Goal: Task Accomplishment & Management: Manage account settings

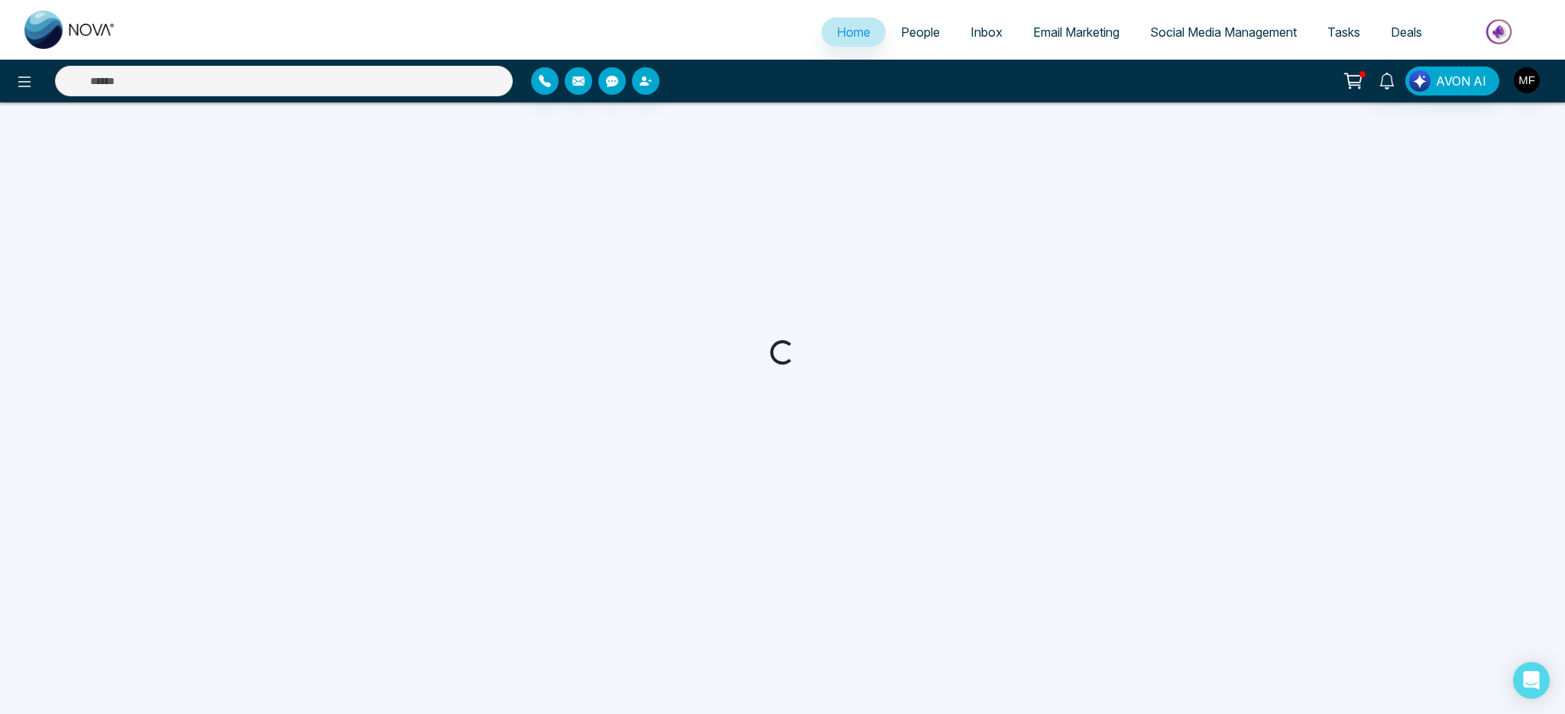
select select "*"
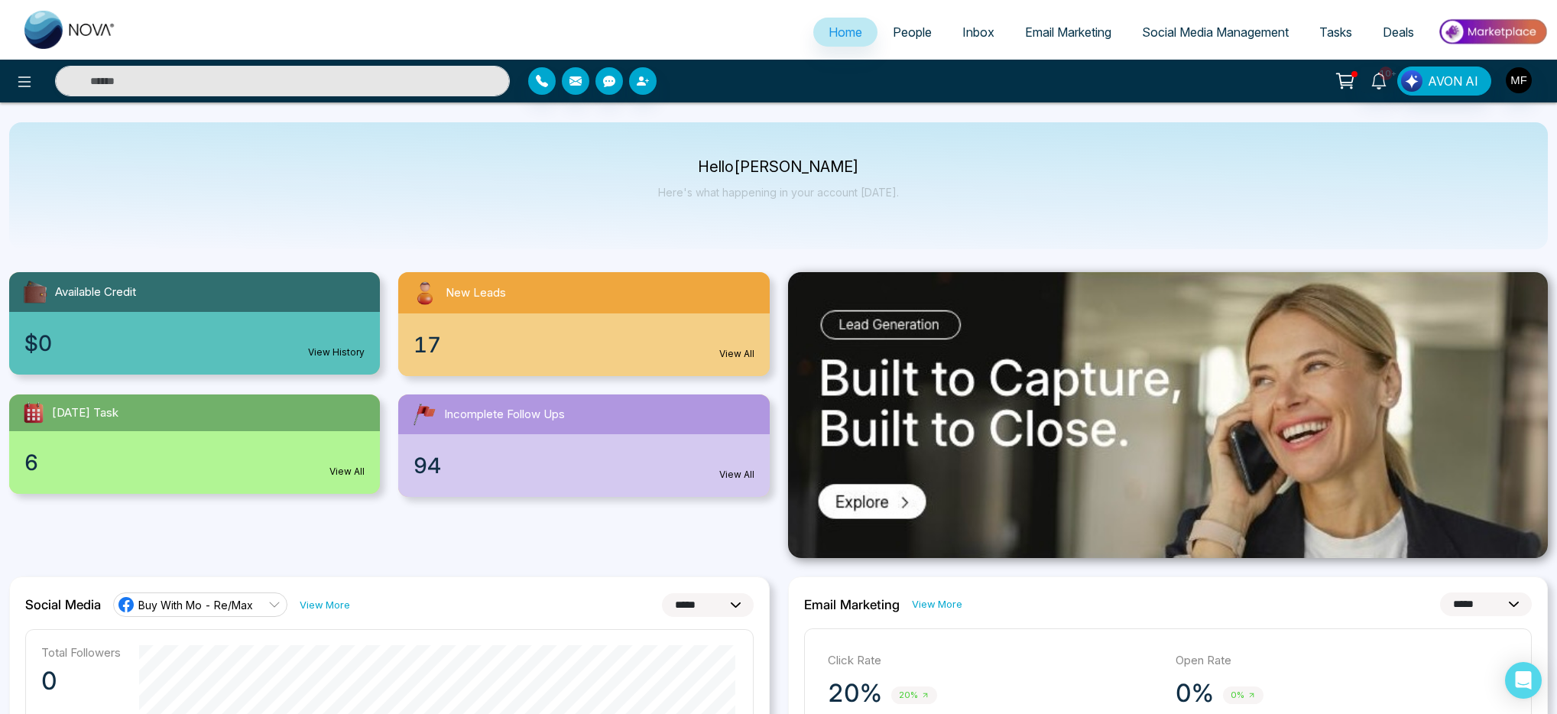
click at [1082, 167] on div "Hello [PERSON_NAME] Here's what happening in your account [DATE]." at bounding box center [778, 185] width 1539 height 127
click at [901, 37] on span "People" at bounding box center [912, 31] width 39 height 15
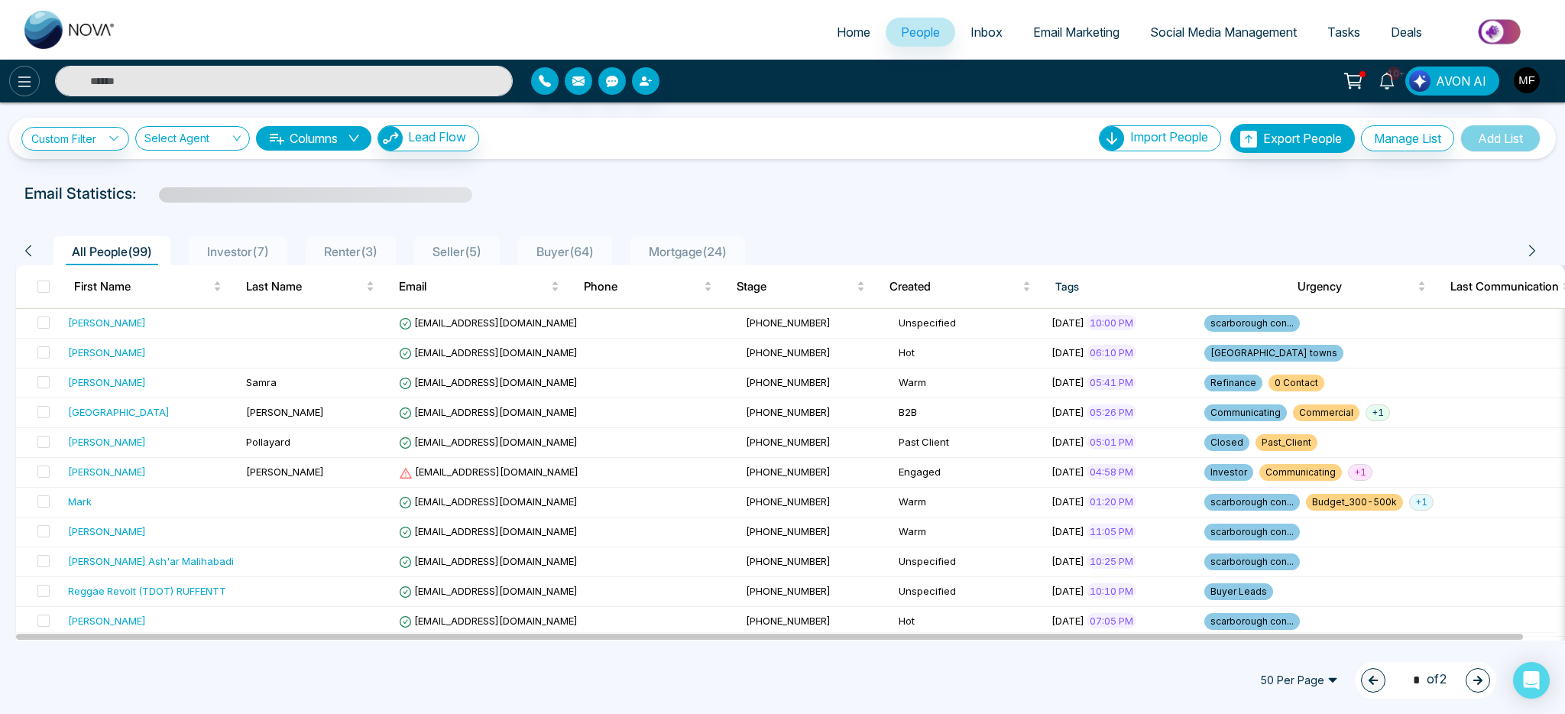
click at [17, 76] on icon at bounding box center [24, 82] width 18 height 18
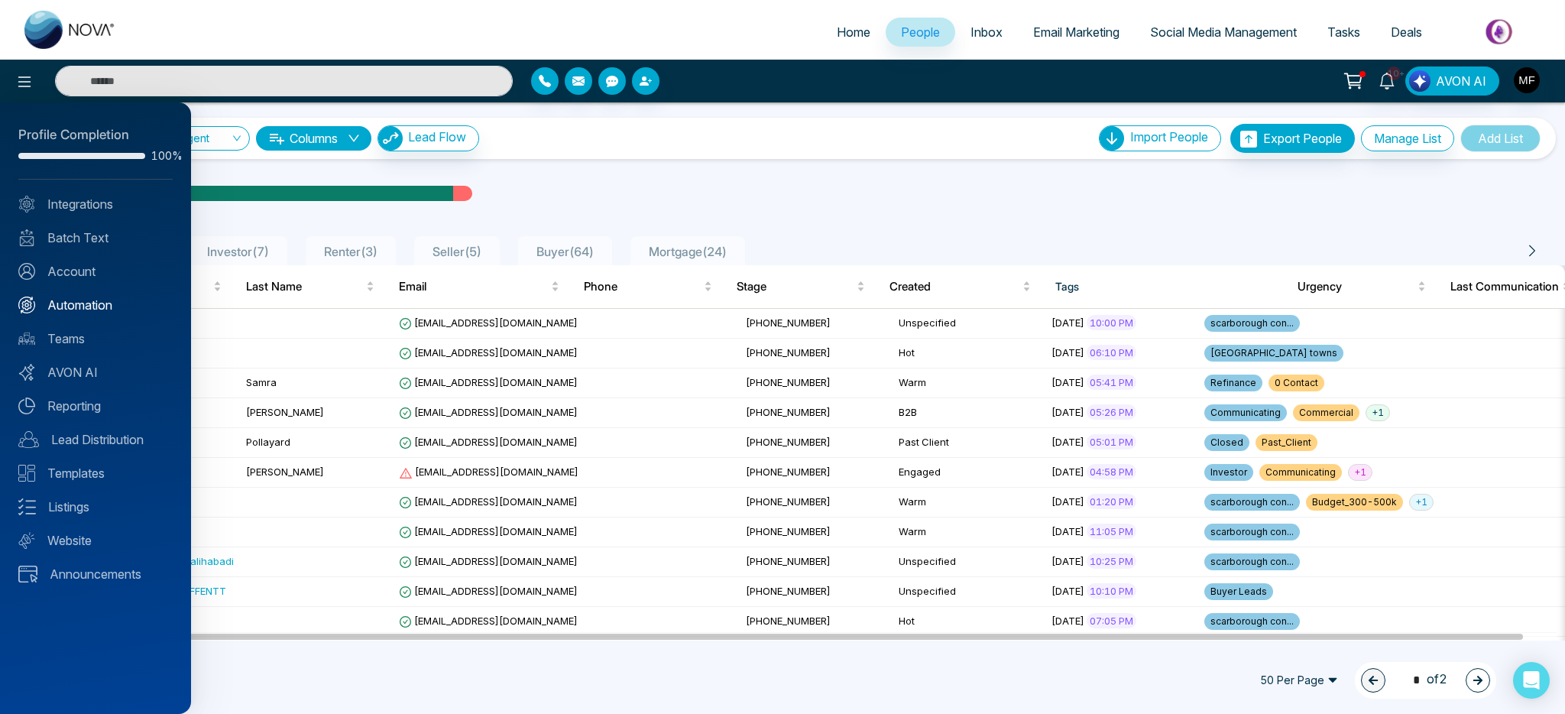
click at [78, 307] on link "Automation" at bounding box center [95, 305] width 154 height 18
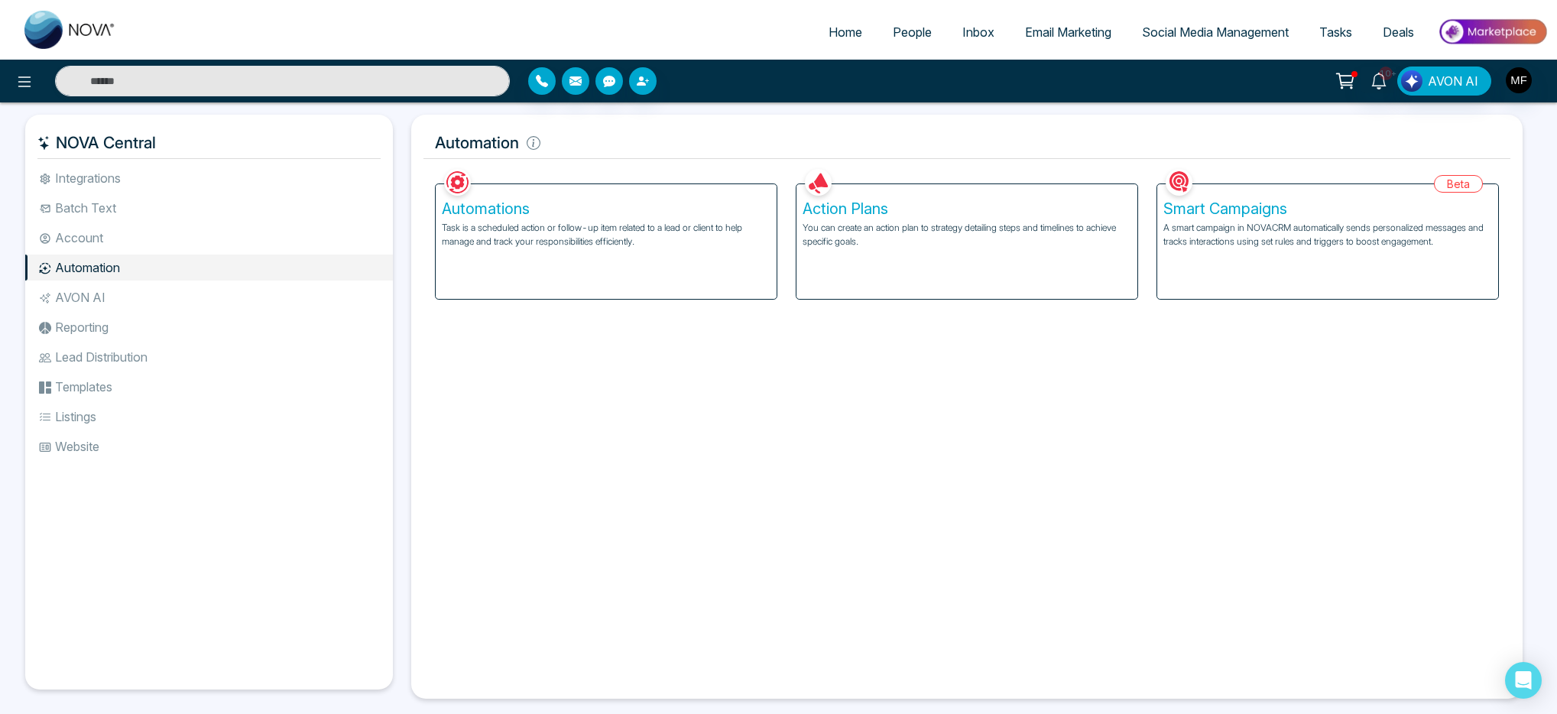
click at [608, 248] on div "Automations Task is a scheduled action or follow-up item related to a lead or c…" at bounding box center [606, 241] width 341 height 115
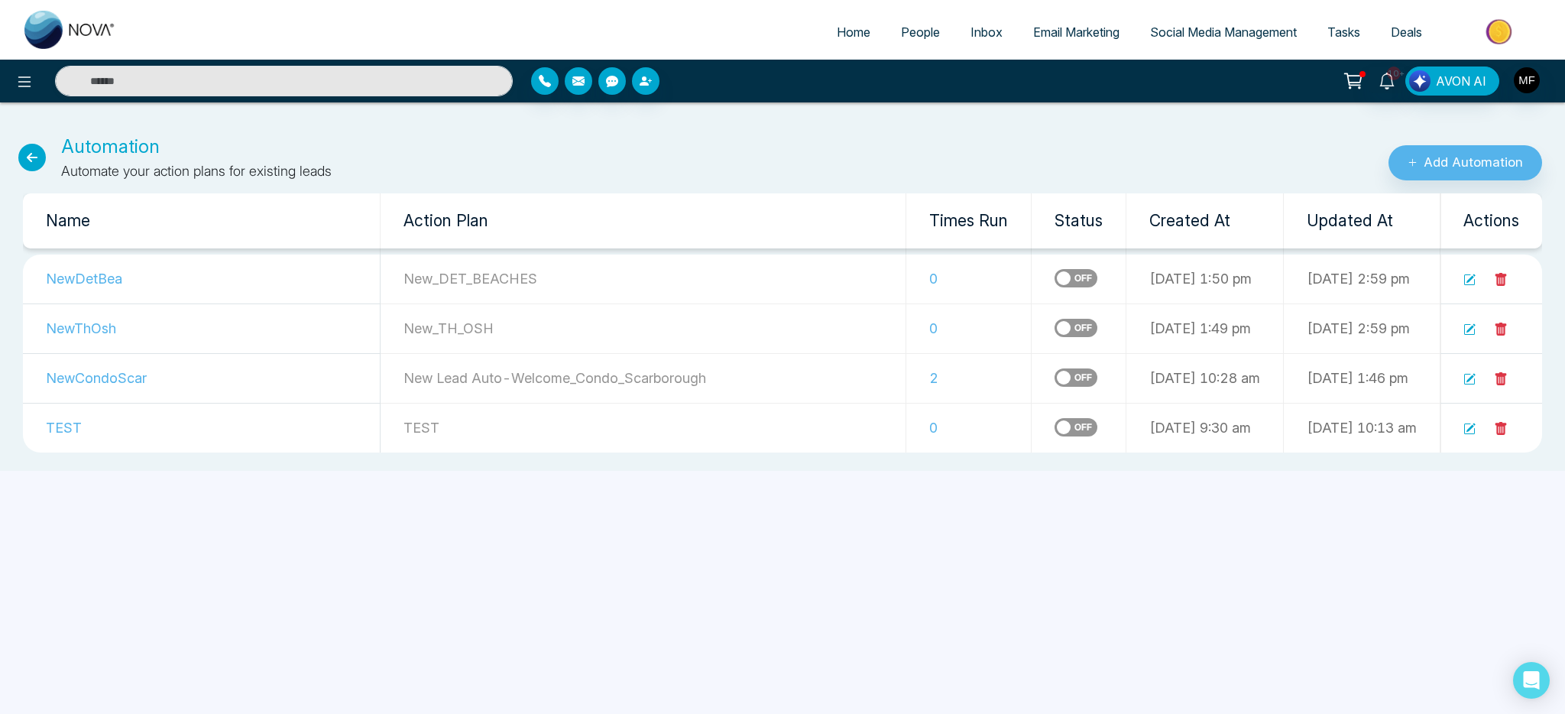
click at [1146, 384] on td "[DATE] 10:28 am" at bounding box center [1205, 378] width 157 height 50
click at [404, 380] on p "New Lead Auto-Welcome_Condo_Scarborough" at bounding box center [643, 378] width 479 height 21
click at [156, 382] on td "NewCondoScar" at bounding box center [202, 378] width 358 height 50
click at [31, 83] on icon at bounding box center [24, 82] width 18 height 18
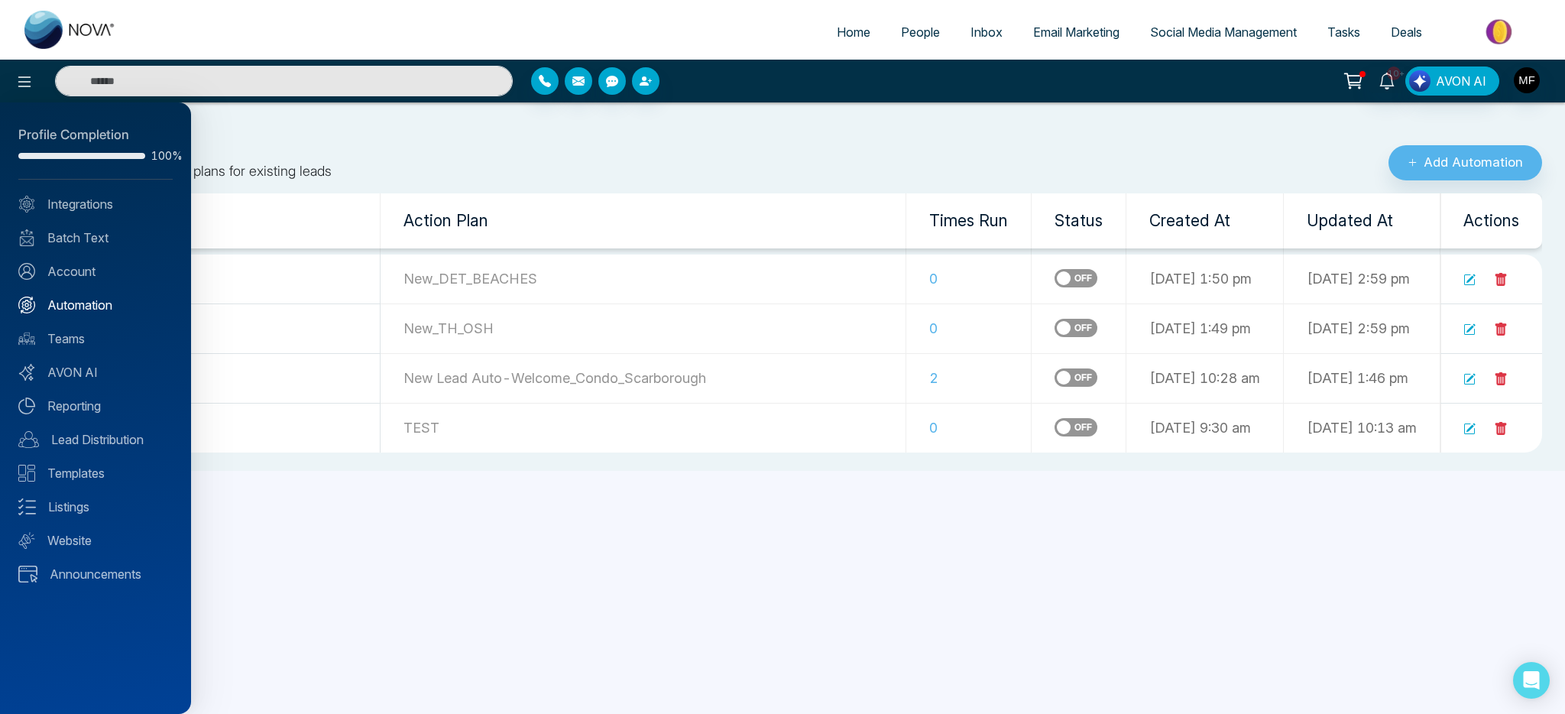
click at [56, 305] on link "Automation" at bounding box center [95, 305] width 154 height 18
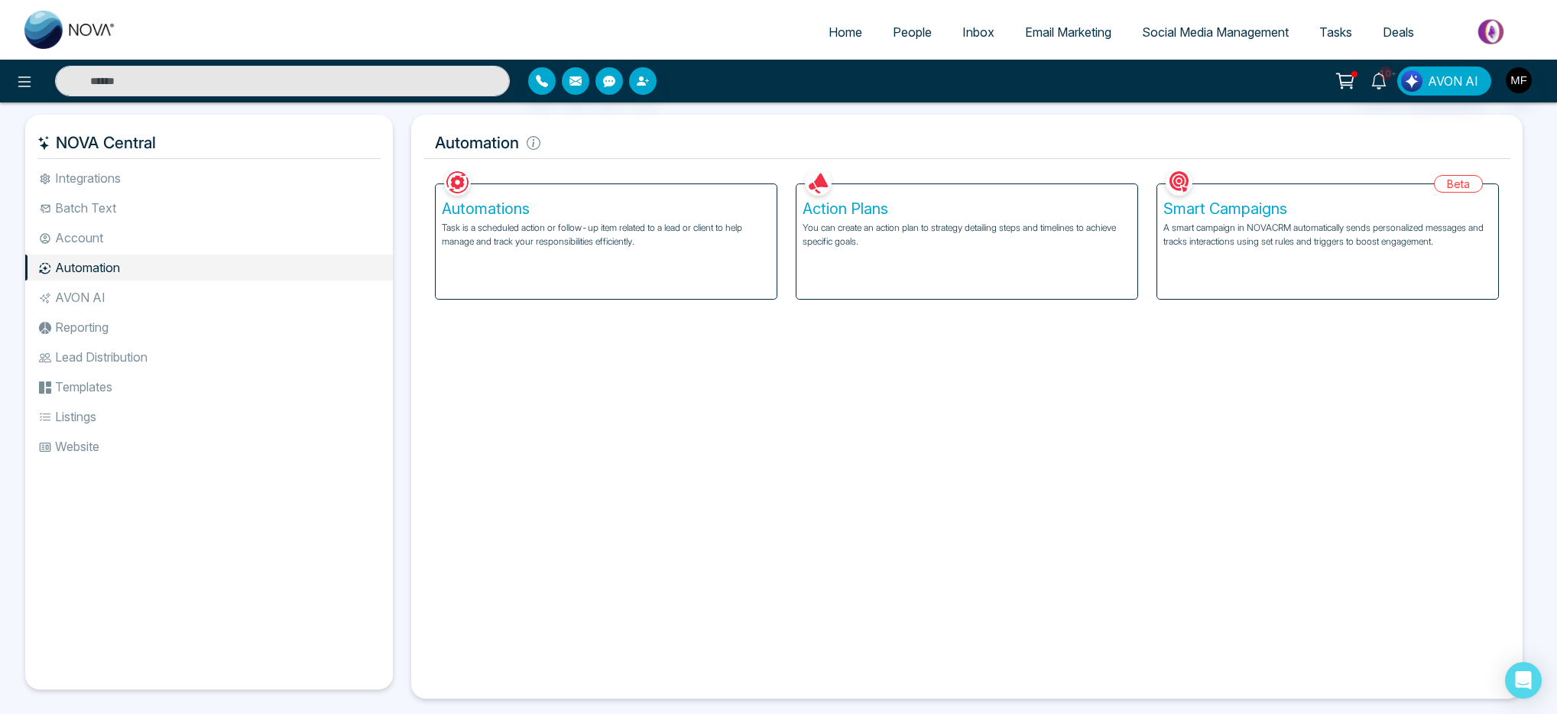
click at [910, 223] on p "You can create an action plan to strategy detailing steps and timelines to achi…" at bounding box center [967, 235] width 329 height 28
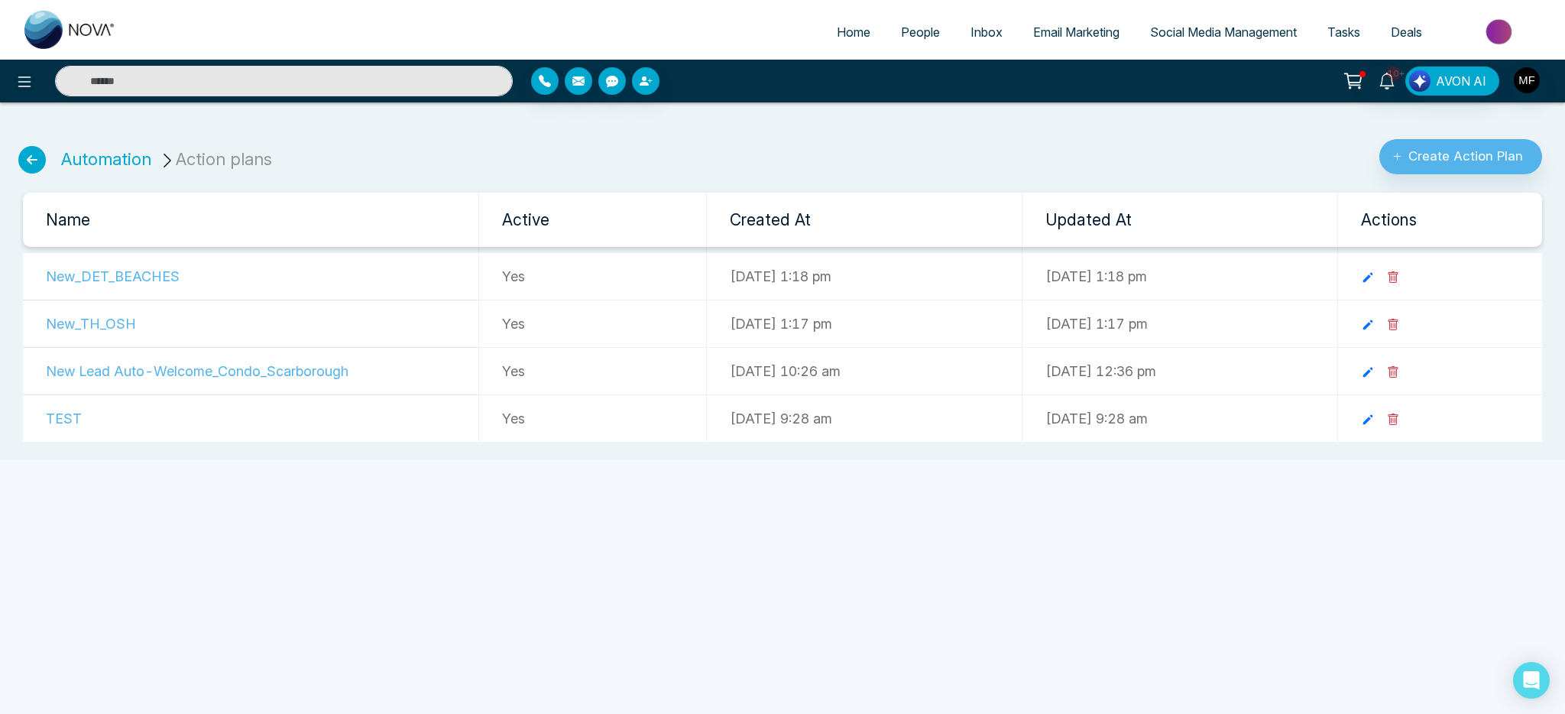
click at [98, 279] on td "New_DET_BEACHES" at bounding box center [251, 276] width 456 height 47
click at [1375, 276] on icon at bounding box center [1368, 278] width 14 height 14
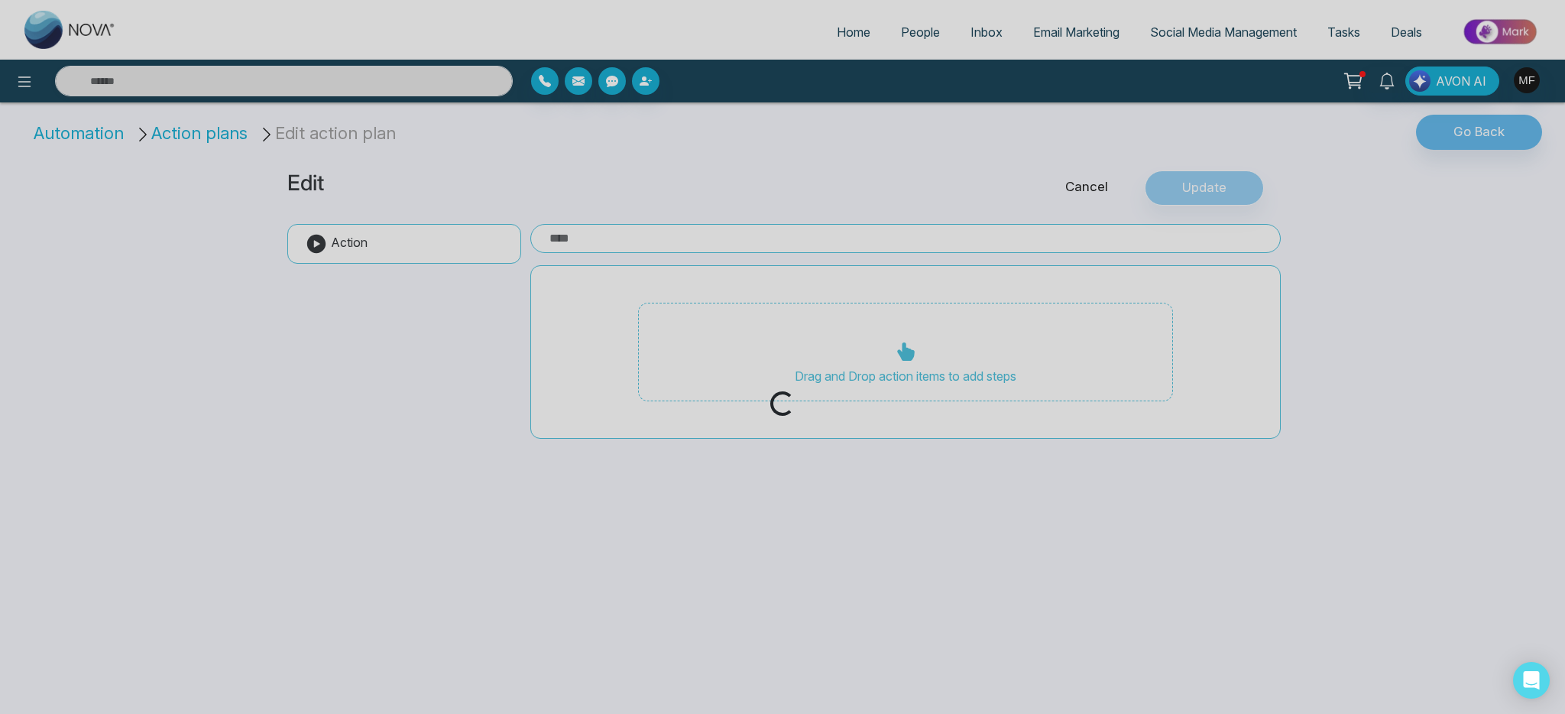
type input "**********"
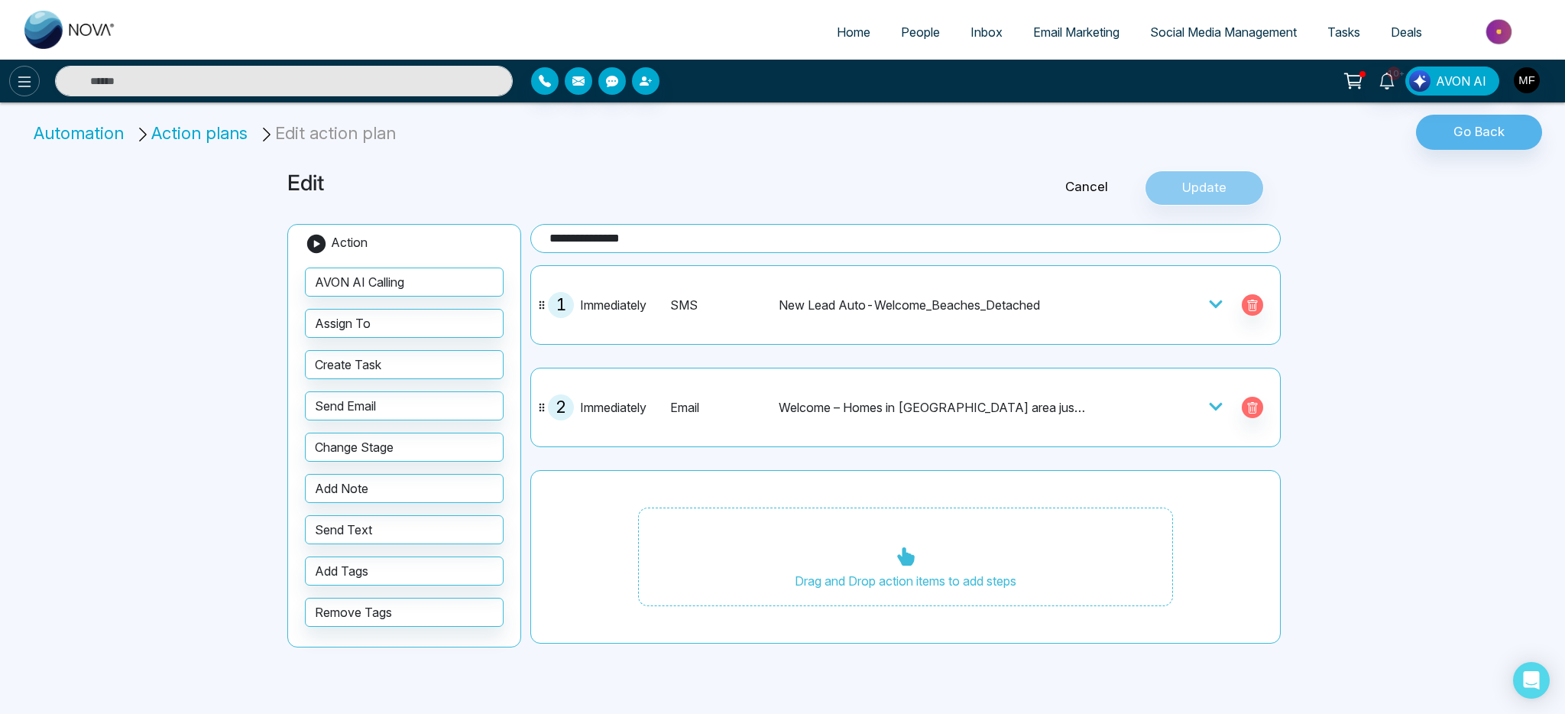
click at [22, 93] on button at bounding box center [24, 81] width 31 height 31
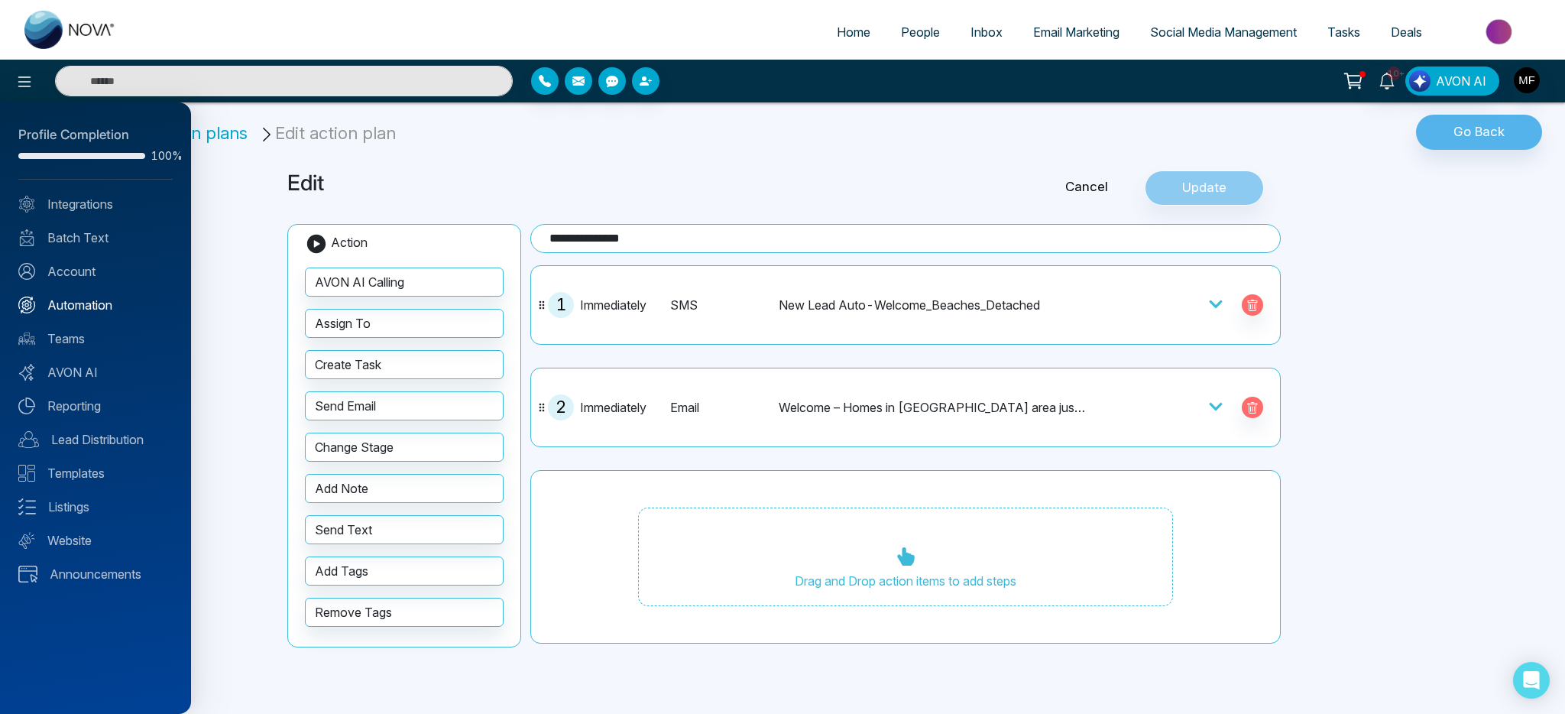
click at [73, 308] on link "Automation" at bounding box center [95, 305] width 154 height 18
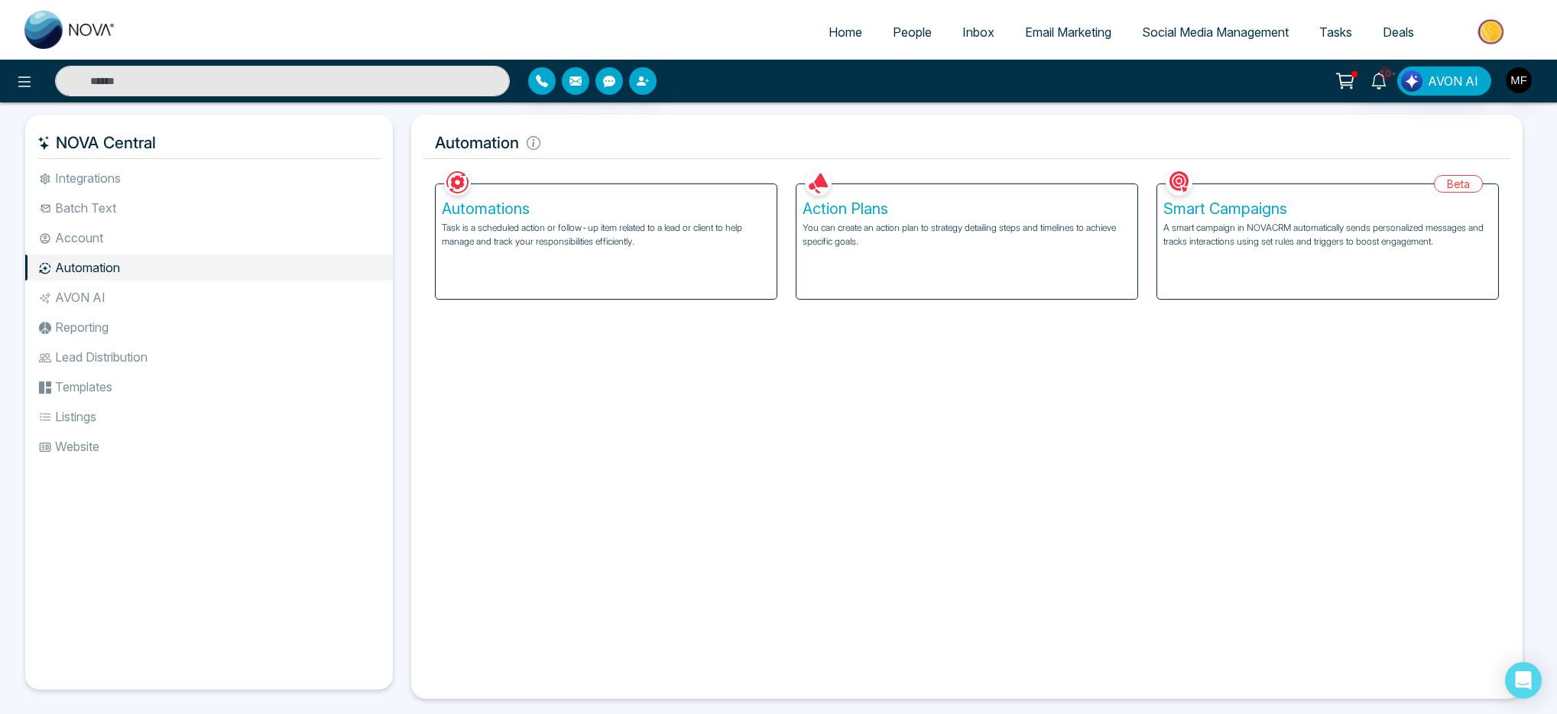
click at [1209, 251] on div "Smart Campaigns A smart campaign in NOVACRM automatically sends personalized me…" at bounding box center [1327, 241] width 341 height 115
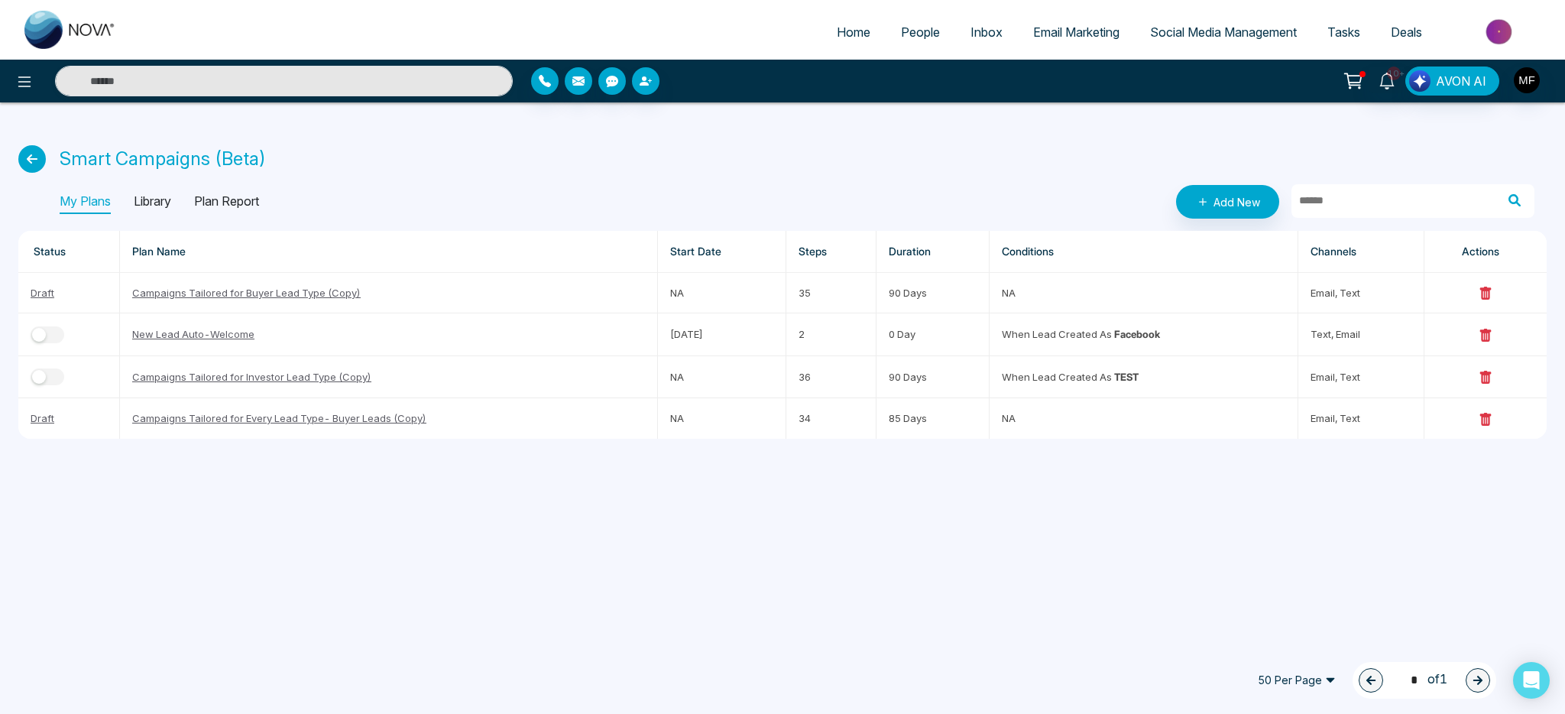
click at [153, 201] on p "Library" at bounding box center [152, 202] width 37 height 24
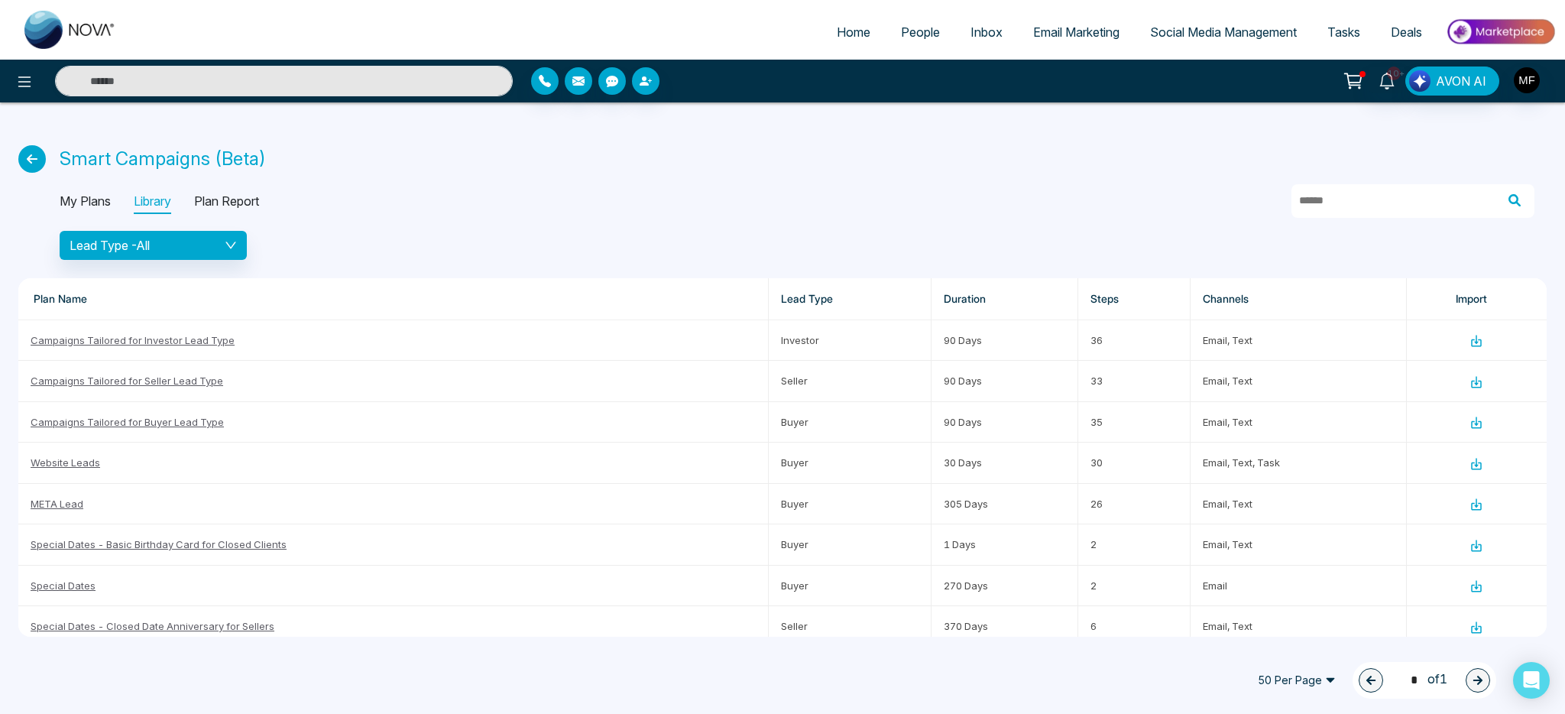
click at [89, 209] on p "My Plans" at bounding box center [85, 202] width 51 height 24
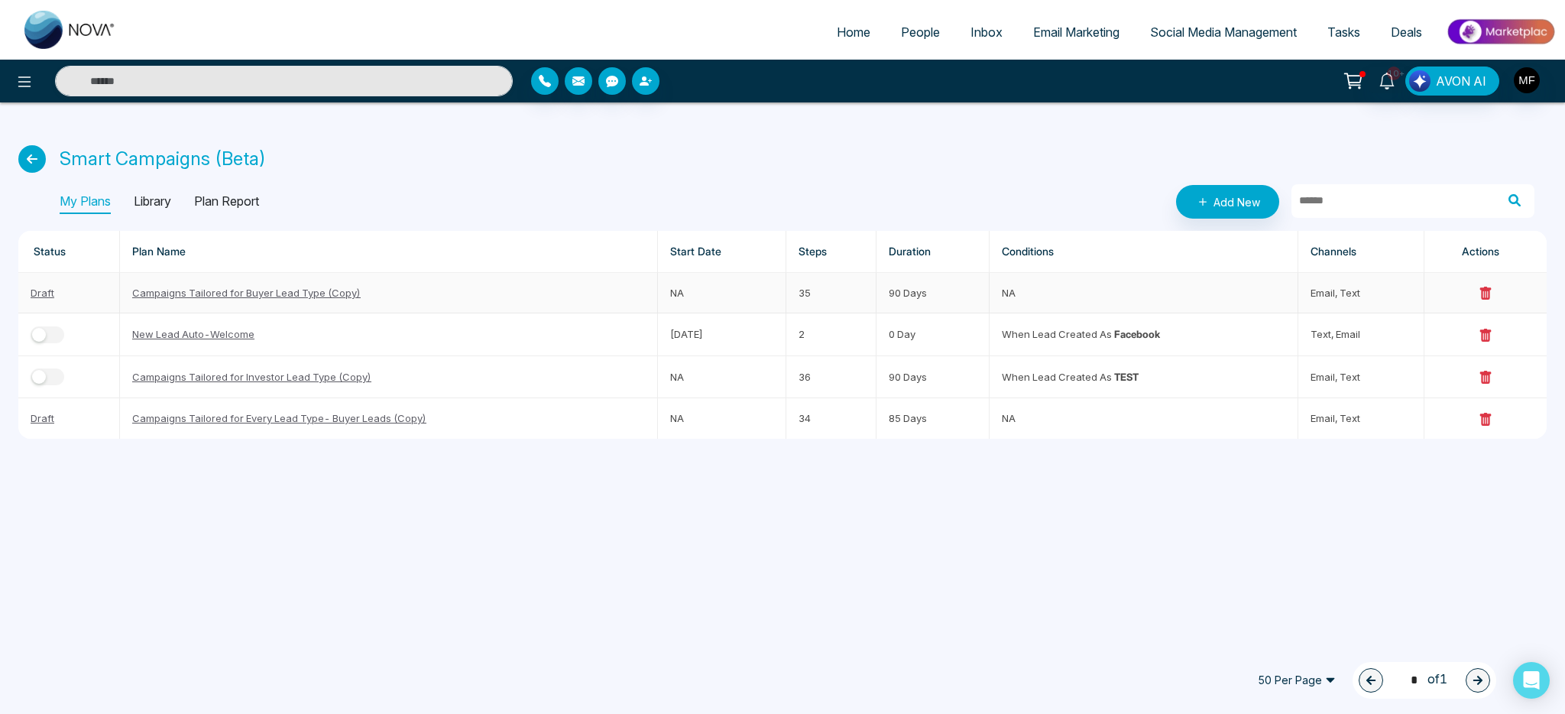
click at [179, 297] on link "Campaigns Tailored for Buyer Lead Type (Copy)" at bounding box center [246, 293] width 229 height 12
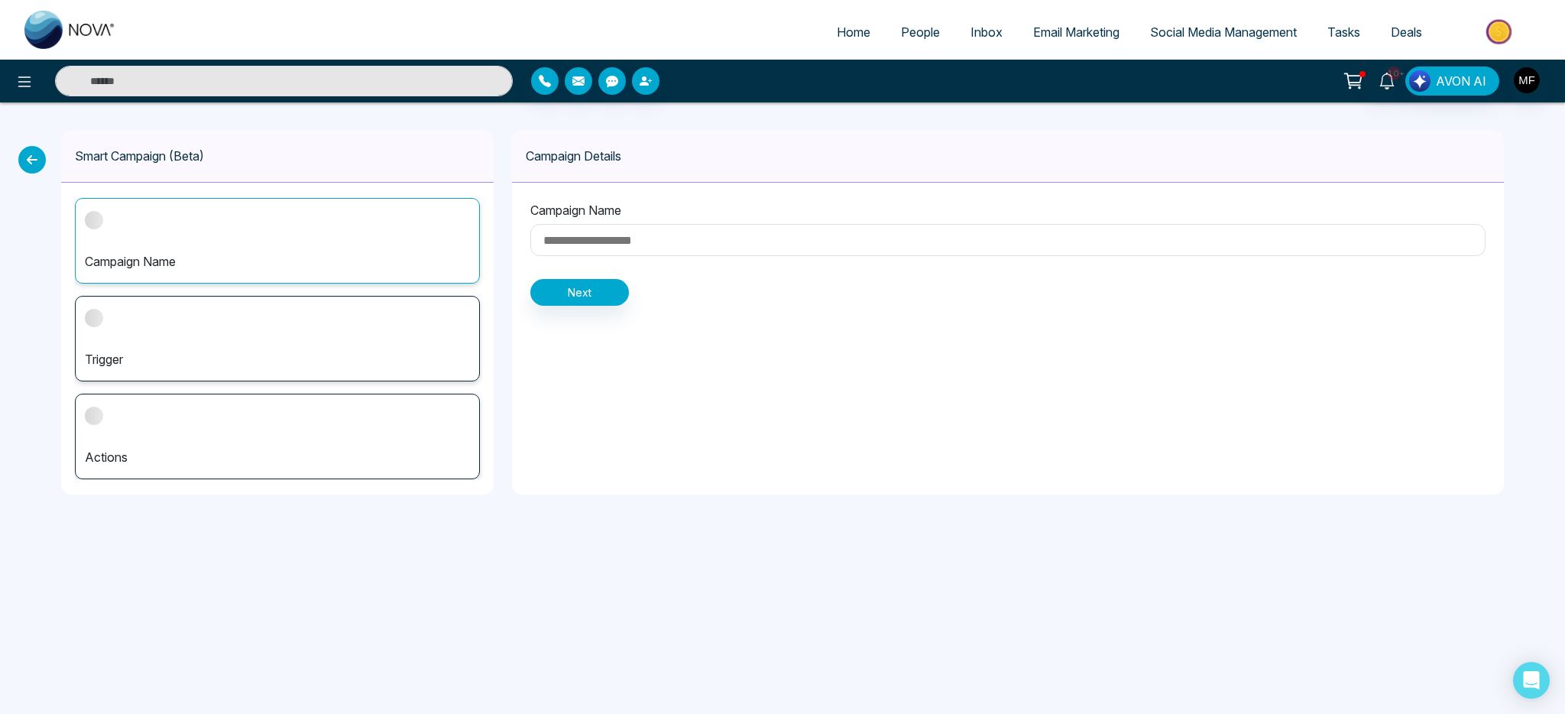
type input "**********"
click at [242, 348] on div "Trigger" at bounding box center [277, 339] width 405 height 86
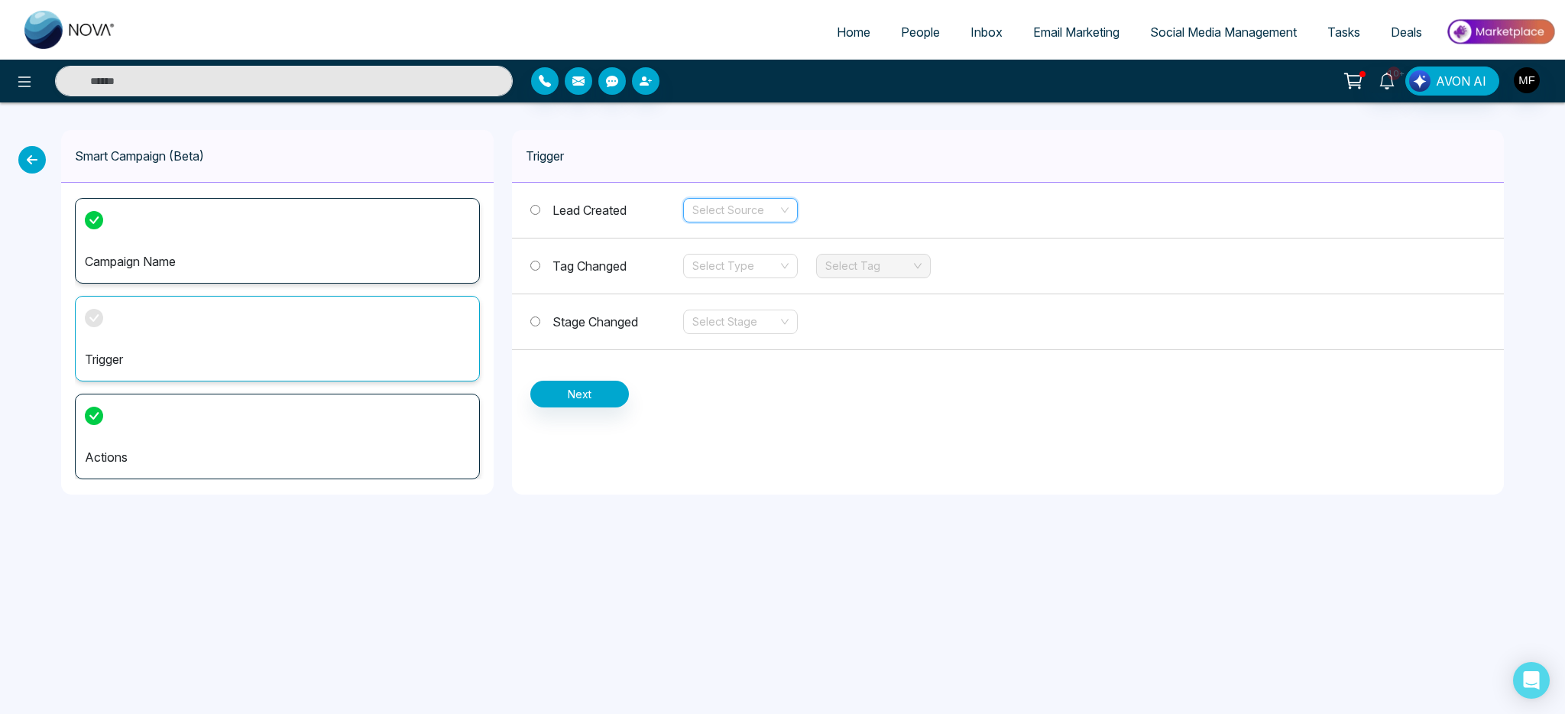
click at [735, 207] on input "search" at bounding box center [735, 210] width 86 height 23
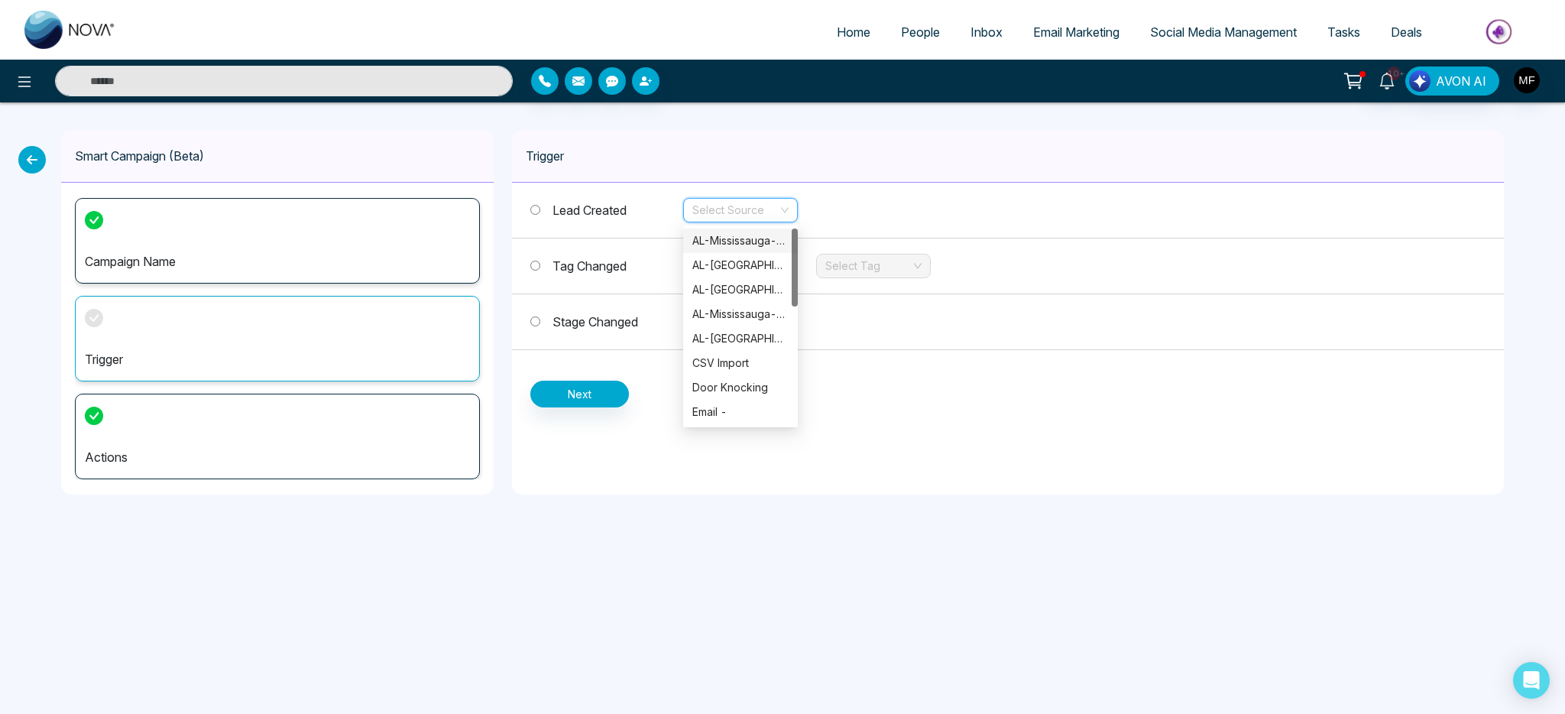
click at [892, 199] on div "Lead Created Select Source" at bounding box center [1008, 211] width 992 height 56
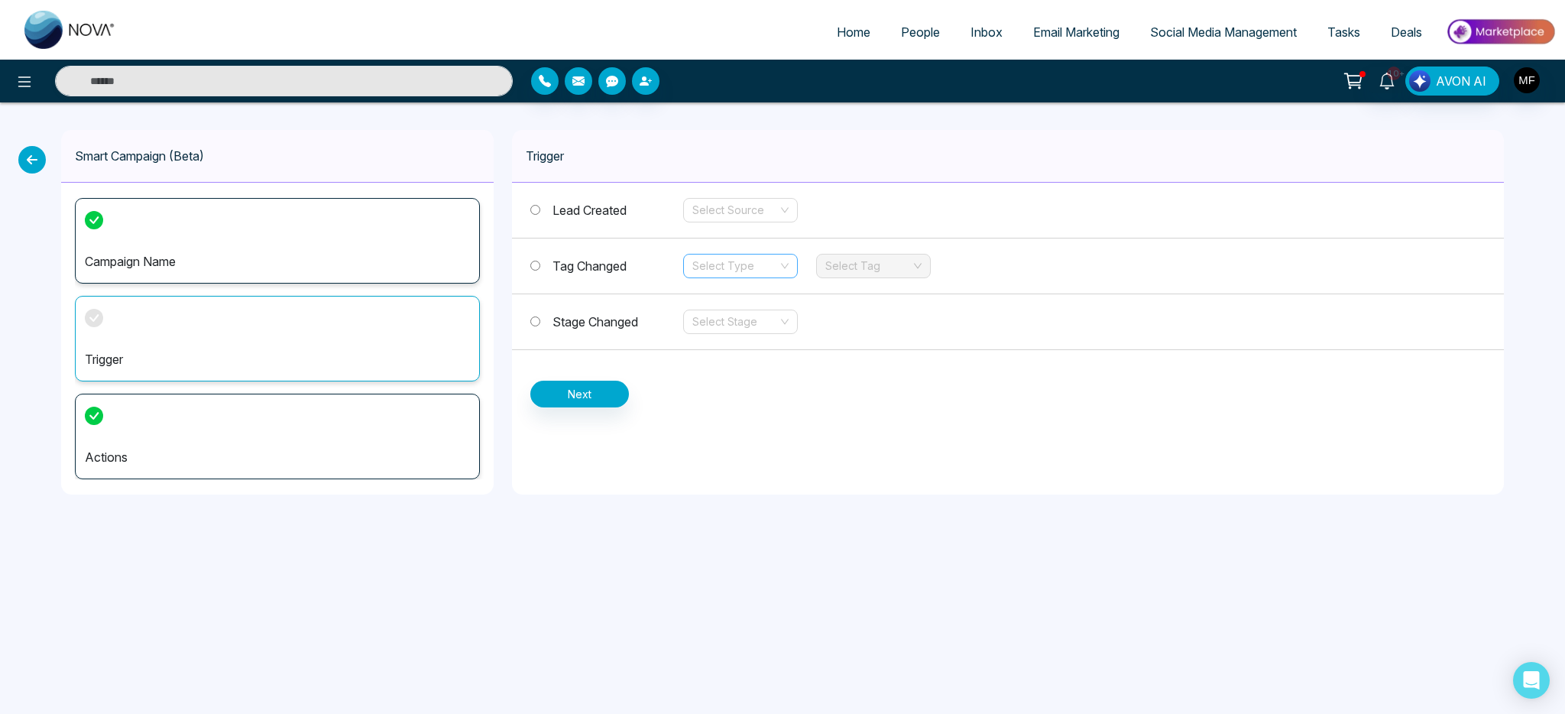
click at [718, 276] on input "search" at bounding box center [735, 266] width 86 height 23
click at [951, 335] on div "Stage Changed Select Stage" at bounding box center [1008, 322] width 992 height 56
click at [752, 320] on input "search" at bounding box center [735, 321] width 86 height 23
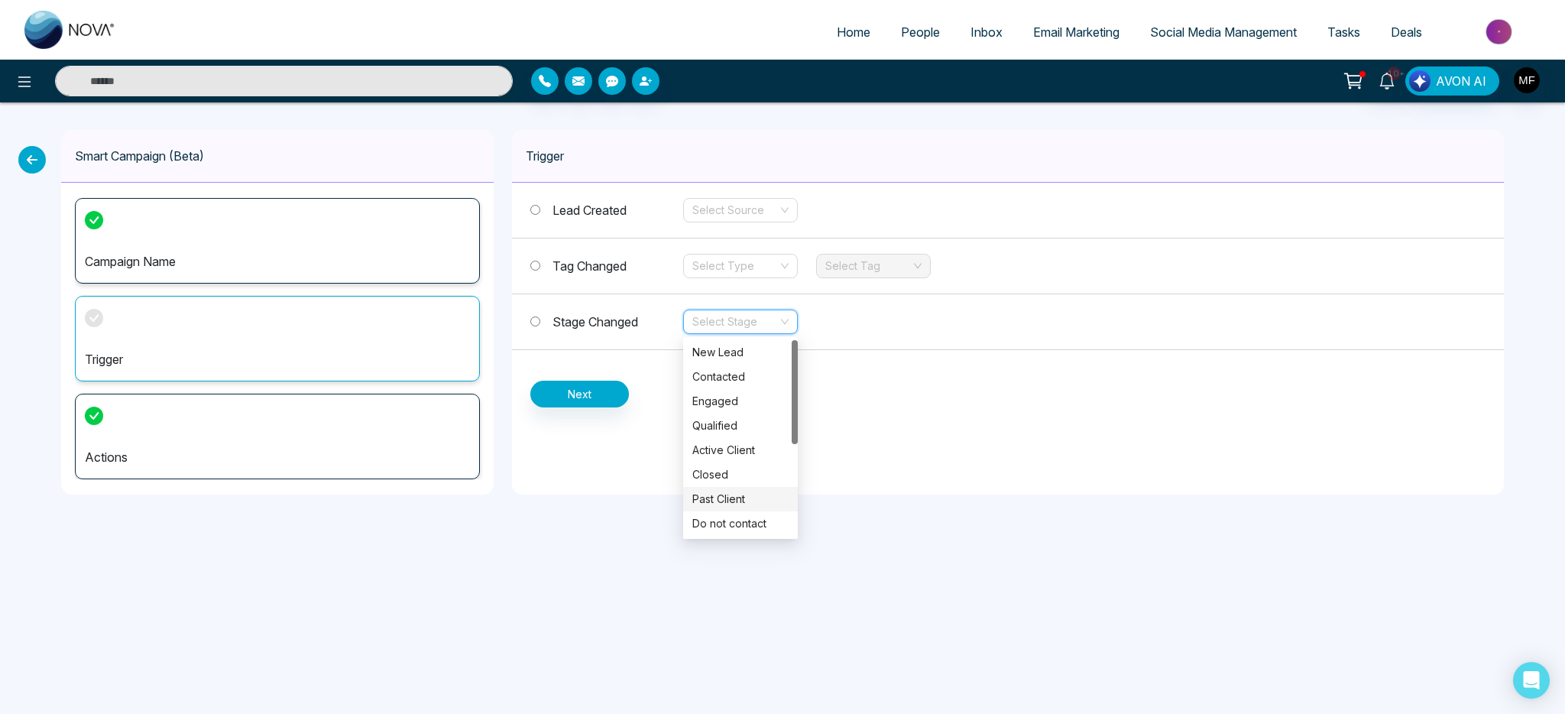
click at [959, 490] on div "Trigger Lead Created Select Source Tag Changed Select Type Select Tag Stage Cha…" at bounding box center [1008, 312] width 992 height 365
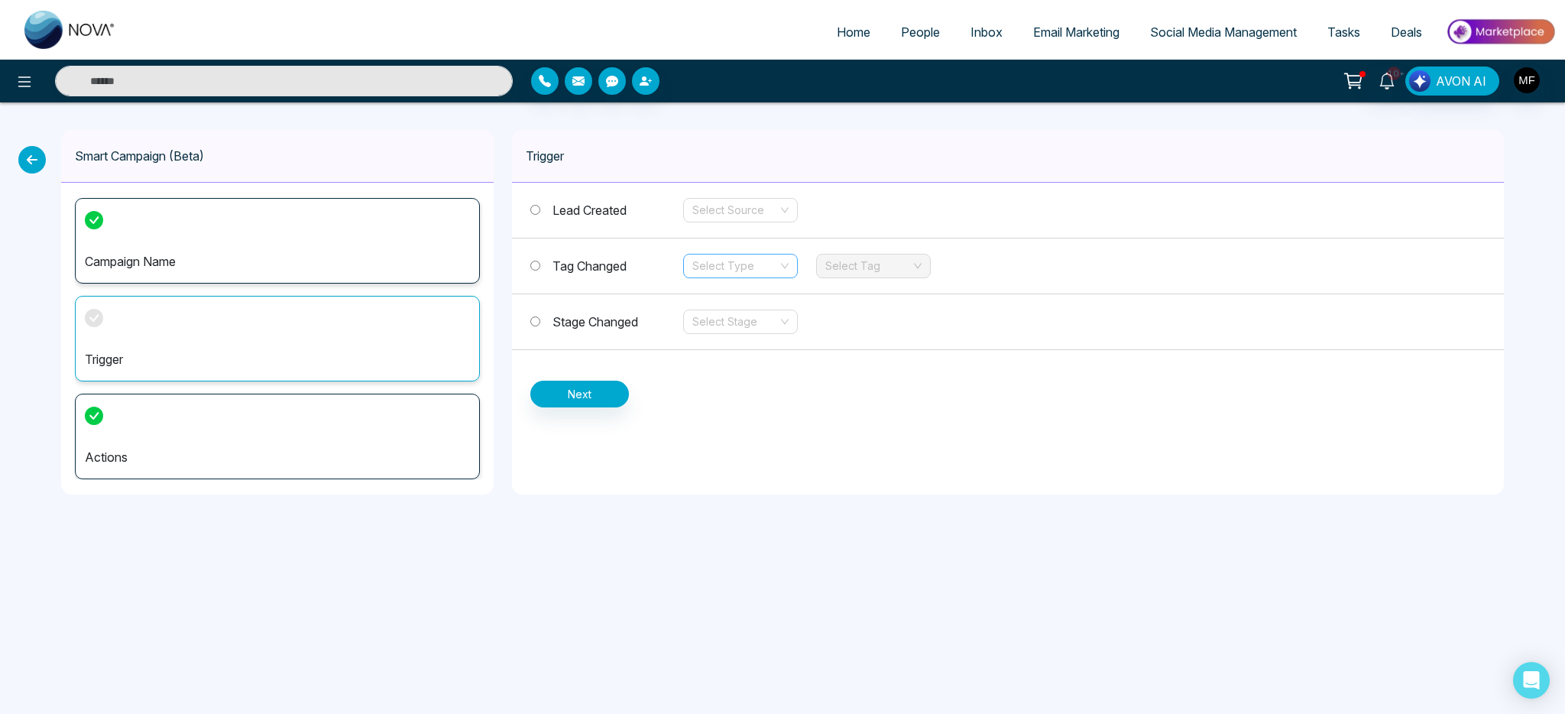
click at [770, 277] on div "Select Type" at bounding box center [740, 266] width 115 height 24
click at [699, 209] on input "search" at bounding box center [735, 210] width 86 height 23
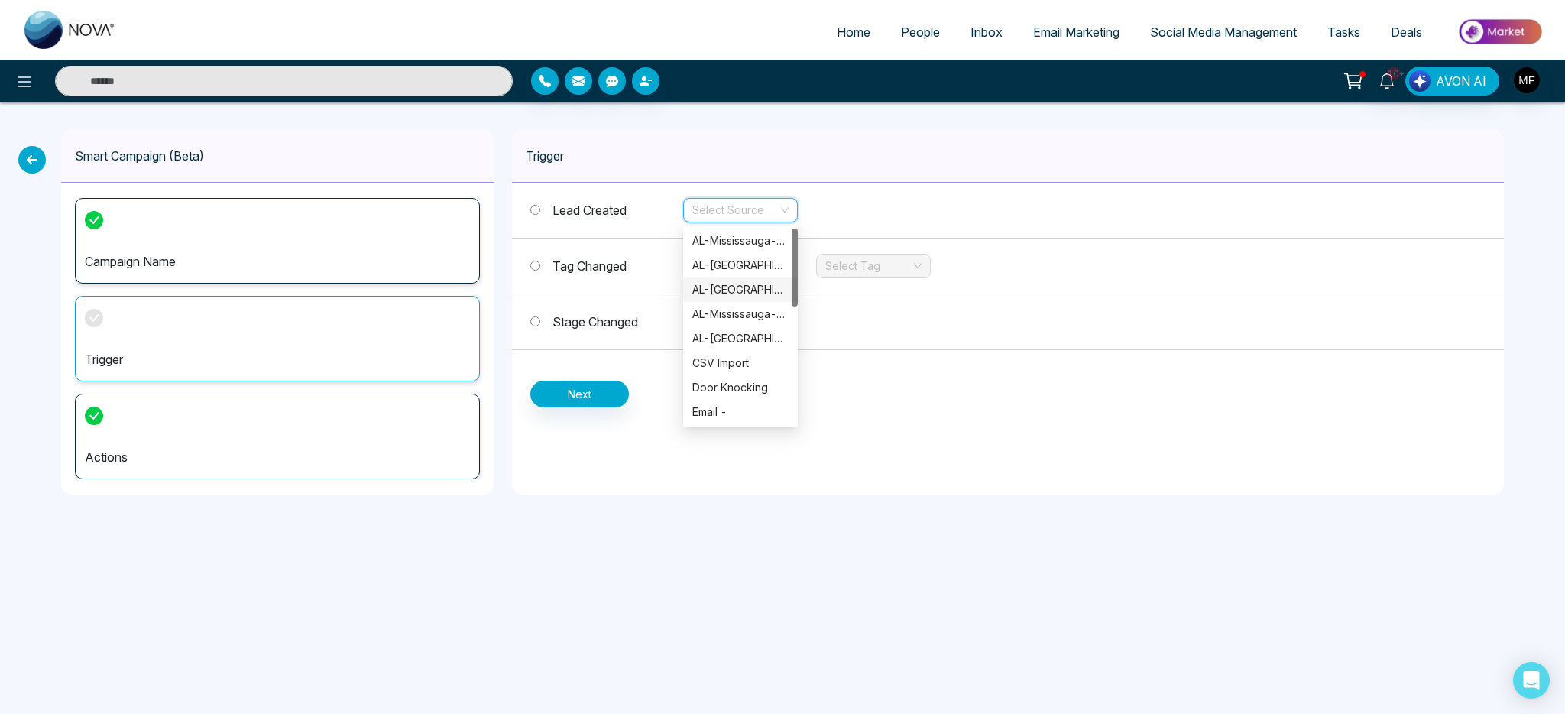
click at [1057, 387] on div "Lead Created Select Source Tag Changed Select Type Select Tag Stage Changed Sel…" at bounding box center [1008, 295] width 992 height 225
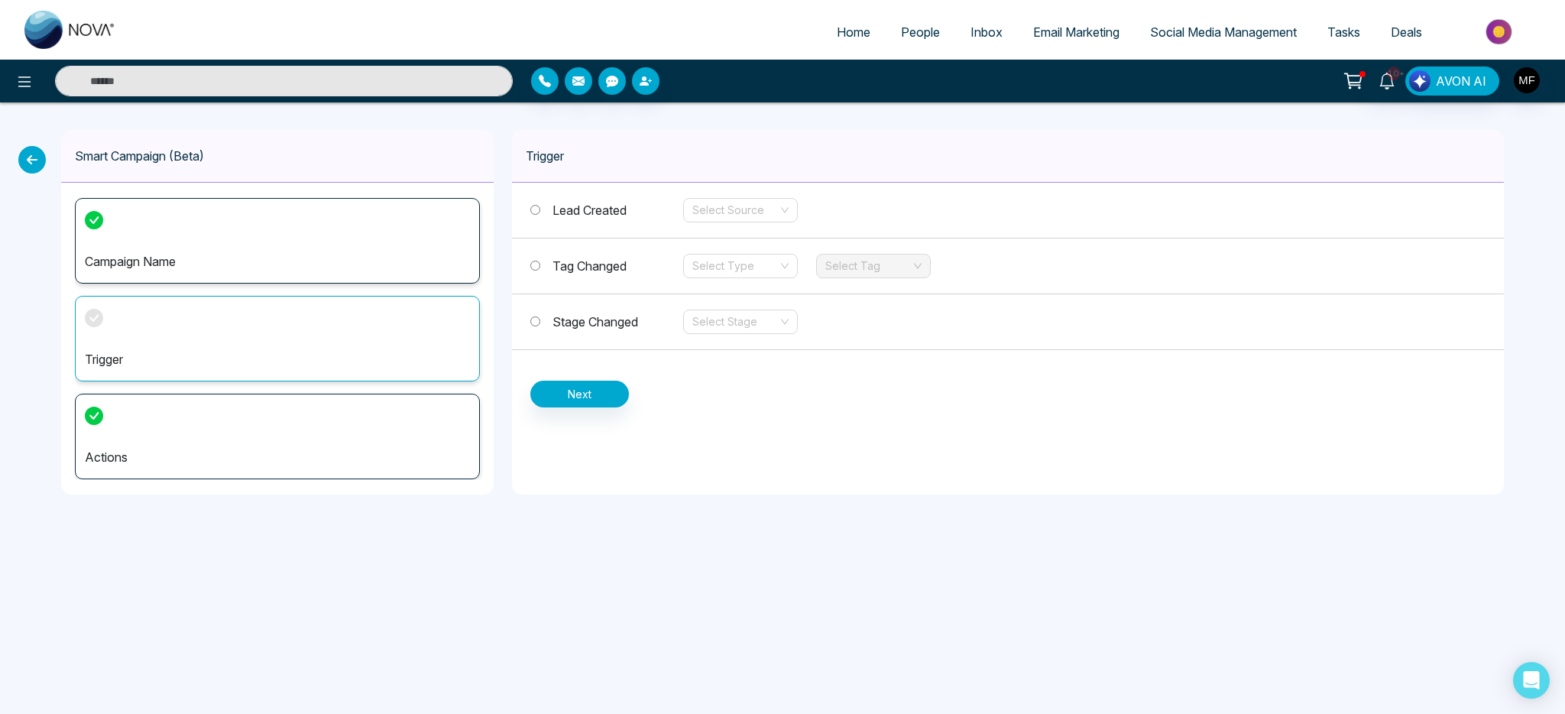
click at [41, 86] on div at bounding box center [276, 81] width 473 height 31
click at [33, 89] on icon at bounding box center [24, 82] width 18 height 18
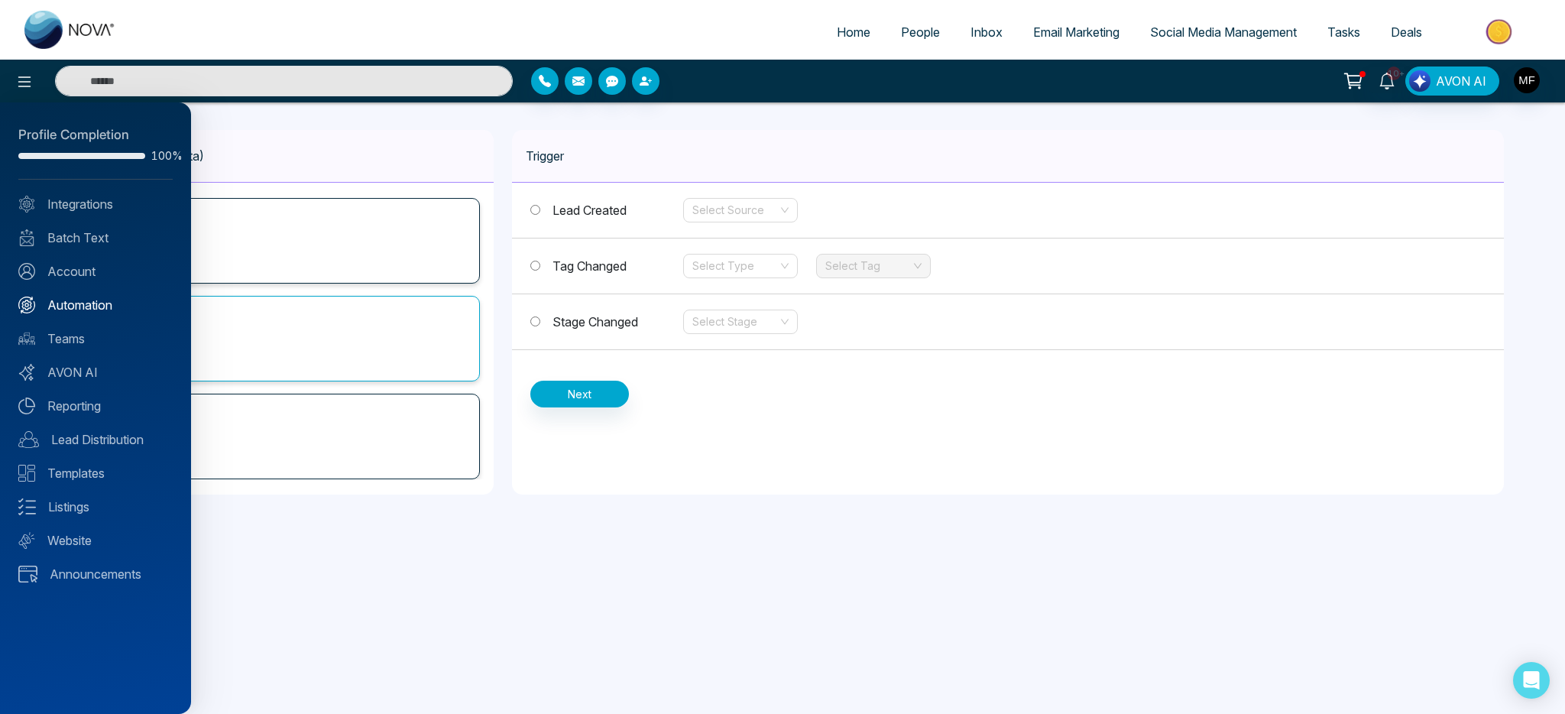
click at [86, 303] on link "Automation" at bounding box center [95, 305] width 154 height 18
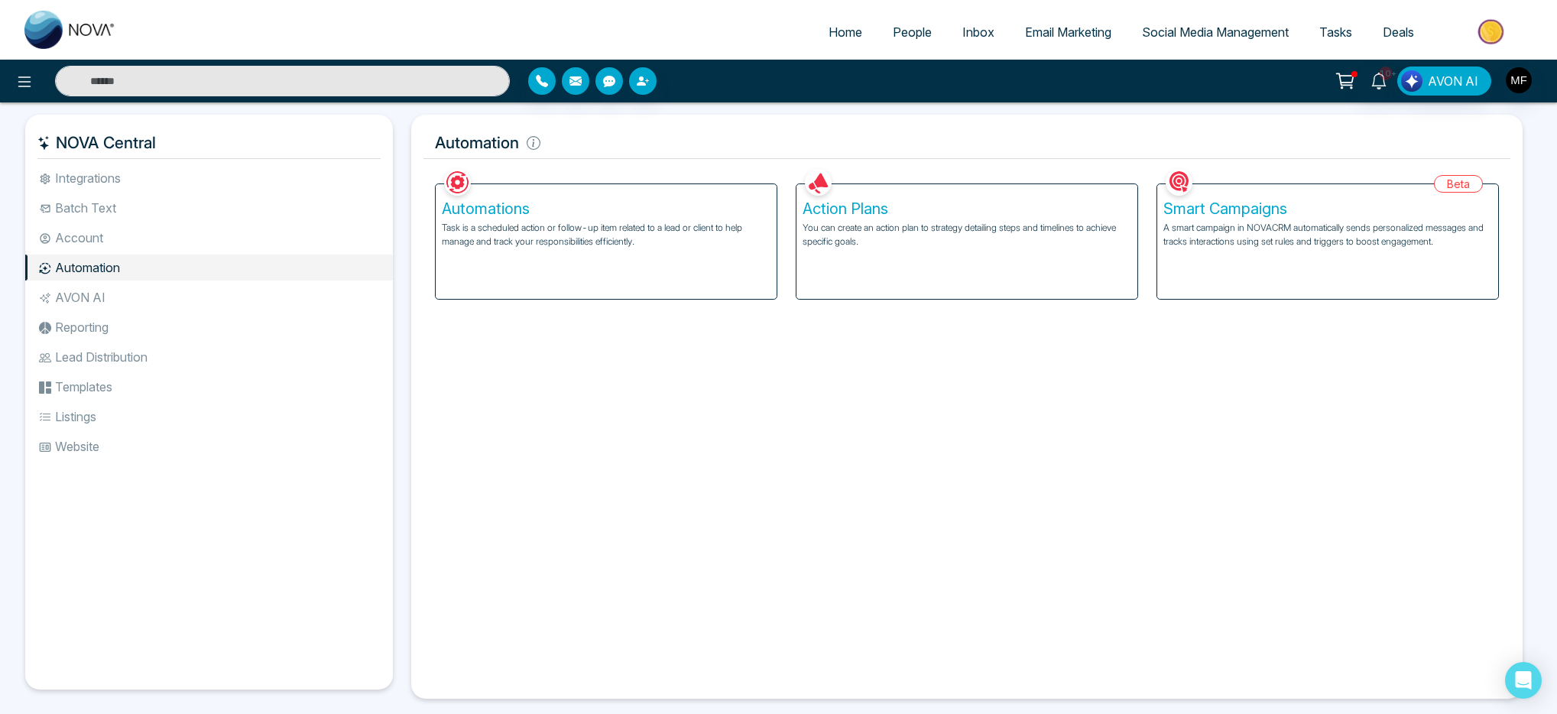
click at [915, 233] on p "You can create an action plan to strategy detailing steps and timelines to achi…" at bounding box center [967, 235] width 329 height 28
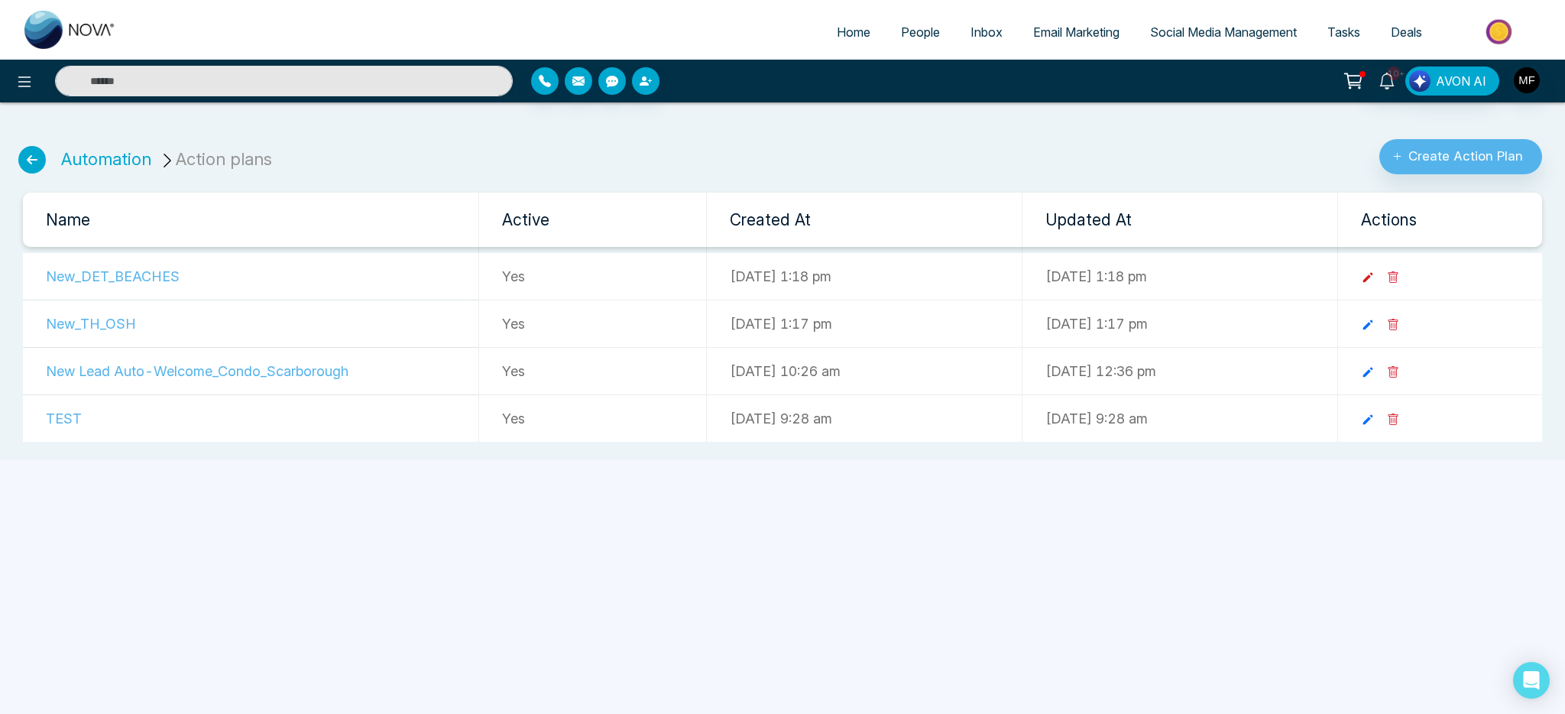
click at [1375, 275] on icon at bounding box center [1368, 278] width 14 height 14
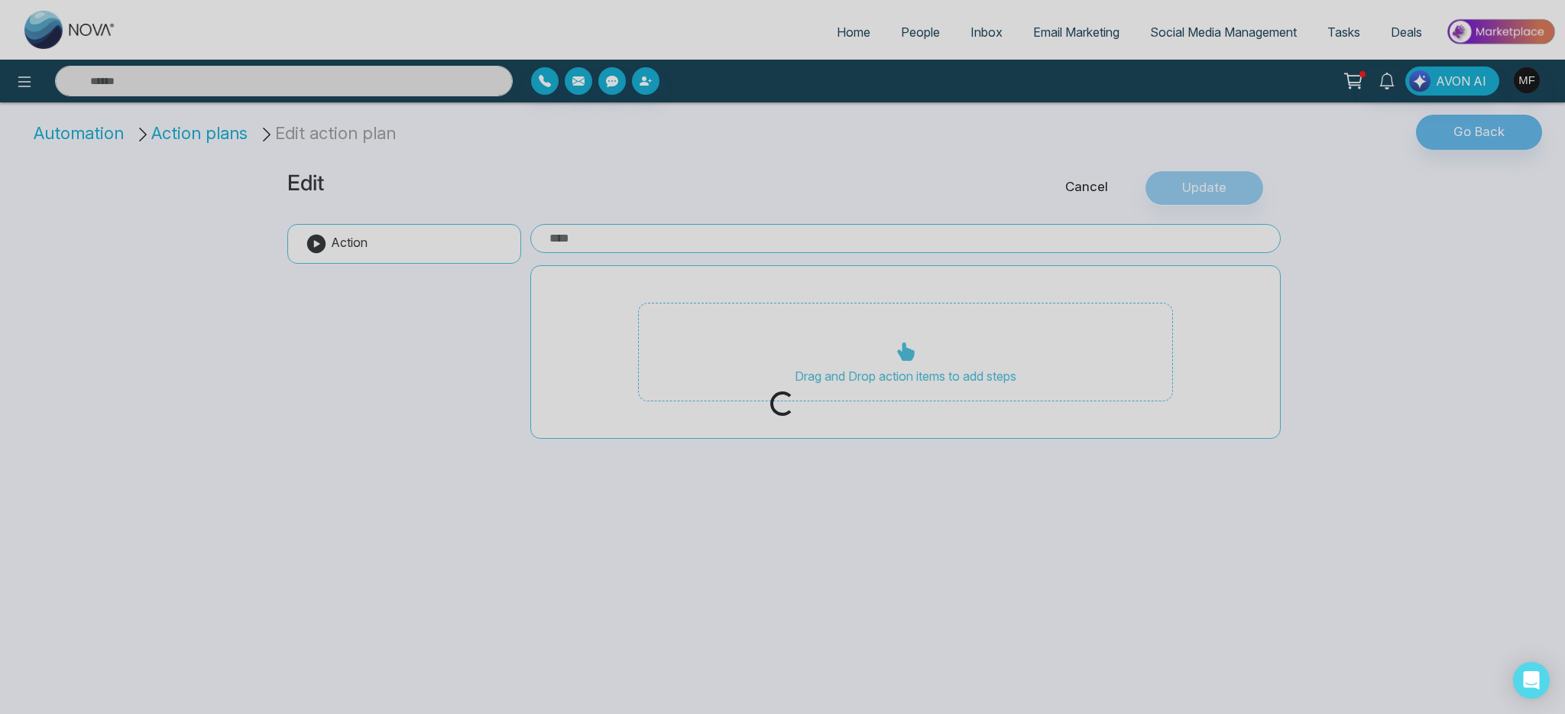
type input "**********"
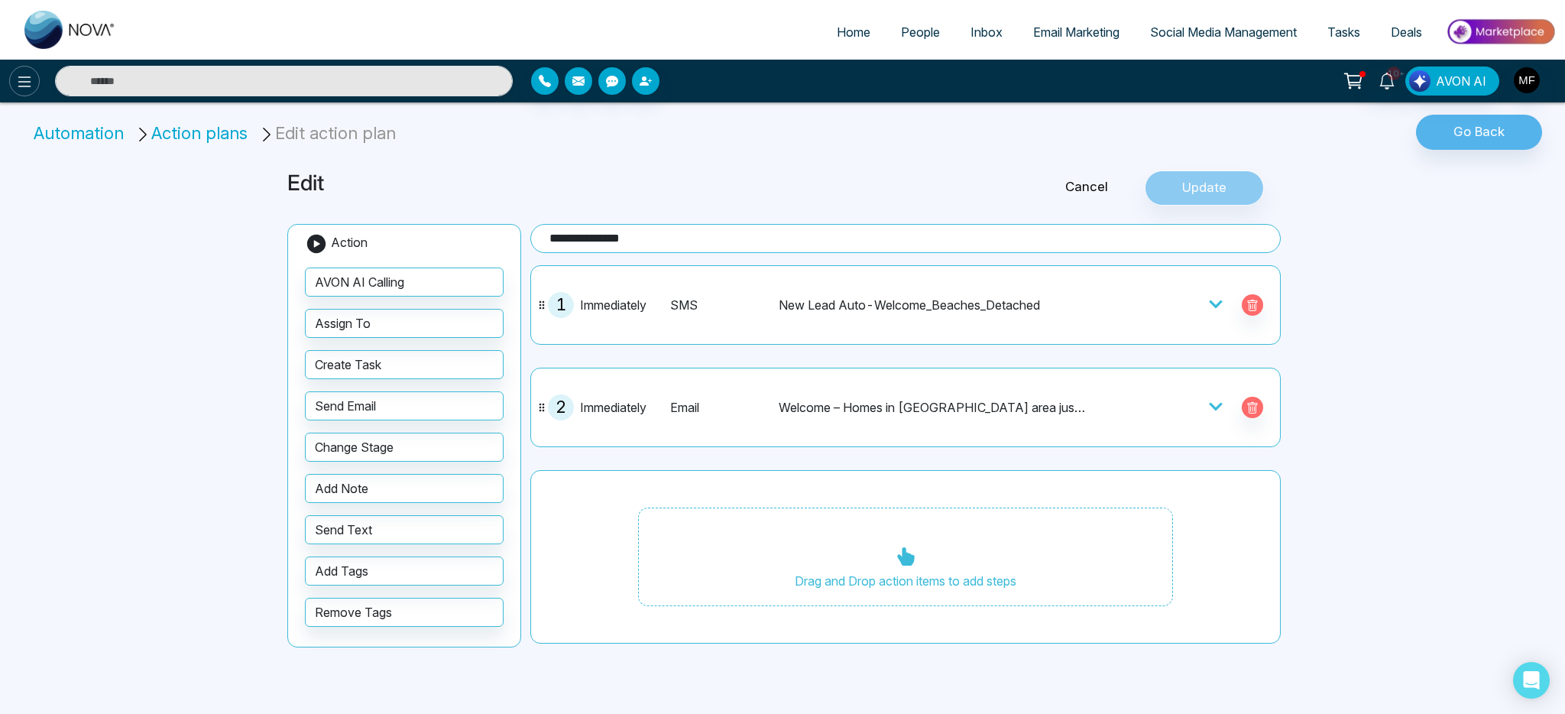
click at [24, 89] on icon at bounding box center [24, 82] width 18 height 18
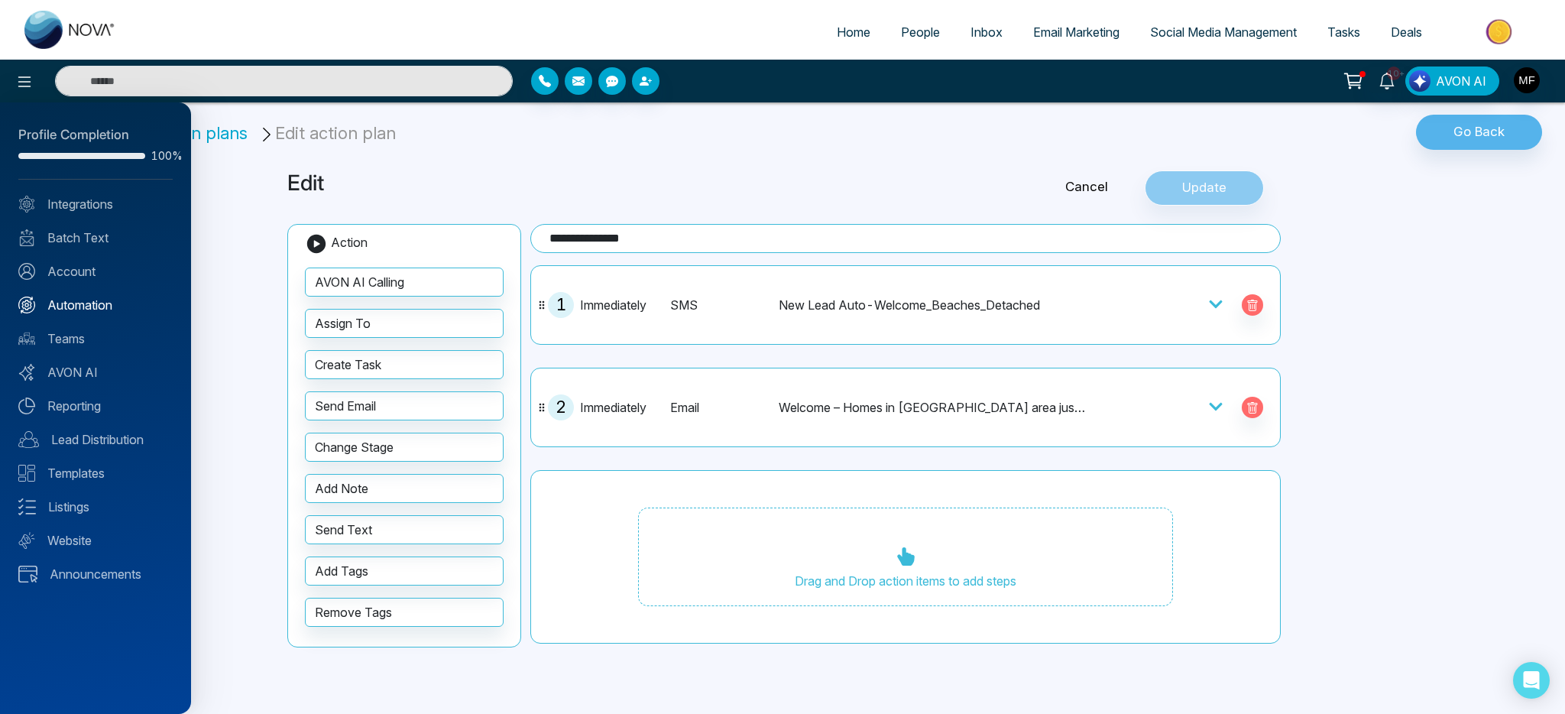
click at [73, 300] on link "Automation" at bounding box center [95, 305] width 154 height 18
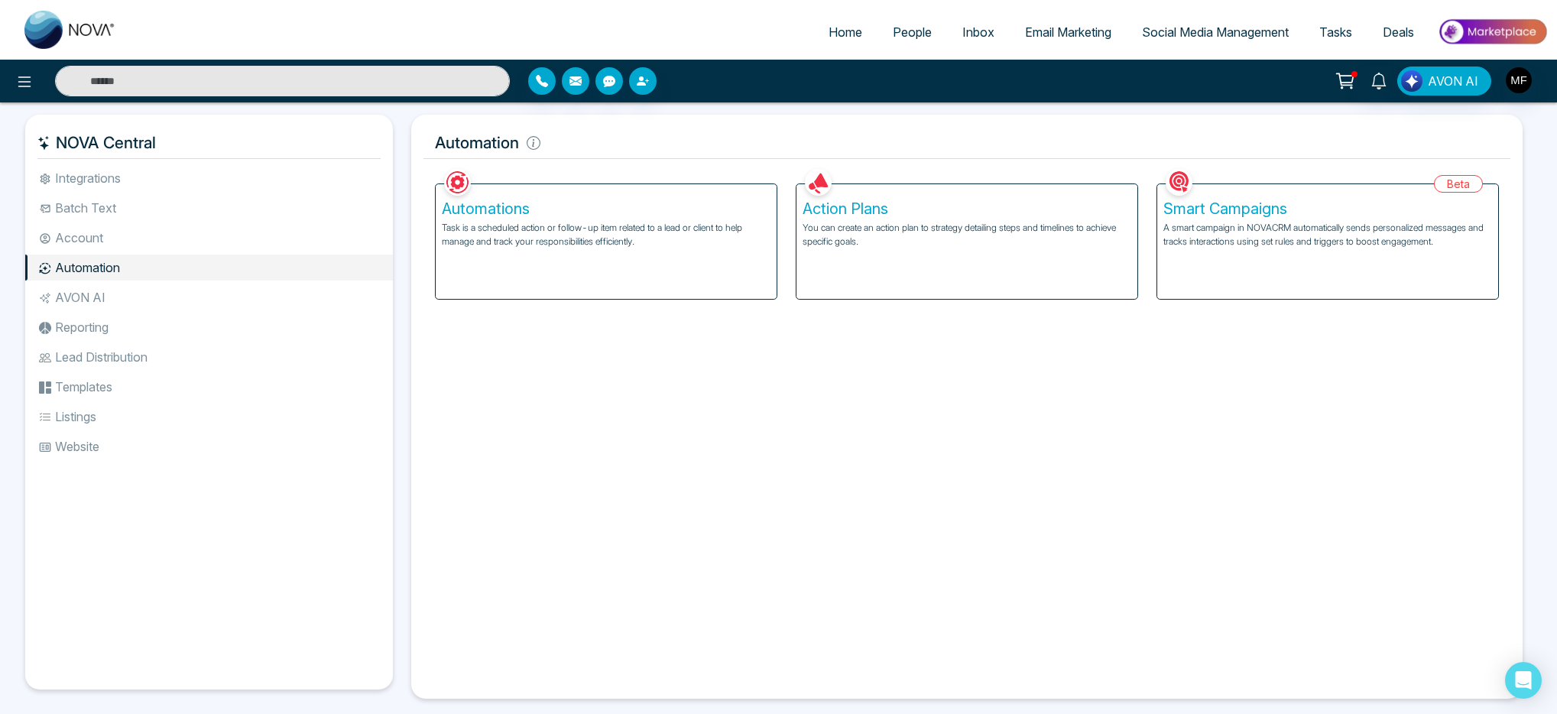
click at [492, 216] on h5 "Automations" at bounding box center [606, 208] width 329 height 18
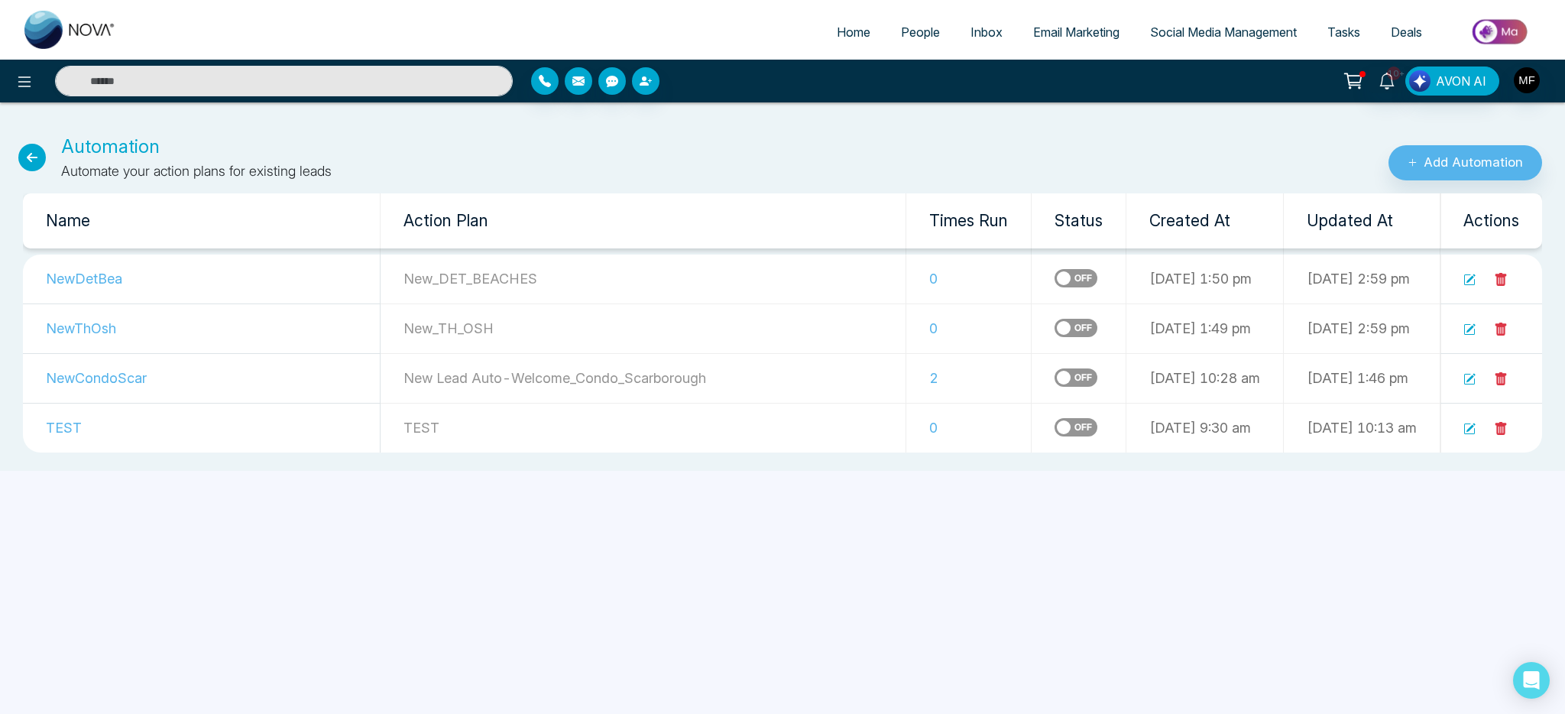
click at [1471, 283] on icon at bounding box center [1470, 280] width 12 height 12
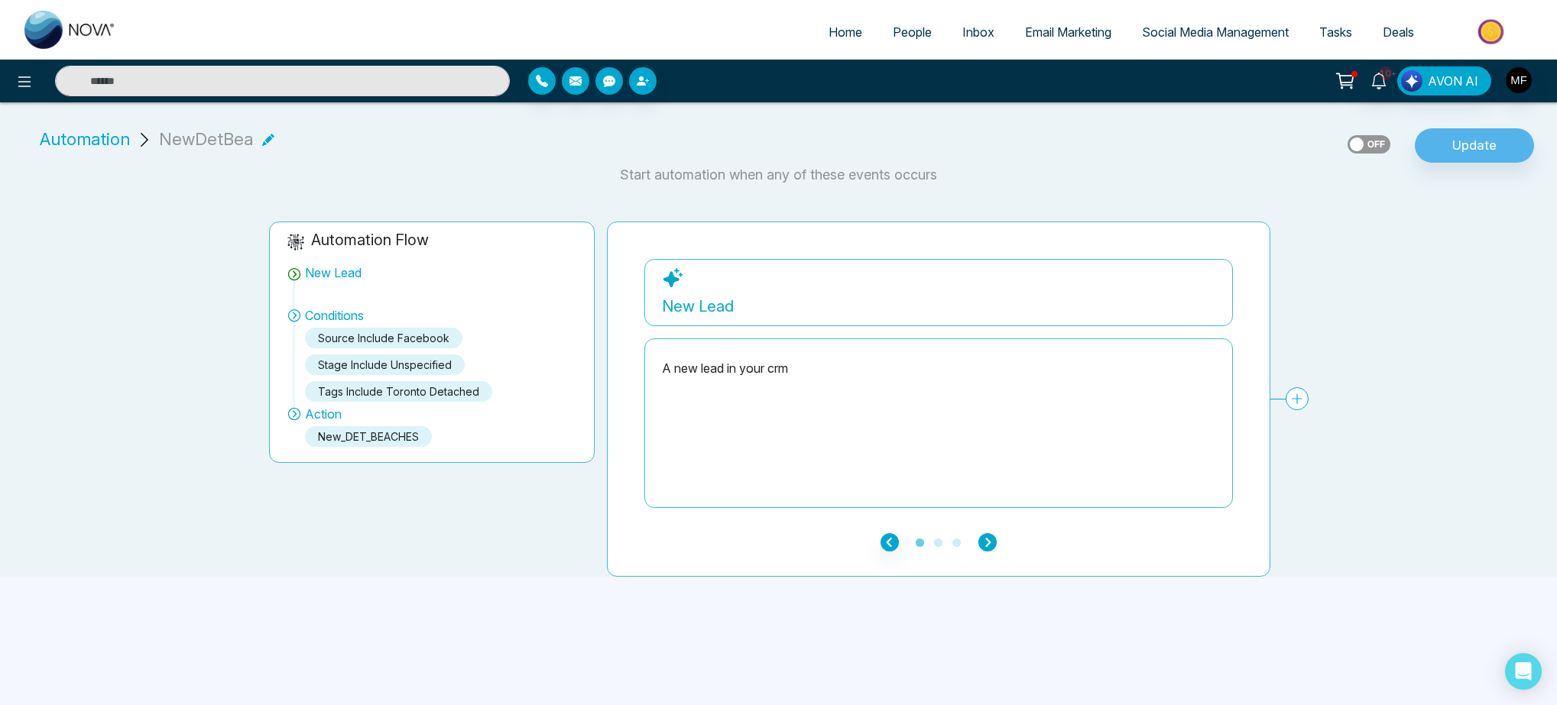
click at [988, 543] on icon "button" at bounding box center [987, 542] width 18 height 18
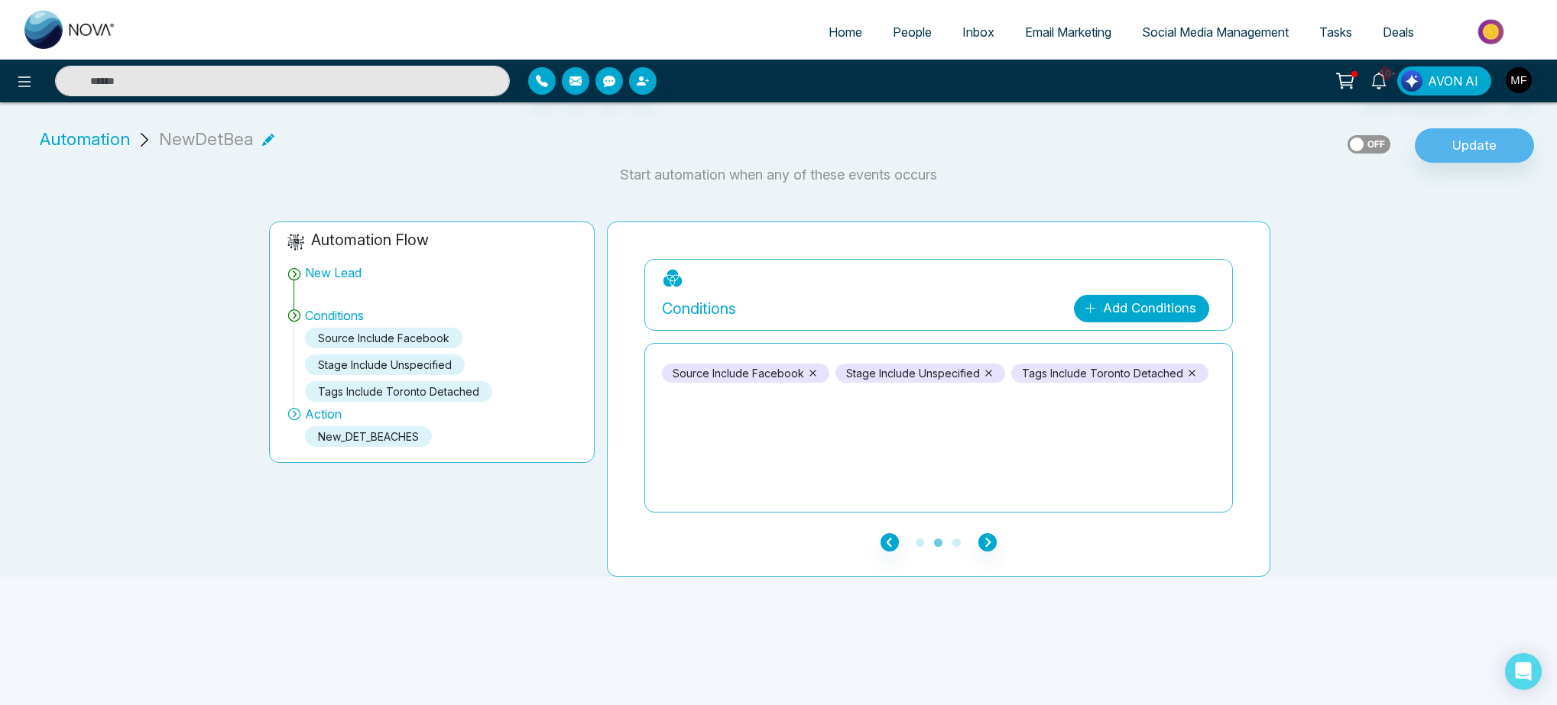
click at [1095, 311] on icon at bounding box center [1090, 308] width 13 height 13
click at [958, 464] on div "source include Facebook stage include Unspecified tags include Toronto Detached" at bounding box center [938, 428] width 553 height 153
click at [33, 89] on icon at bounding box center [24, 82] width 18 height 18
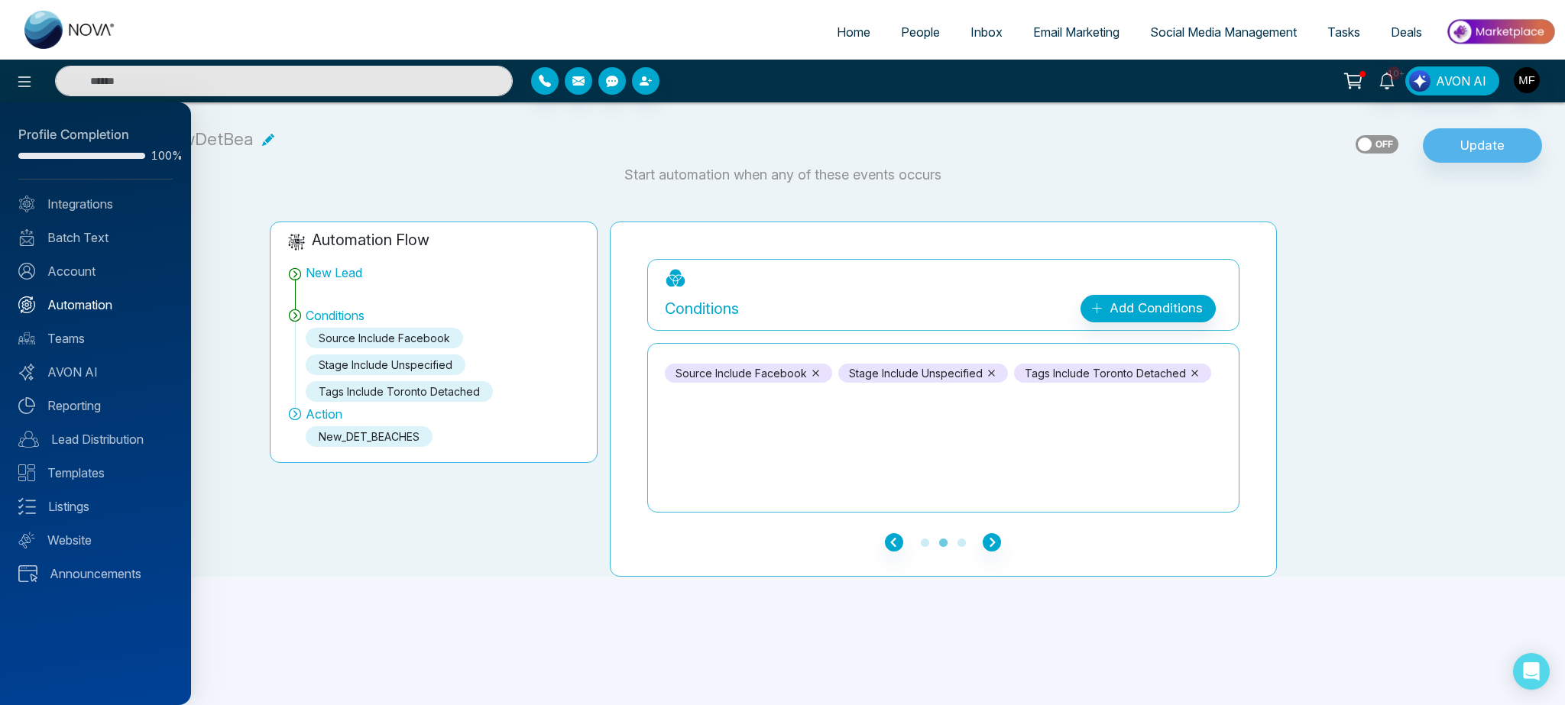
click at [65, 304] on link "Automation" at bounding box center [95, 305] width 154 height 18
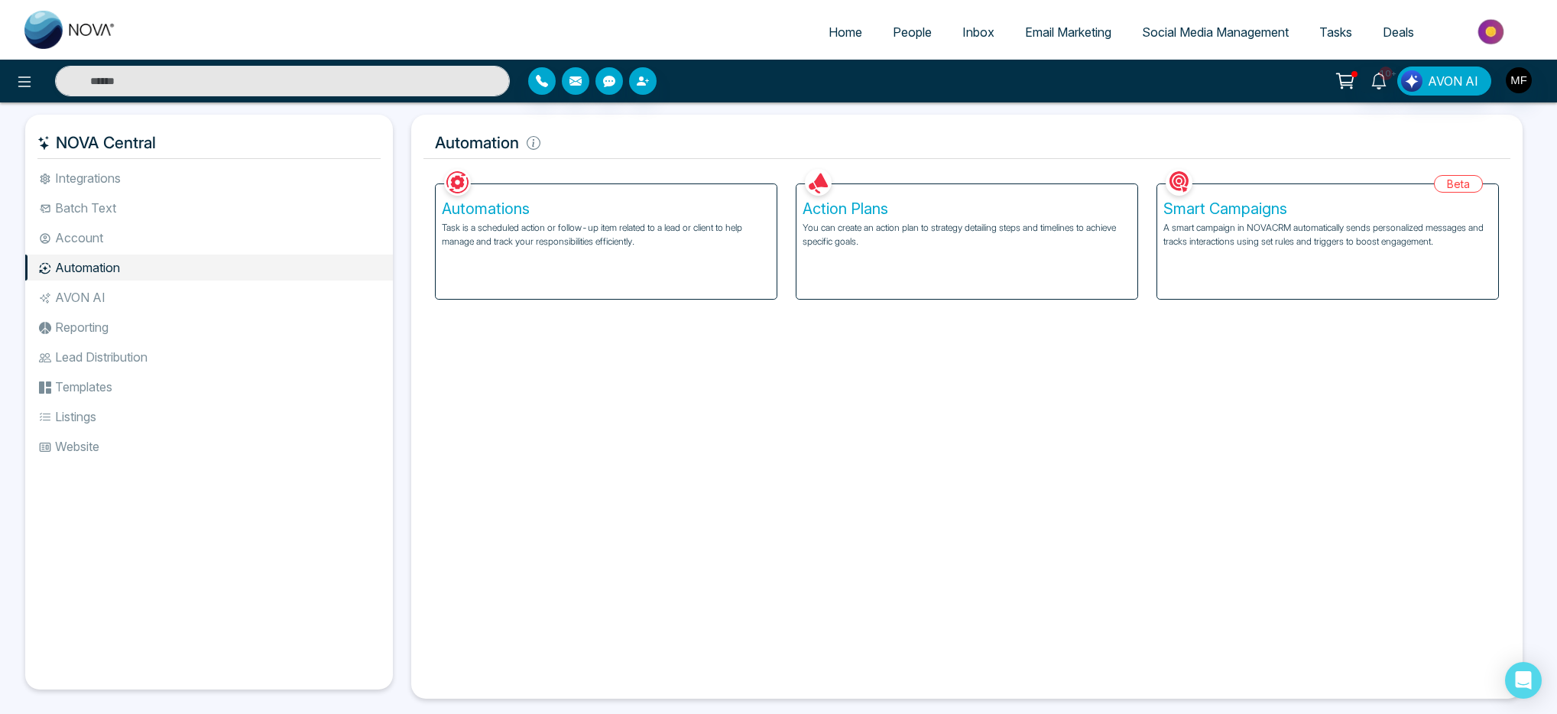
click at [1221, 216] on h5 "Smart Campaigns" at bounding box center [1327, 208] width 329 height 18
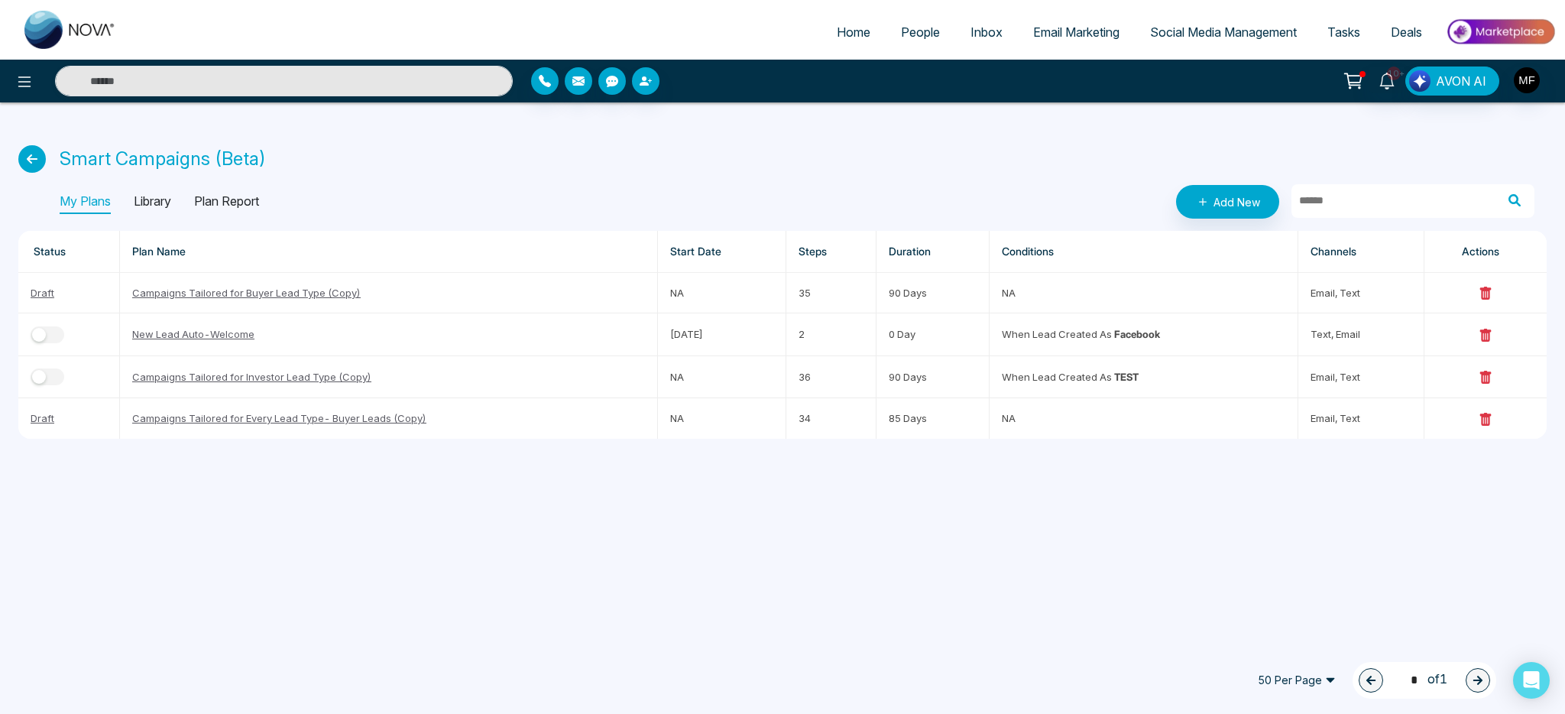
click at [163, 202] on p "Library" at bounding box center [152, 202] width 37 height 24
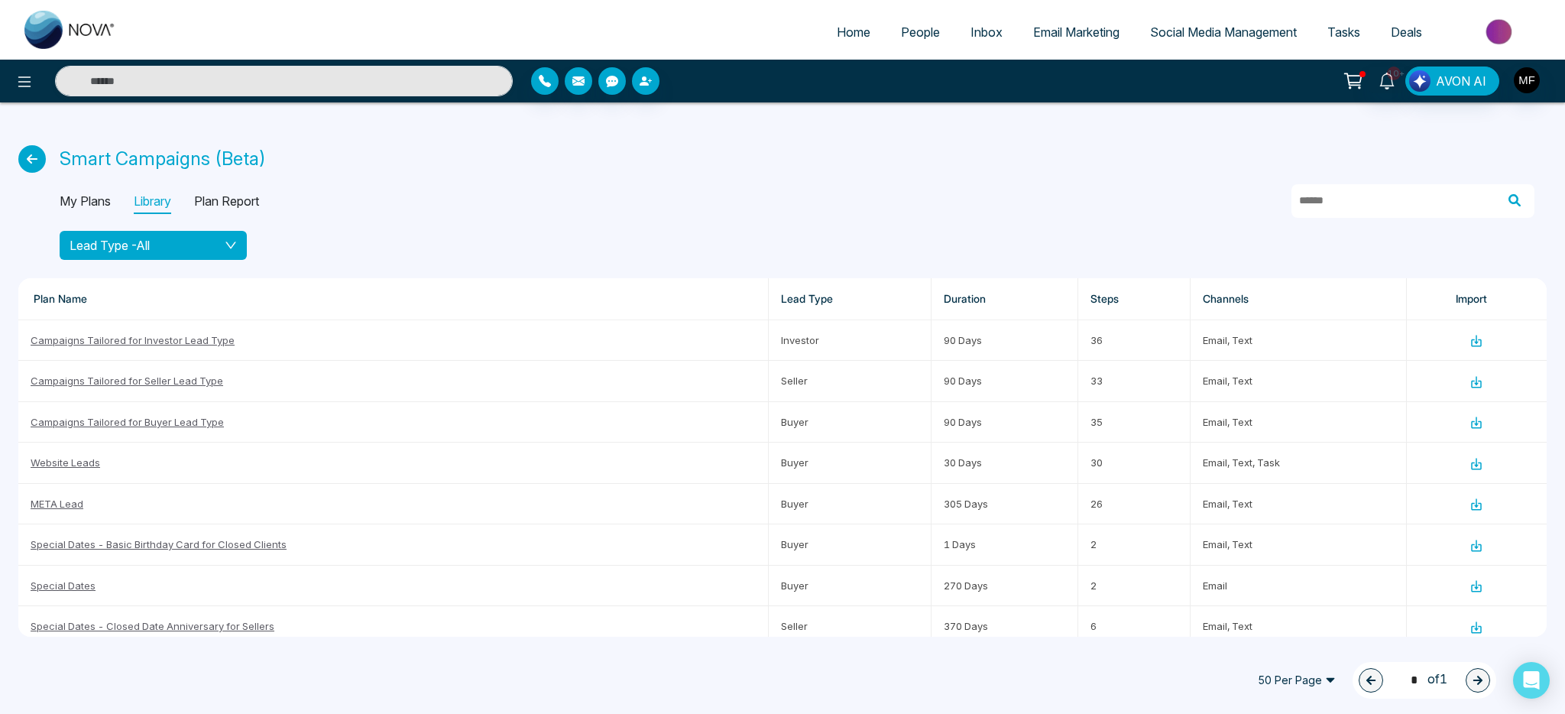
click at [212, 249] on div "Lead Type - All" at bounding box center [153, 245] width 167 height 18
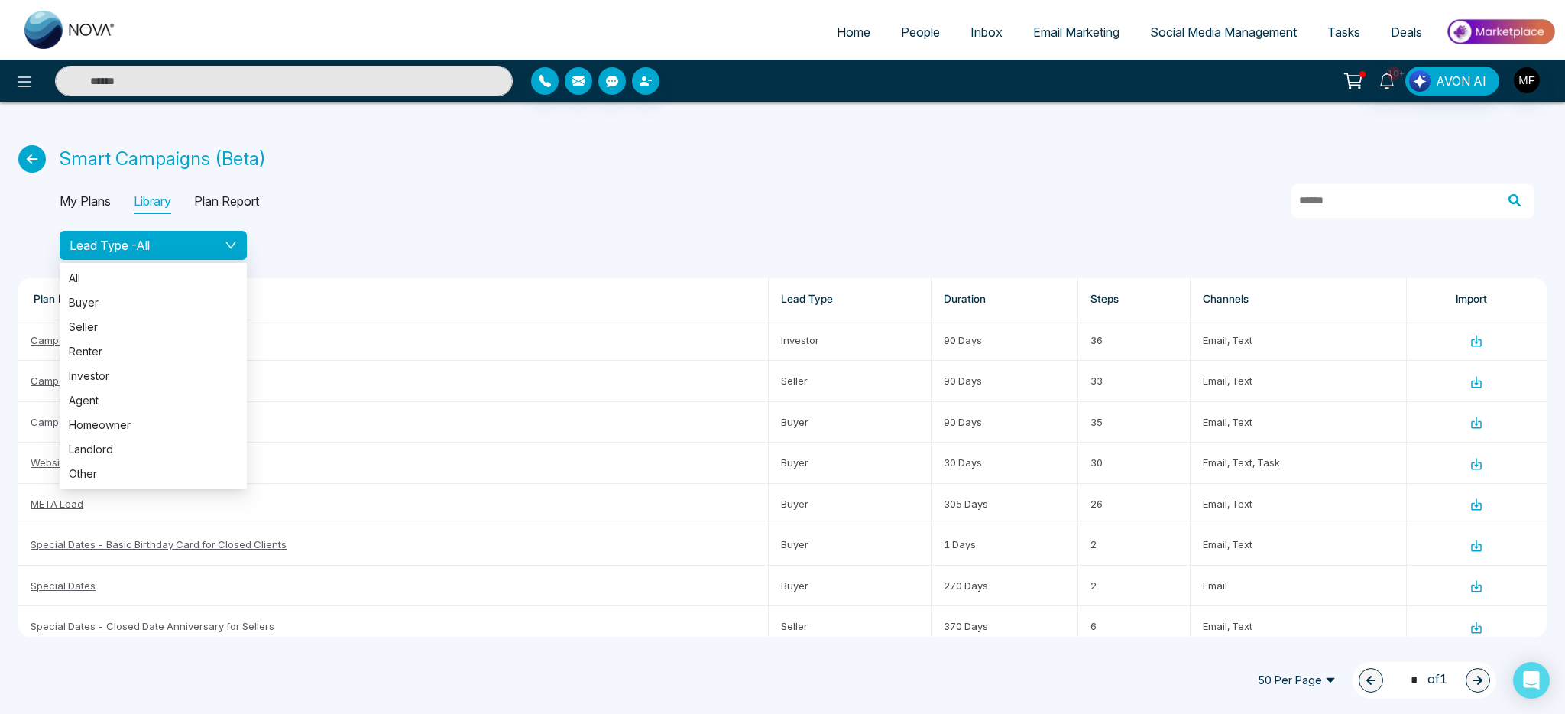
click at [327, 238] on div "Lead Type - All" at bounding box center [803, 245] width 1487 height 29
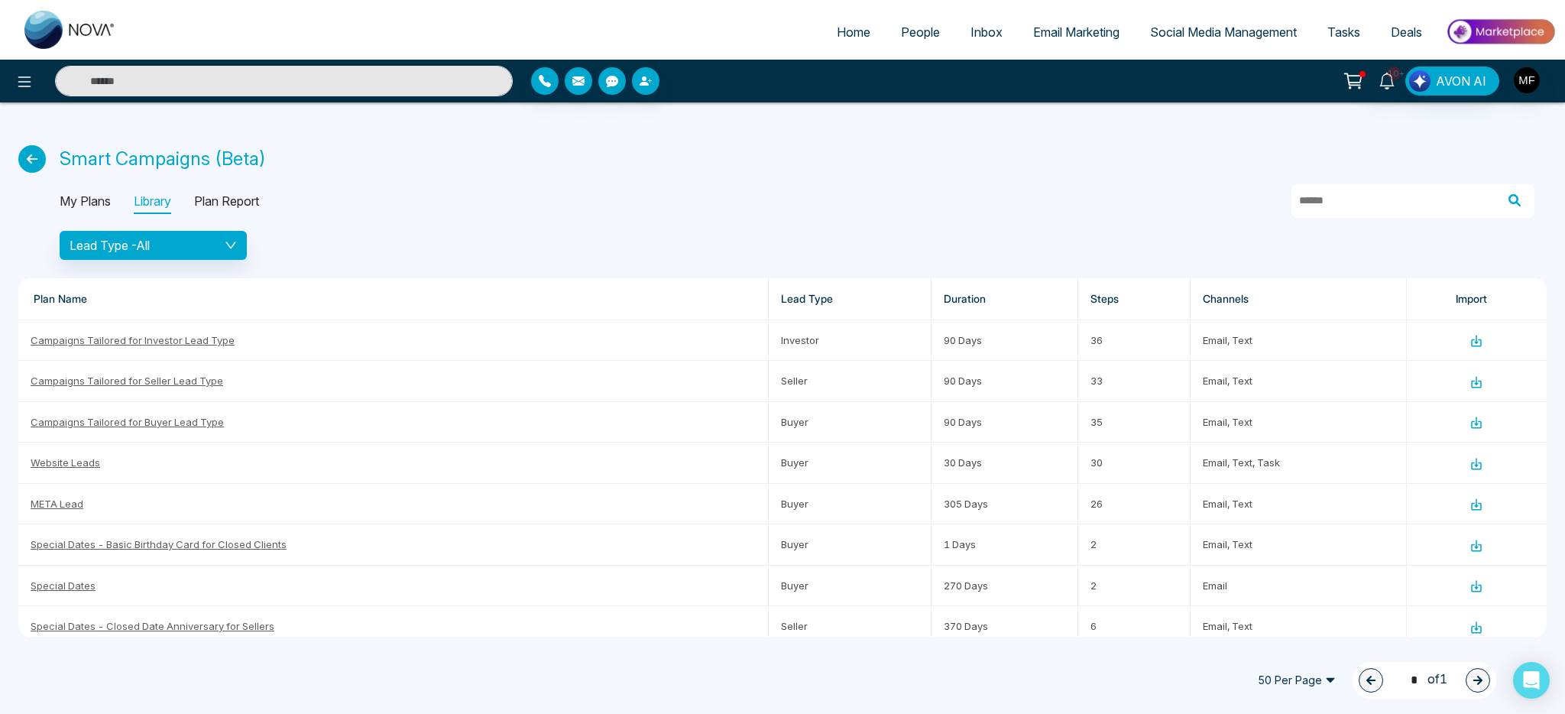
click at [84, 206] on p "My Plans" at bounding box center [85, 202] width 51 height 24
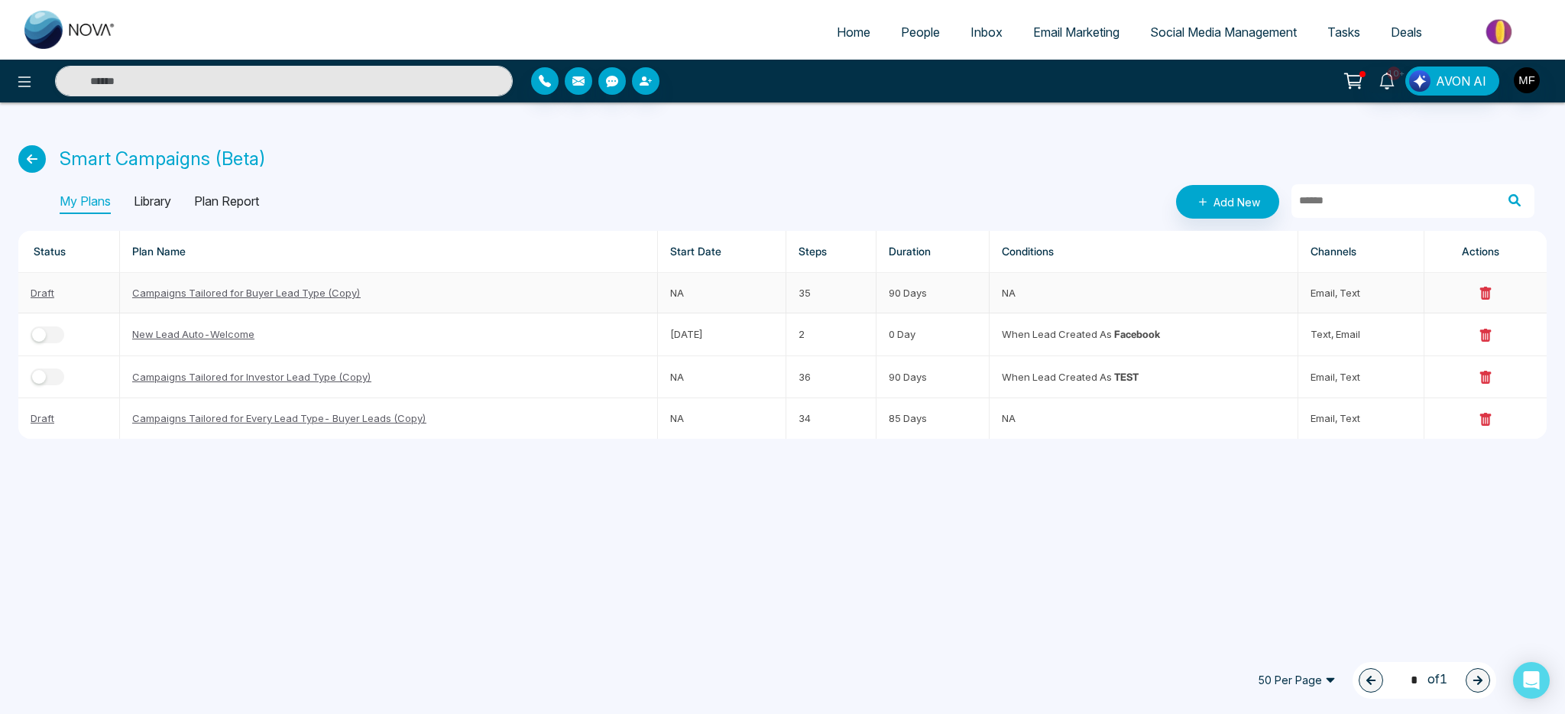
click at [342, 297] on link "Campaigns Tailored for Buyer Lead Type (Copy)" at bounding box center [246, 293] width 229 height 12
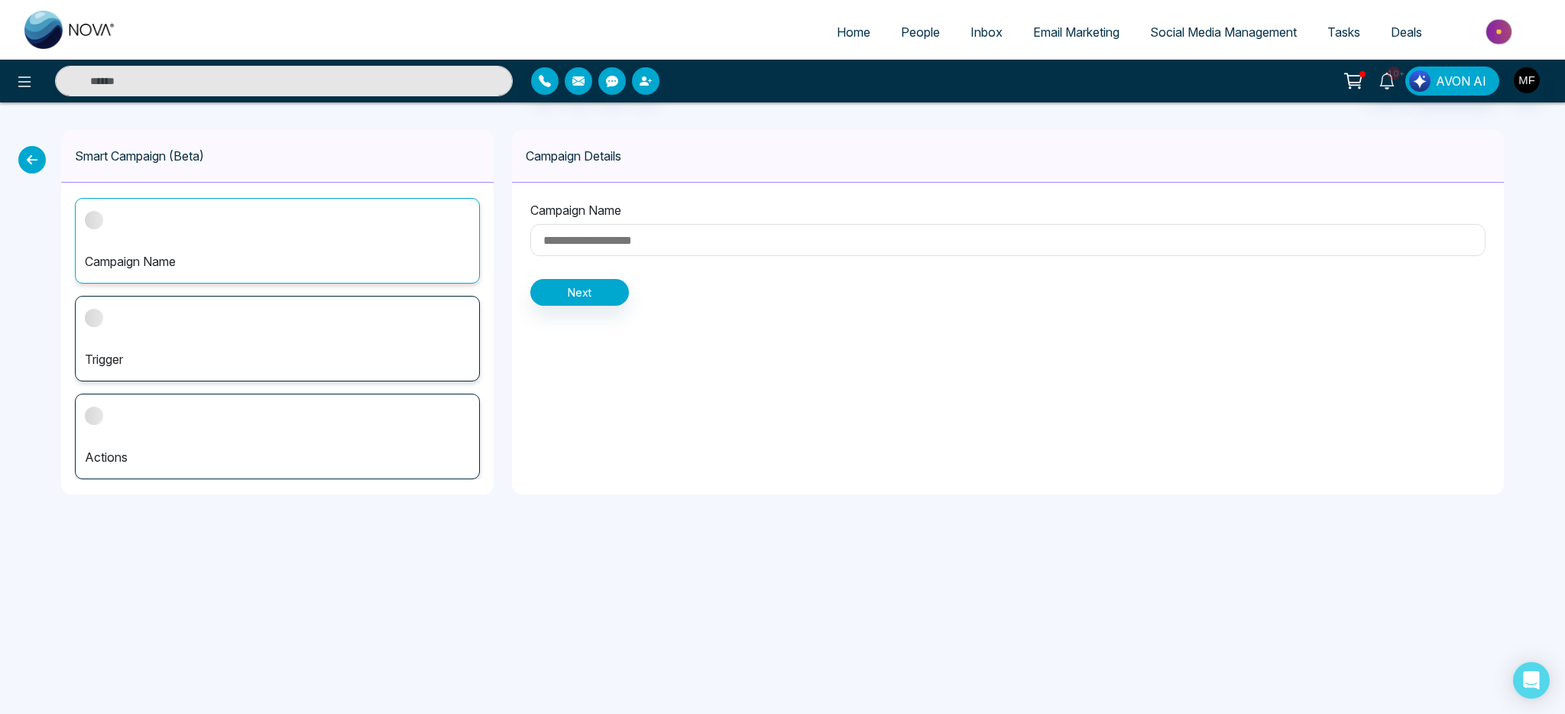
type input "**********"
click at [330, 330] on div "Trigger" at bounding box center [277, 339] width 405 height 86
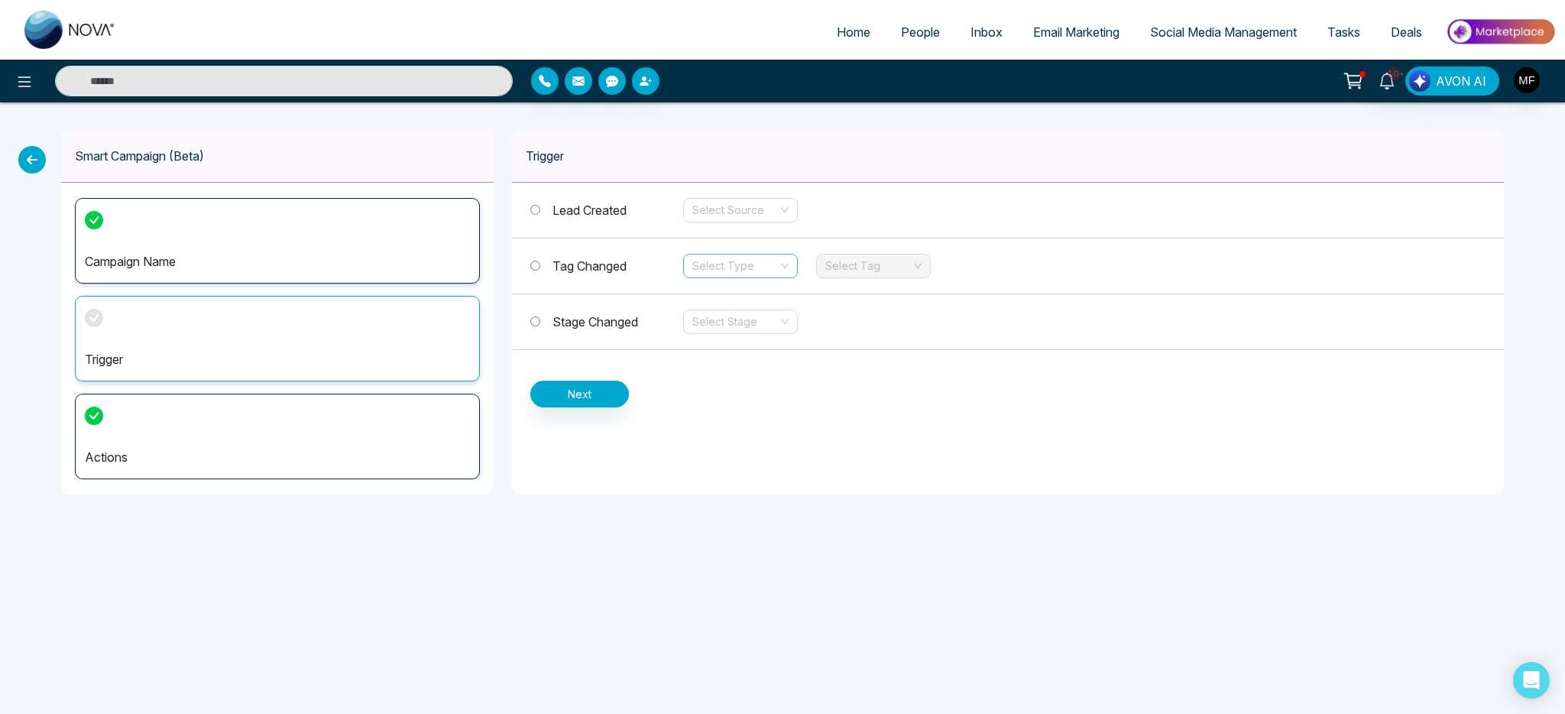
click at [745, 259] on input "search" at bounding box center [735, 266] width 86 height 23
click at [726, 303] on div "Add" at bounding box center [740, 296] width 96 height 17
click at [26, 84] on icon at bounding box center [24, 82] width 18 height 18
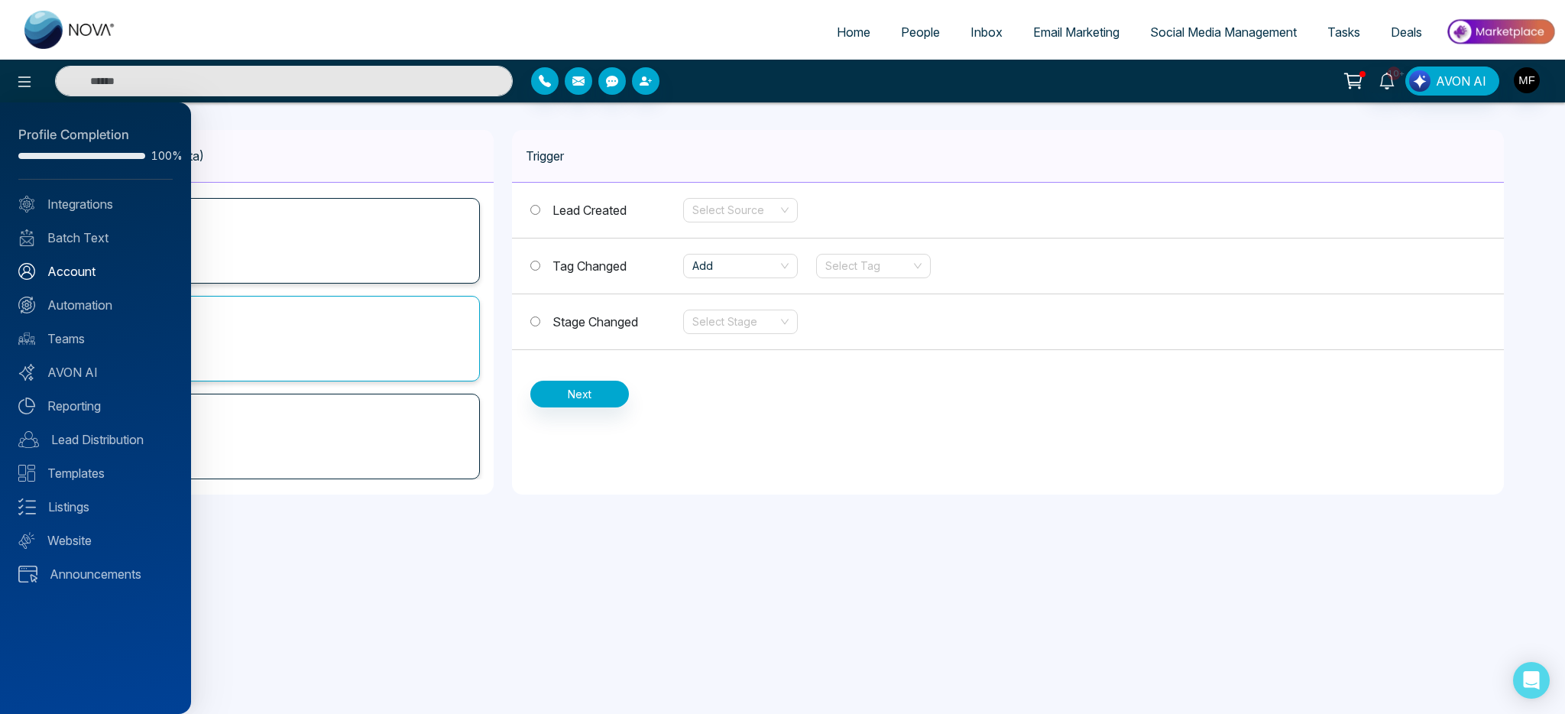
click at [60, 276] on link "Account" at bounding box center [95, 271] width 154 height 18
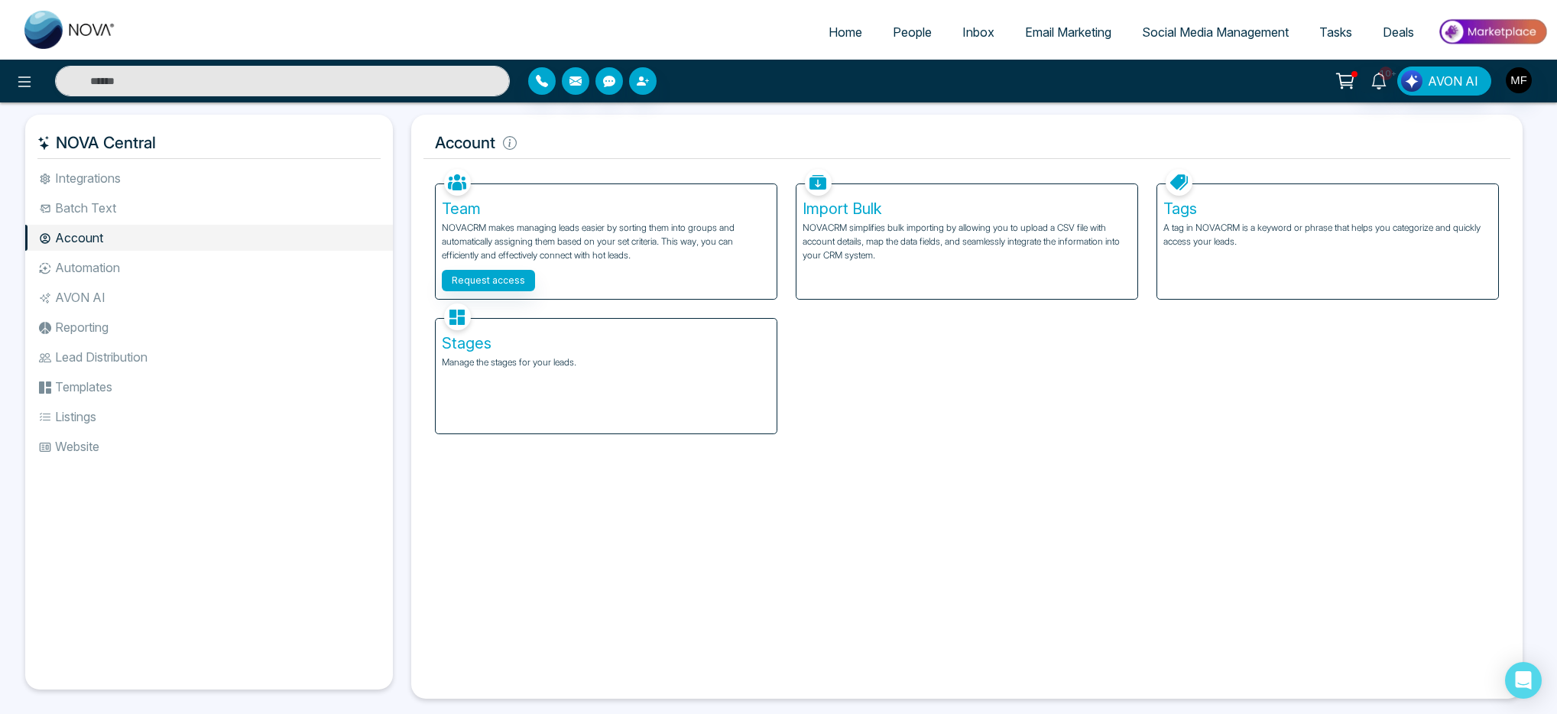
click at [1221, 237] on p "A tag in NOVACRM is a keyword or phrase that helps you categorize and quickly a…" at bounding box center [1327, 235] width 329 height 28
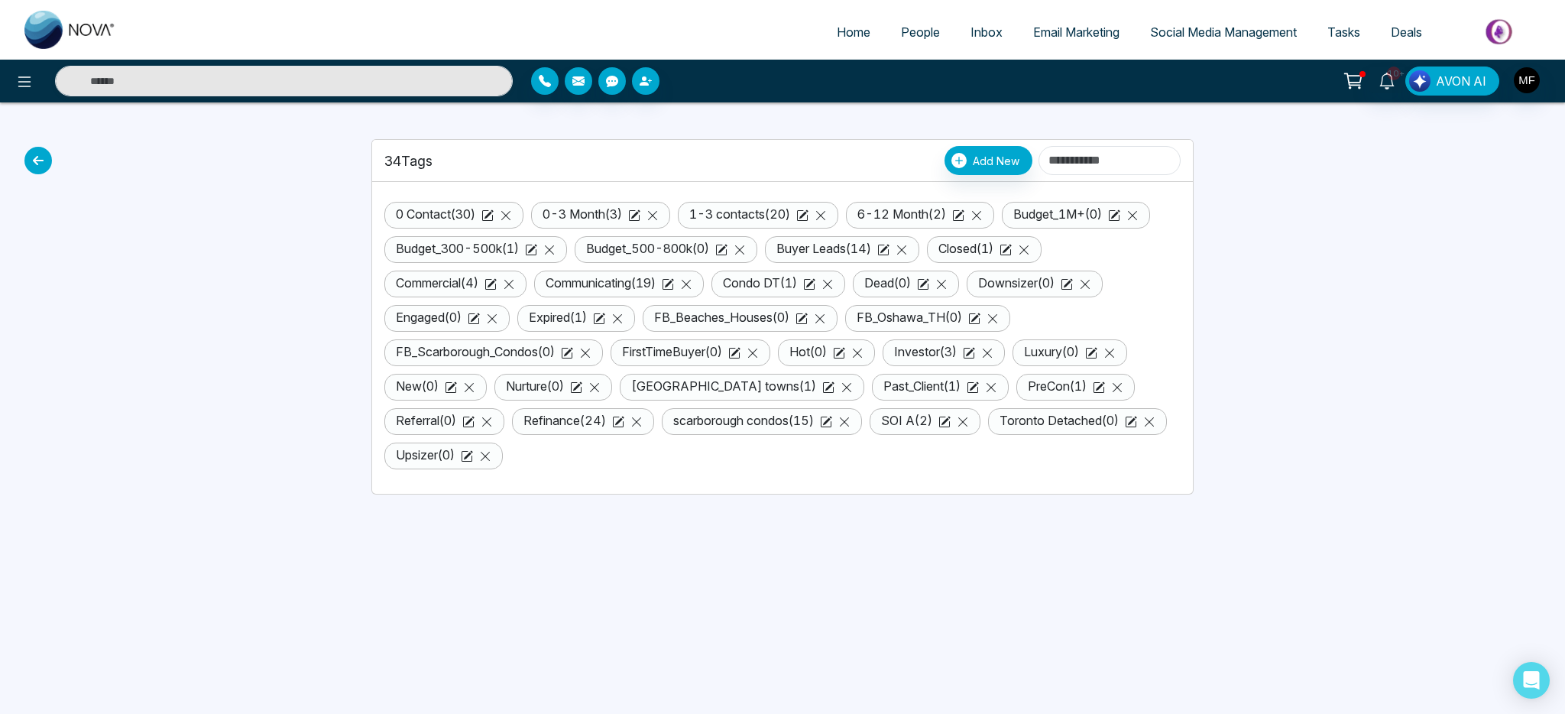
click at [29, 159] on icon at bounding box center [38, 161] width 28 height 28
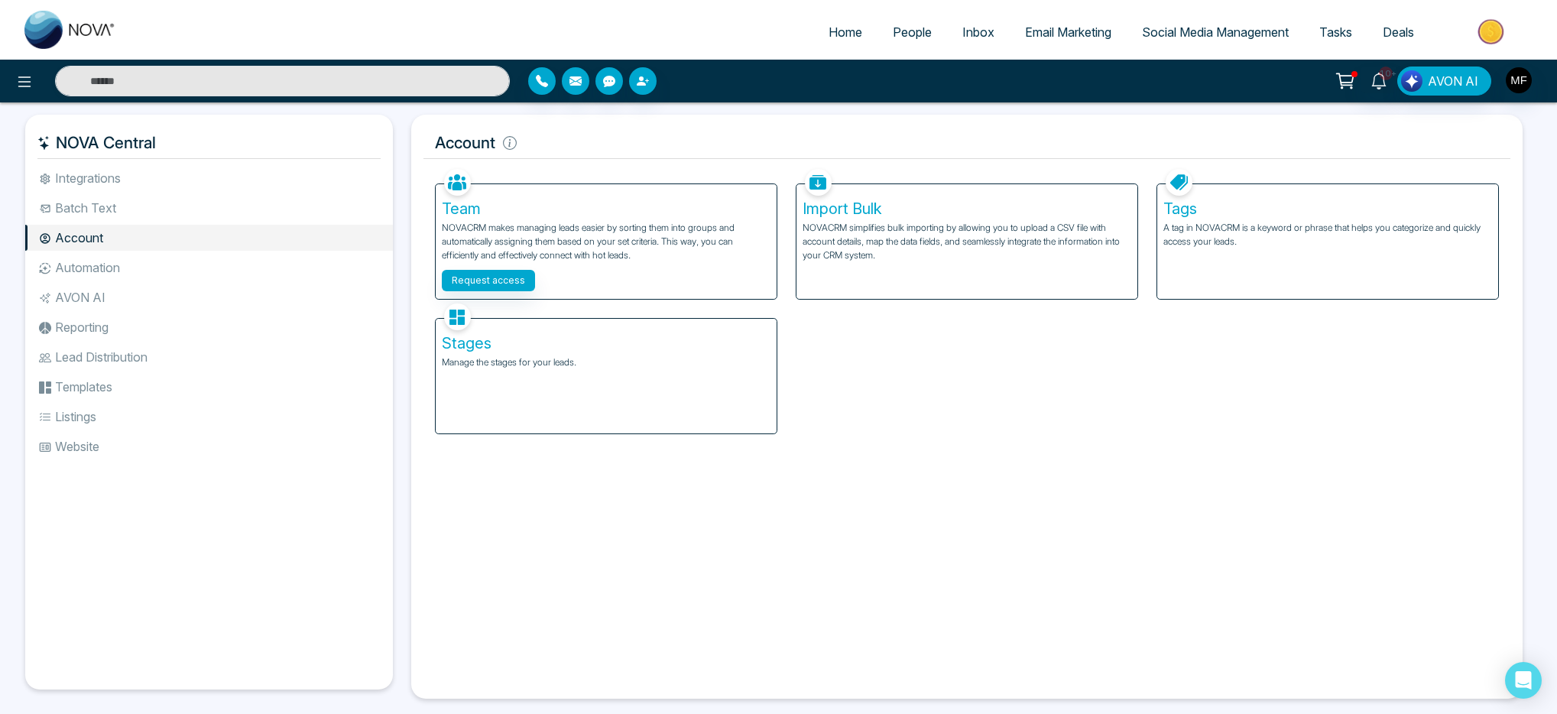
click at [460, 356] on p "Manage the stages for your leads." at bounding box center [606, 362] width 329 height 14
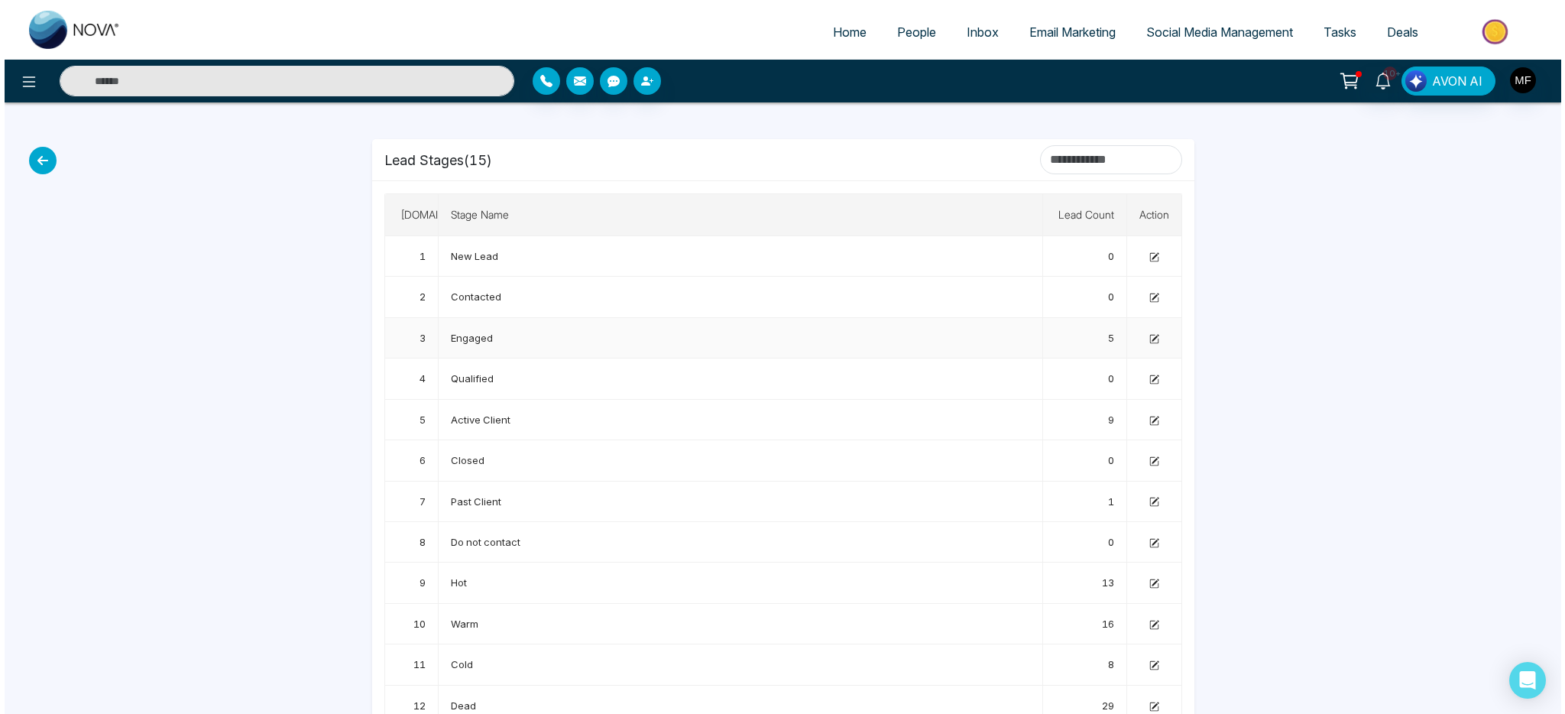
scroll to position [147, 0]
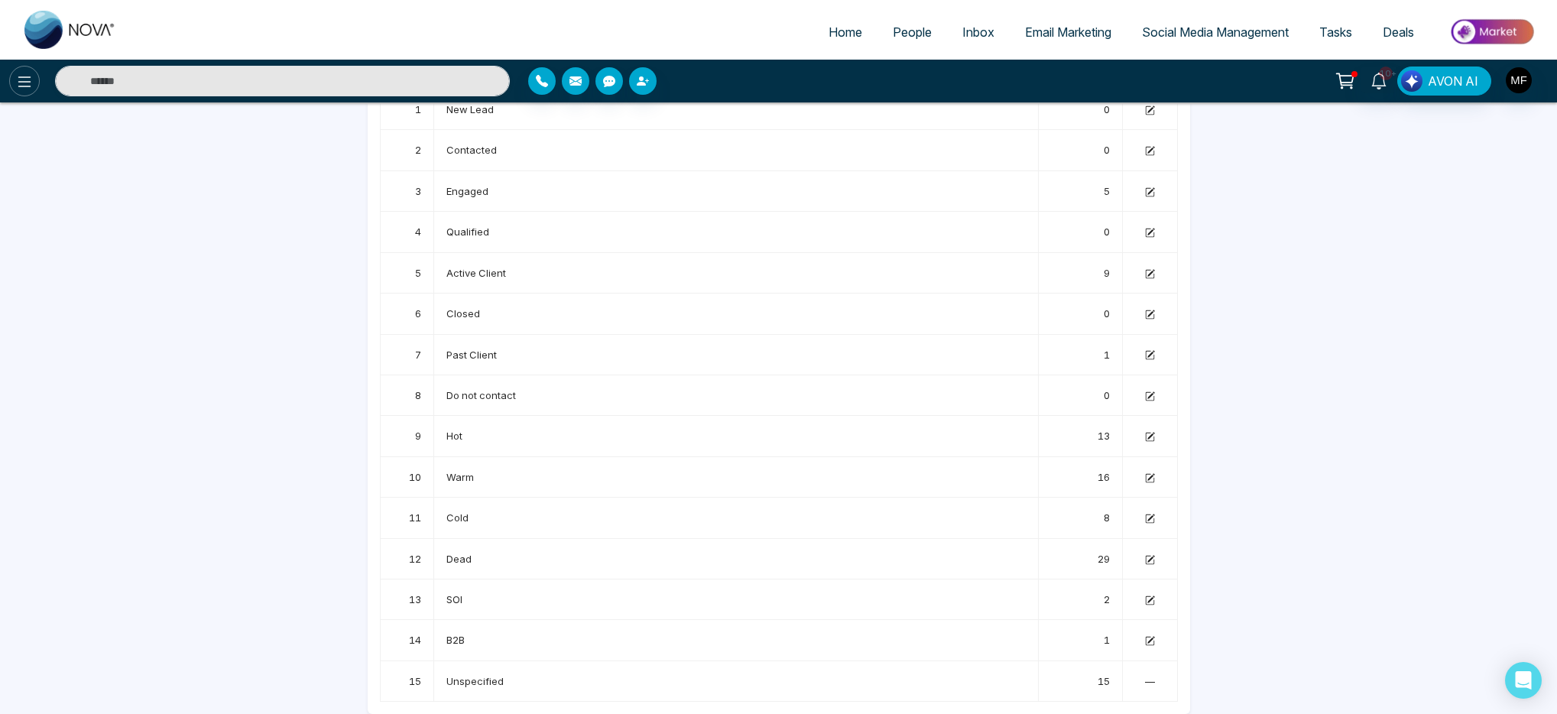
click at [30, 85] on icon at bounding box center [24, 82] width 18 height 18
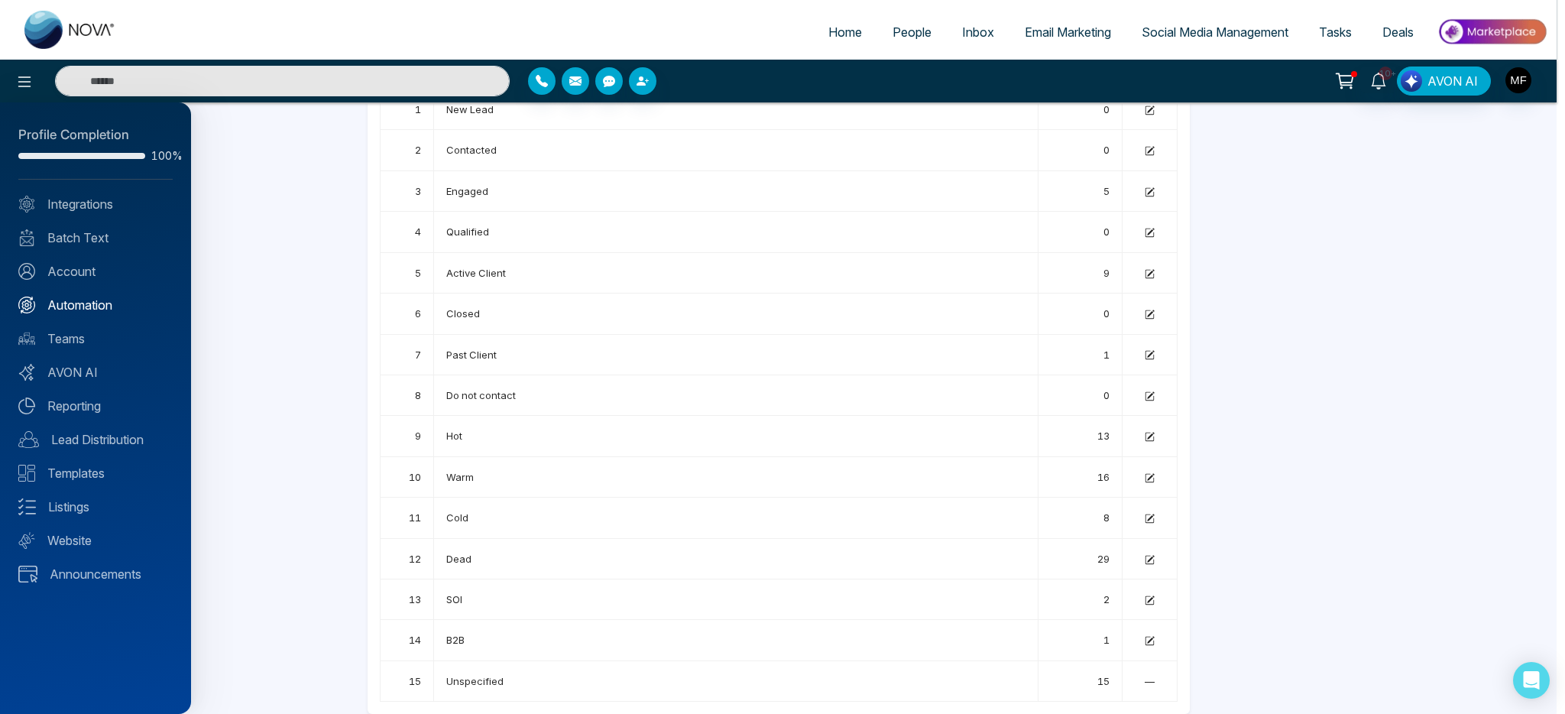
click at [63, 305] on link "Automation" at bounding box center [95, 305] width 154 height 18
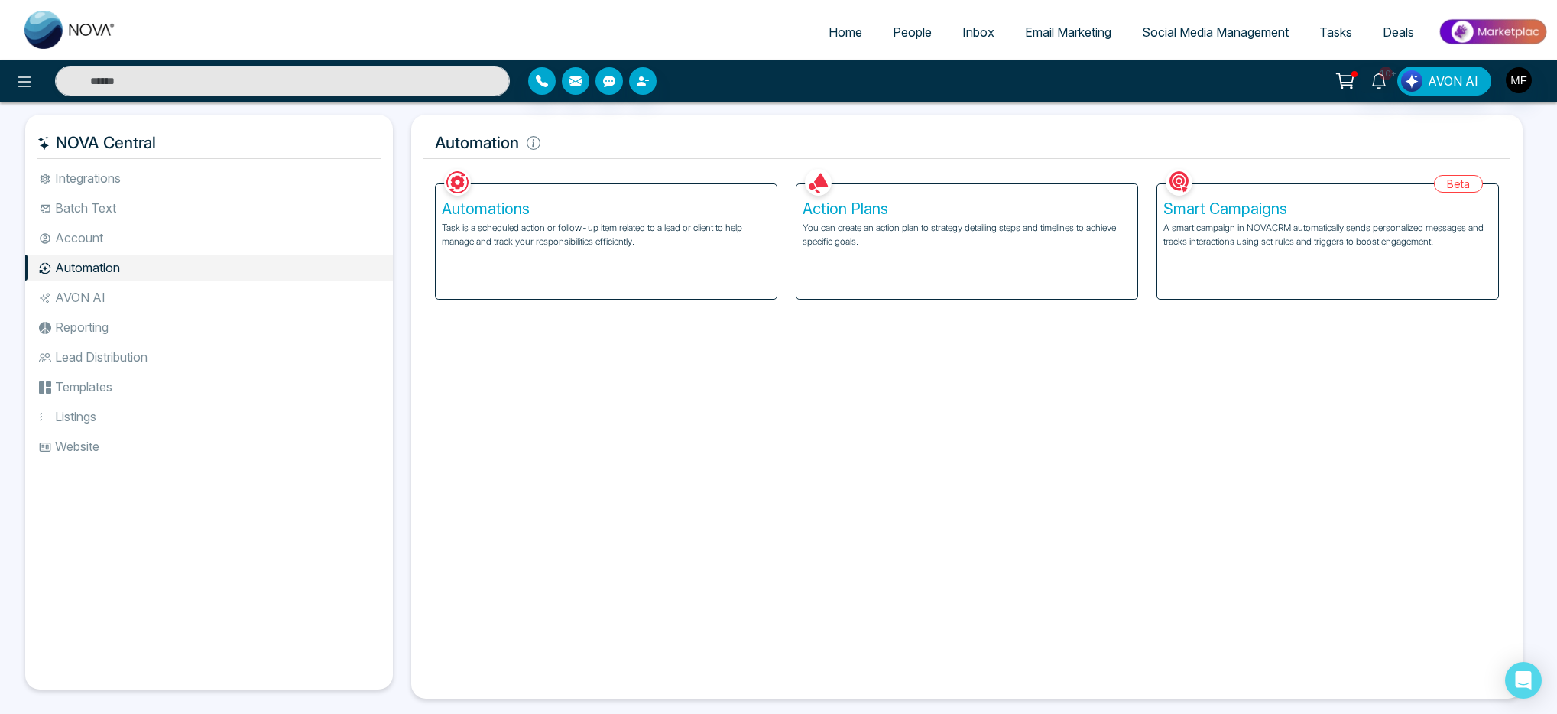
click at [1220, 214] on h5 "Smart Campaigns" at bounding box center [1327, 208] width 329 height 18
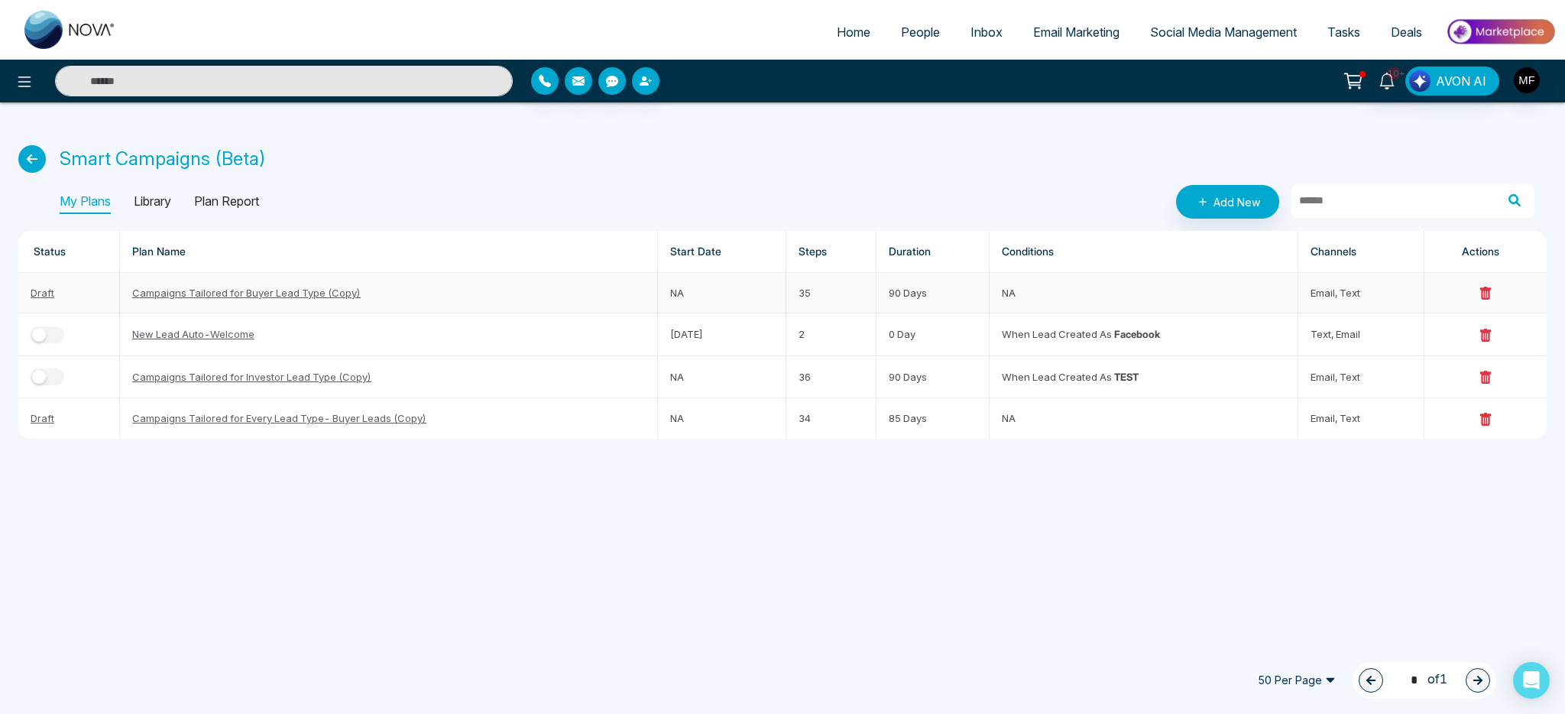
click at [485, 300] on td "Campaigns Tailored for Buyer Lead Type (Copy)" at bounding box center [389, 293] width 538 height 41
click at [351, 296] on link "Campaigns Tailored for Buyer Lead Type (Copy)" at bounding box center [246, 293] width 229 height 12
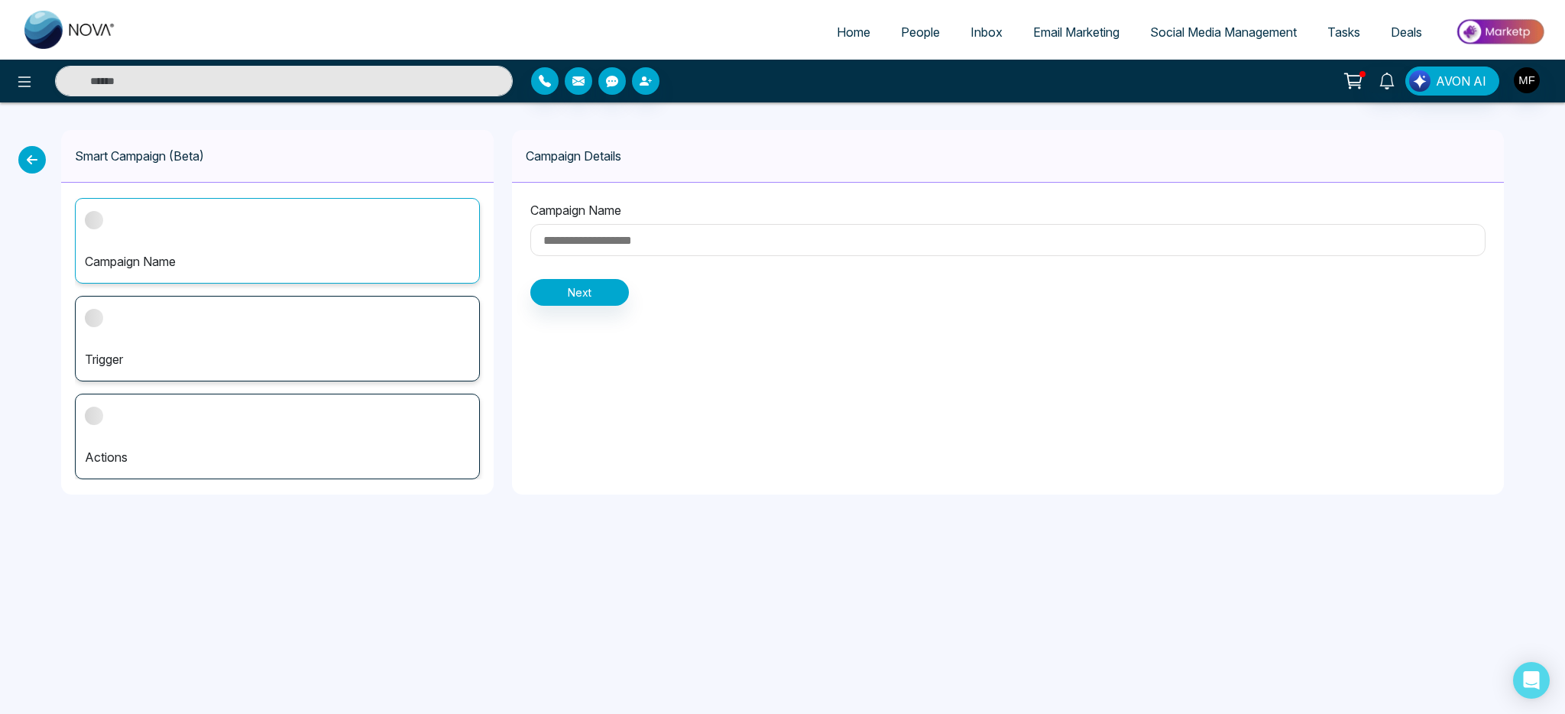
type input "**********"
click at [422, 317] on div "Trigger" at bounding box center [277, 339] width 405 height 86
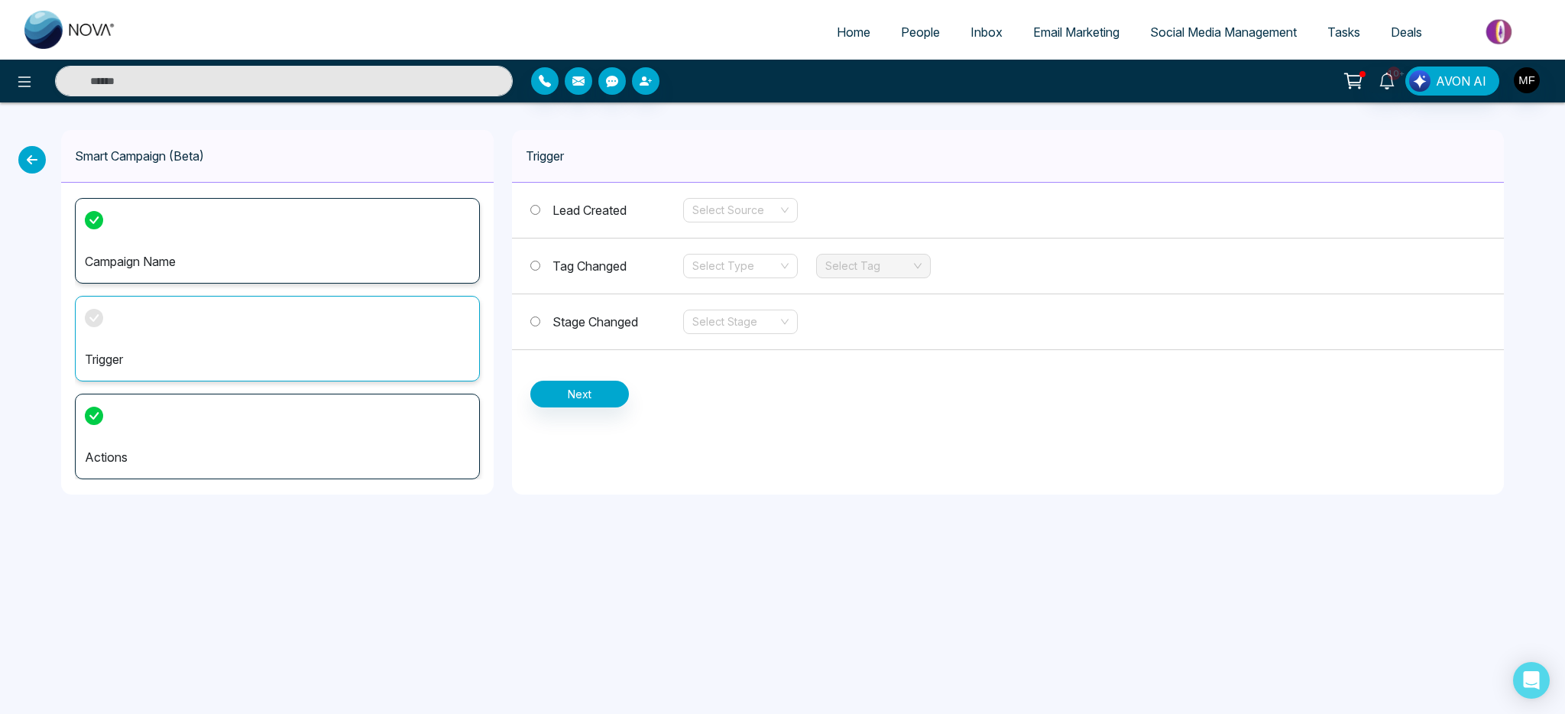
click at [647, 264] on label "Tag Changed" at bounding box center [606, 266] width 153 height 18
click at [633, 314] on span "Stage Changed" at bounding box center [596, 321] width 86 height 15
click at [767, 332] on input "search" at bounding box center [735, 321] width 86 height 23
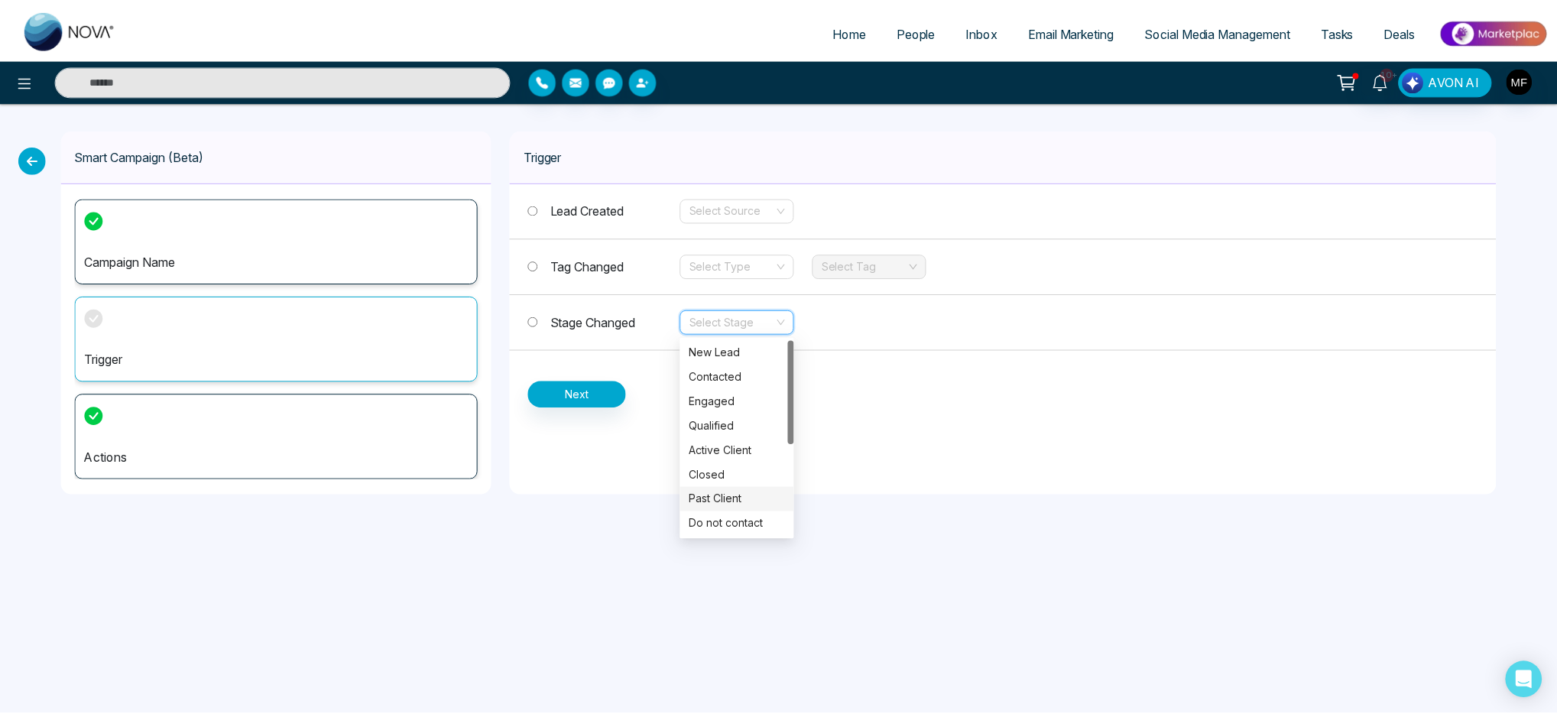
scroll to position [171, 0]
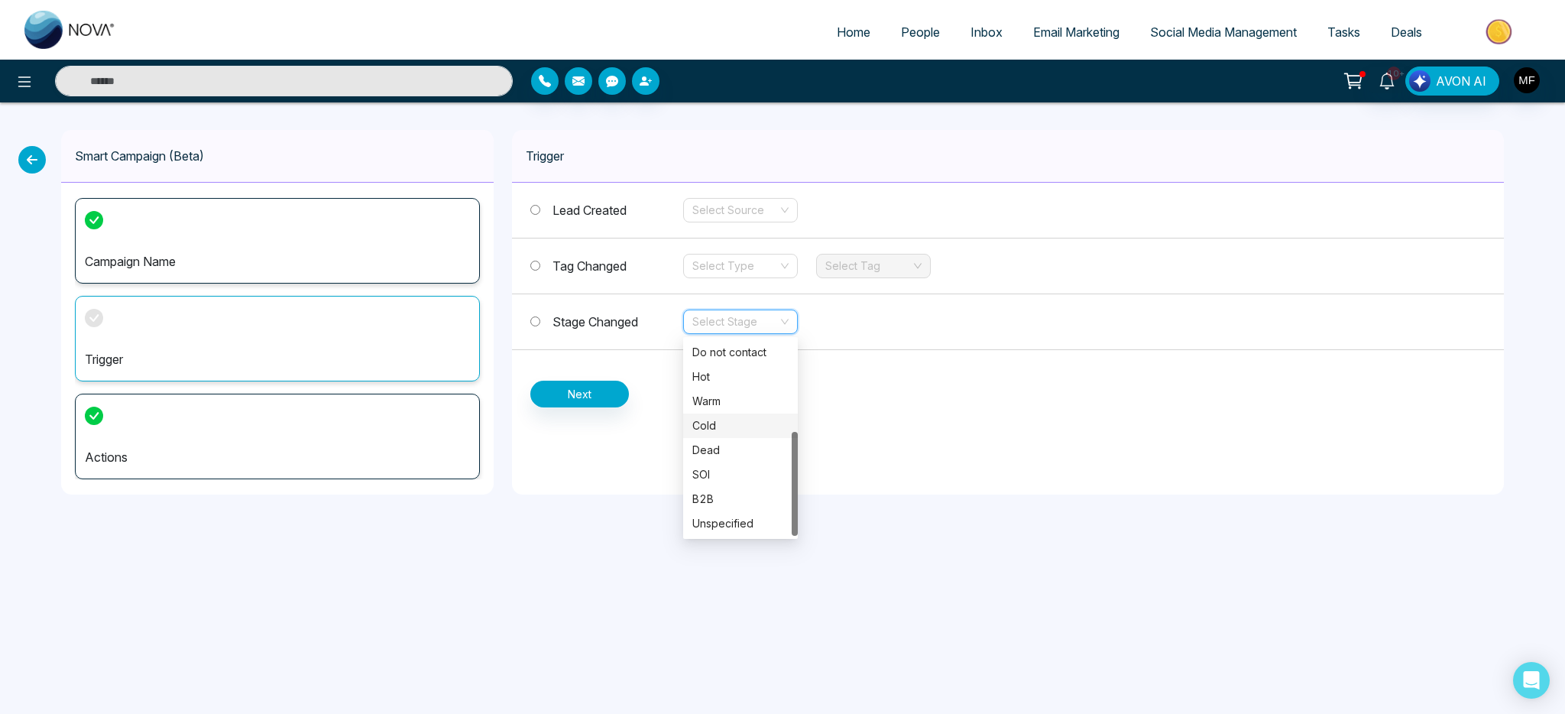
click at [640, 452] on div "Trigger Lead Created Select Source Tag Changed Select Type Select Tag Stage Cha…" at bounding box center [1008, 312] width 992 height 365
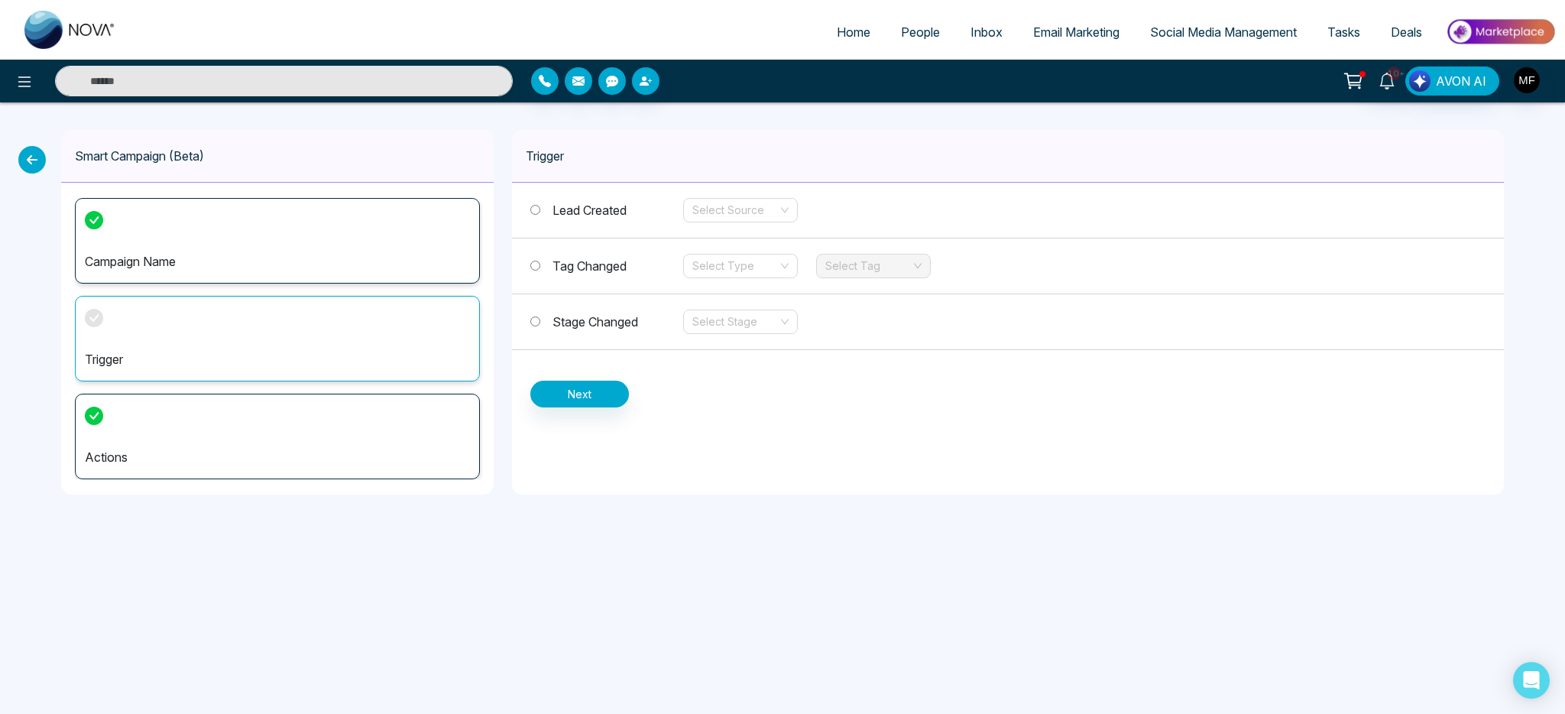
click at [40, 83] on div at bounding box center [276, 81] width 473 height 31
click at [28, 83] on icon at bounding box center [24, 82] width 18 height 18
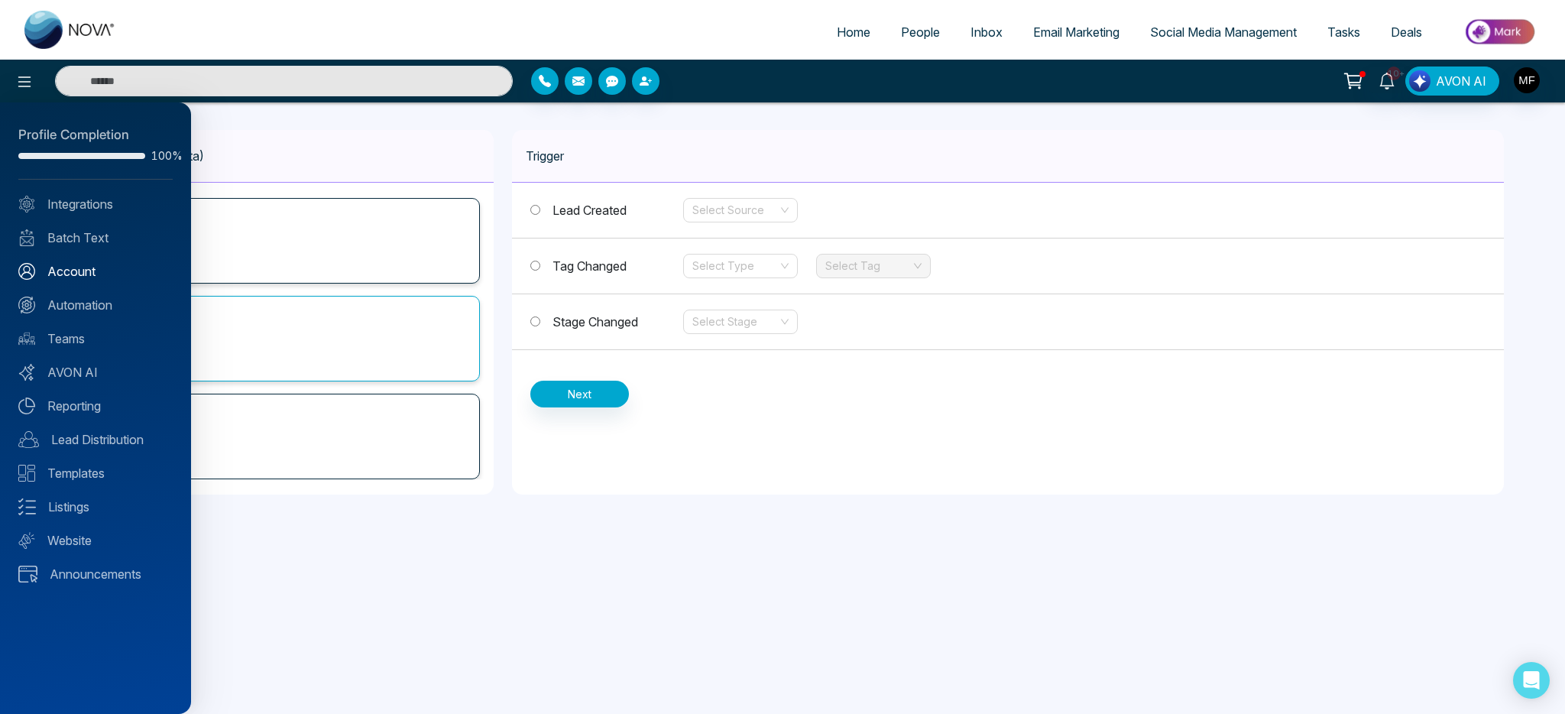
click at [105, 279] on link "Account" at bounding box center [95, 271] width 154 height 18
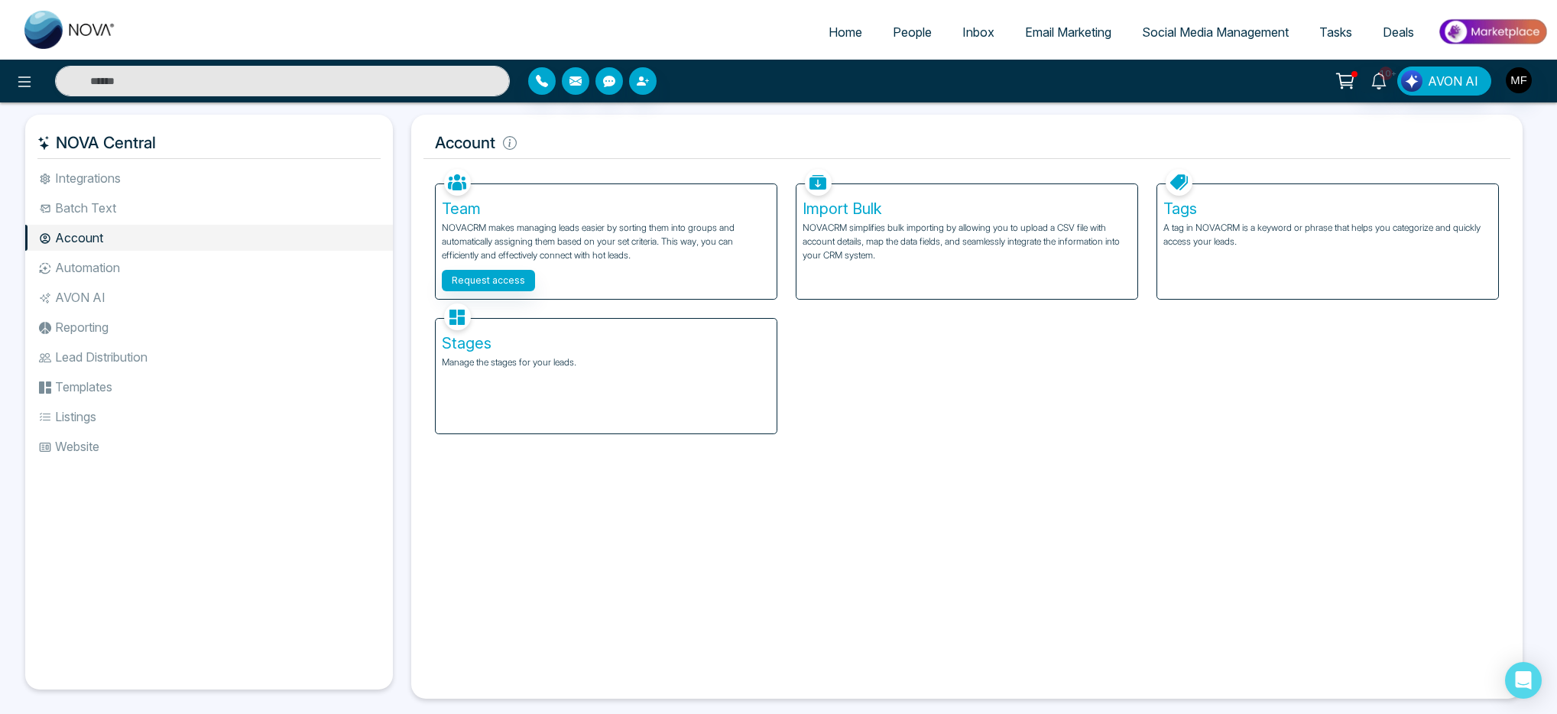
click at [591, 391] on div "Stages Manage the stages for your leads." at bounding box center [606, 376] width 341 height 115
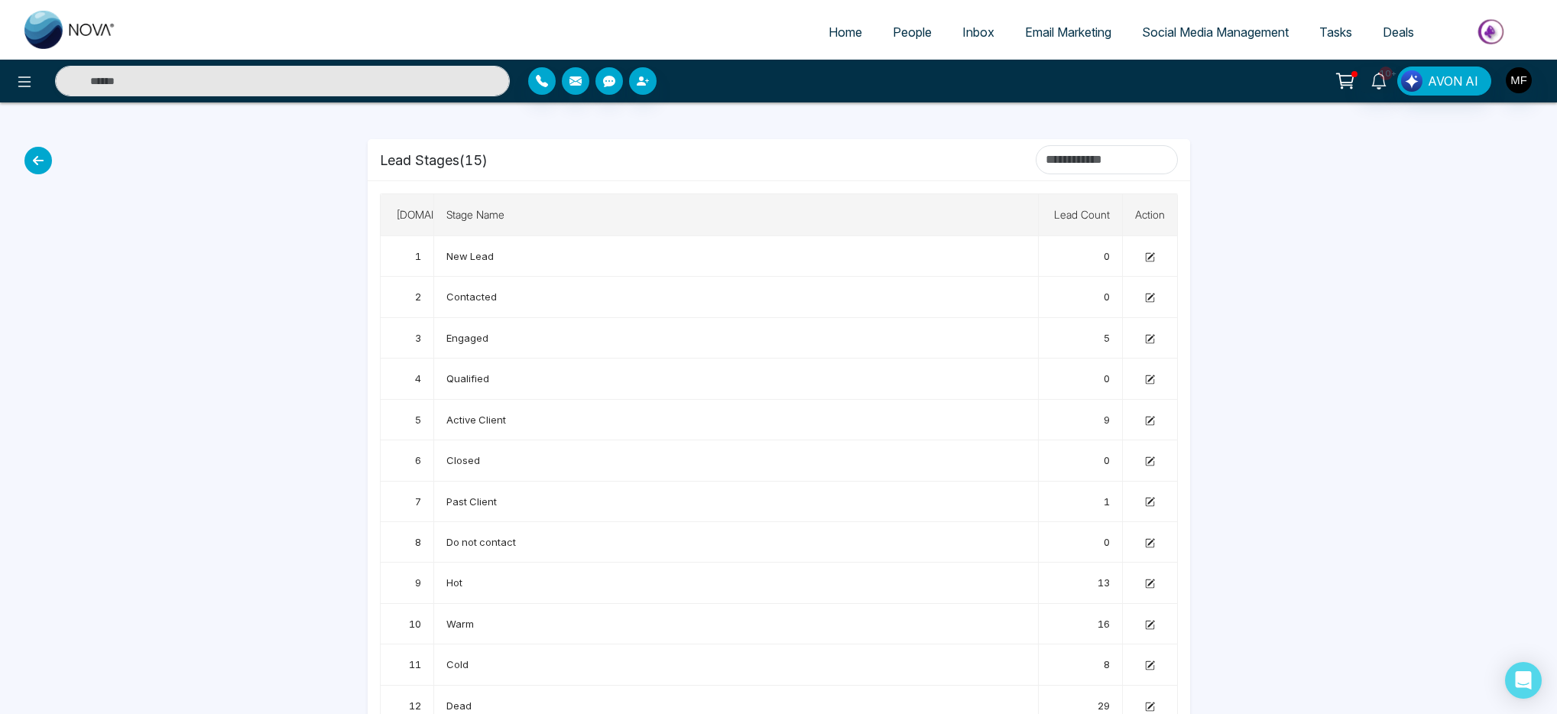
click at [913, 34] on span "People" at bounding box center [912, 31] width 39 height 15
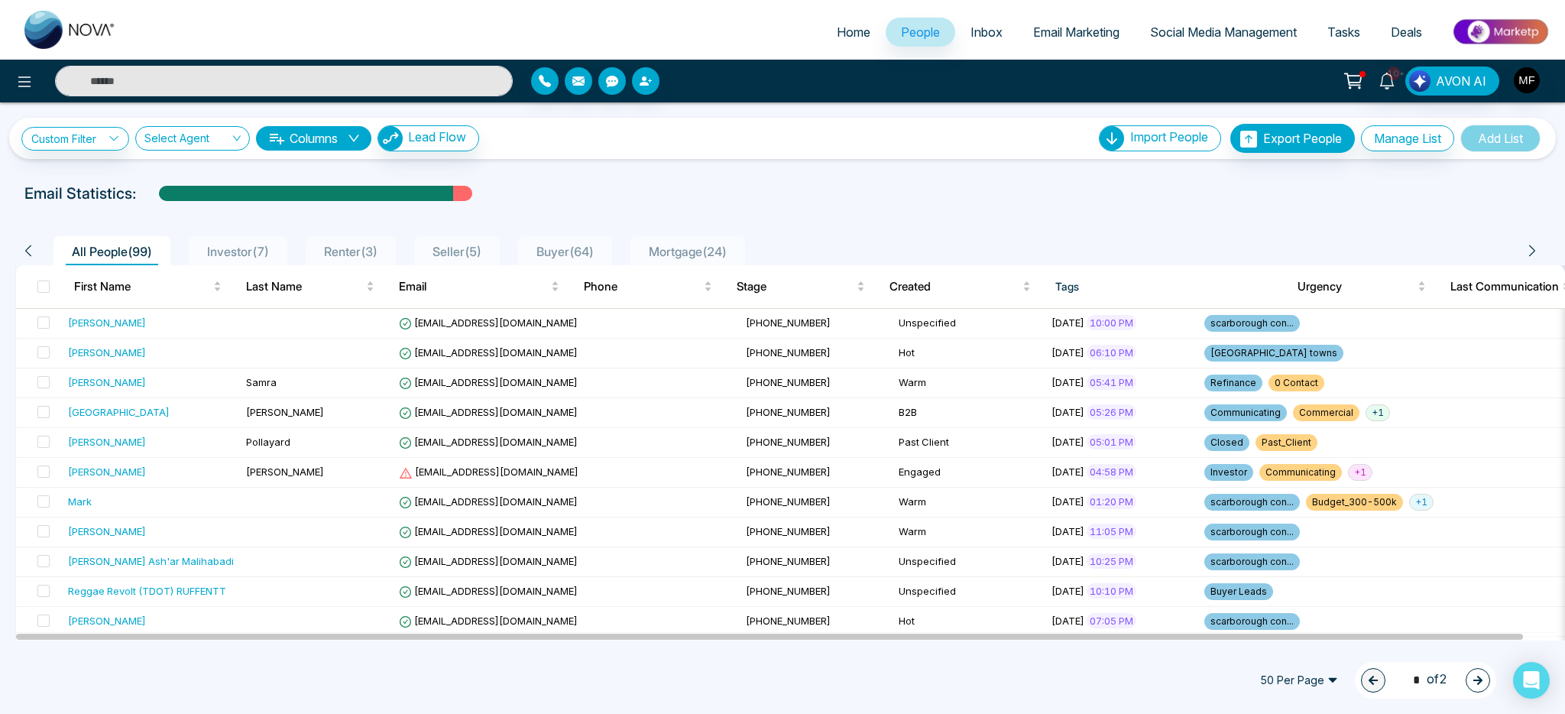
click at [574, 256] on span "Buyer ( 64 )" at bounding box center [565, 251] width 70 height 15
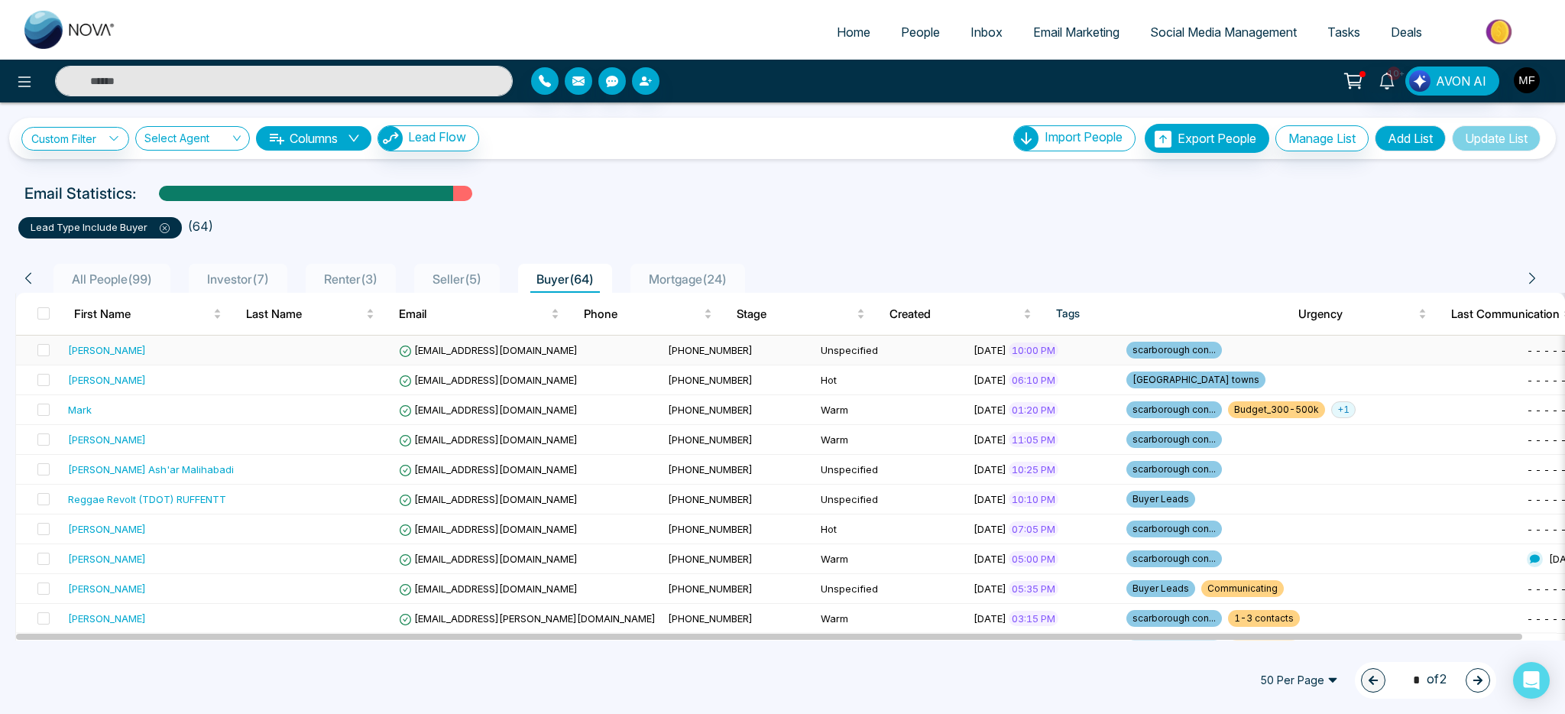
click at [324, 350] on td at bounding box center [316, 351] width 153 height 30
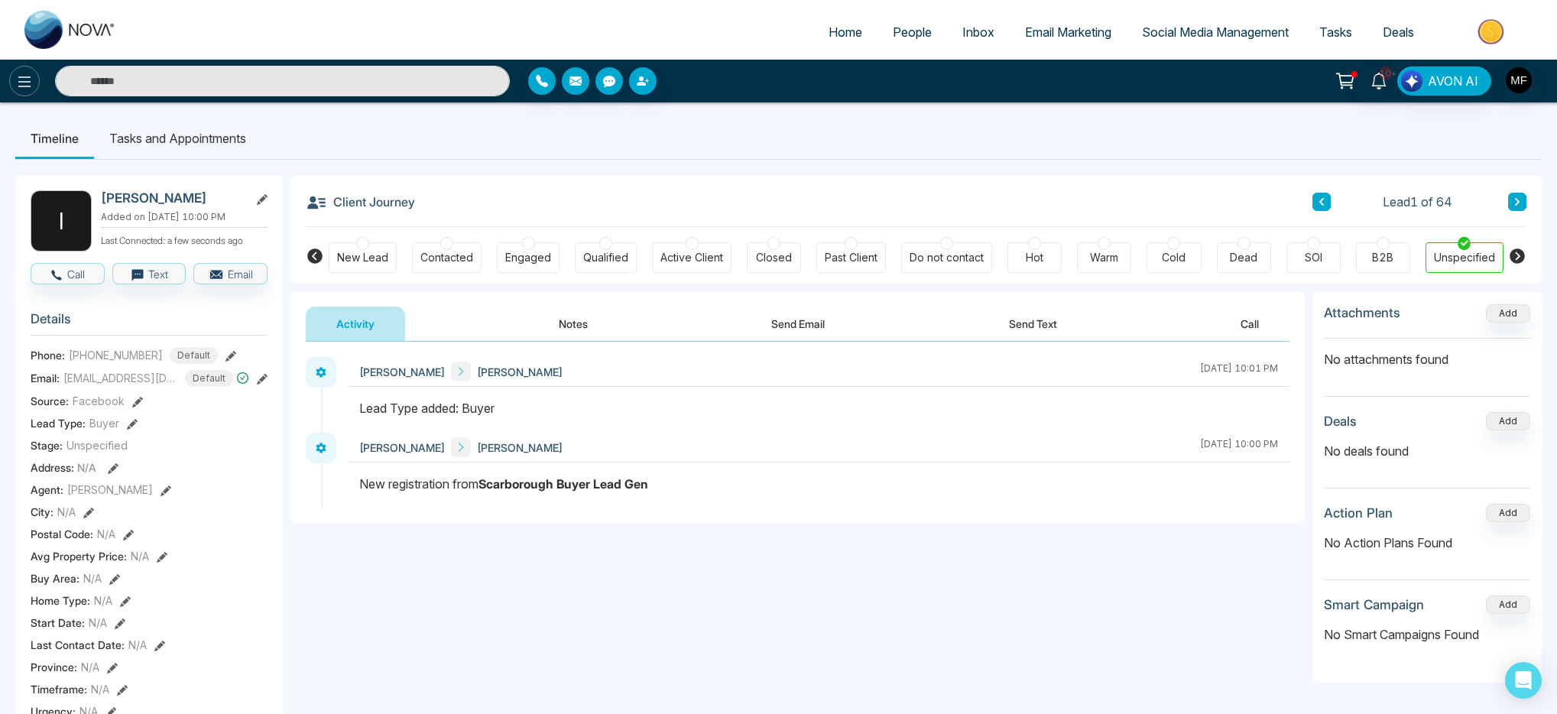
click at [22, 79] on icon at bounding box center [24, 82] width 18 height 18
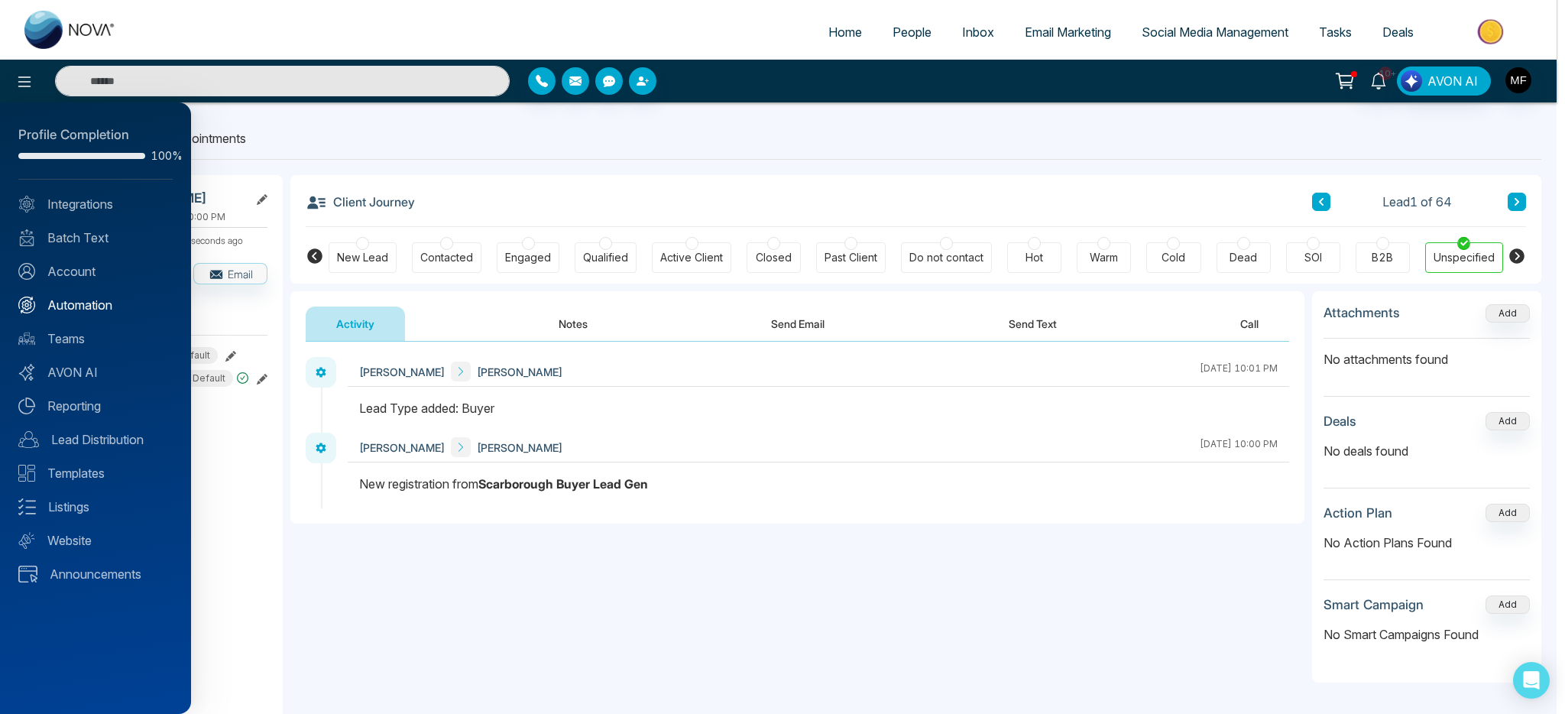
click at [63, 299] on link "Automation" at bounding box center [95, 305] width 154 height 18
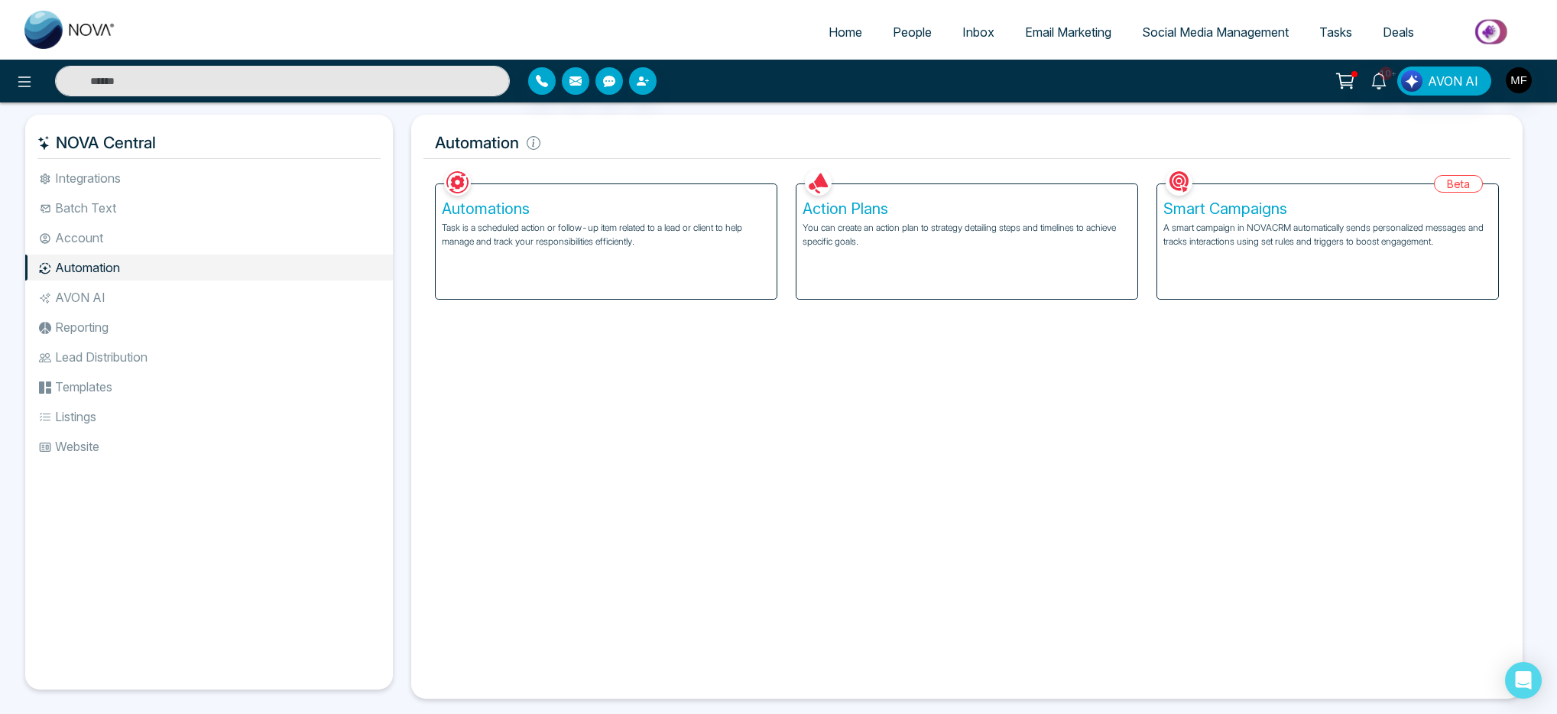
click at [1219, 212] on h5 "Smart Campaigns" at bounding box center [1327, 208] width 329 height 18
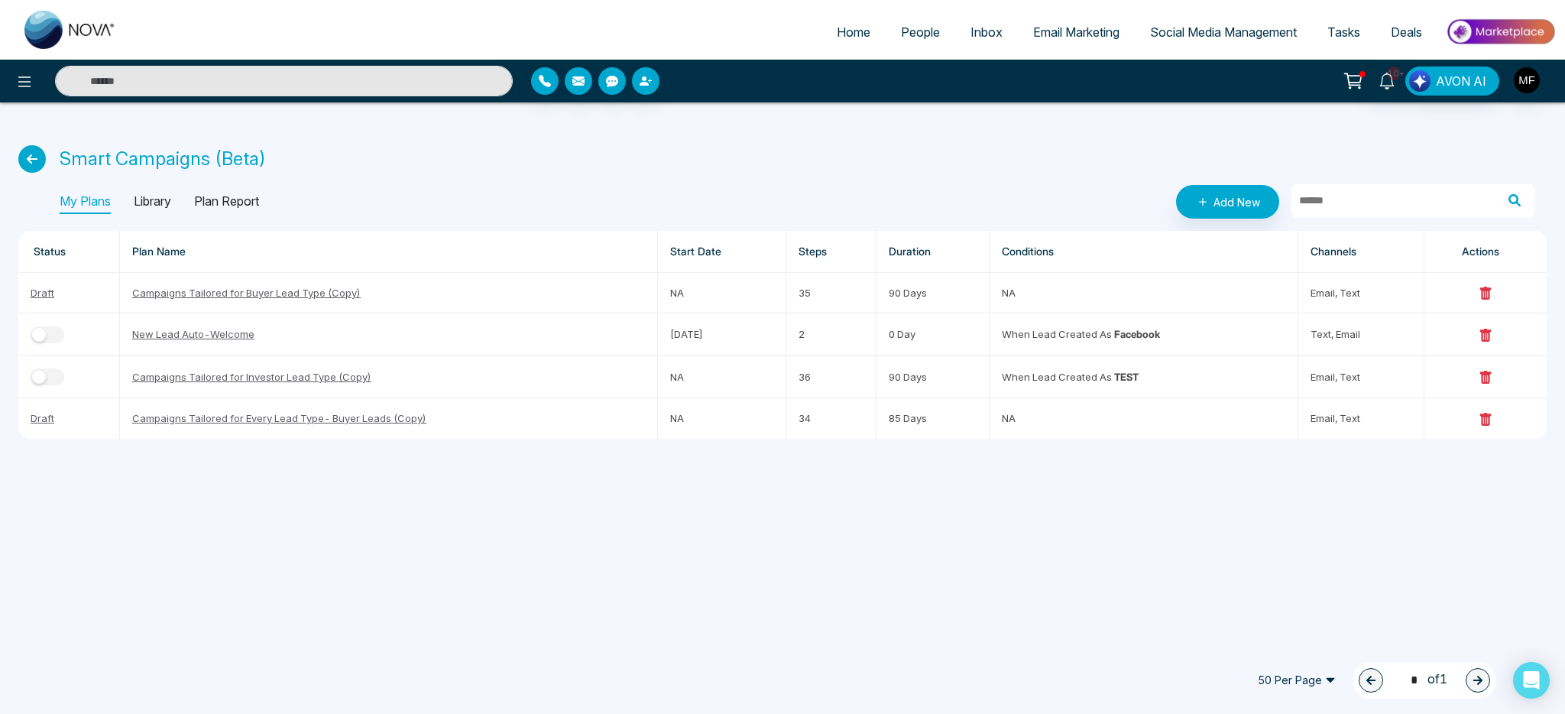
click at [157, 209] on p "Library" at bounding box center [152, 202] width 37 height 24
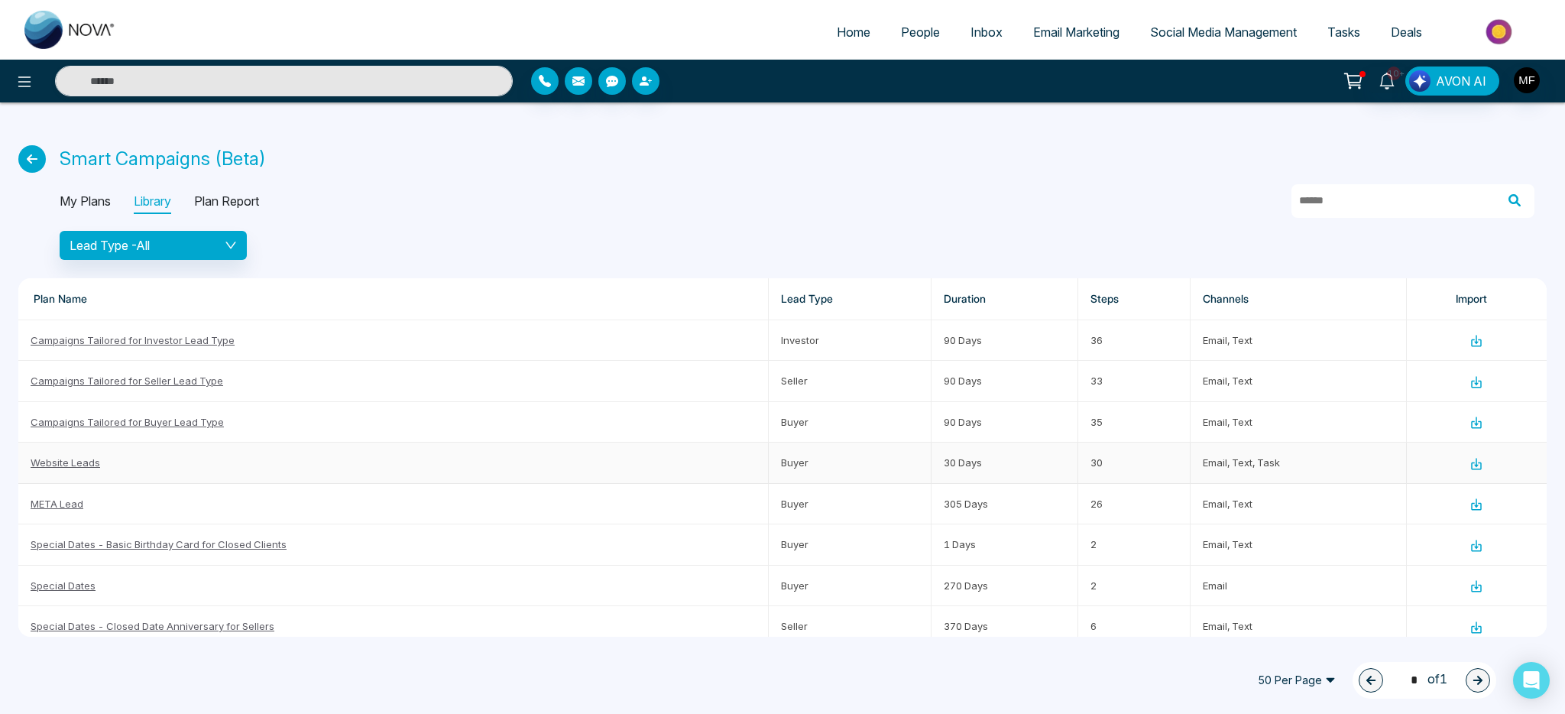
click at [61, 468] on link "Website Leads" at bounding box center [66, 462] width 70 height 12
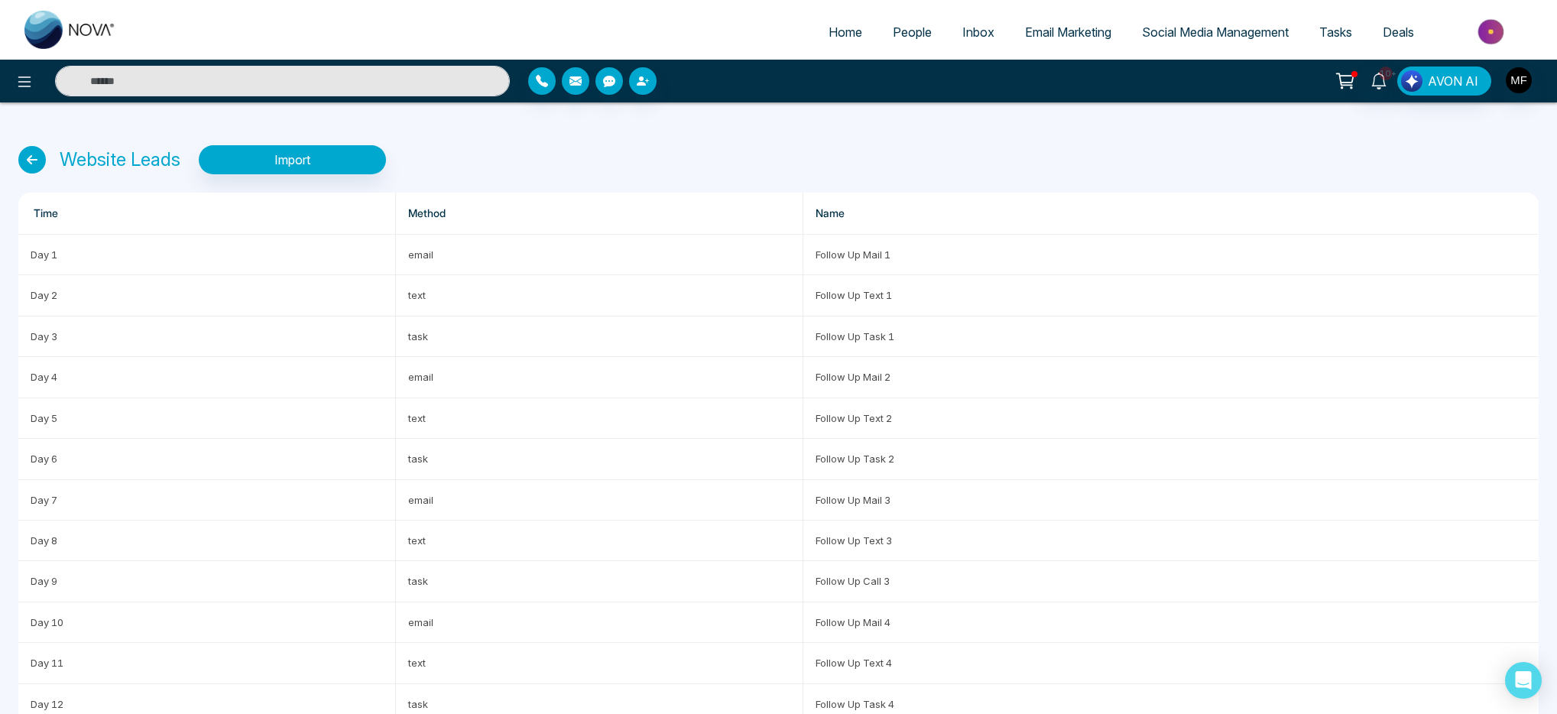
click at [18, 154] on link at bounding box center [35, 160] width 35 height 28
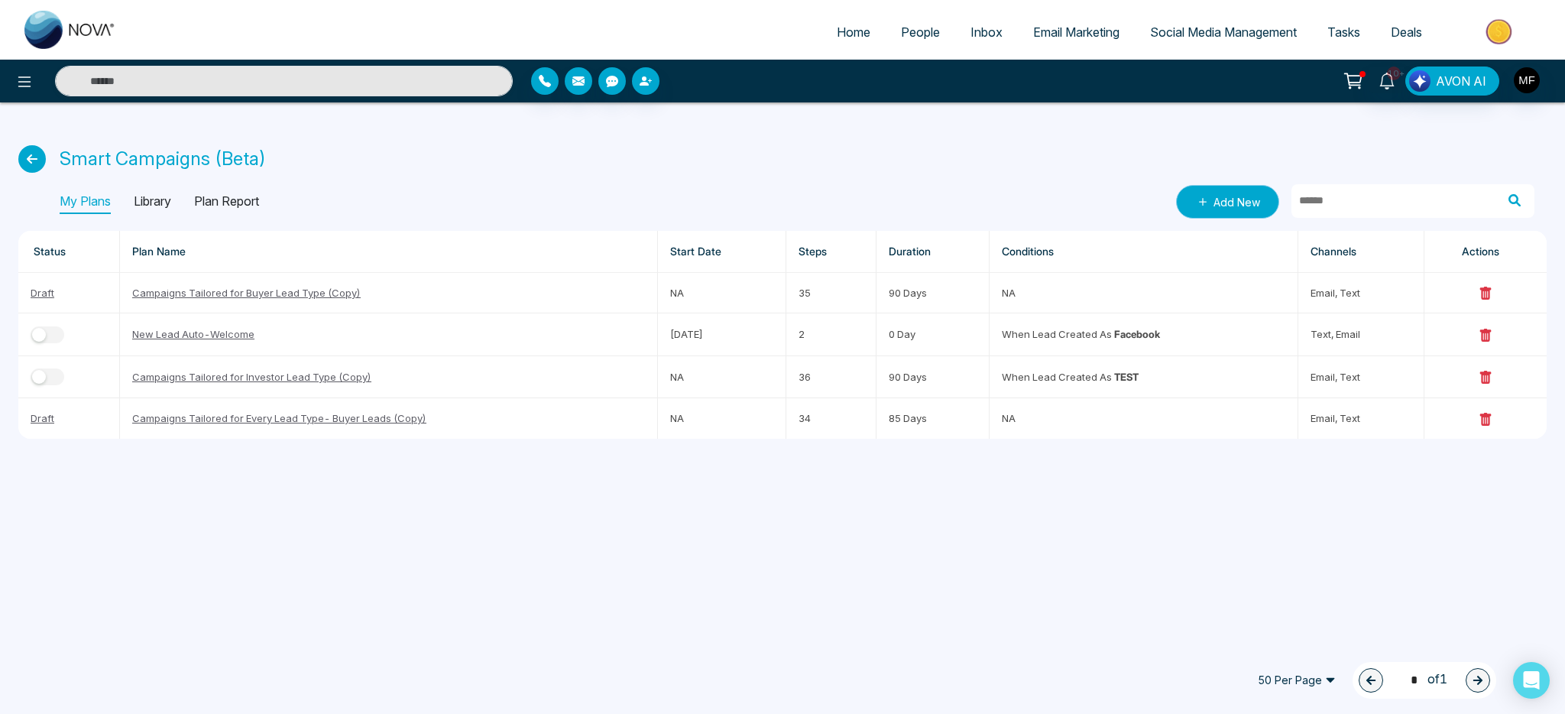
click at [1250, 203] on link "Add New" at bounding box center [1227, 202] width 103 height 34
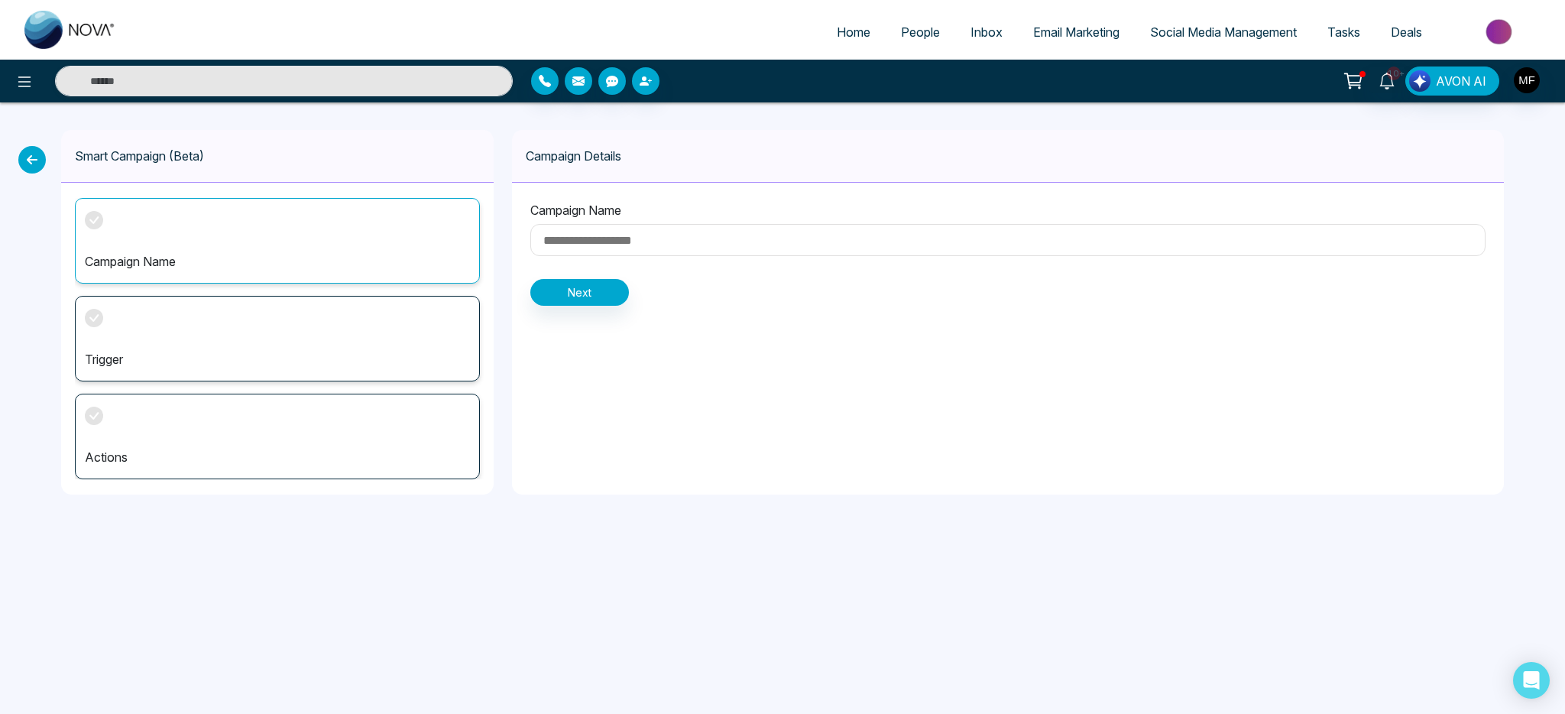
click at [36, 165] on icon at bounding box center [32, 160] width 28 height 28
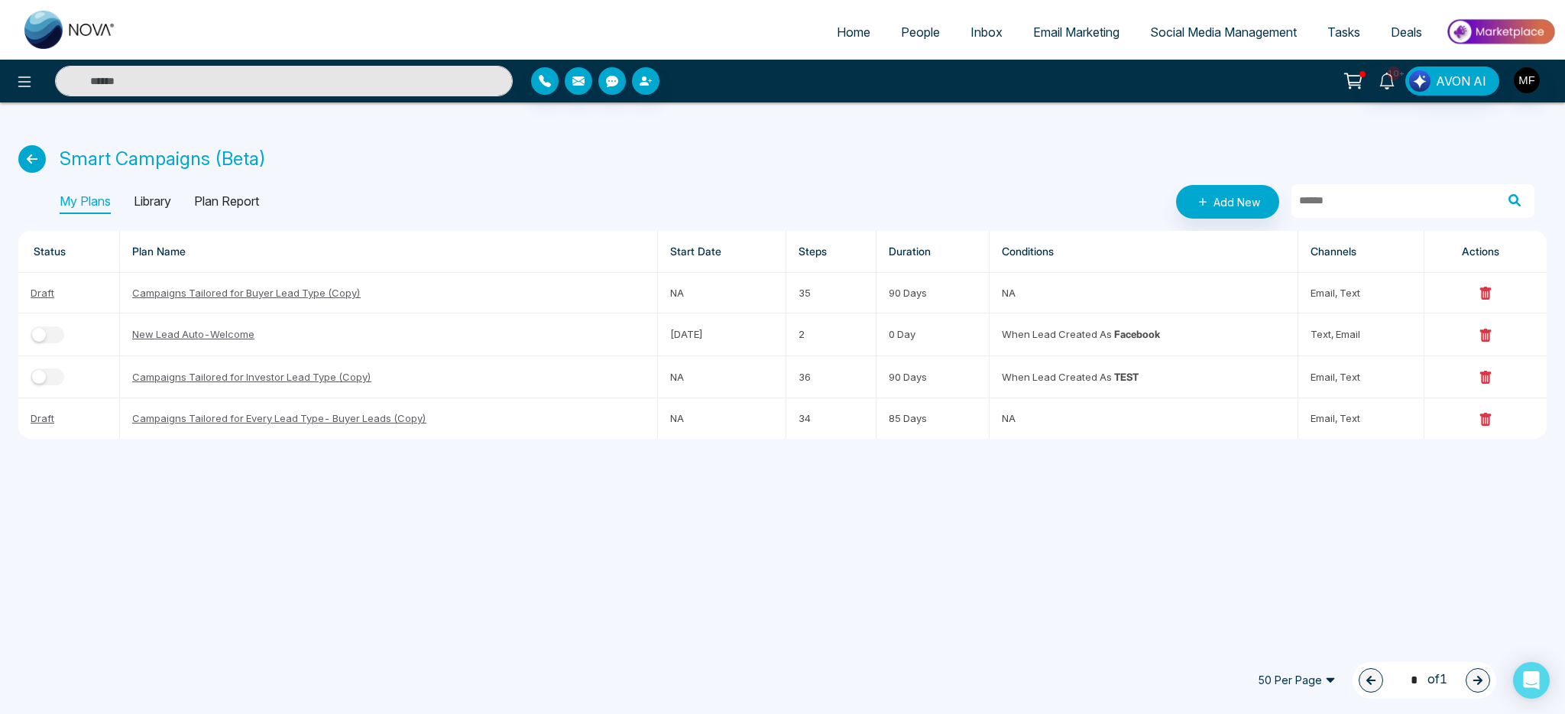
click at [72, 36] on img at bounding box center [70, 30] width 92 height 38
select select "*"
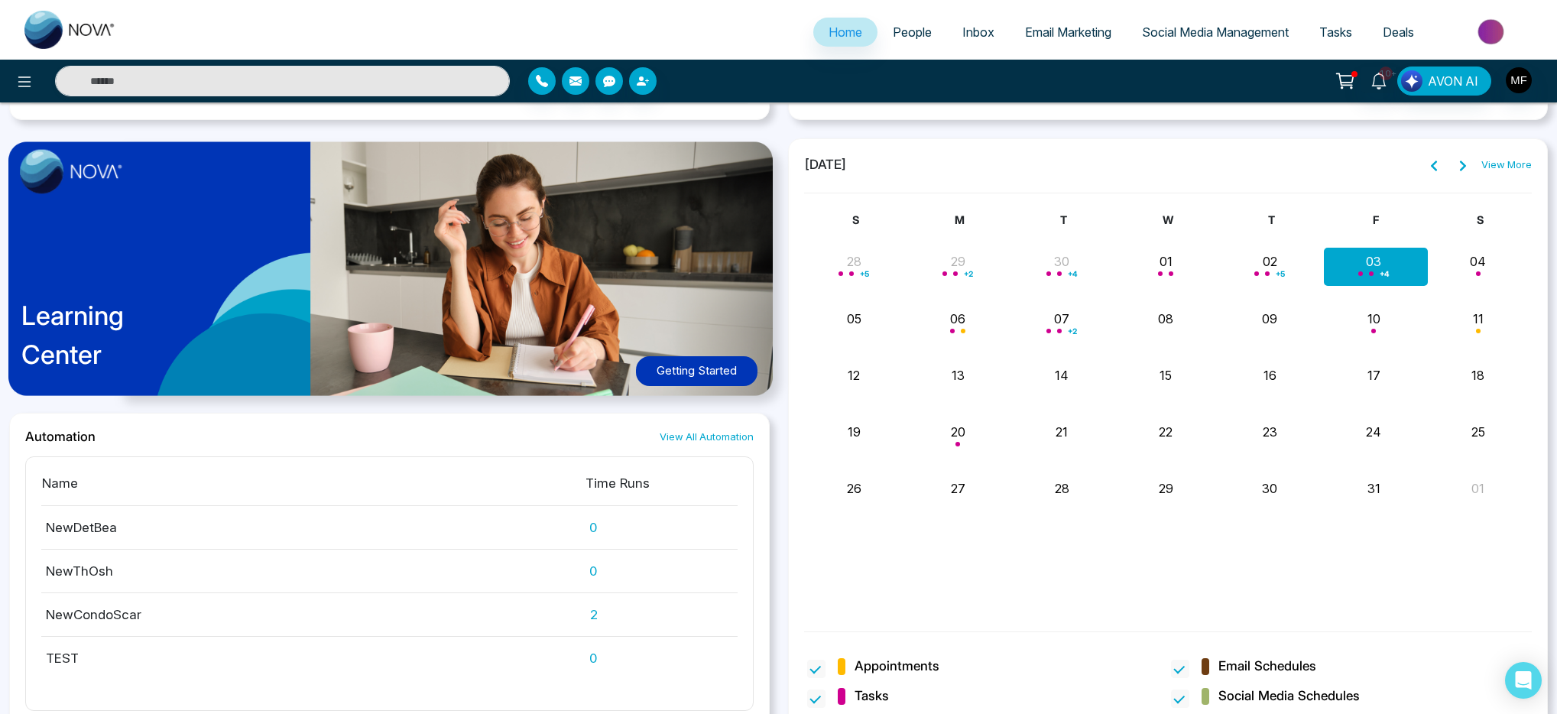
scroll to position [1185, 0]
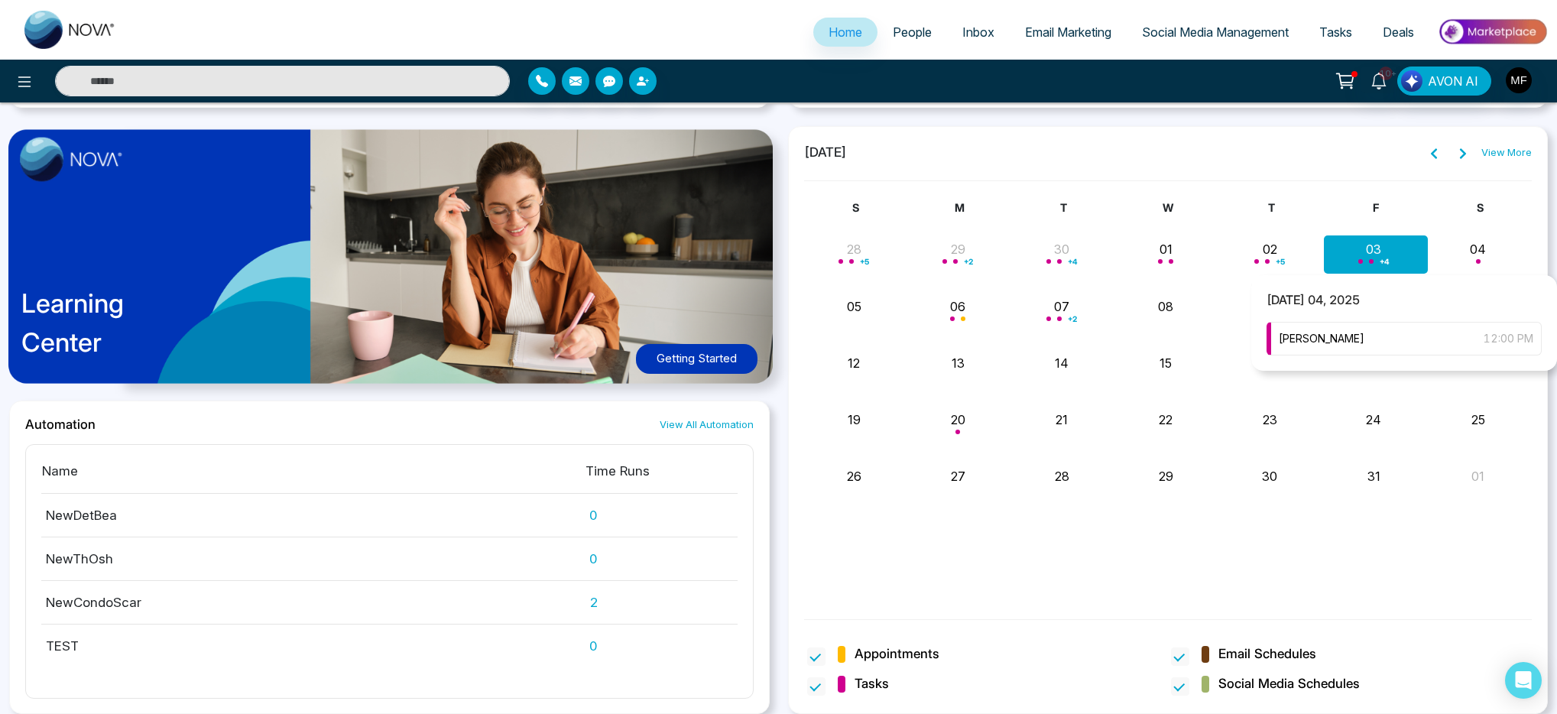
click at [1360, 251] on div "+ 4" at bounding box center [1376, 253] width 104 height 37
click at [1368, 256] on div "+ 4" at bounding box center [1376, 253] width 104 height 37
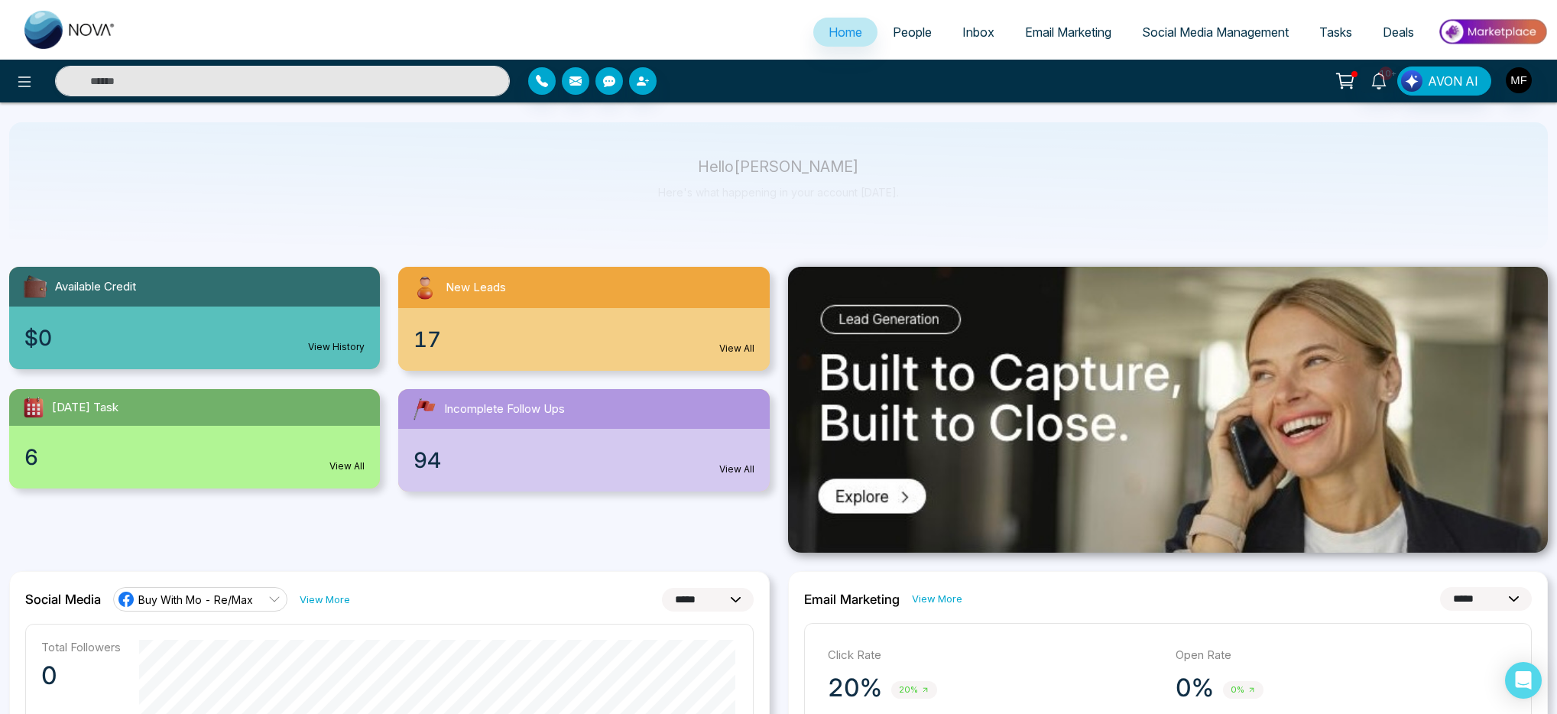
scroll to position [0, 0]
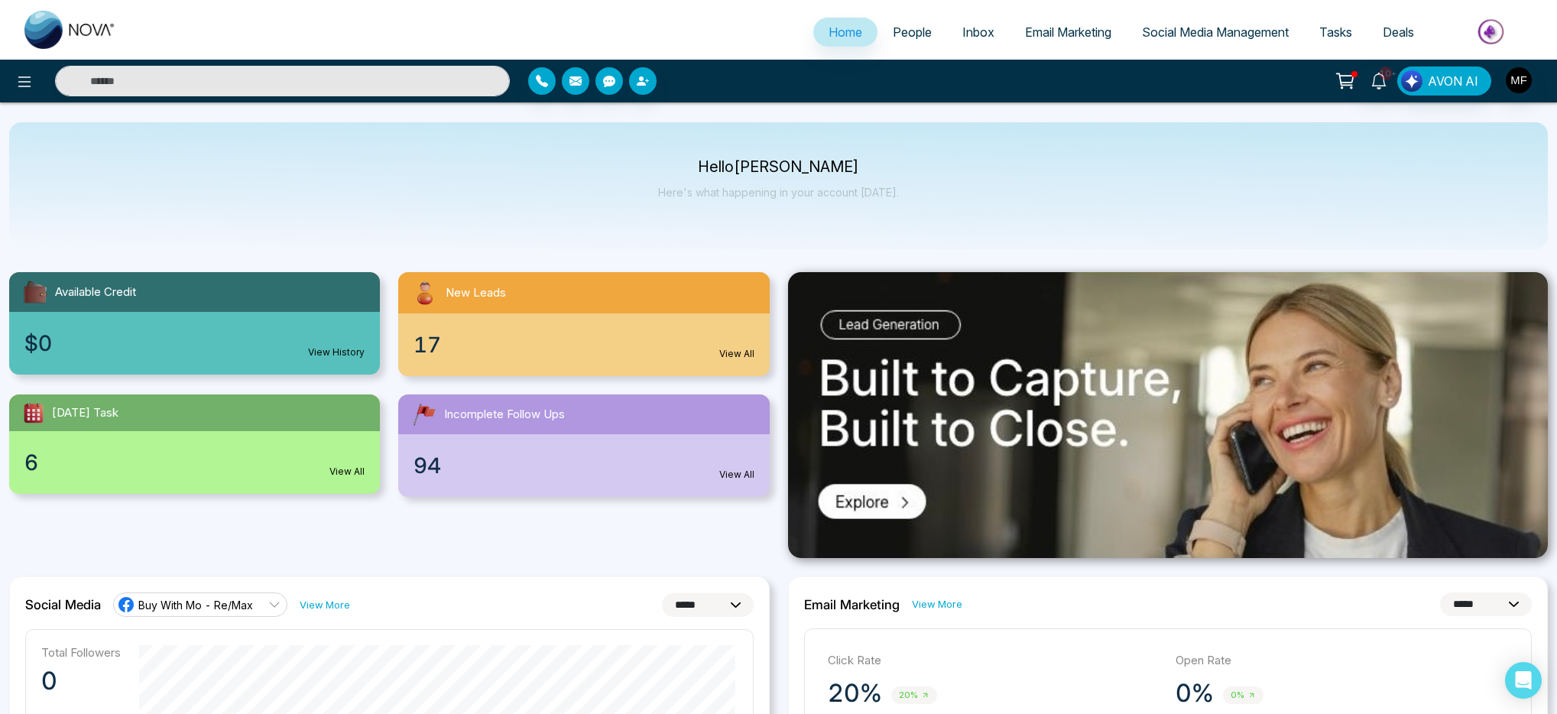
click at [896, 30] on span "People" at bounding box center [912, 31] width 39 height 15
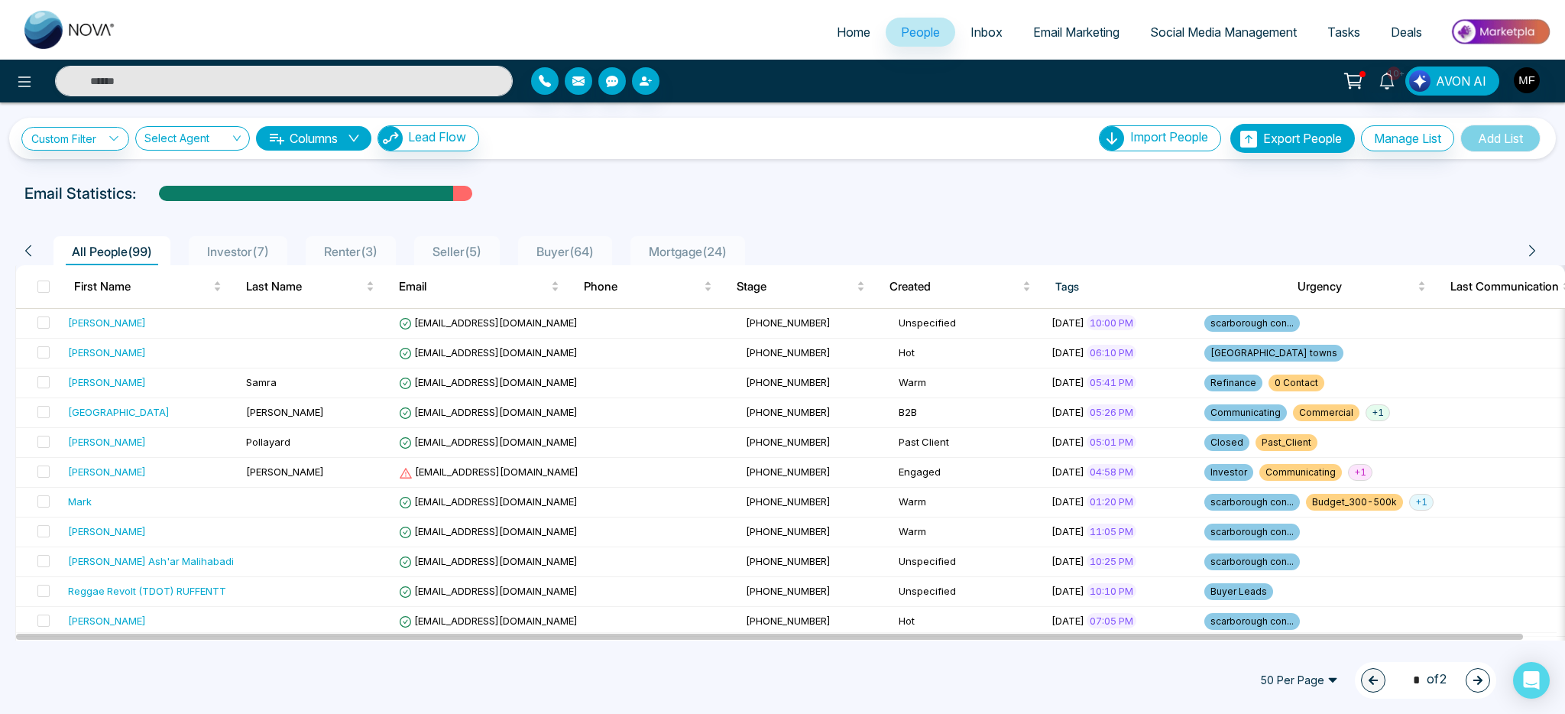
click at [1237, 28] on span "Social Media Management" at bounding box center [1223, 31] width 147 height 15
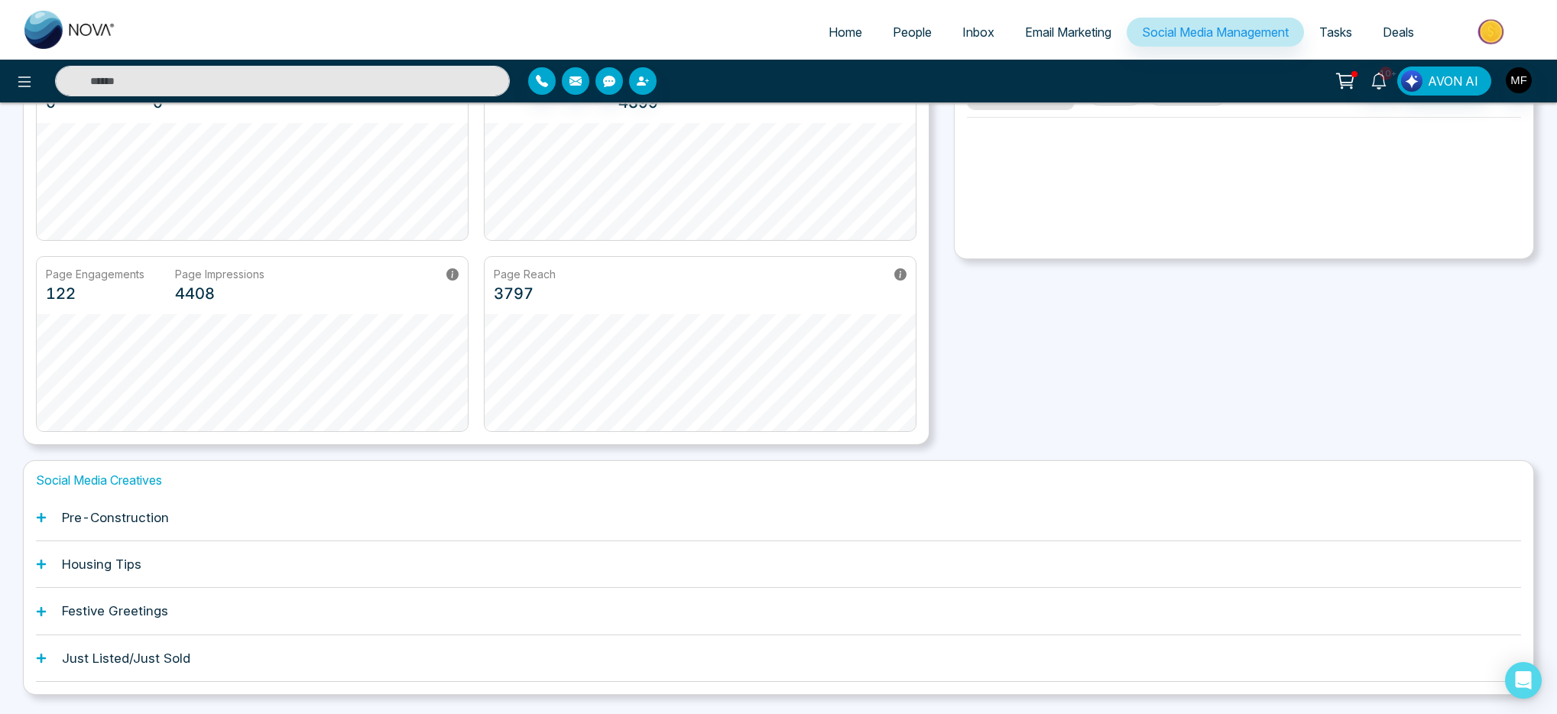
scroll to position [222, 0]
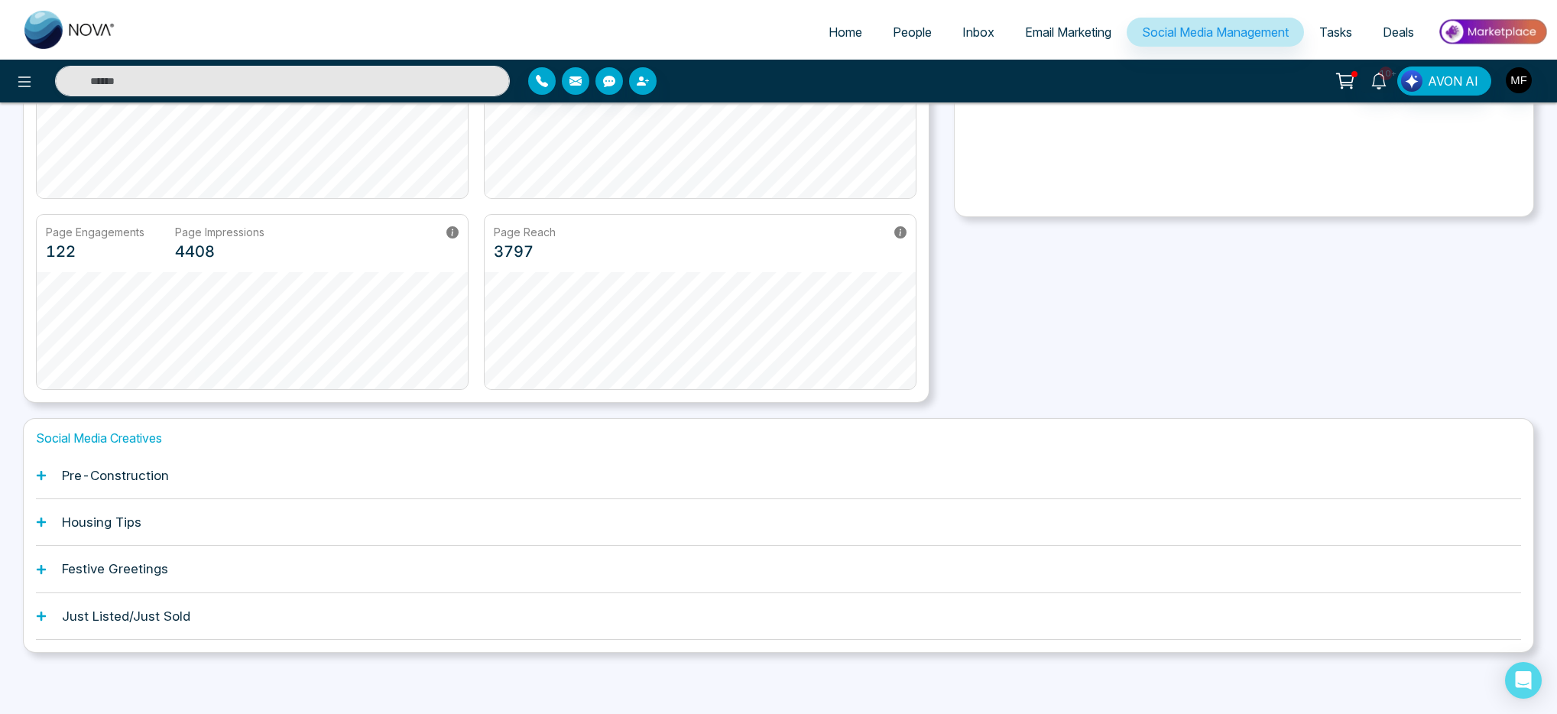
click at [89, 473] on h1 "Pre-Construction" at bounding box center [115, 475] width 107 height 15
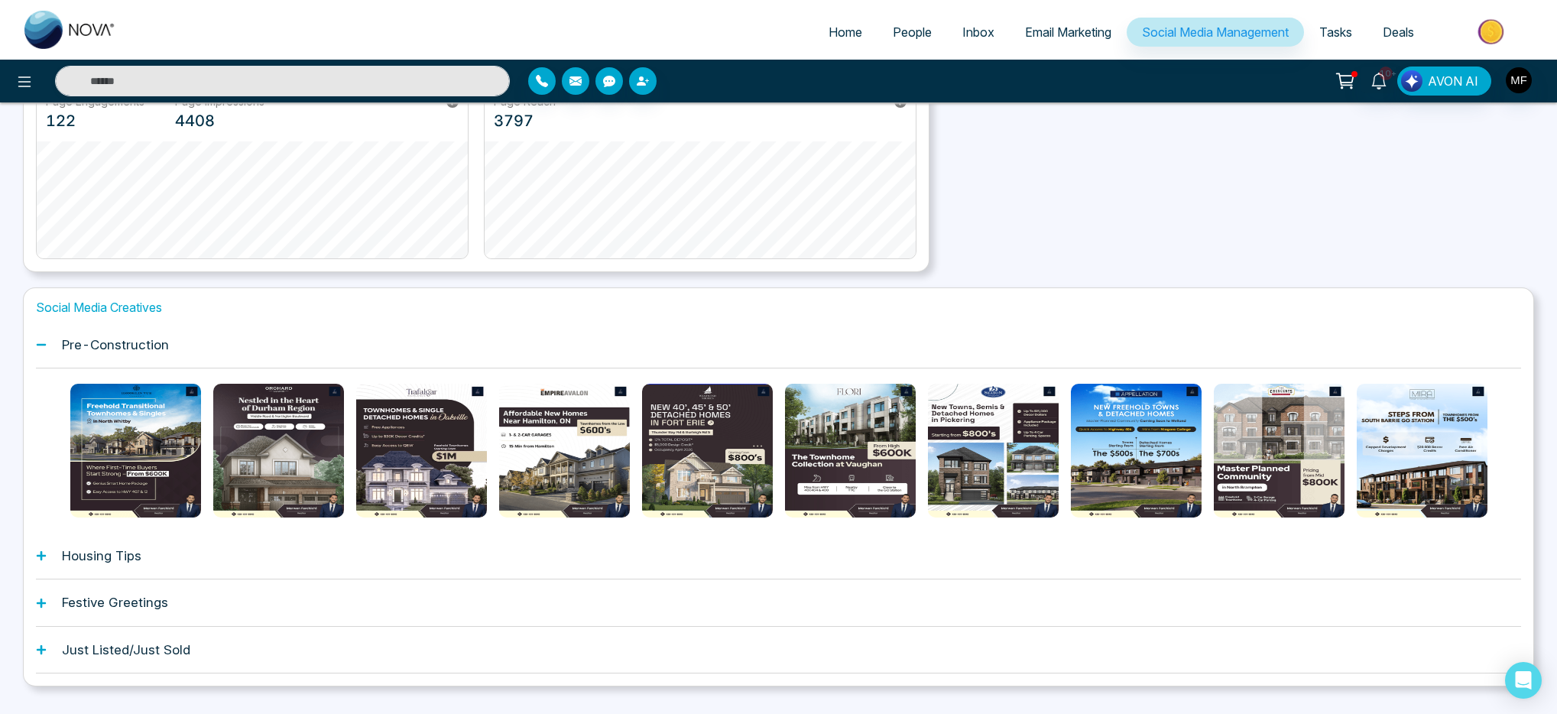
scroll to position [386, 0]
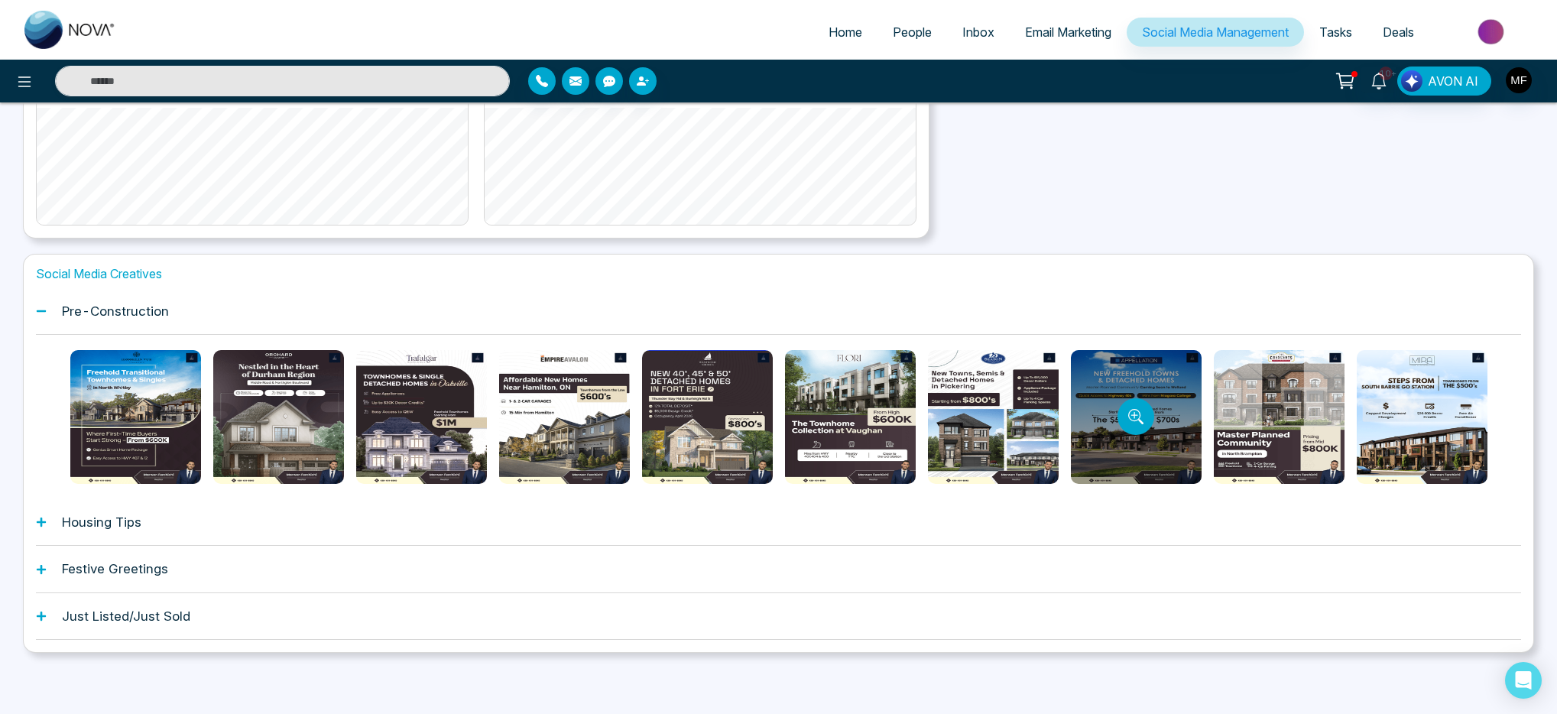
click at [1165, 410] on div at bounding box center [1136, 417] width 131 height 134
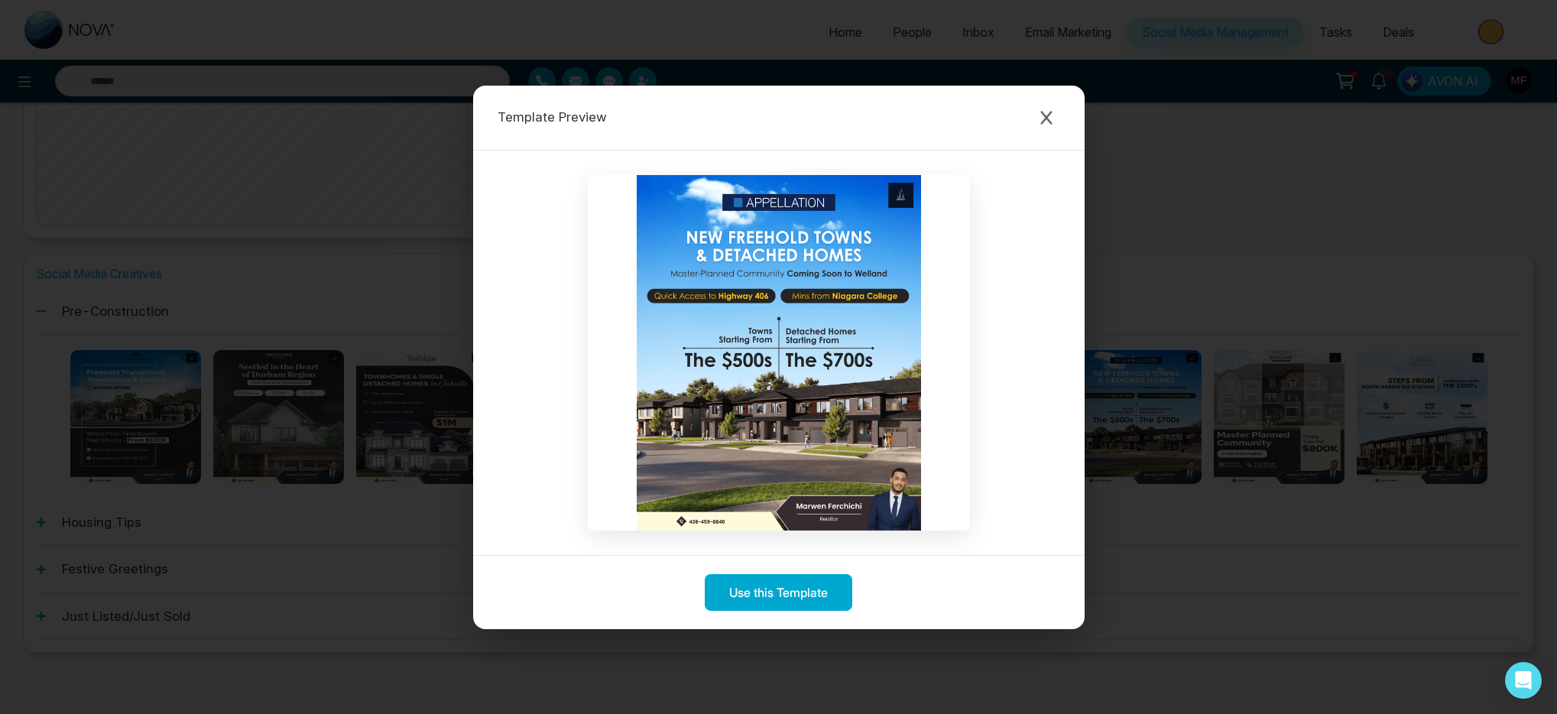
click at [788, 300] on img at bounding box center [779, 352] width 382 height 355
click at [826, 592] on button "Use this Template" at bounding box center [779, 591] width 148 height 37
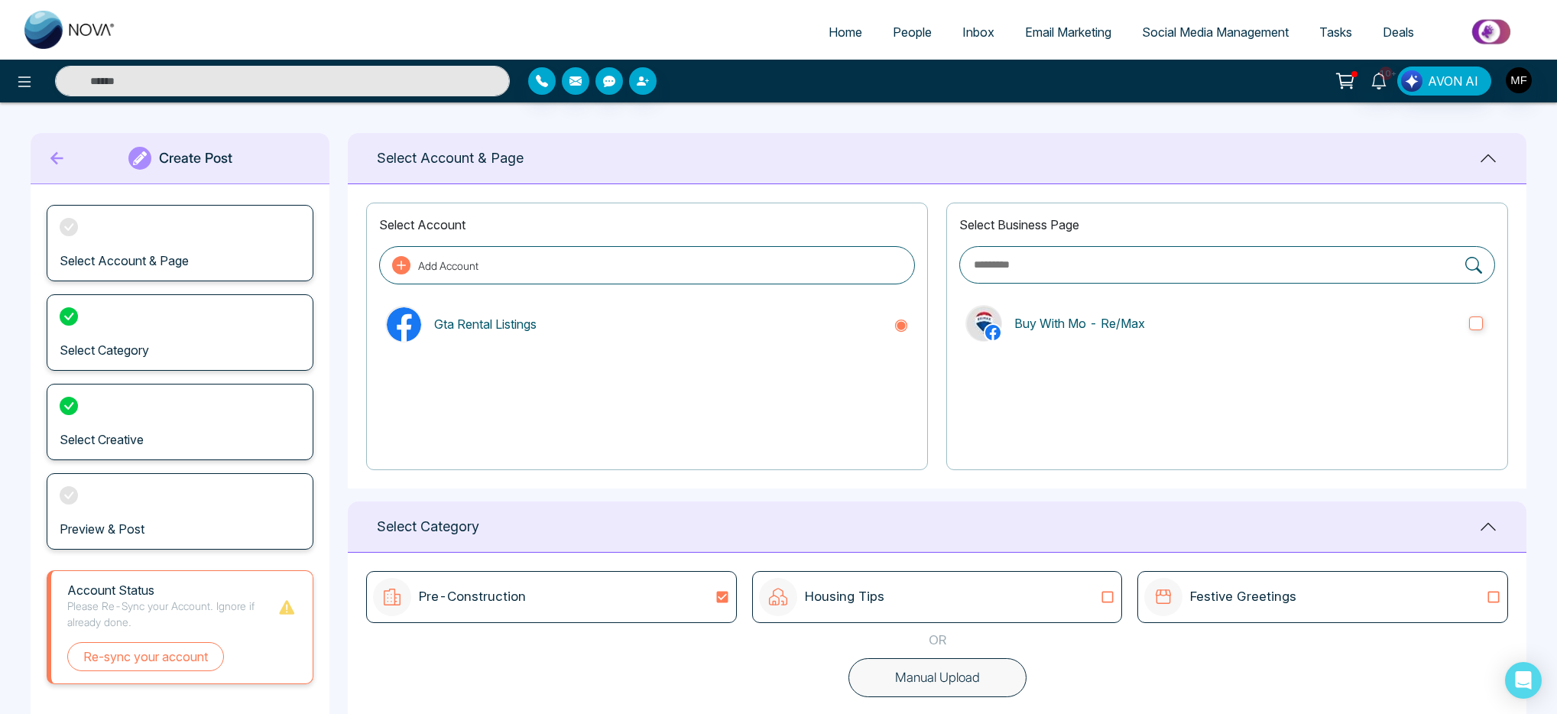
click at [125, 248] on div "Select Account & Page" at bounding box center [180, 243] width 267 height 76
click at [1087, 315] on p "Buy With Mo - Re/Max" at bounding box center [1235, 323] width 443 height 18
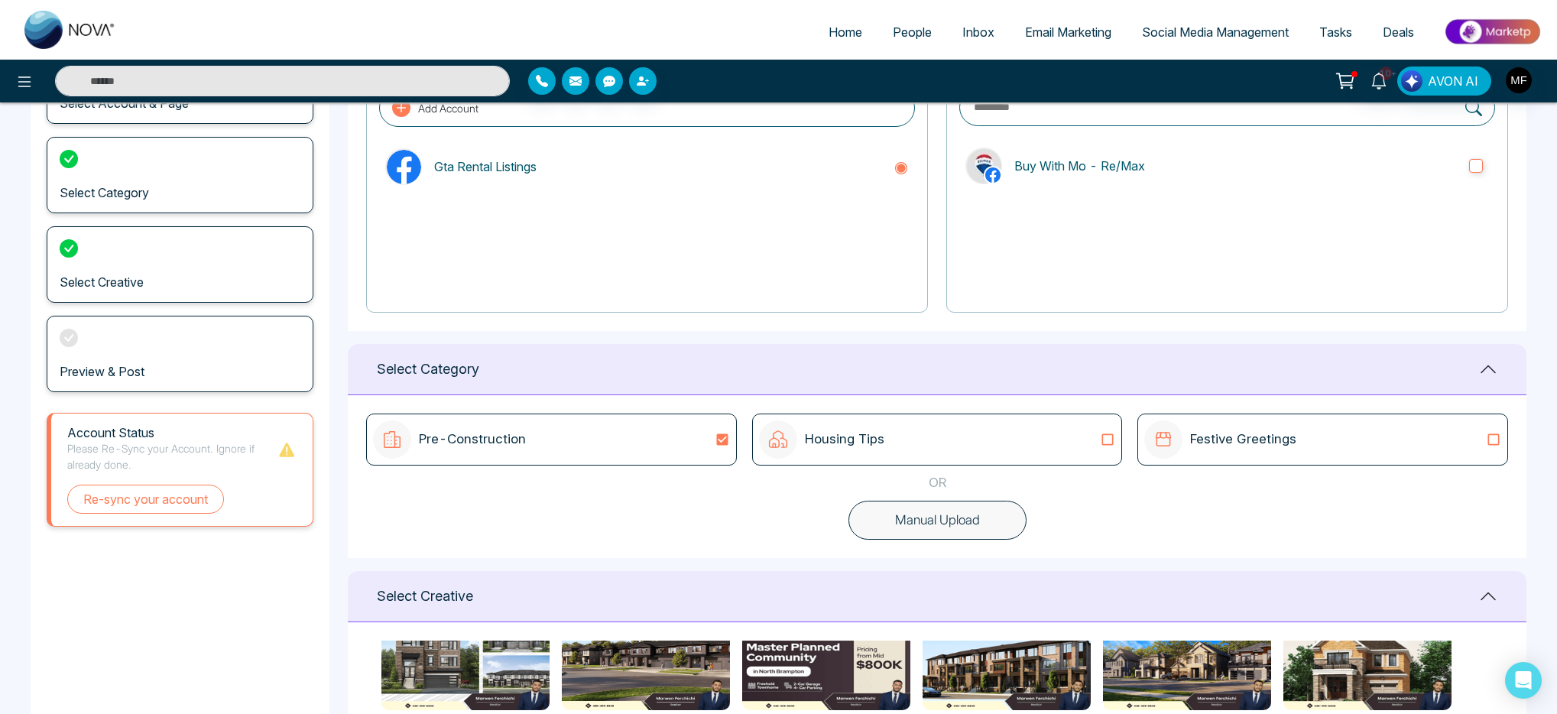
scroll to position [157, 0]
click at [158, 373] on div "Preview & Post" at bounding box center [180, 354] width 267 height 76
click at [60, 347] on icon at bounding box center [69, 338] width 18 height 18
click at [66, 335] on icon at bounding box center [69, 338] width 18 height 18
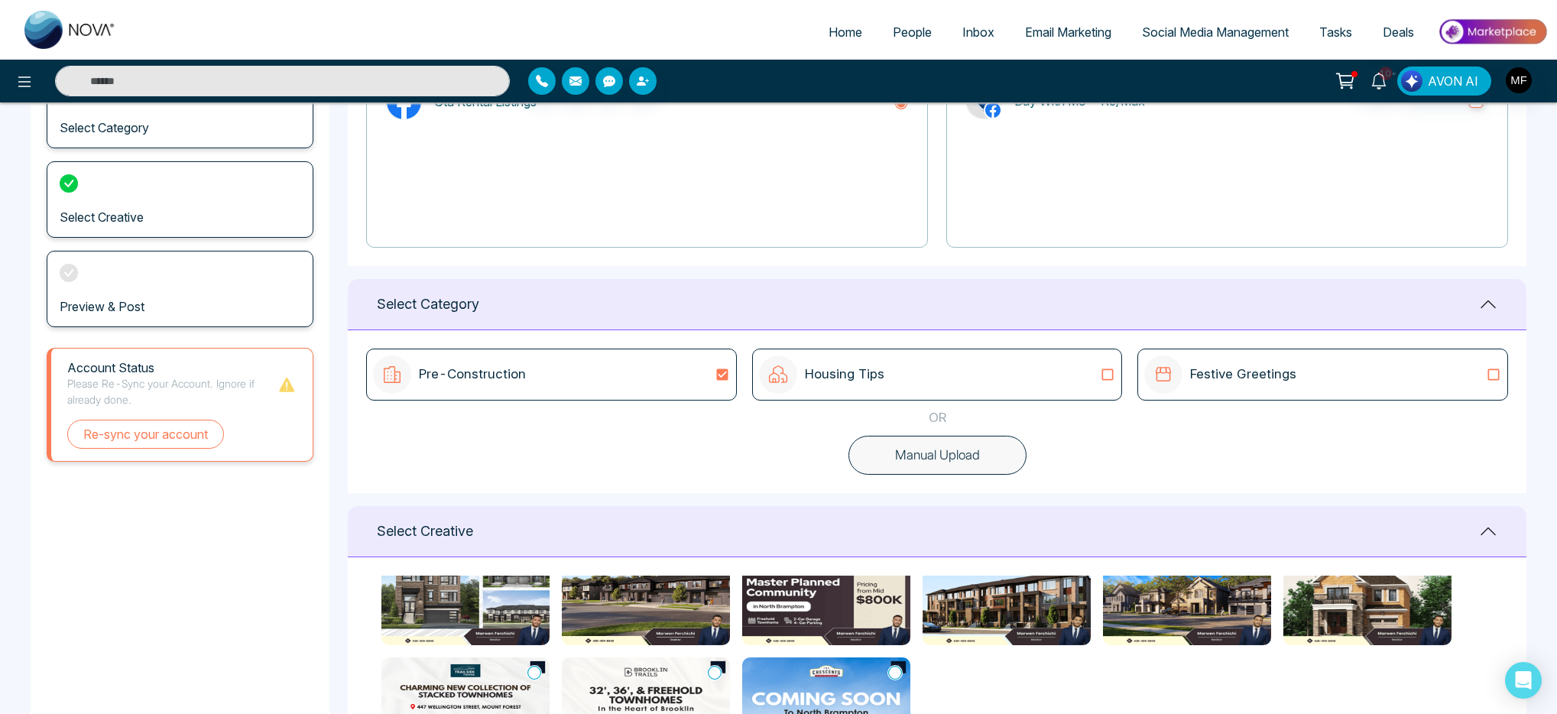
scroll to position [0, 0]
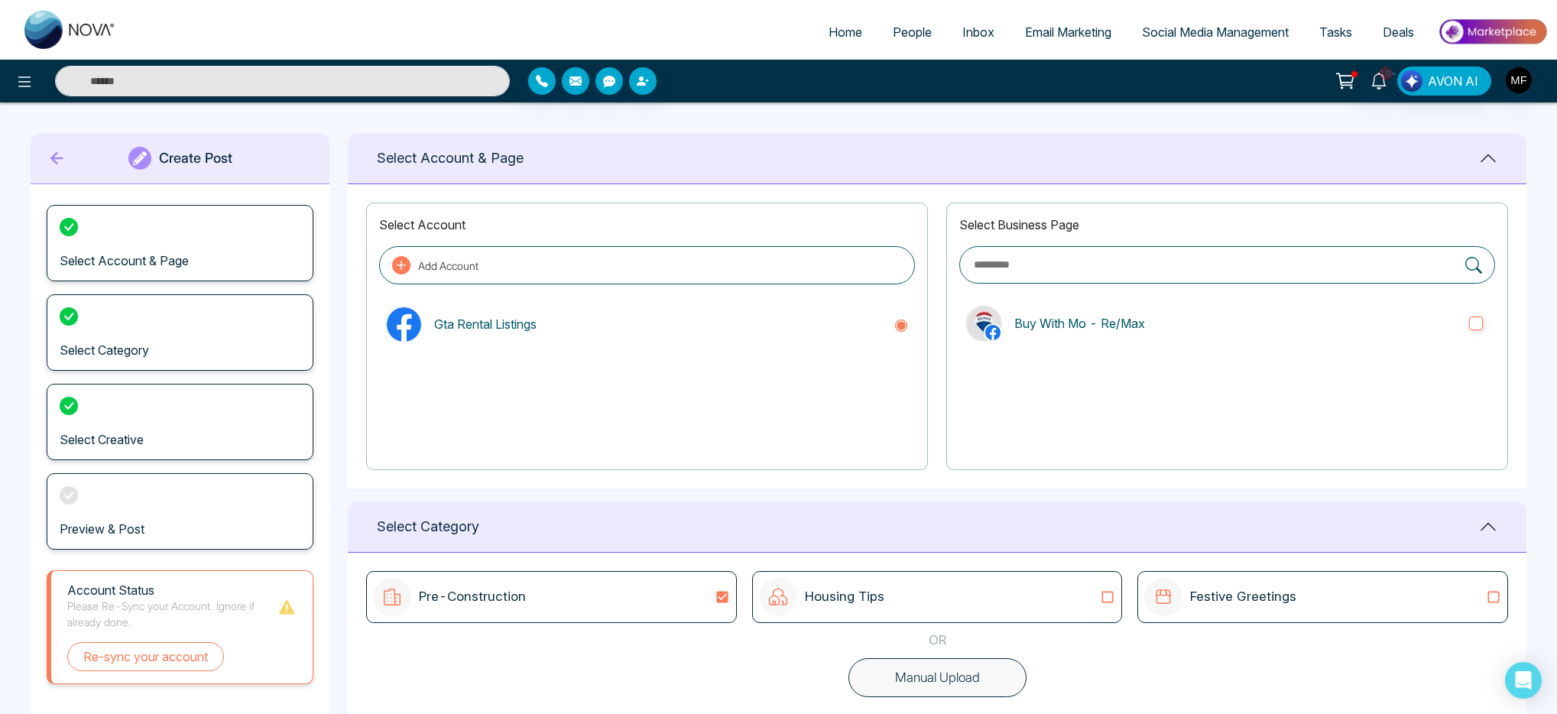
type textarea "**********"
click at [60, 156] on icon at bounding box center [57, 158] width 23 height 31
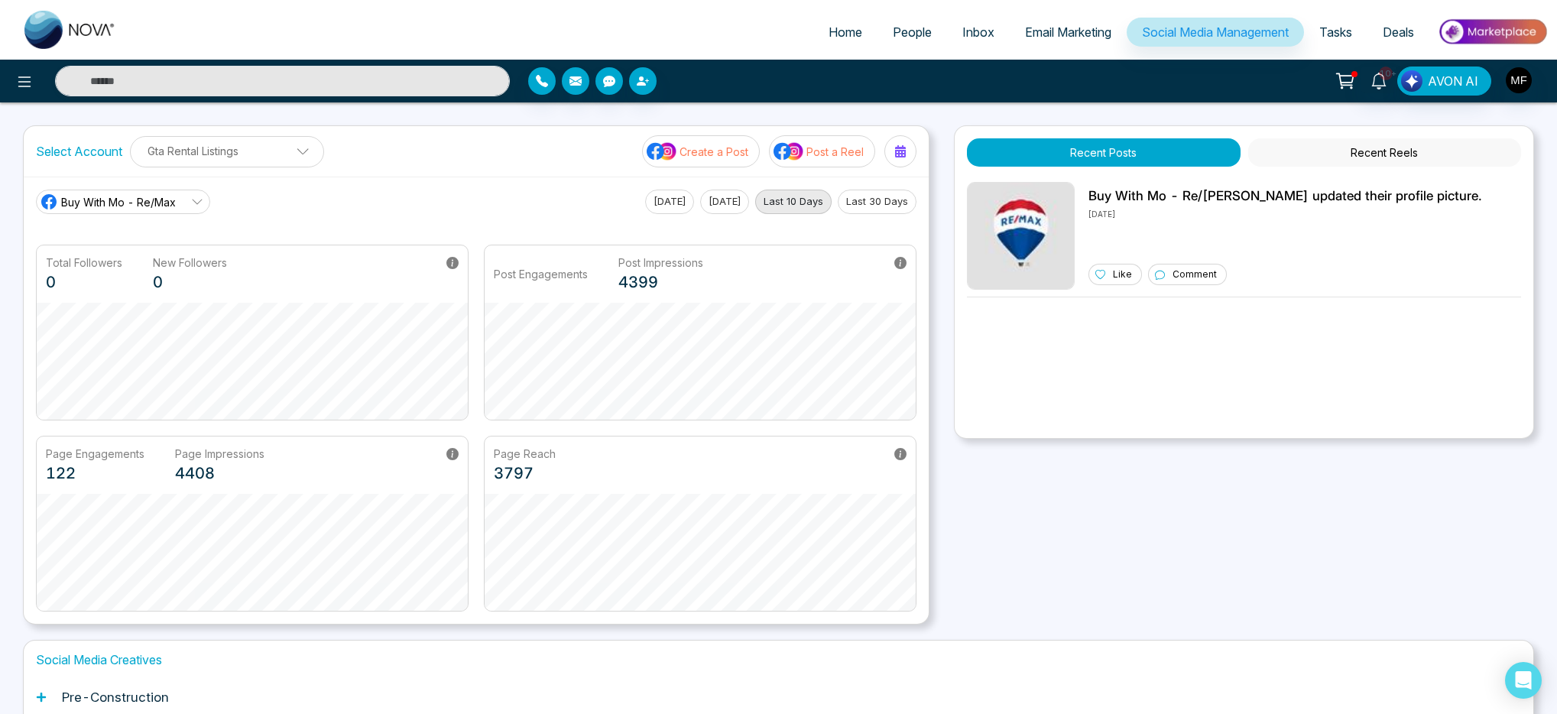
click at [1043, 31] on span "Email Marketing" at bounding box center [1068, 31] width 86 height 15
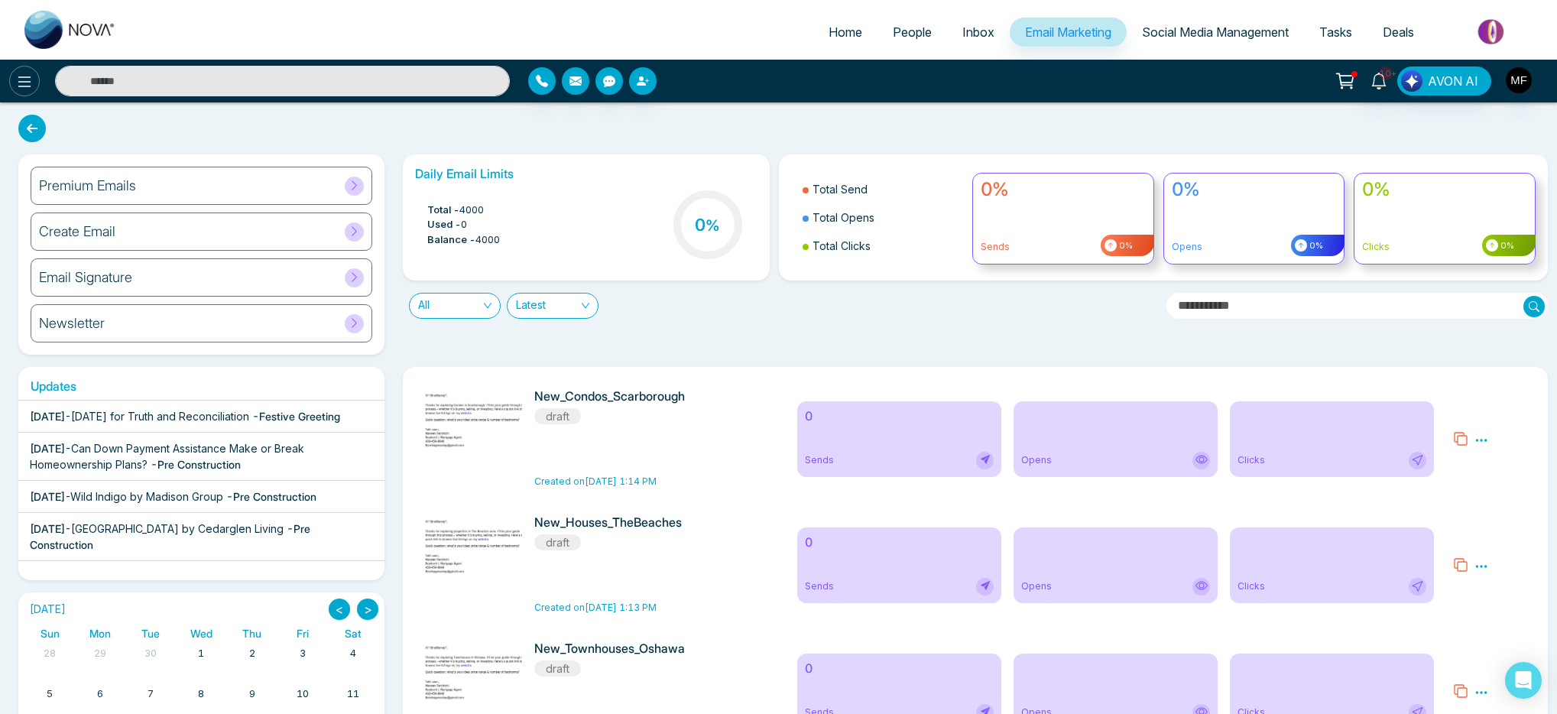
click at [27, 89] on icon at bounding box center [24, 82] width 18 height 18
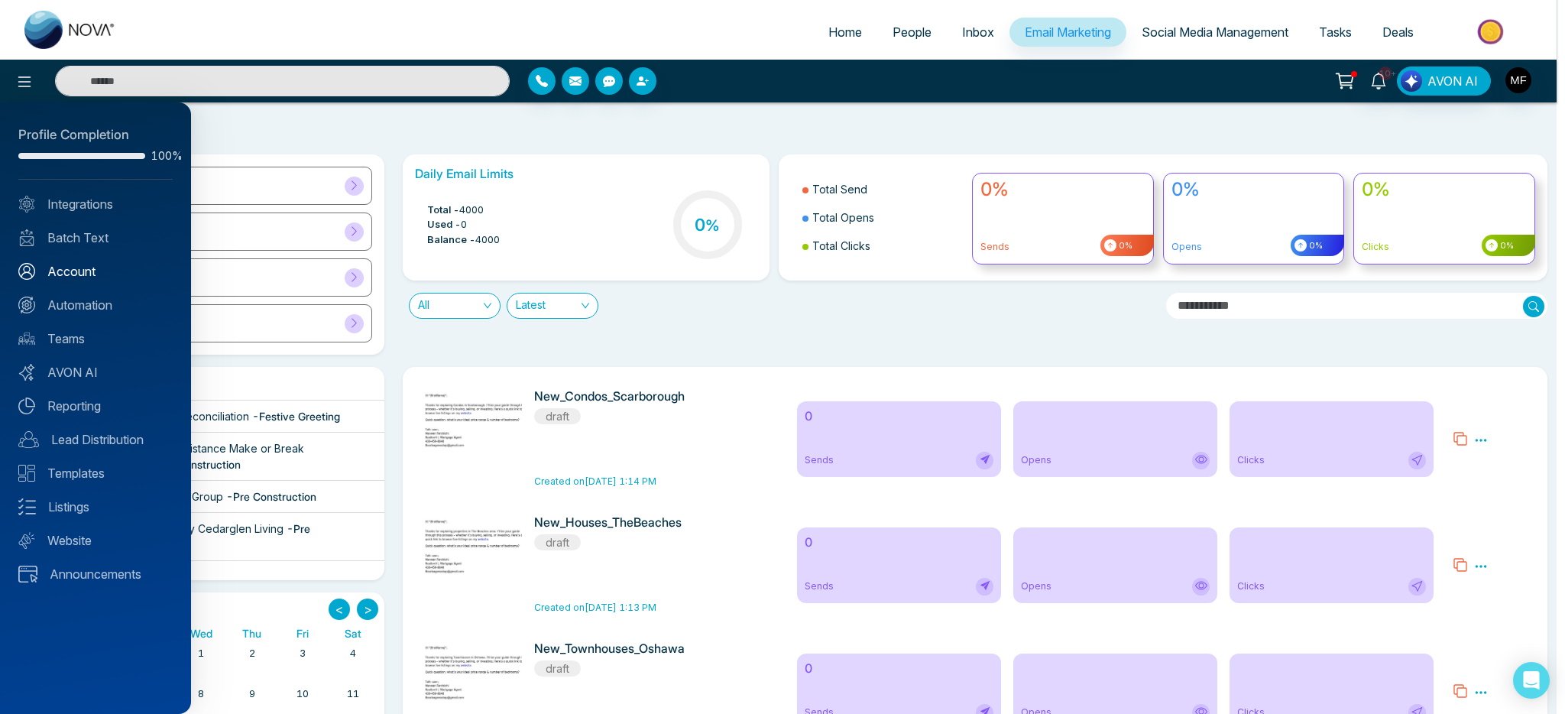
click at [60, 263] on link "Account" at bounding box center [95, 271] width 154 height 18
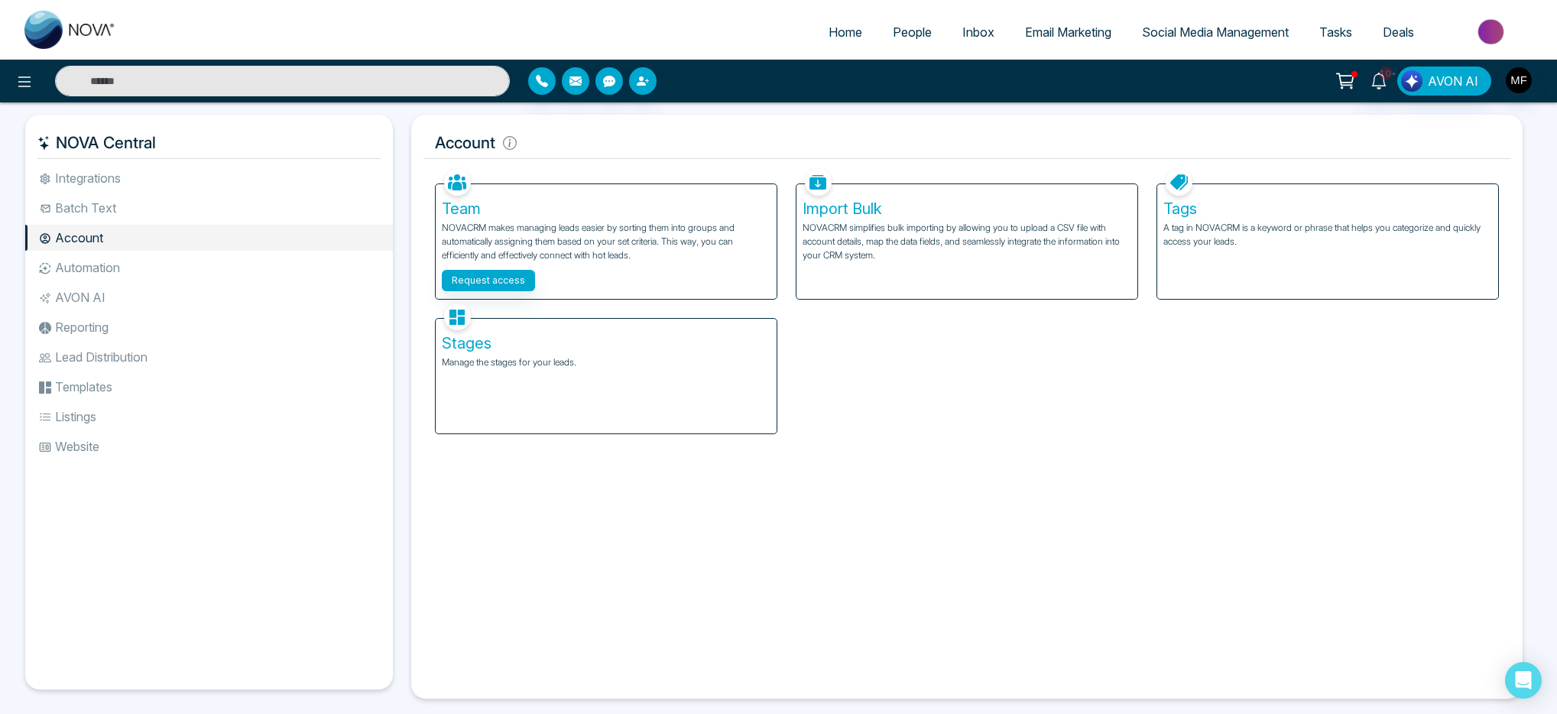
click at [511, 353] on div "Stages Manage the stages for your leads." at bounding box center [606, 376] width 341 height 115
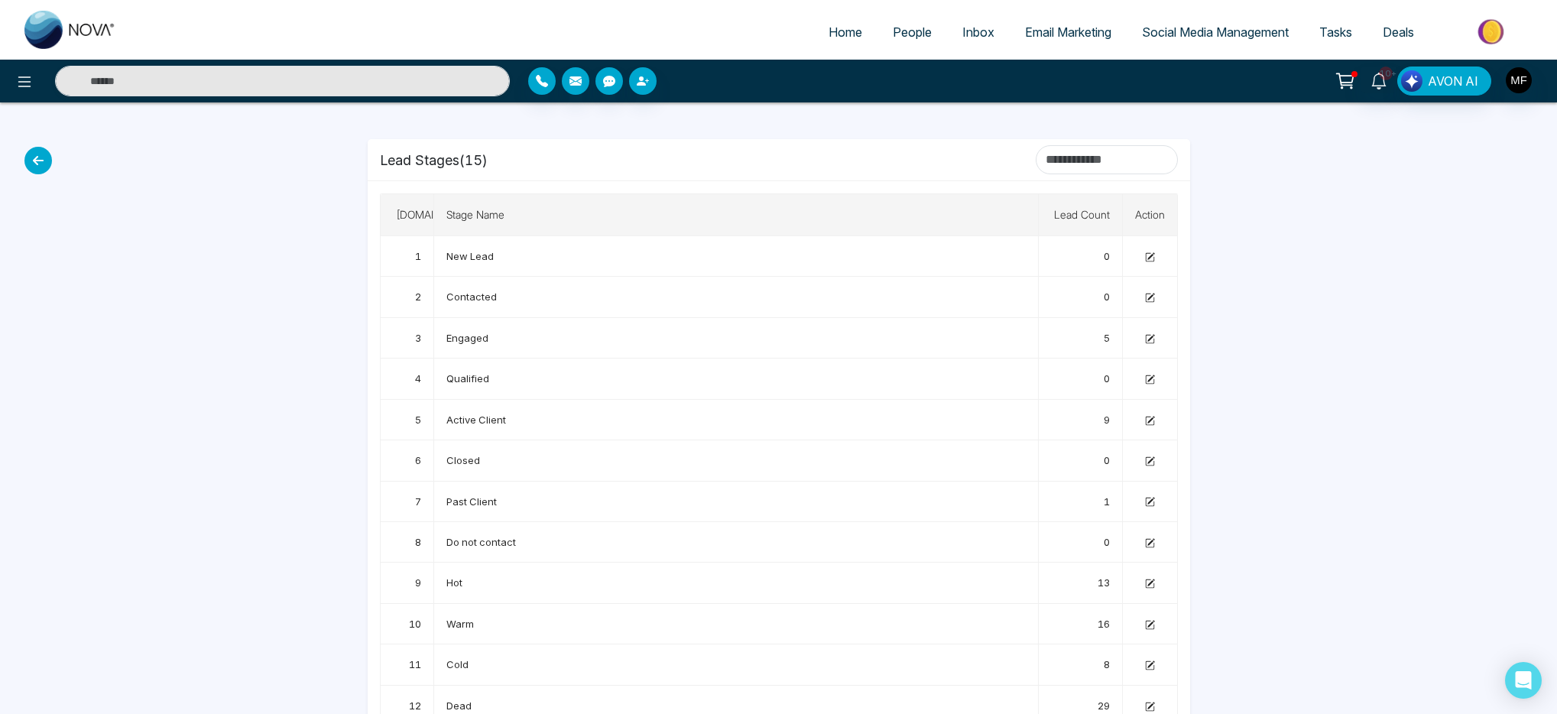
click at [41, 169] on icon at bounding box center [38, 161] width 28 height 28
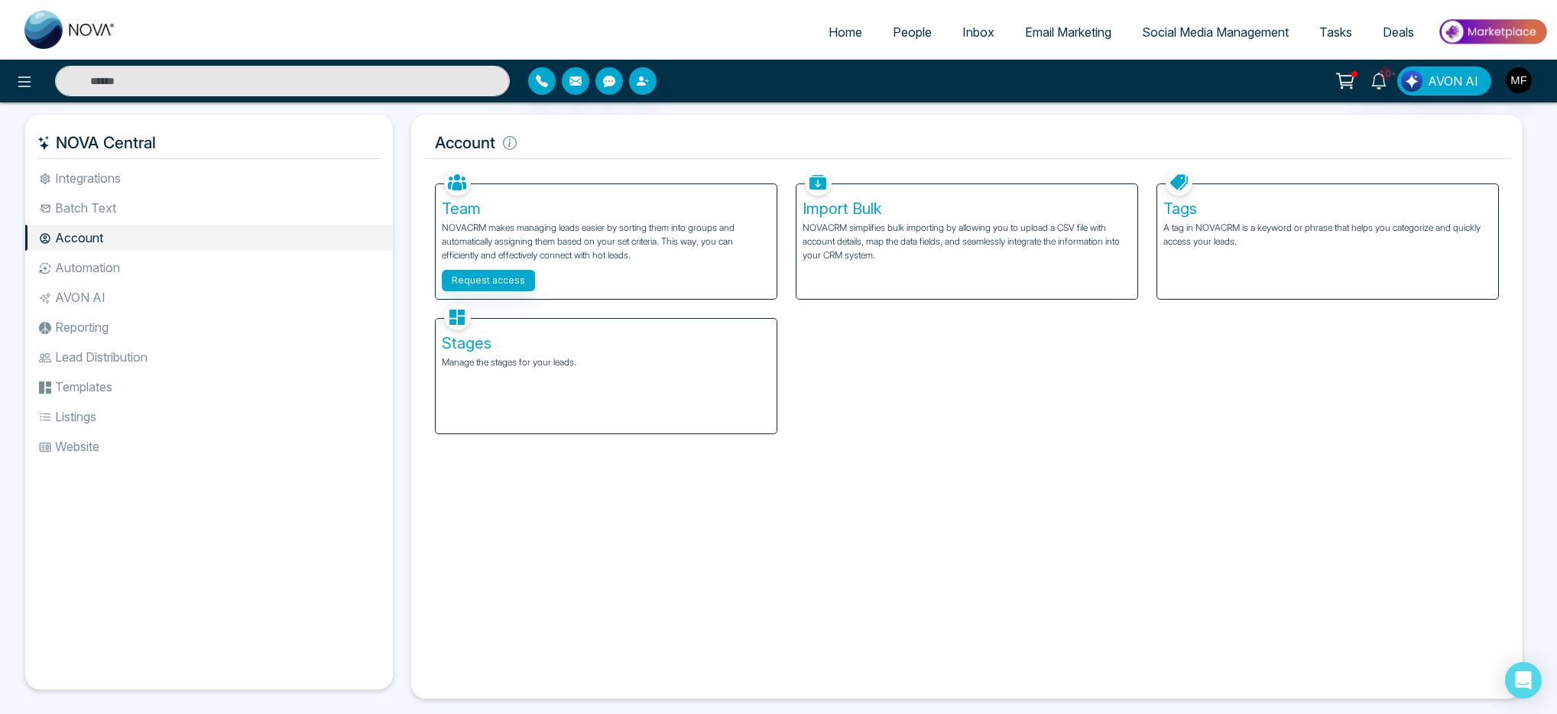
click at [1229, 30] on span "Social Media Management" at bounding box center [1215, 31] width 147 height 15
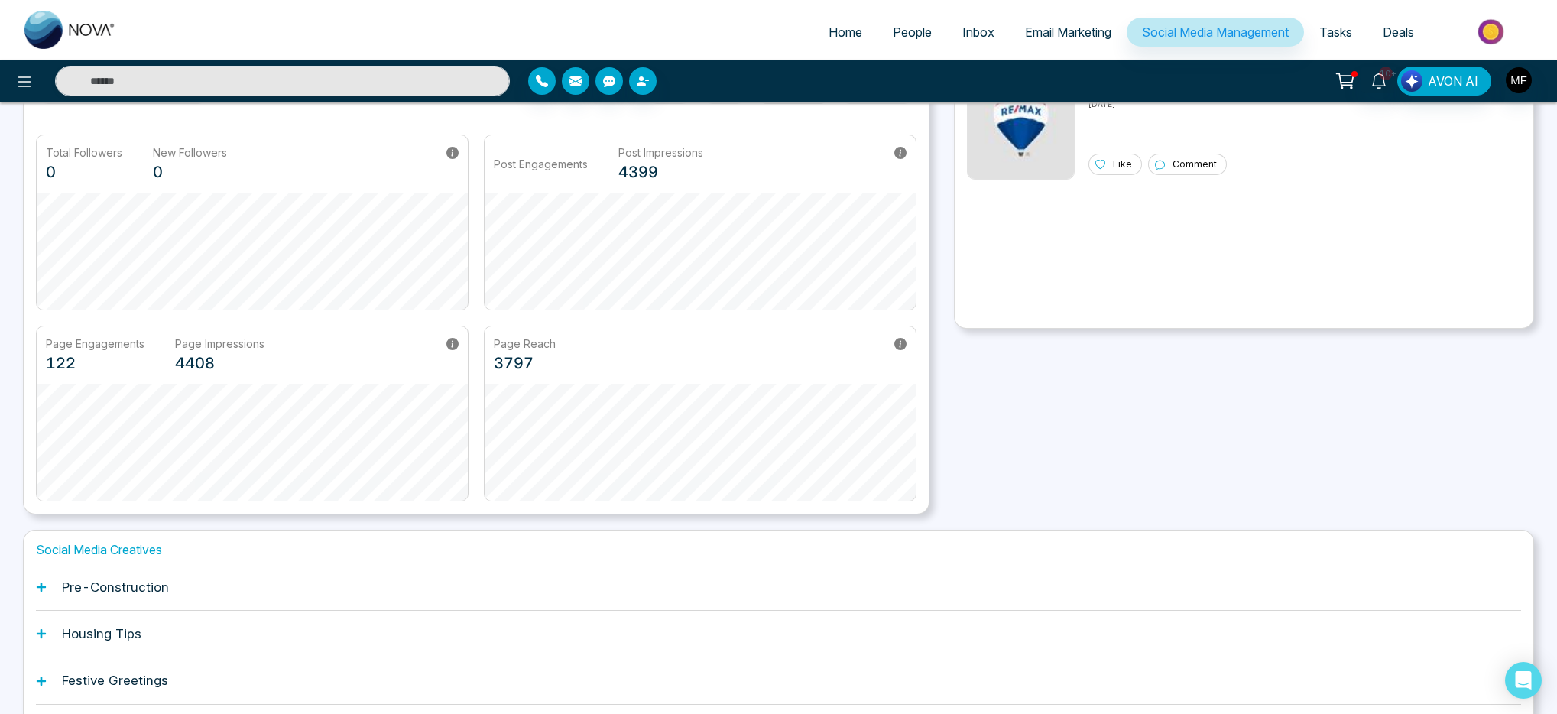
scroll to position [222, 0]
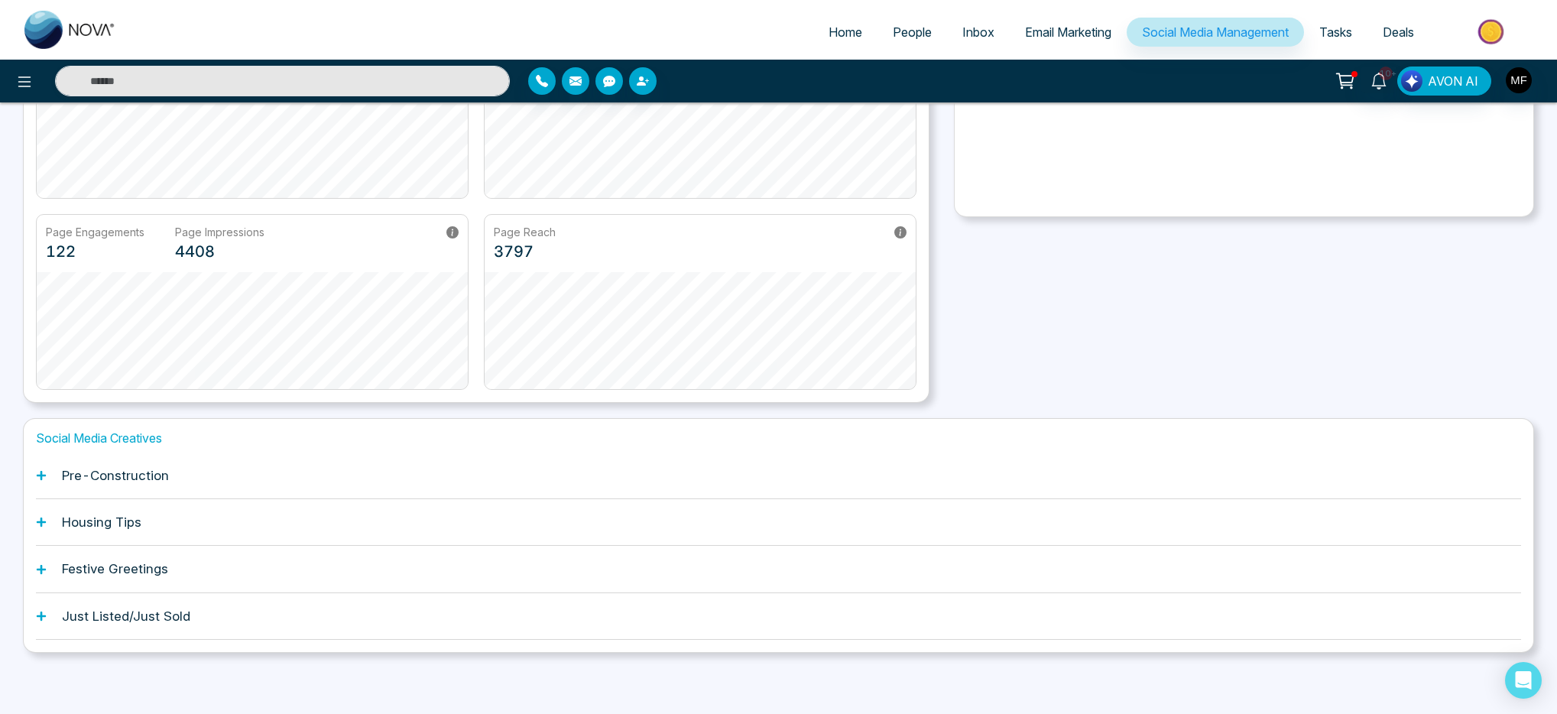
click at [60, 479] on div "Pre-Construction" at bounding box center [778, 475] width 1485 height 47
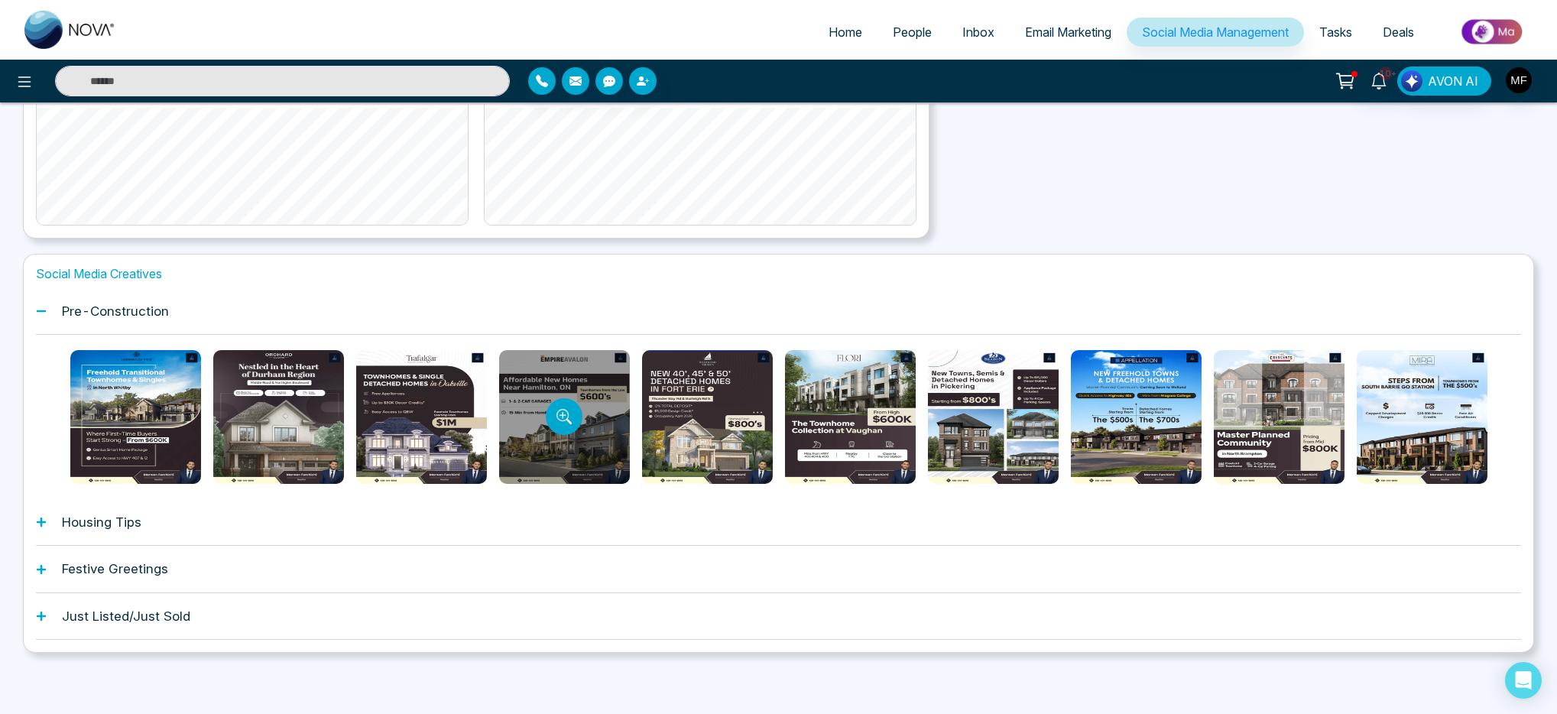
scroll to position [386, 0]
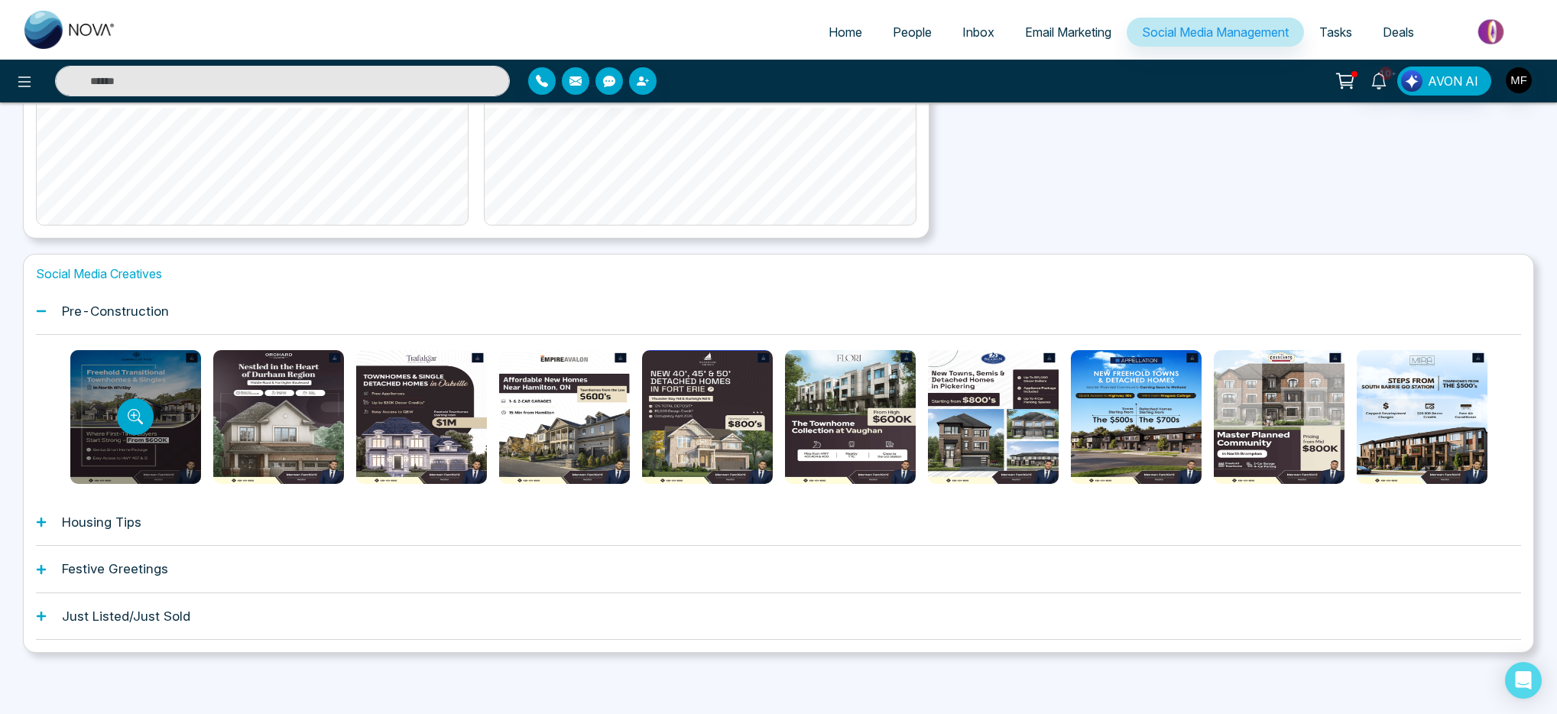
click at [193, 427] on div at bounding box center [135, 417] width 131 height 134
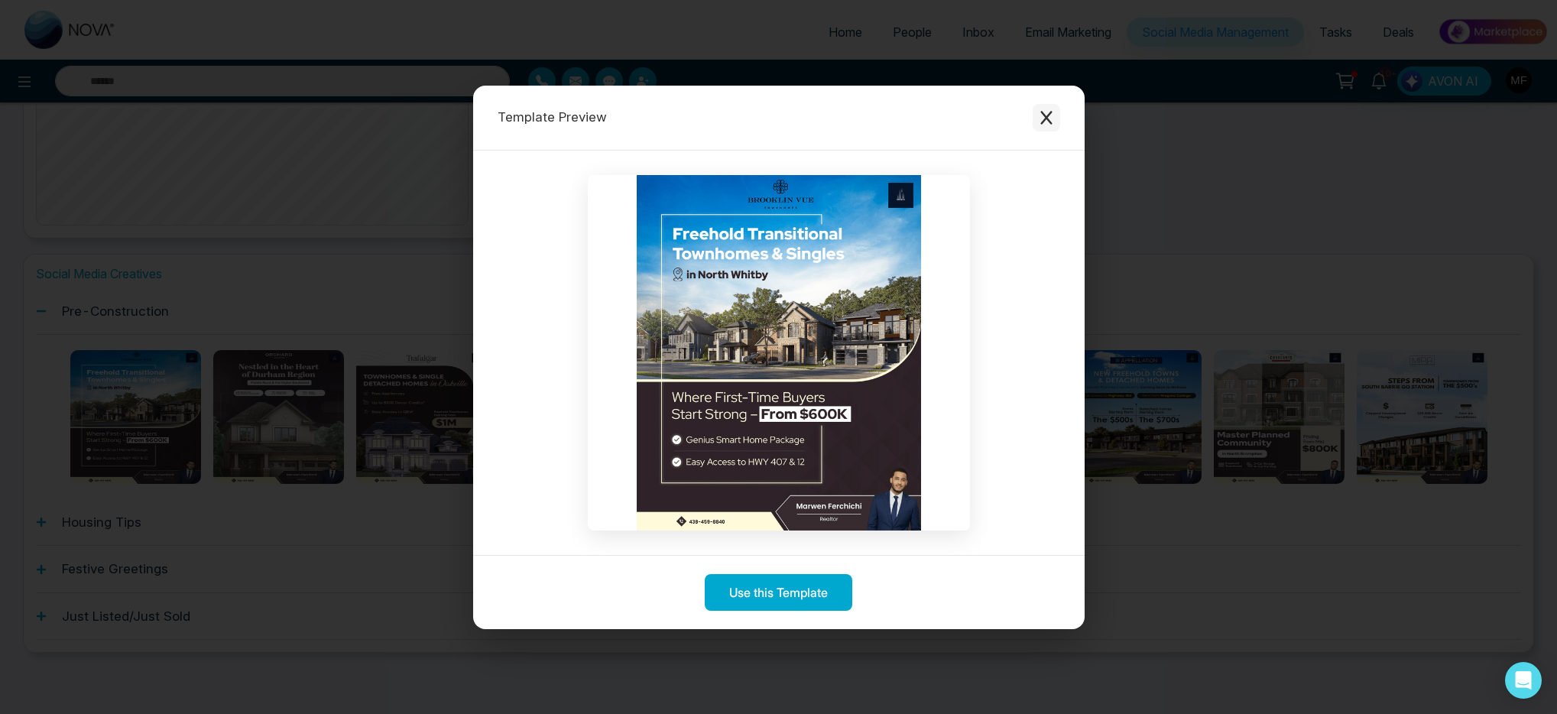
click at [1050, 116] on icon "Close modal" at bounding box center [1046, 117] width 15 height 15
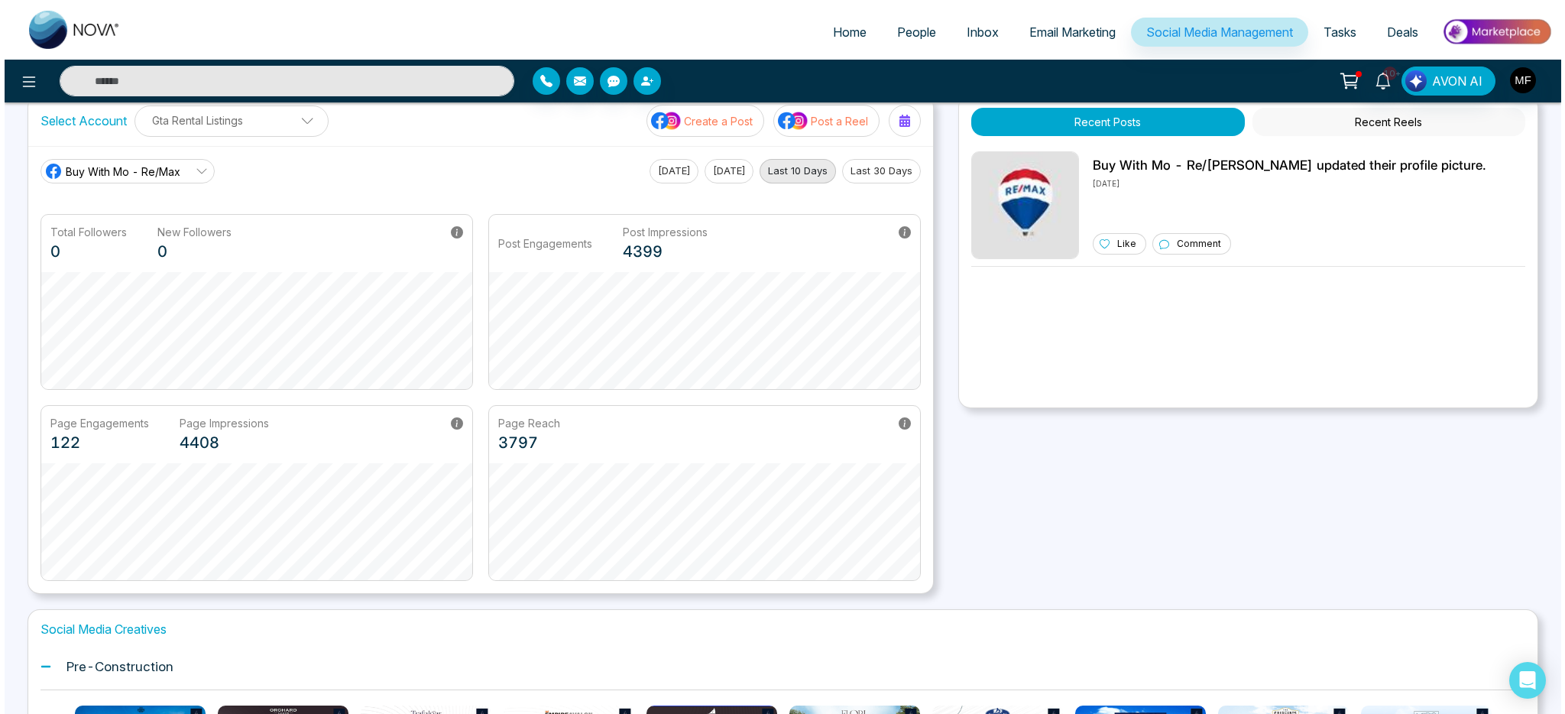
scroll to position [0, 0]
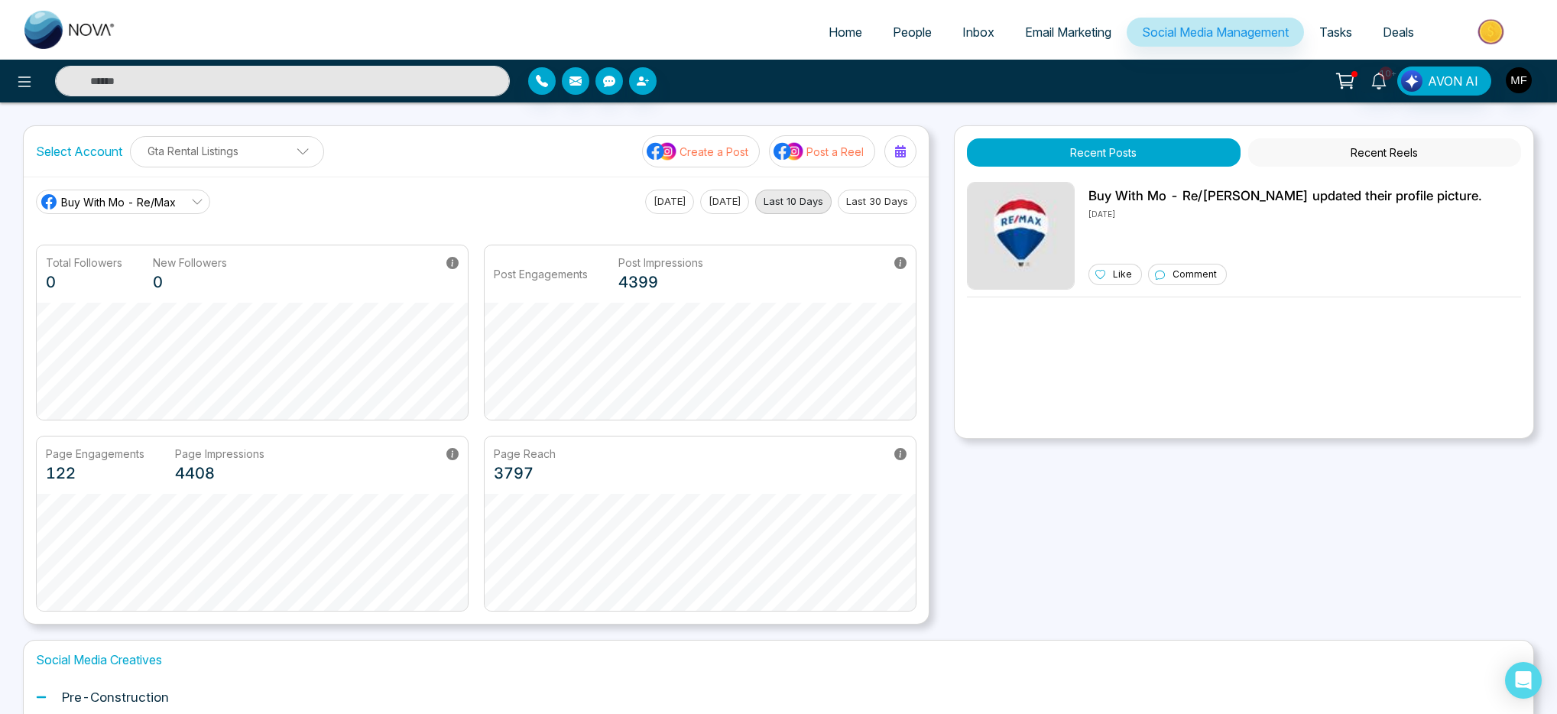
click at [1394, 42] on link "Deals" at bounding box center [1398, 32] width 62 height 29
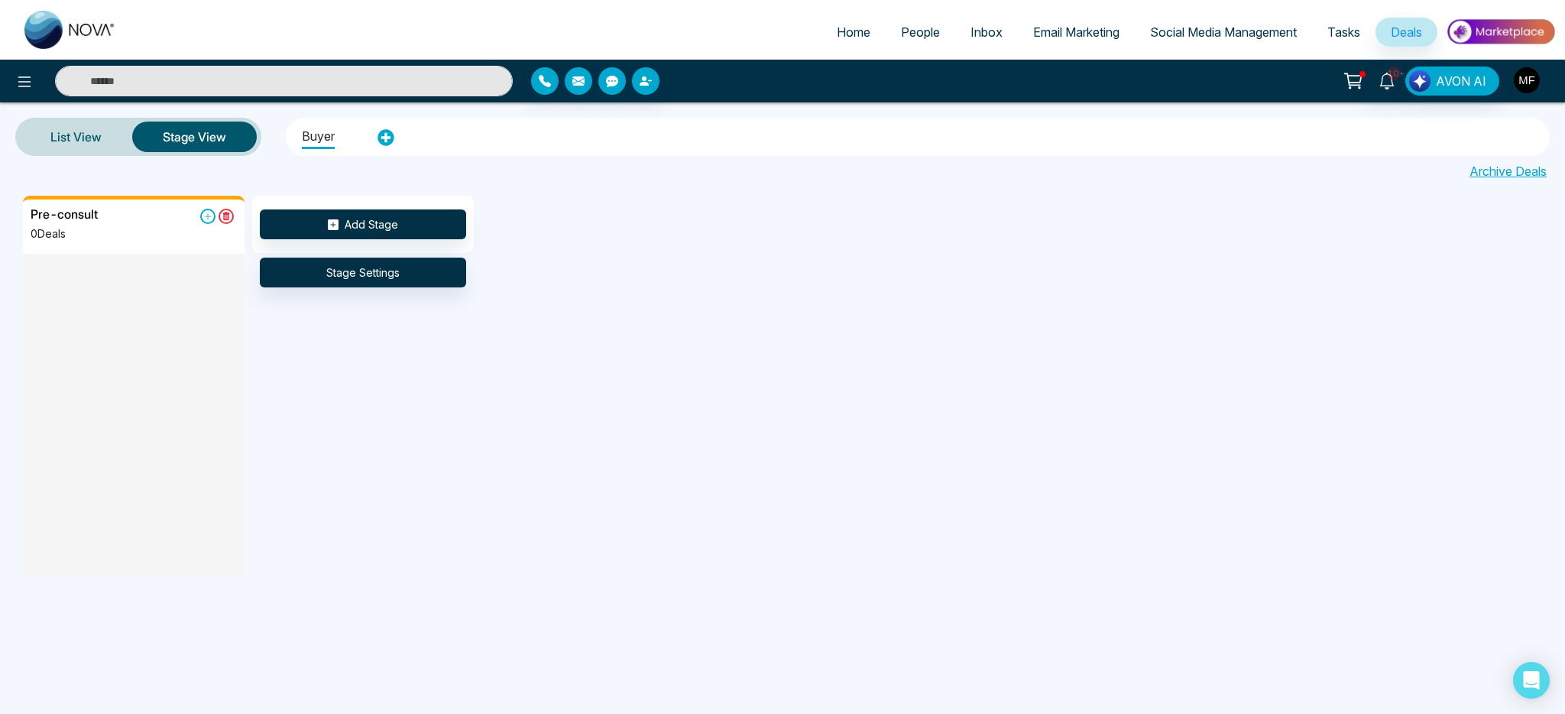
click at [1528, 79] on img "button" at bounding box center [1527, 80] width 26 height 26
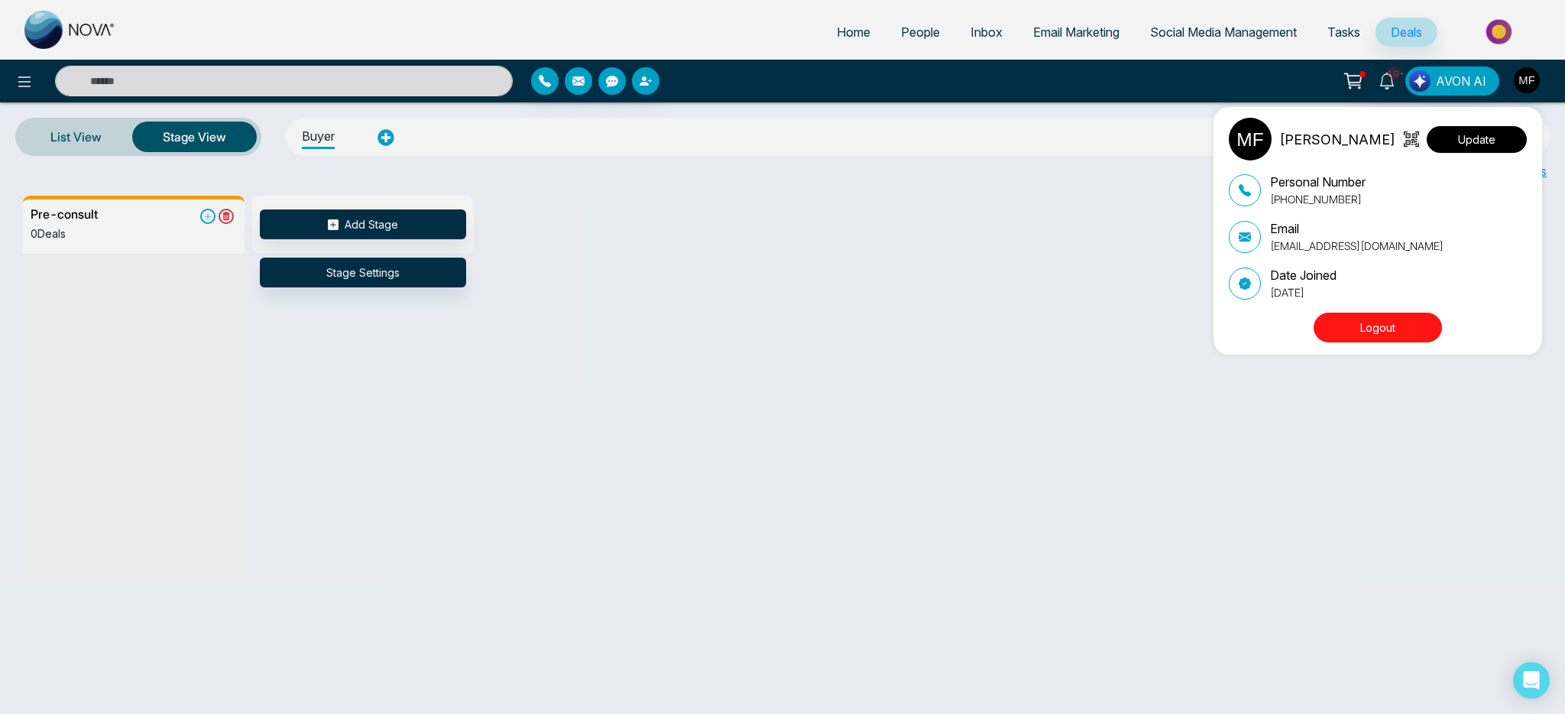
click at [1453, 136] on button "Update" at bounding box center [1477, 139] width 100 height 27
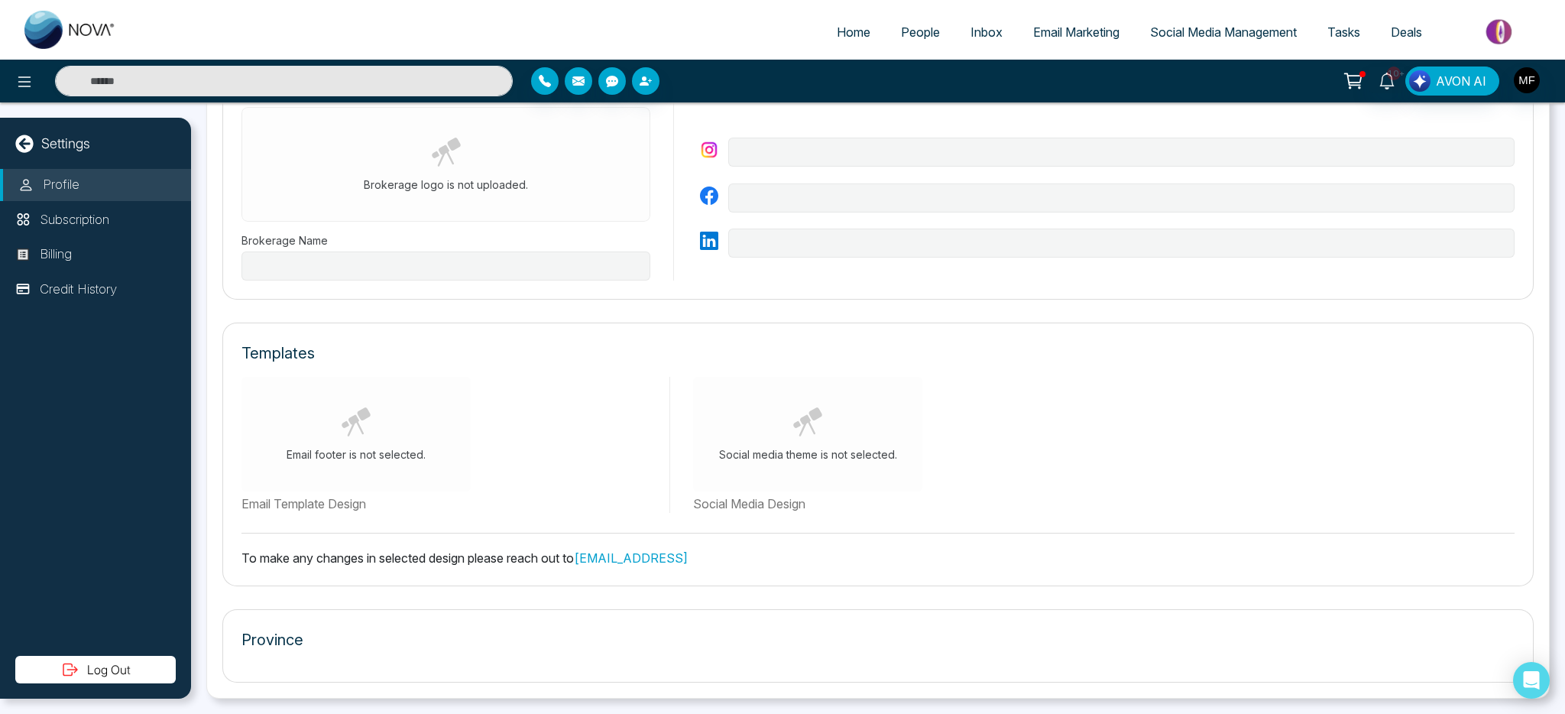
type input "**********"
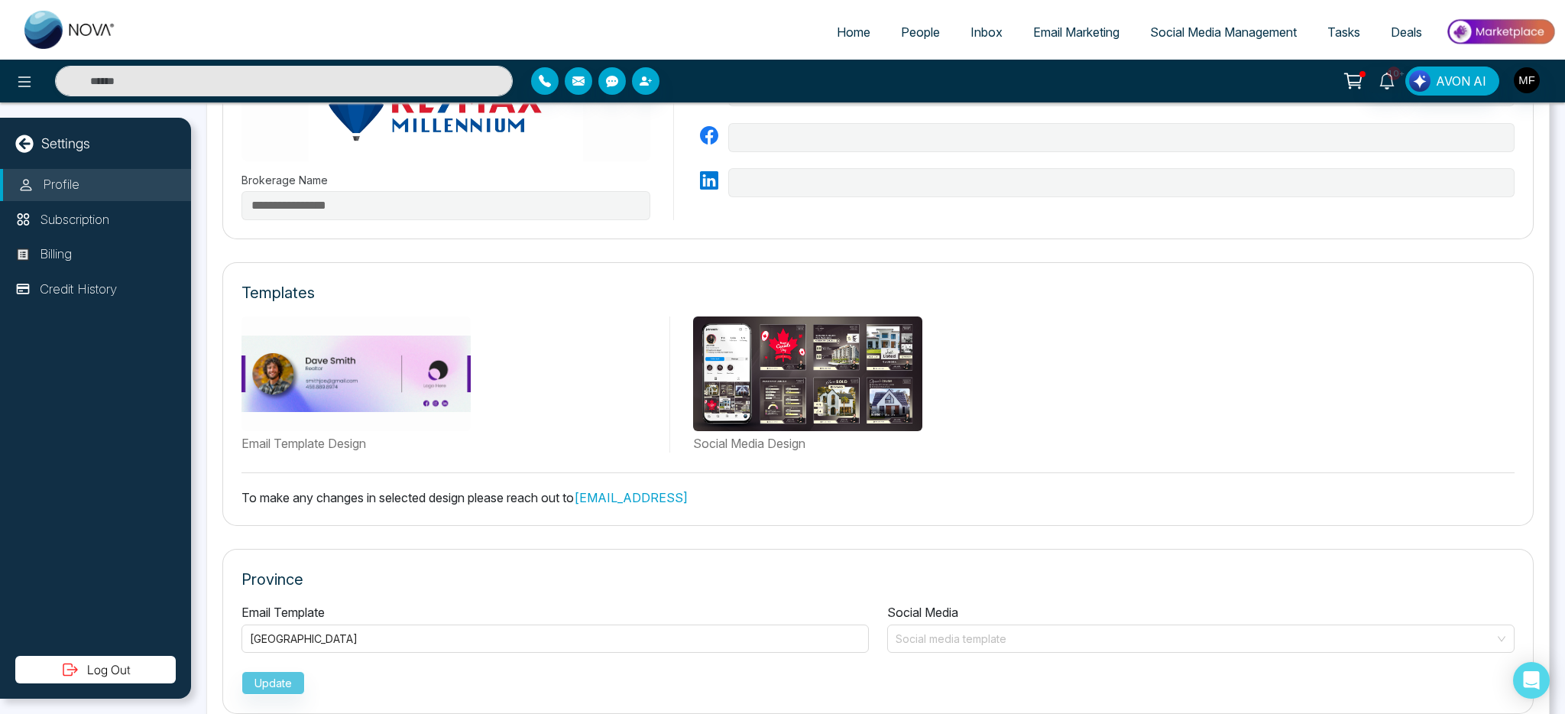
scroll to position [666, 0]
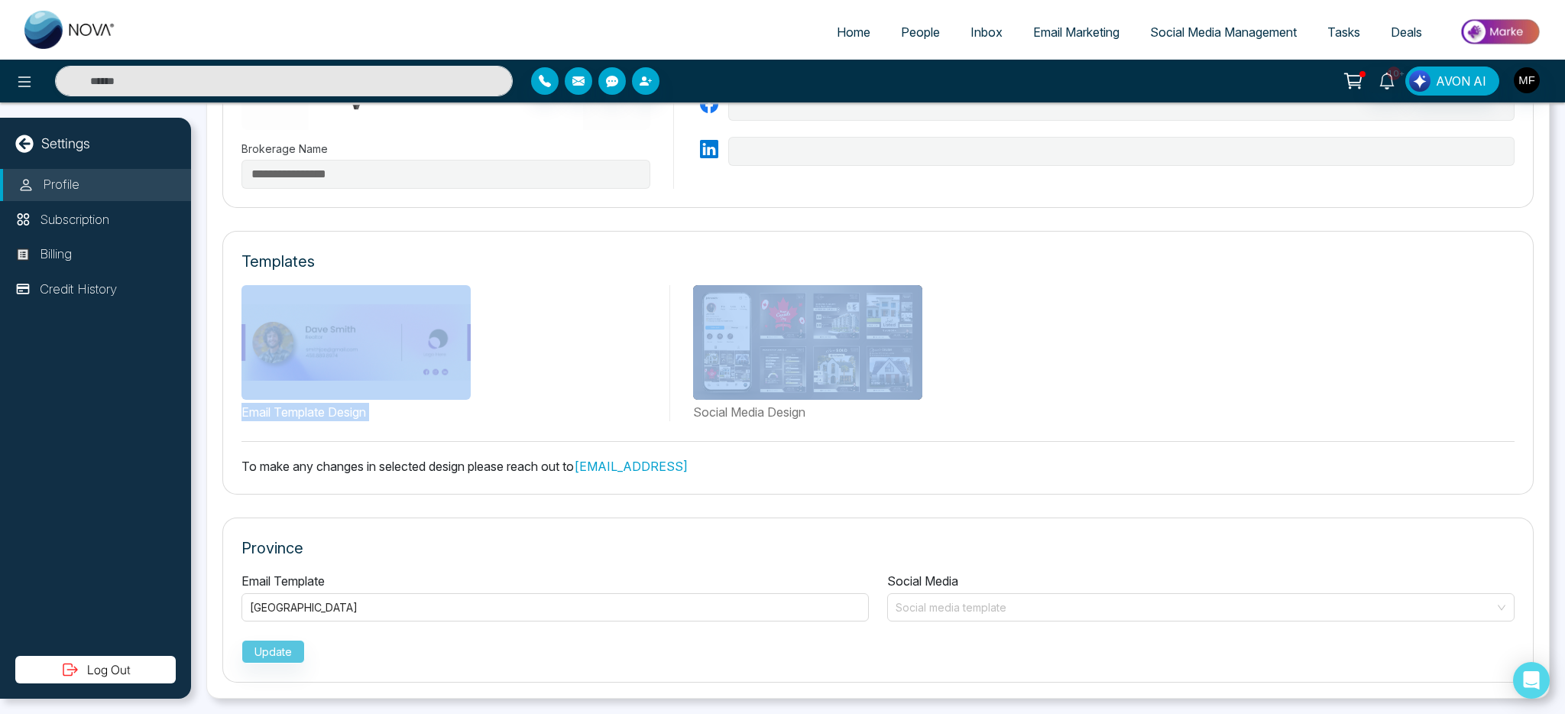
drag, startPoint x: 858, startPoint y: 273, endPoint x: 670, endPoint y: 316, distance: 193.6
click at [670, 316] on div "Templates Email Template Design Social Media Design To make any changes in sele…" at bounding box center [878, 363] width 1312 height 264
click at [691, 271] on div "Templates" at bounding box center [878, 261] width 1273 height 23
drag, startPoint x: 676, startPoint y: 275, endPoint x: 817, endPoint y: 401, distance: 188.4
click at [798, 394] on div "Templates Email Template Design Social Media Design To make any changes in sele…" at bounding box center [878, 363] width 1312 height 264
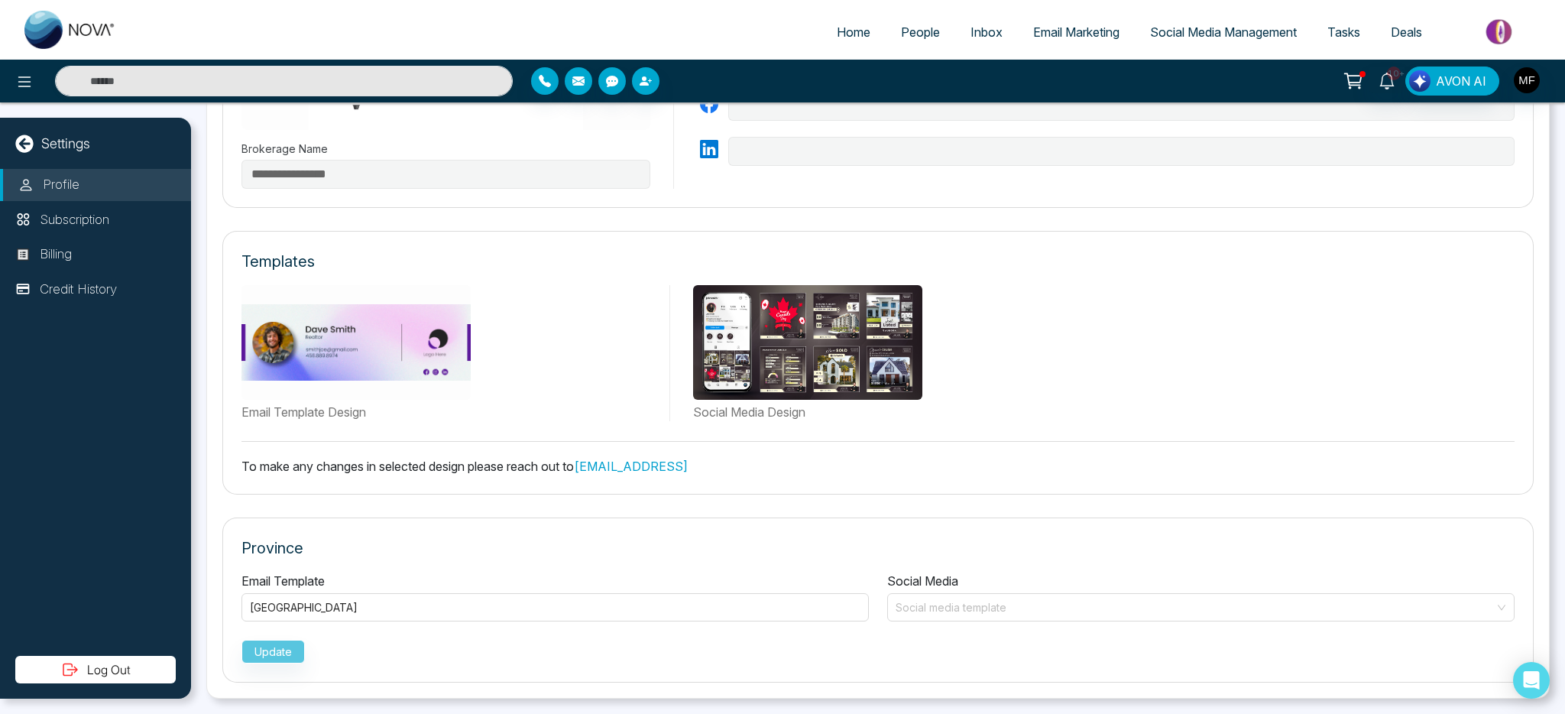
click at [882, 425] on div "Templates Email Template Design Social Media Design To make any changes in sele…" at bounding box center [878, 363] width 1312 height 264
drag, startPoint x: 958, startPoint y: 416, endPoint x: 951, endPoint y: 412, distance: 8.5
click at [951, 412] on label "Social Media Design" at bounding box center [1104, 412] width 822 height 18
click at [745, 378] on img at bounding box center [807, 342] width 229 height 115
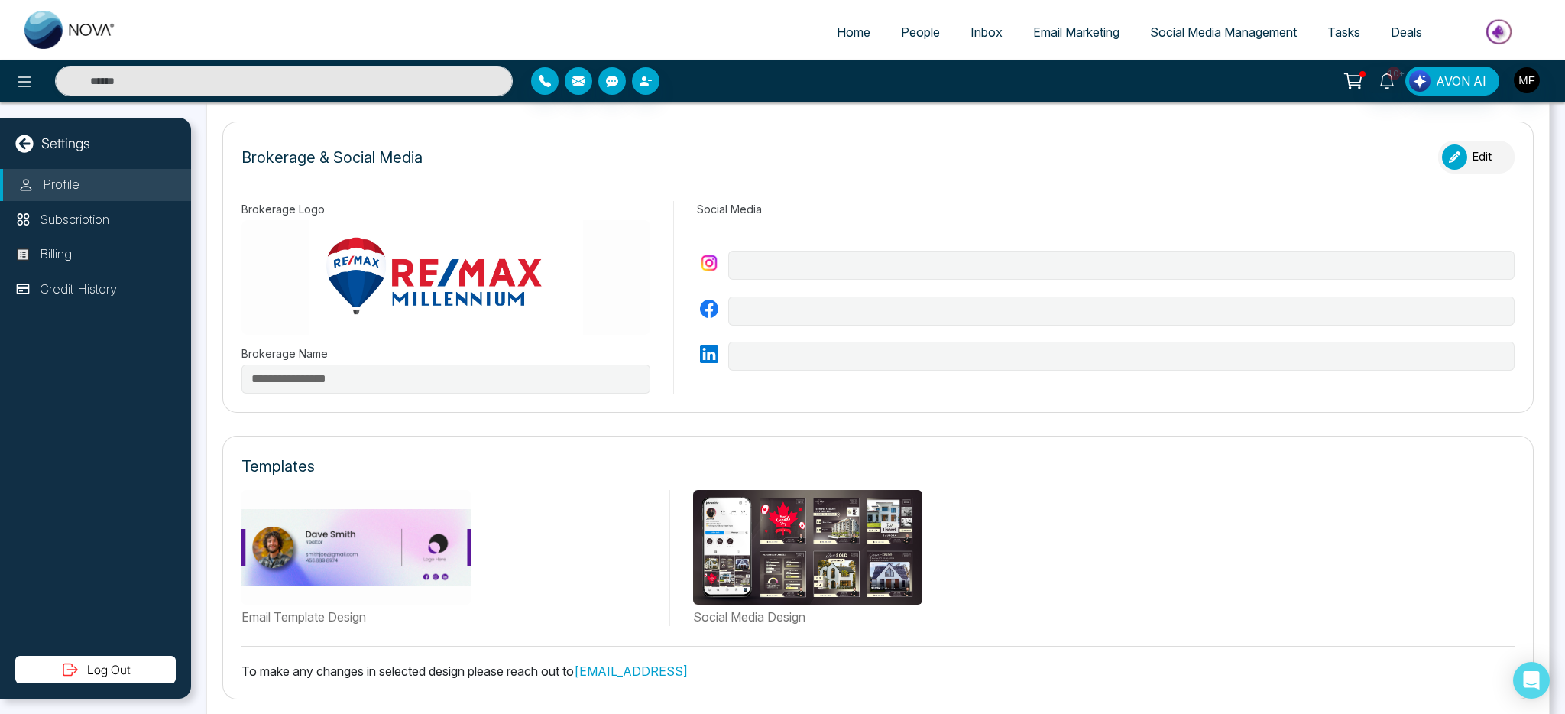
scroll to position [462, 0]
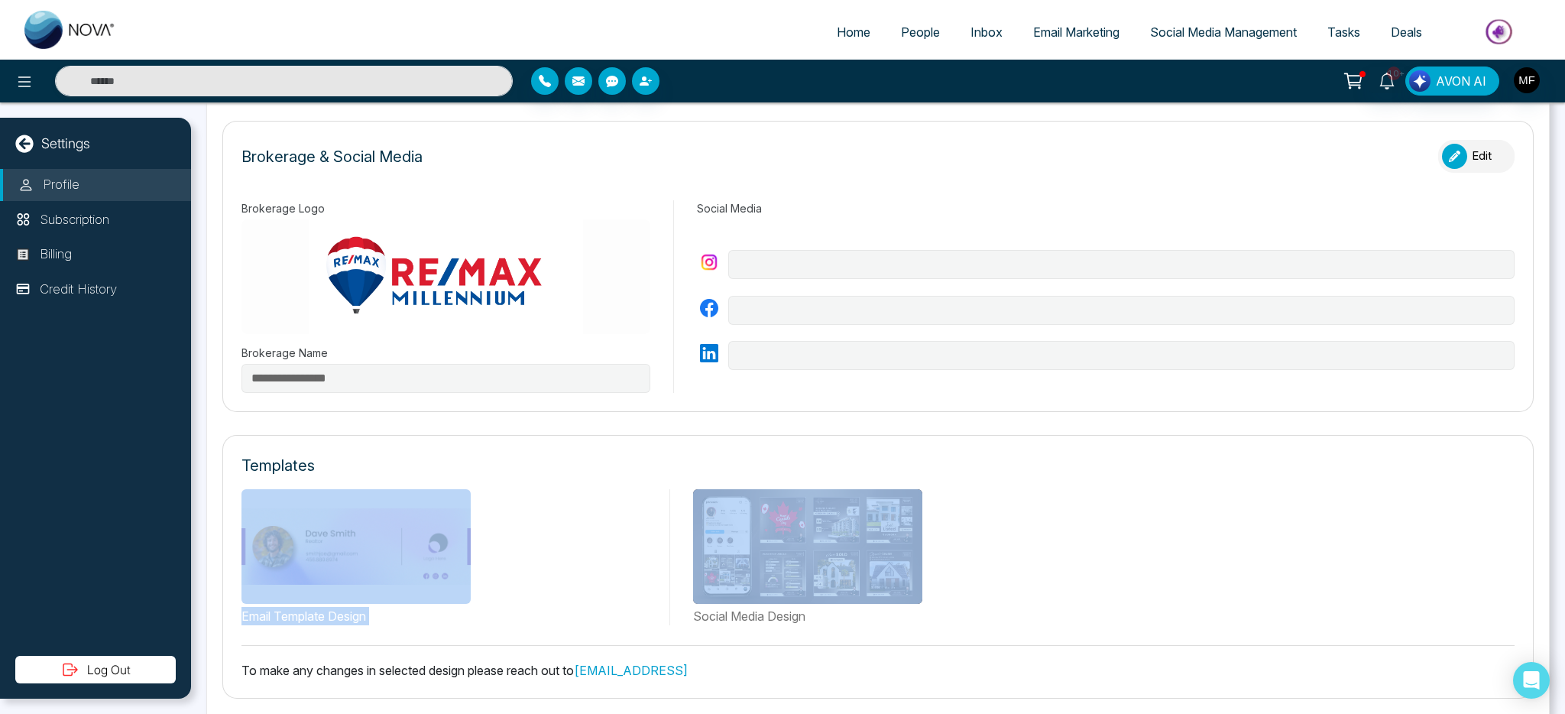
drag, startPoint x: 683, startPoint y: 478, endPoint x: 689, endPoint y: 495, distance: 18.4
click at [689, 495] on div "Templates Email Template Design Social Media Design To make any changes in sele…" at bounding box center [878, 567] width 1312 height 264
click at [689, 479] on div "Templates Email Template Design Social Media Design To make any changes in sele…" at bounding box center [878, 567] width 1312 height 264
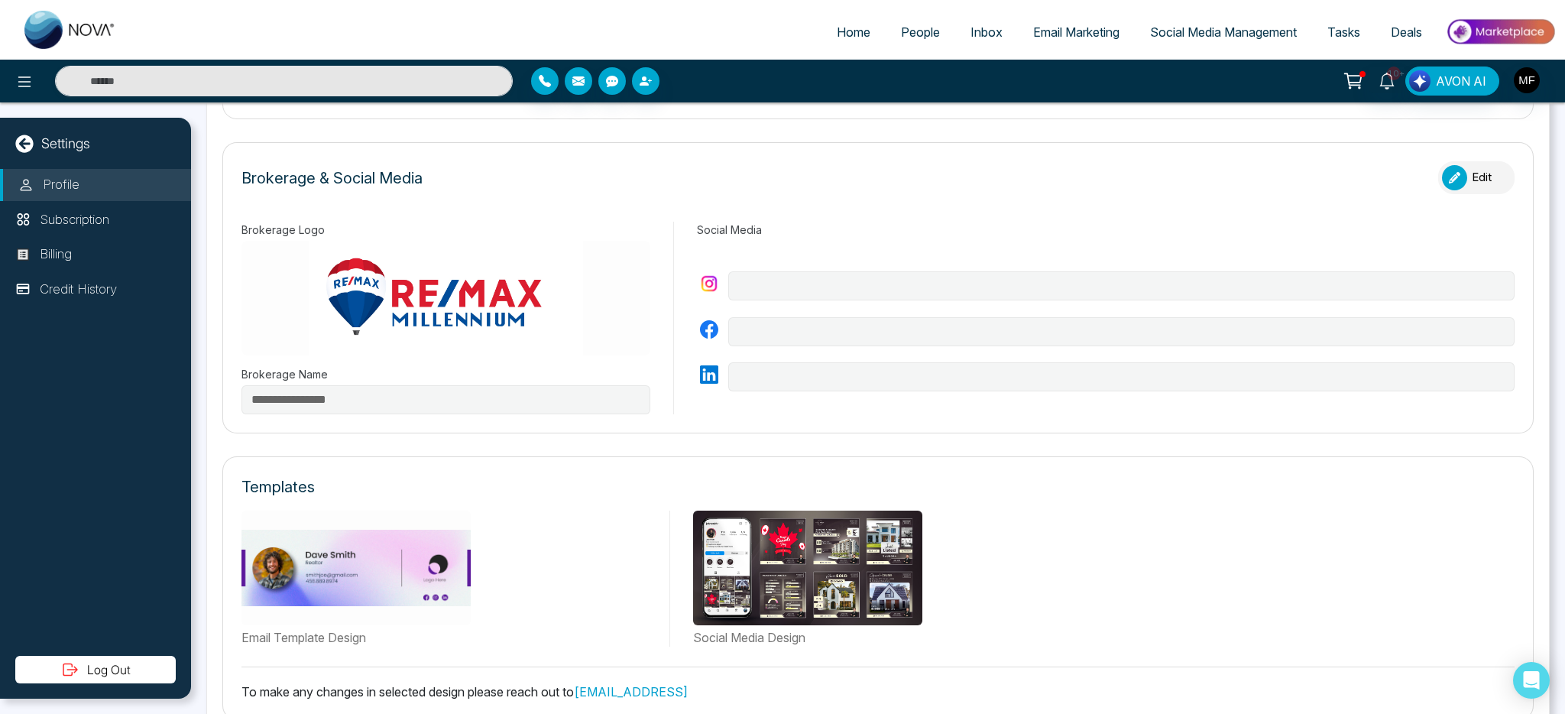
scroll to position [439, 0]
click at [369, 293] on img at bounding box center [446, 299] width 409 height 115
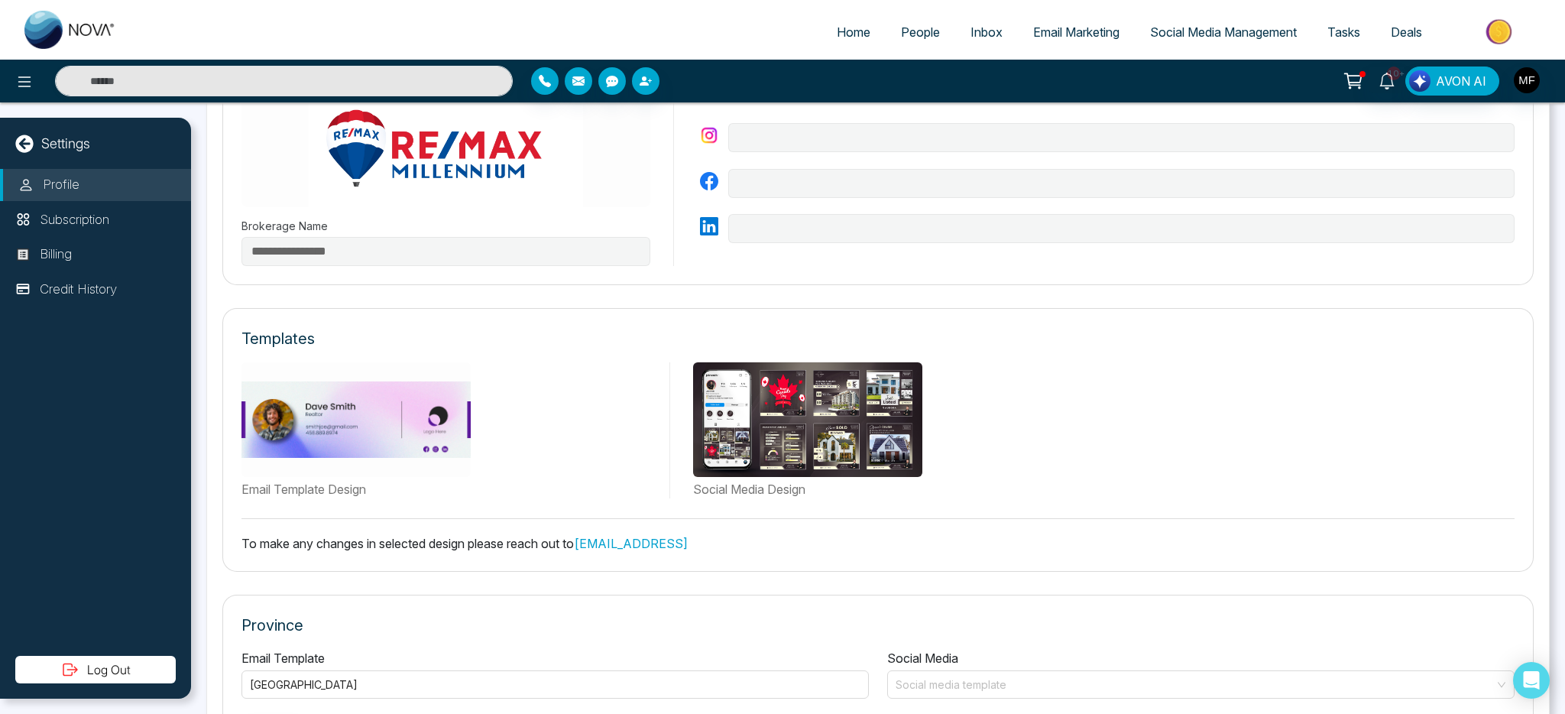
scroll to position [666, 0]
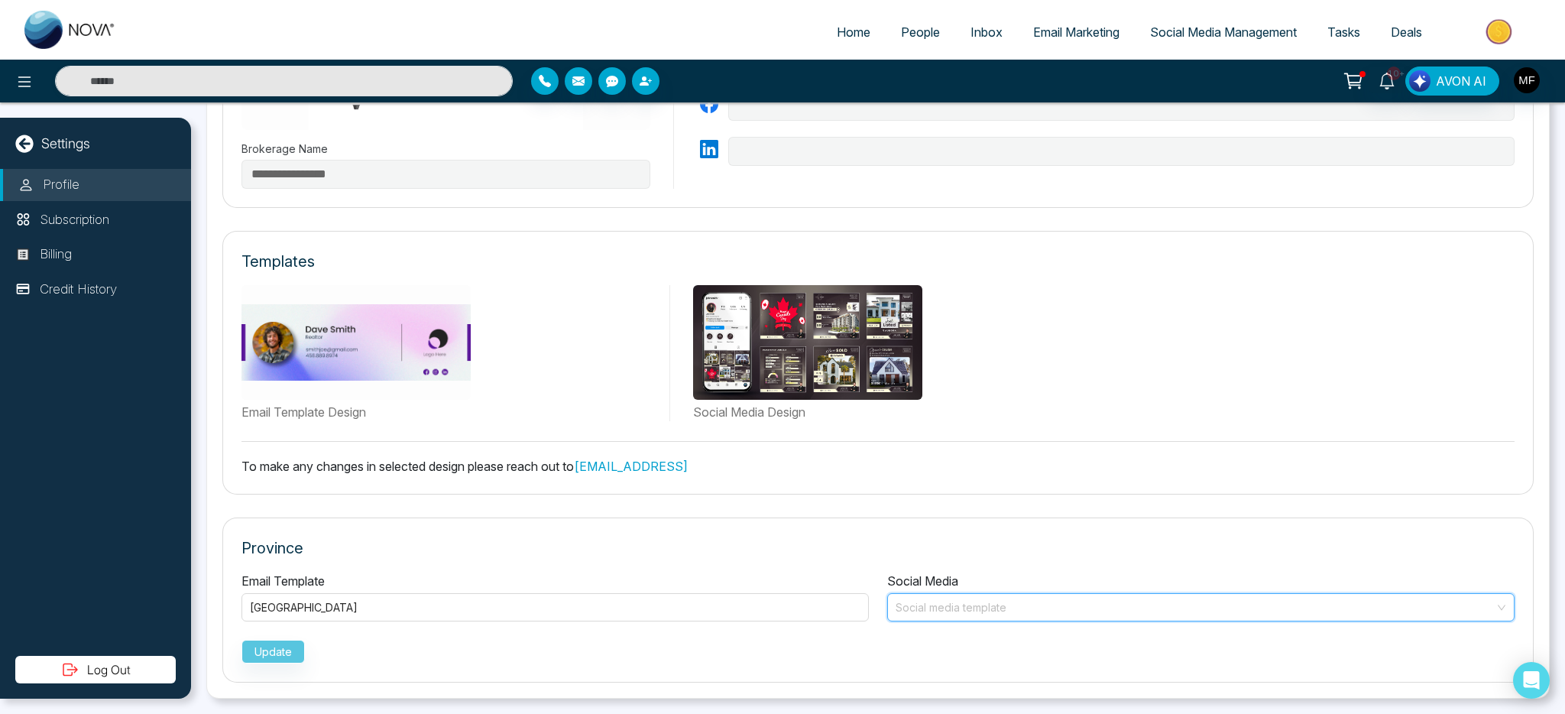
click at [949, 606] on input "search" at bounding box center [1196, 605] width 598 height 23
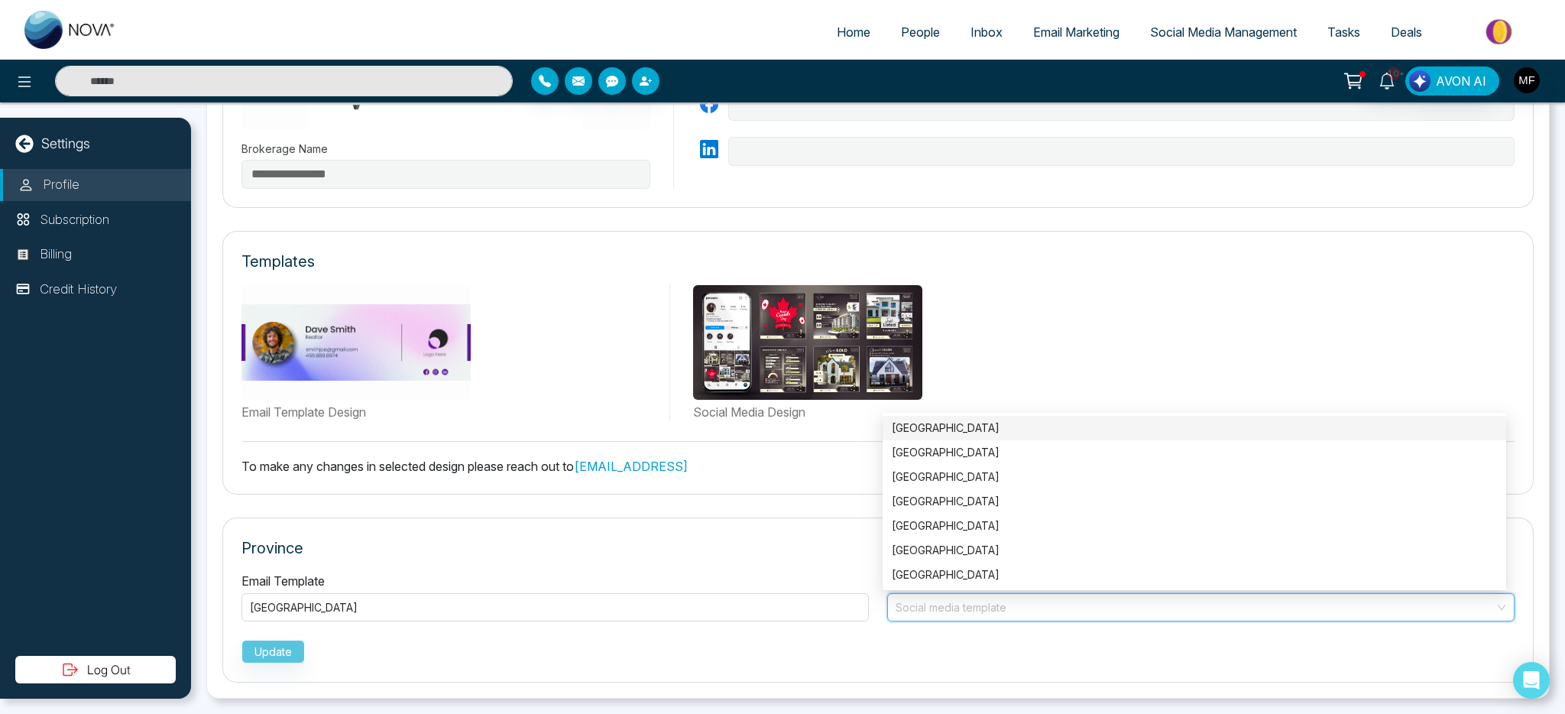
click at [919, 420] on div "[GEOGRAPHIC_DATA]" at bounding box center [1194, 428] width 605 height 17
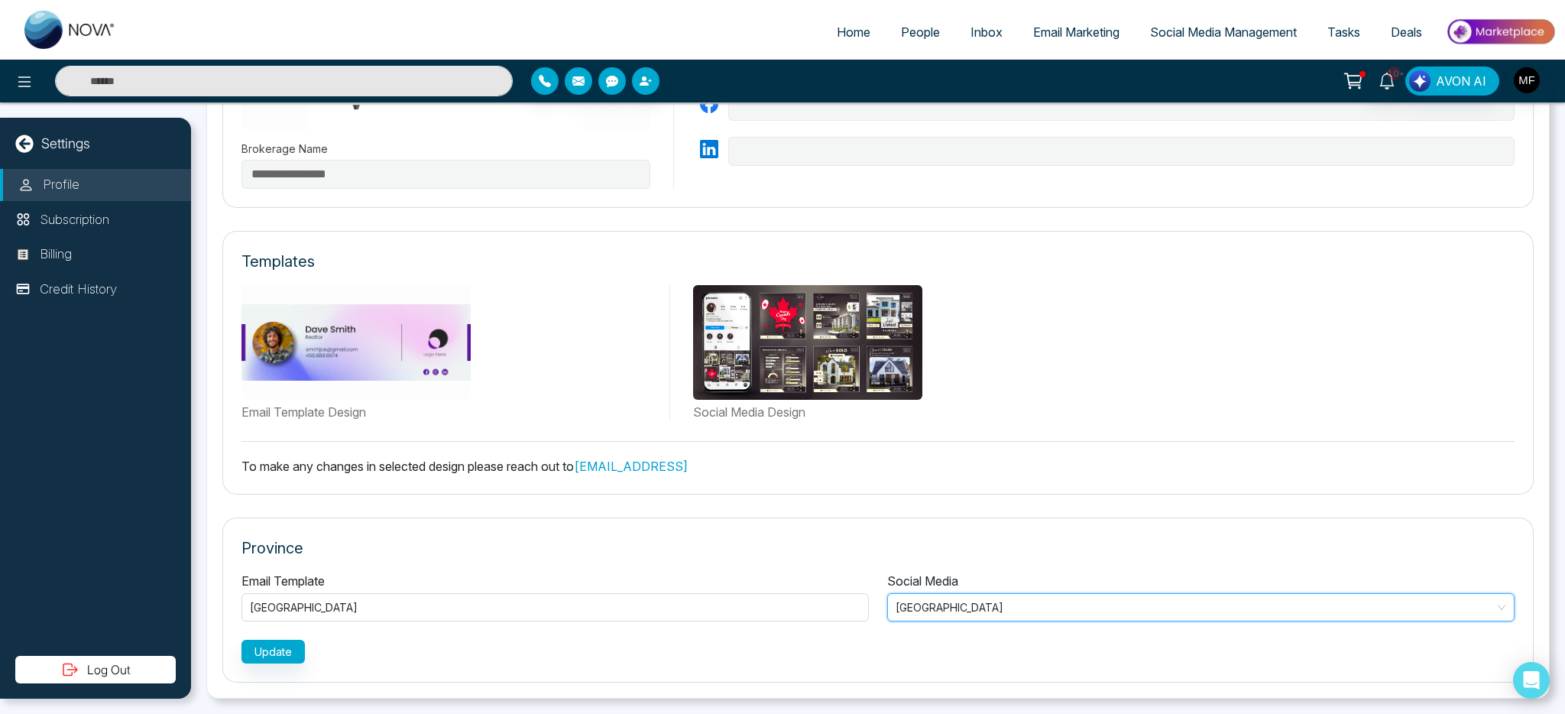
click at [881, 519] on div "Province Email Template [GEOGRAPHIC_DATA] Social Media [GEOGRAPHIC_DATA] [GEOGR…" at bounding box center [878, 599] width 1312 height 165
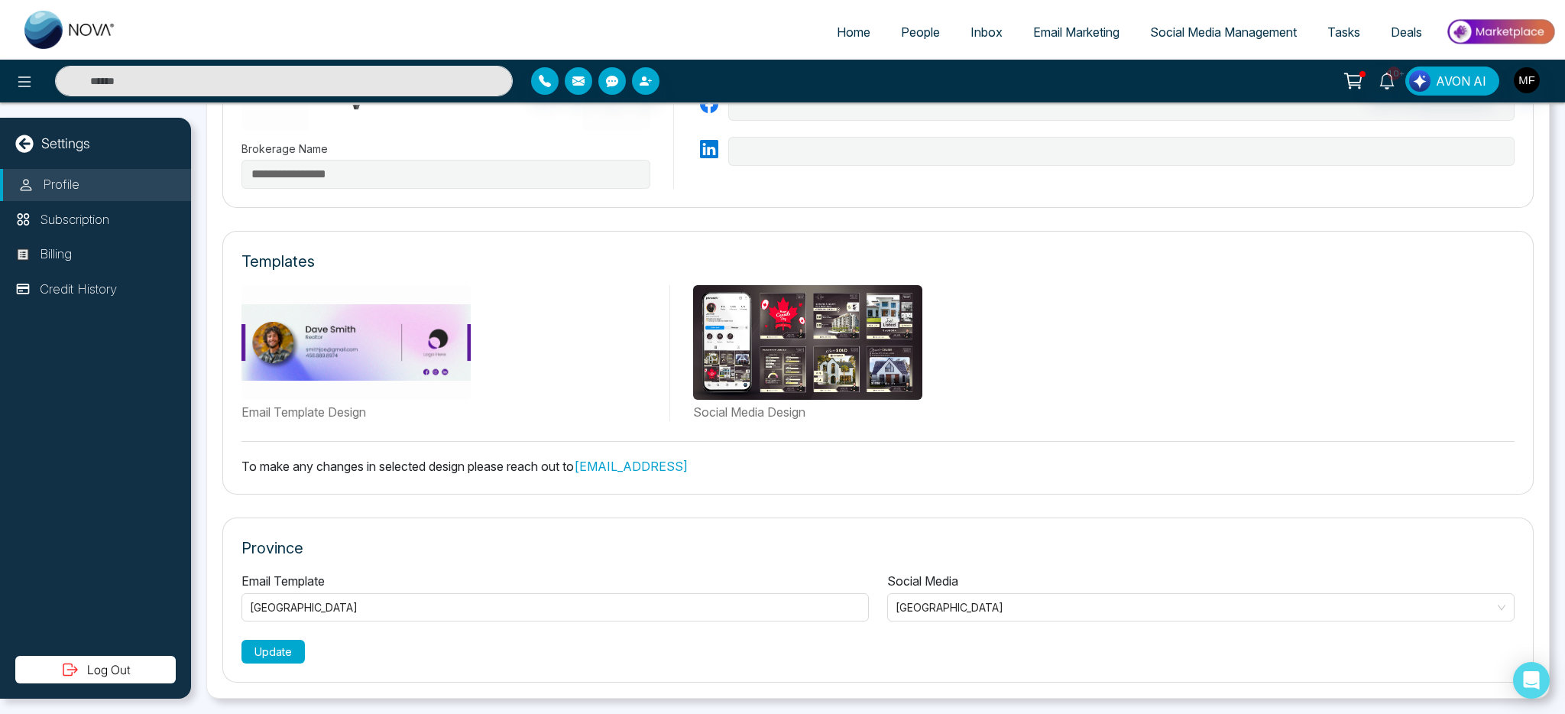
click at [290, 647] on button "Update" at bounding box center [273, 652] width 63 height 24
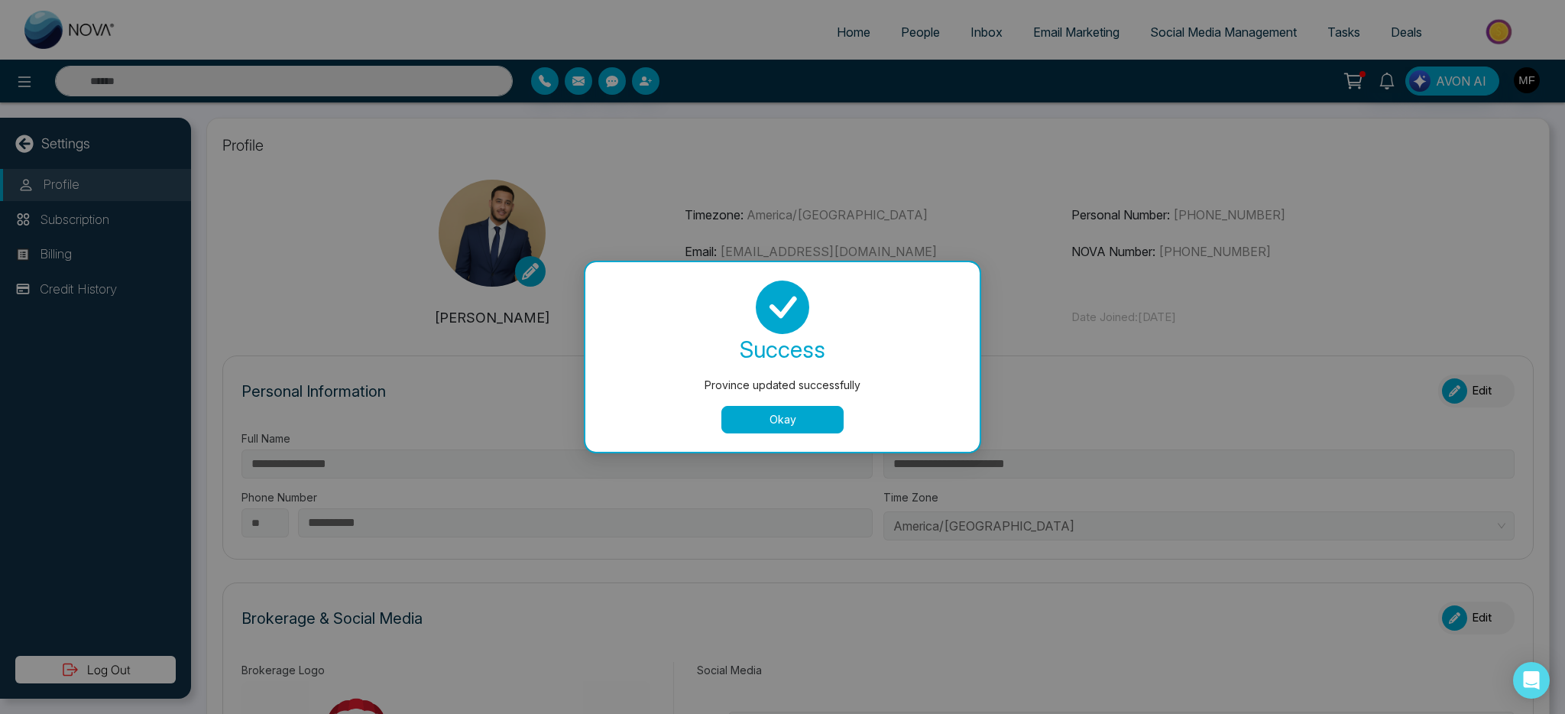
click at [810, 420] on button "Okay" at bounding box center [783, 420] width 122 height 28
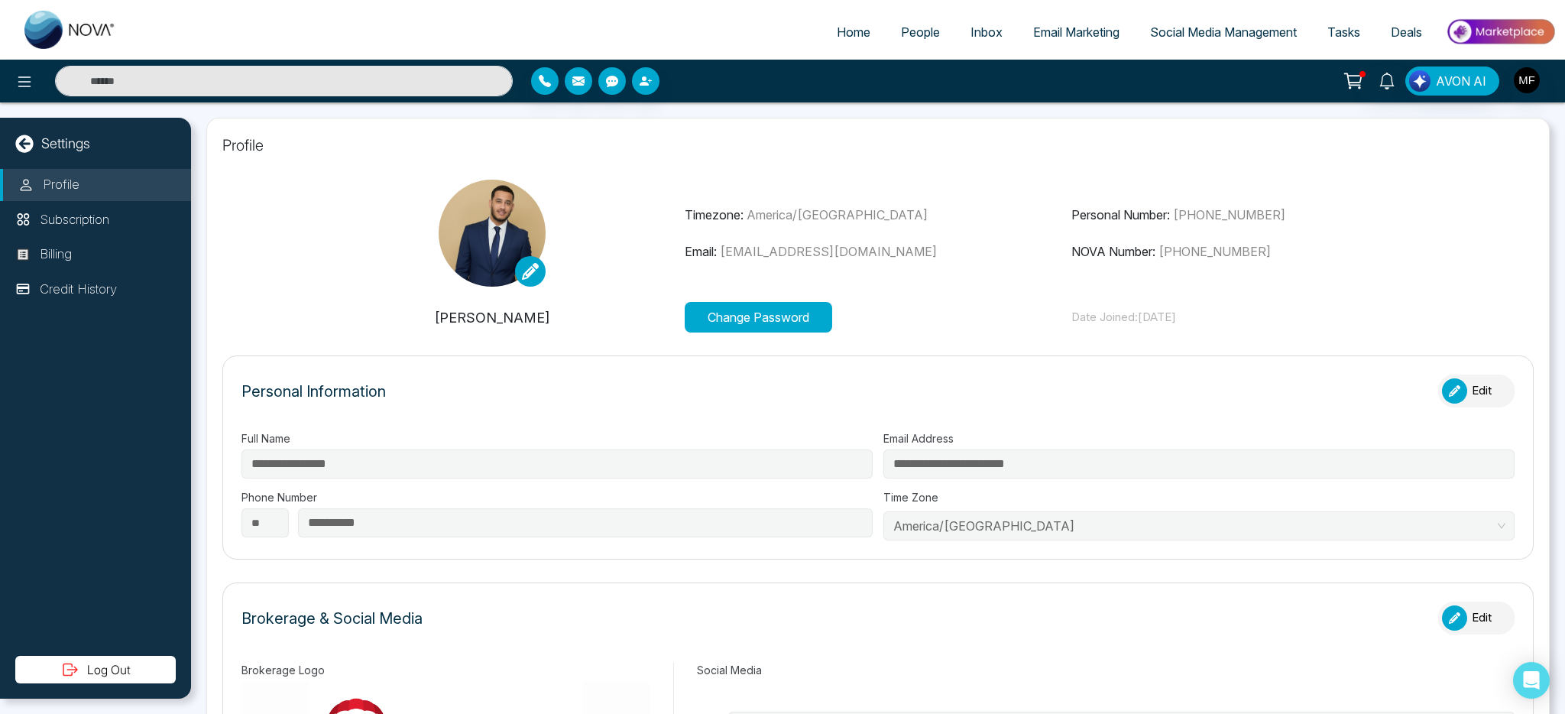
type input "**********"
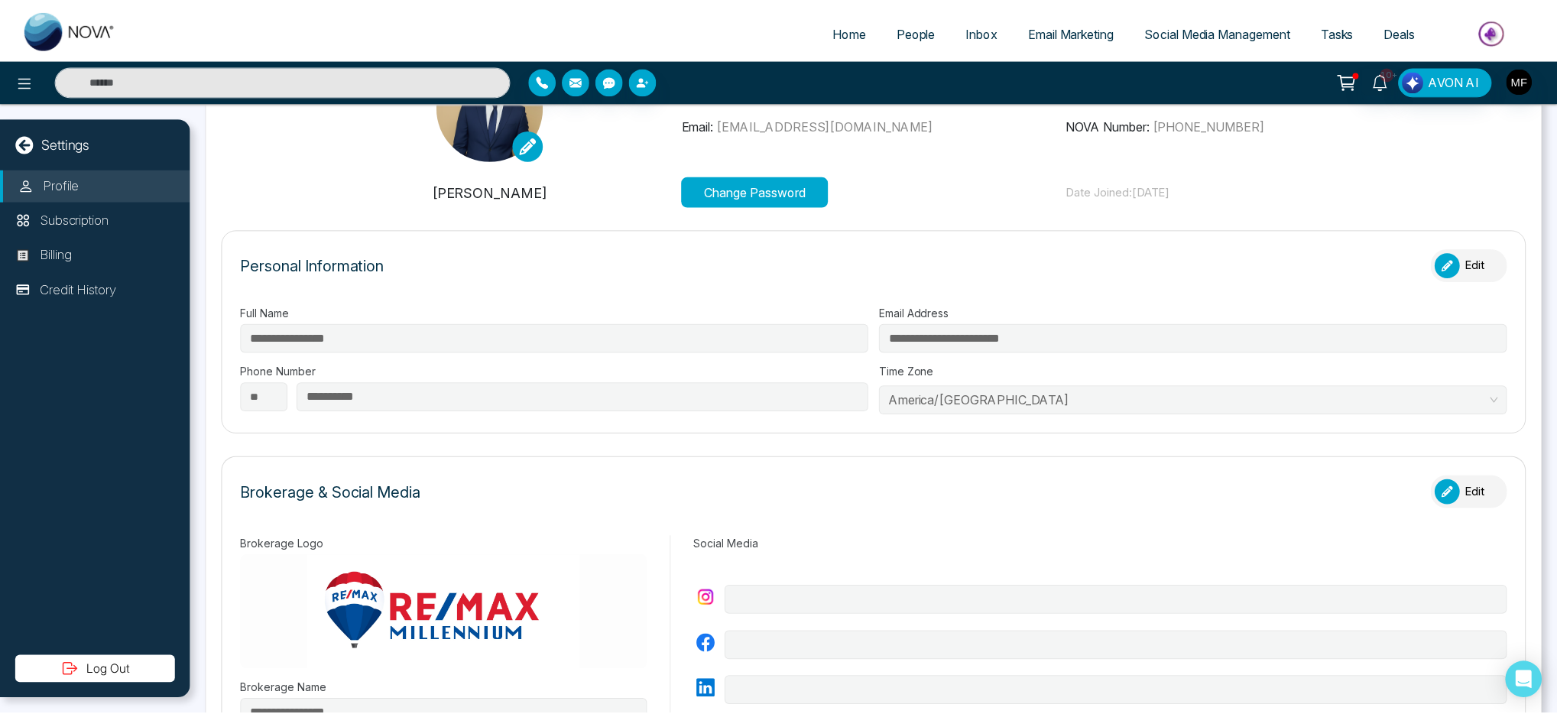
scroll to position [0, 0]
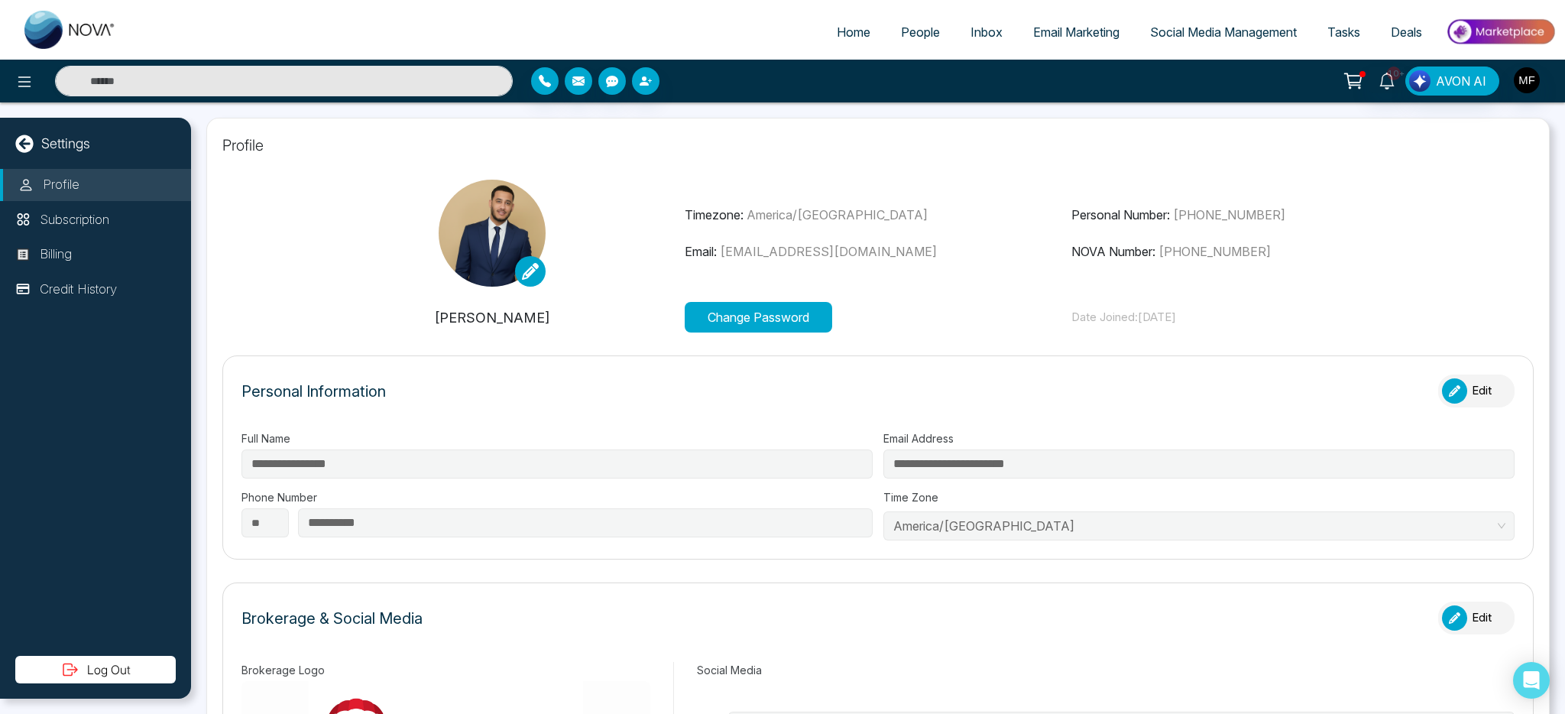
click at [33, 139] on icon at bounding box center [24, 144] width 18 height 18
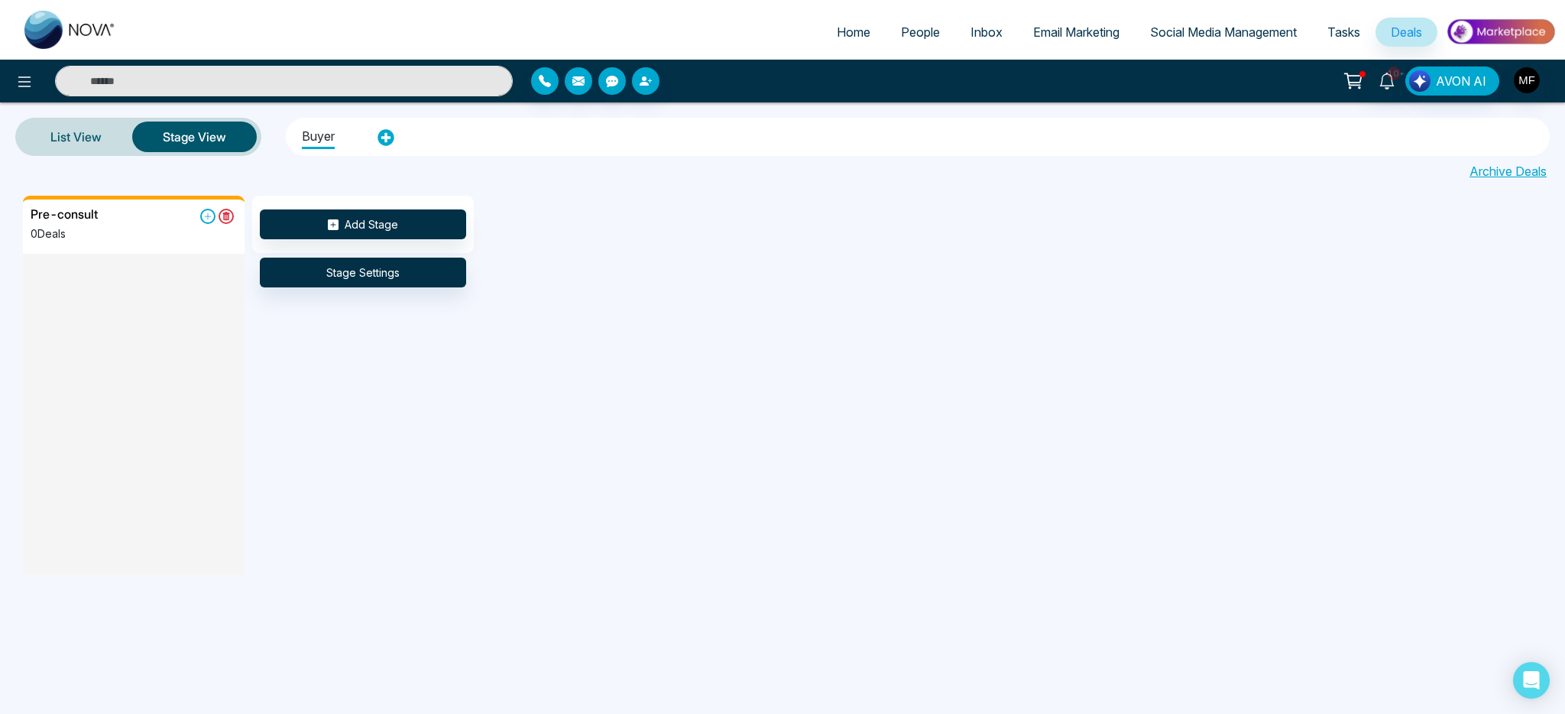
click at [869, 39] on link "Home" at bounding box center [854, 32] width 64 height 29
select select "*"
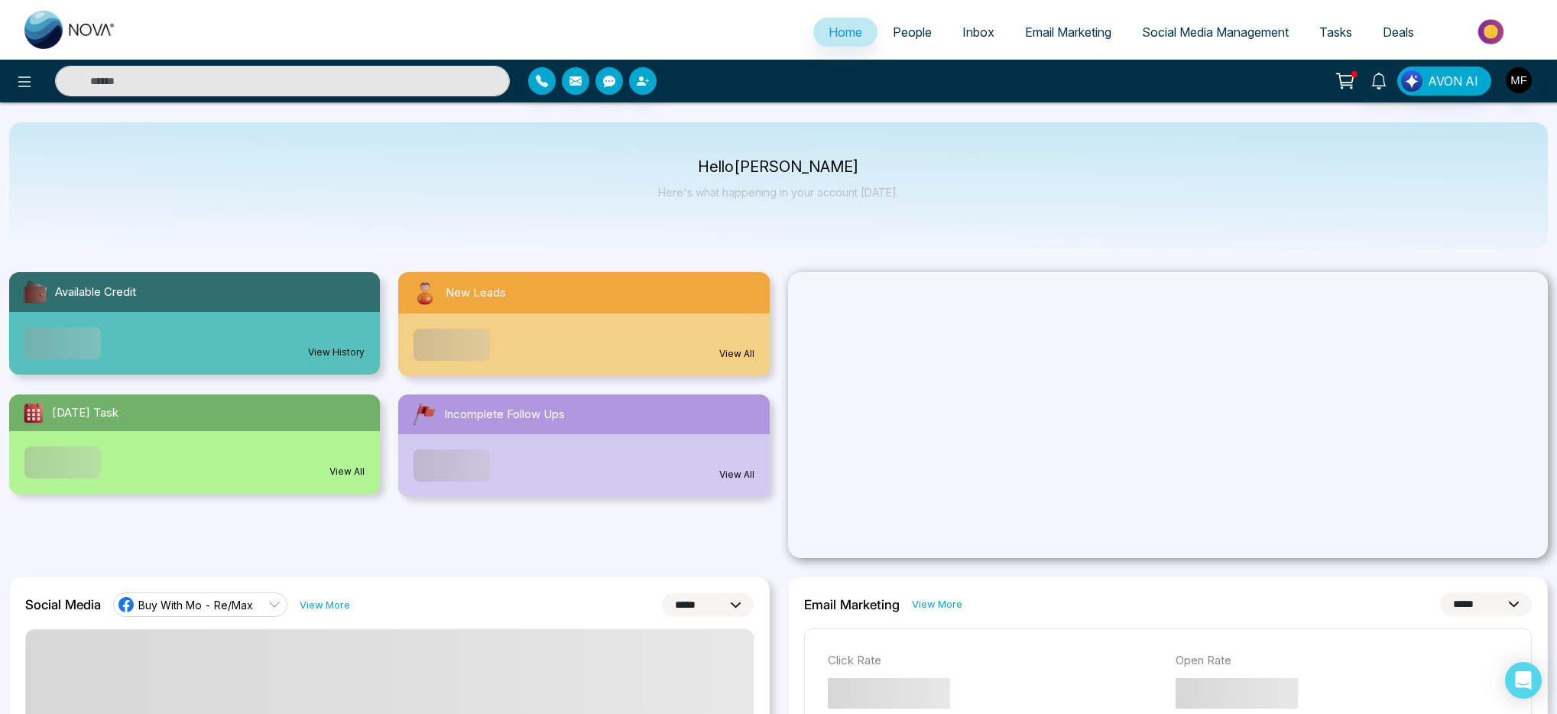
click at [893, 39] on span "People" at bounding box center [912, 31] width 39 height 15
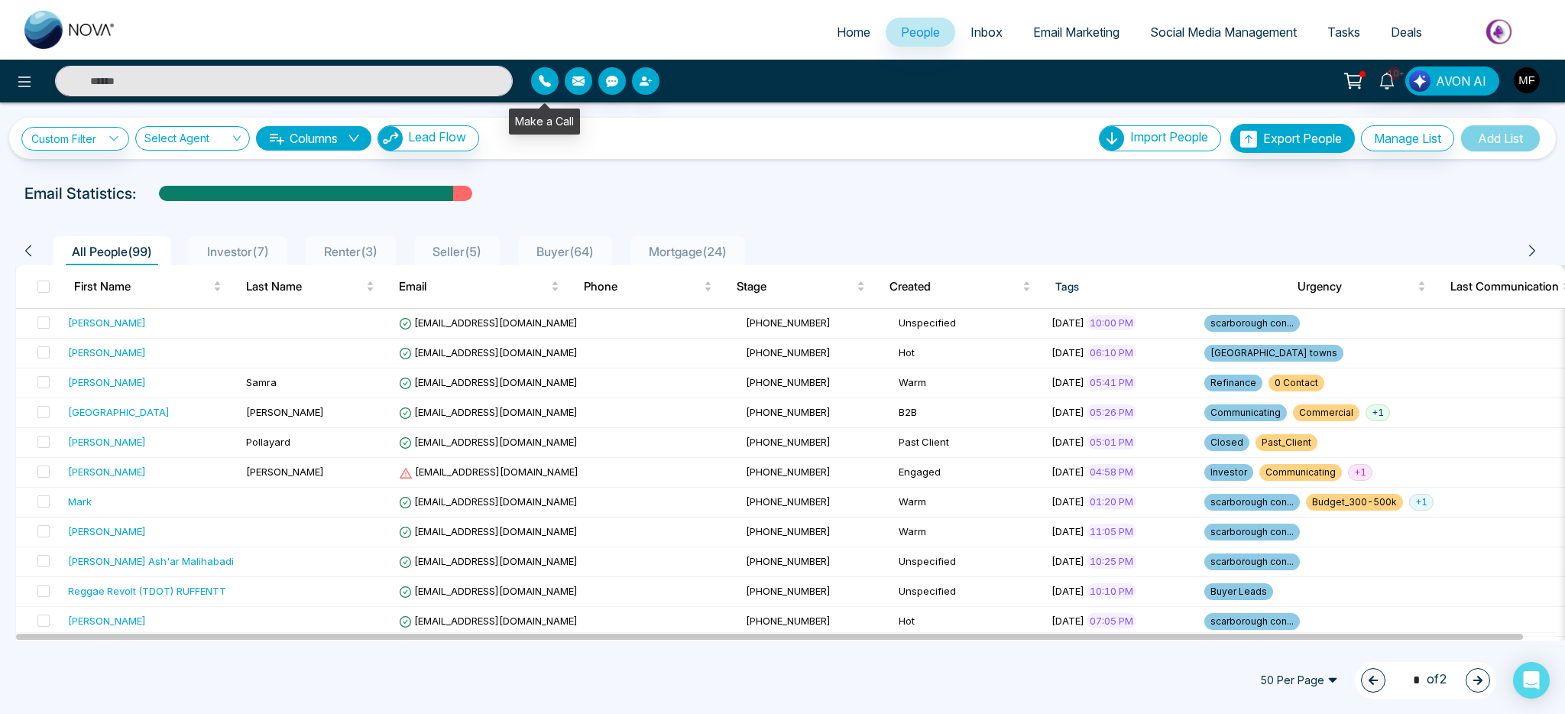
click at [540, 84] on icon "button" at bounding box center [545, 81] width 12 height 12
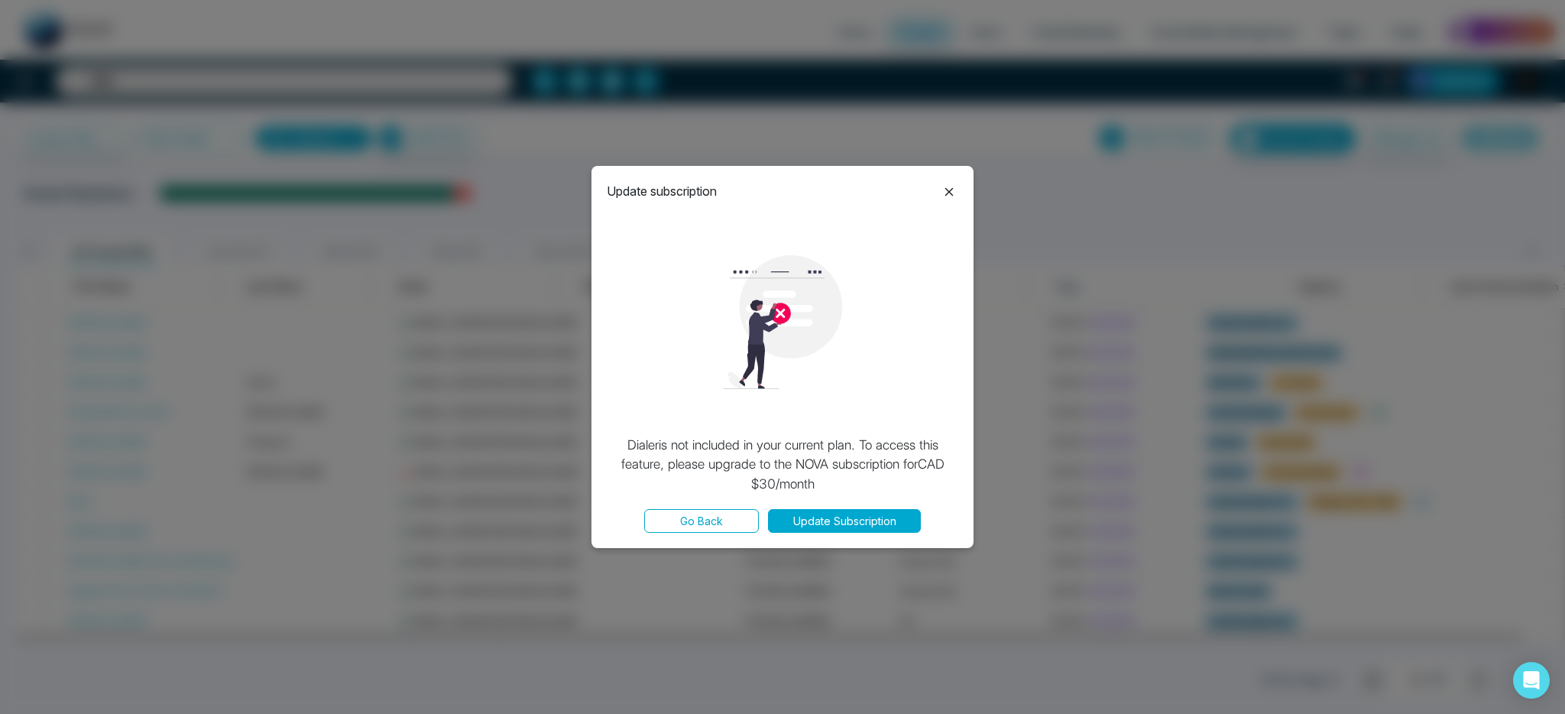
click at [948, 190] on icon at bounding box center [949, 191] width 8 height 8
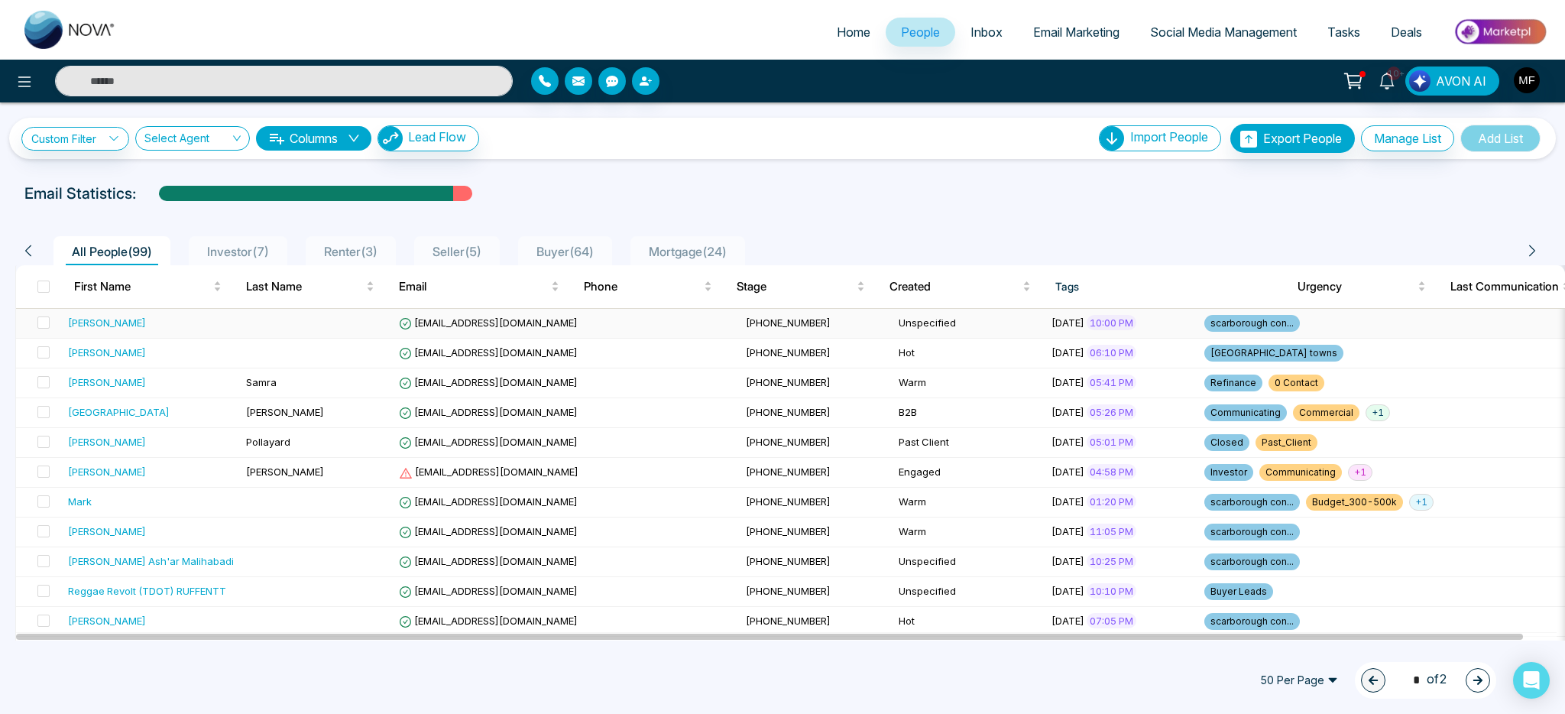
click at [245, 319] on td at bounding box center [316, 324] width 153 height 30
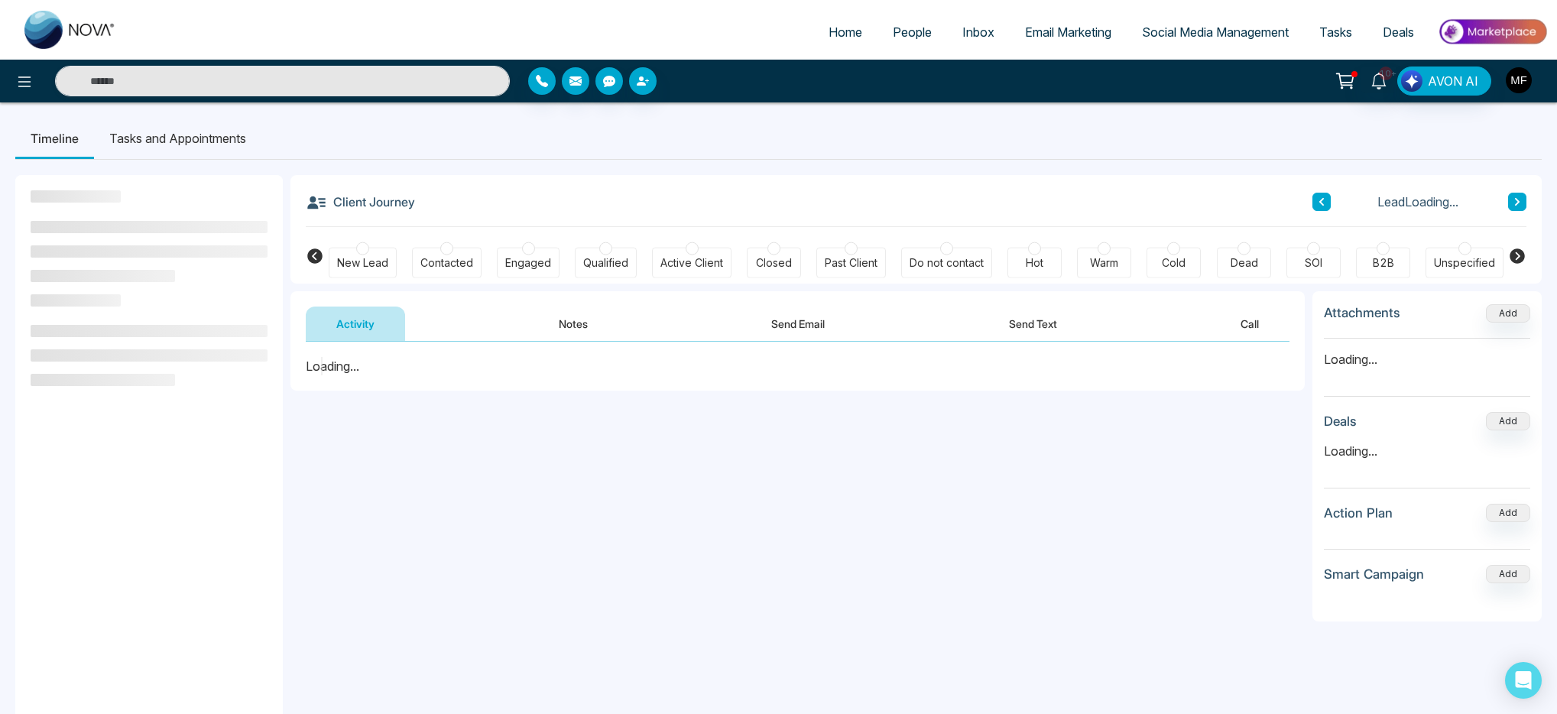
click at [1525, 89] on img "button" at bounding box center [1519, 80] width 26 height 26
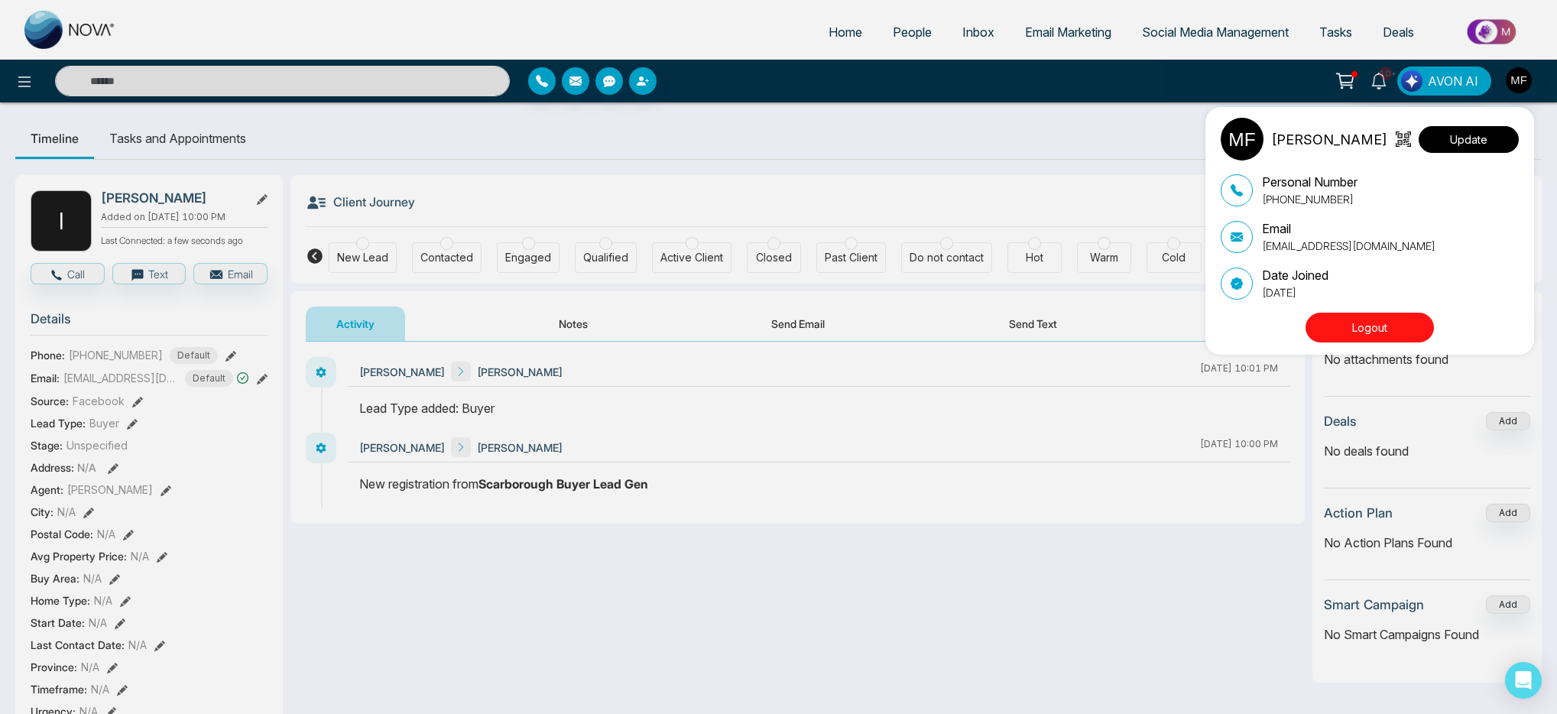
click at [1455, 139] on button "Update" at bounding box center [1469, 139] width 100 height 27
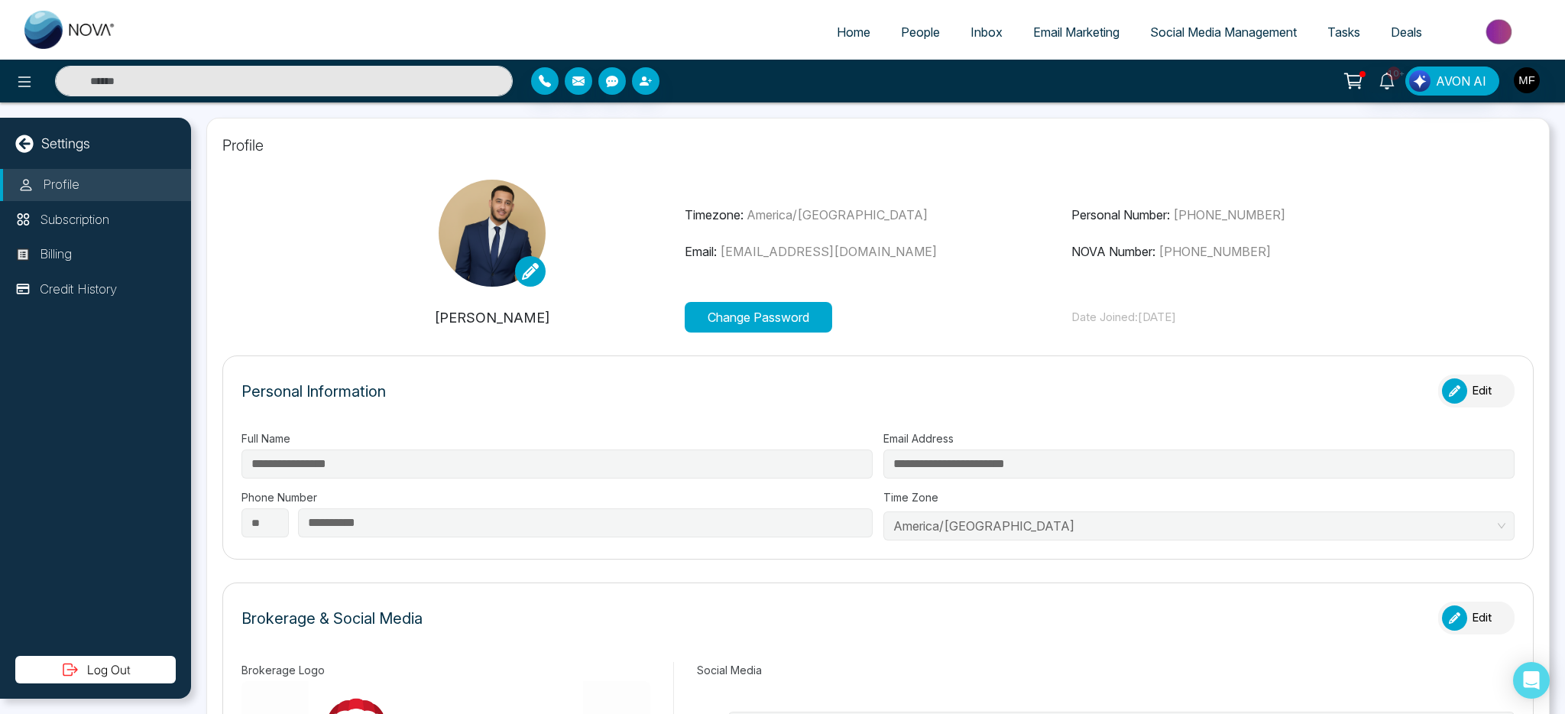
type input "**********"
drag, startPoint x: 1172, startPoint y: 250, endPoint x: 1270, endPoint y: 249, distance: 97.1
click at [1270, 249] on p "NOVA Number: [PHONE_NUMBER]" at bounding box center [1265, 251] width 386 height 18
click at [971, 215] on p "Timezone: [GEOGRAPHIC_DATA]/[GEOGRAPHIC_DATA]" at bounding box center [878, 215] width 386 height 18
drag, startPoint x: 1175, startPoint y: 252, endPoint x: 1254, endPoint y: 256, distance: 79.6
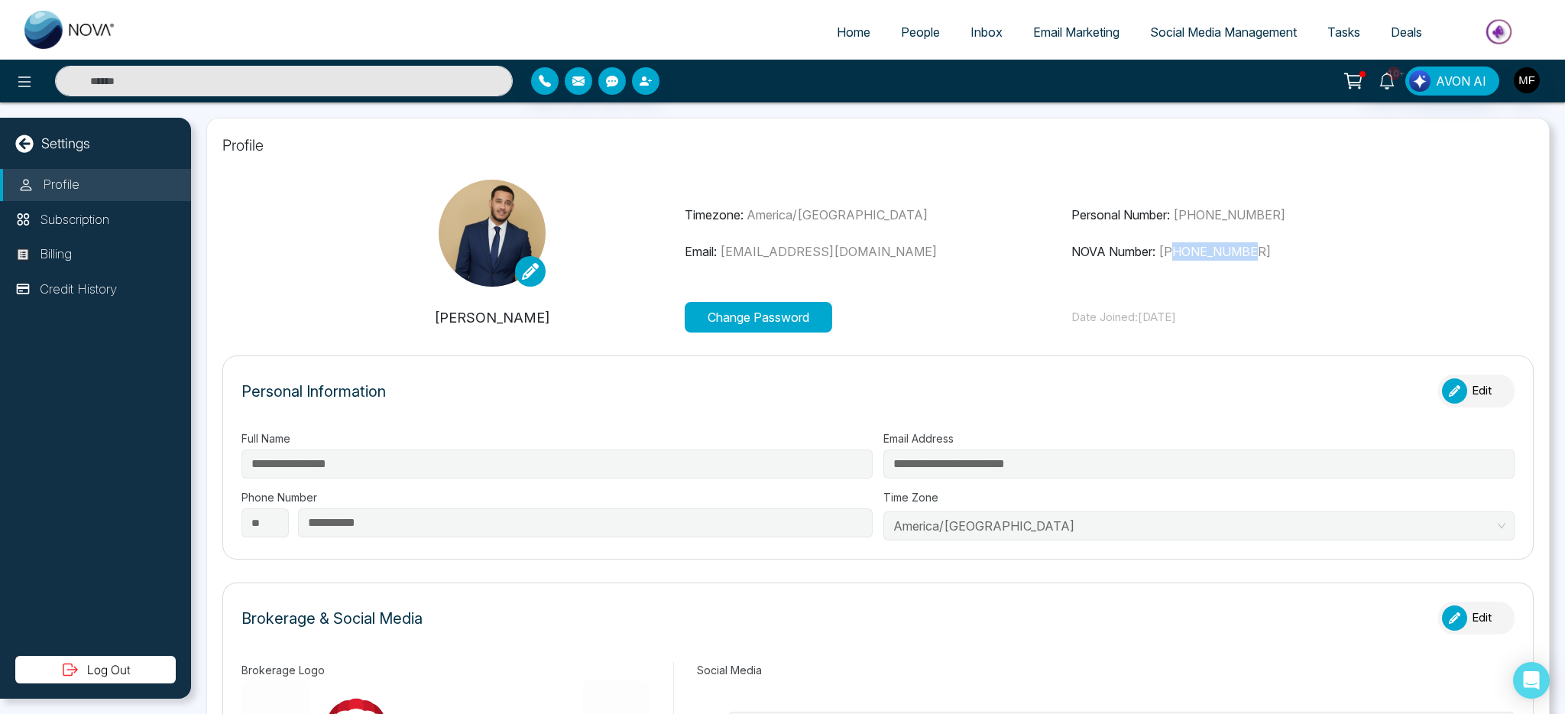
click at [1254, 256] on p "NOVA Number: [PHONE_NUMBER]" at bounding box center [1265, 251] width 386 height 18
click at [988, 258] on p "Email: [EMAIL_ADDRESS][DOMAIN_NAME]" at bounding box center [878, 251] width 386 height 18
drag, startPoint x: 1176, startPoint y: 251, endPoint x: 1257, endPoint y: 255, distance: 81.1
click at [1257, 255] on p "NOVA Number: [PHONE_NUMBER]" at bounding box center [1265, 251] width 386 height 18
click at [1240, 250] on span "[PHONE_NUMBER]" at bounding box center [1215, 251] width 112 height 15
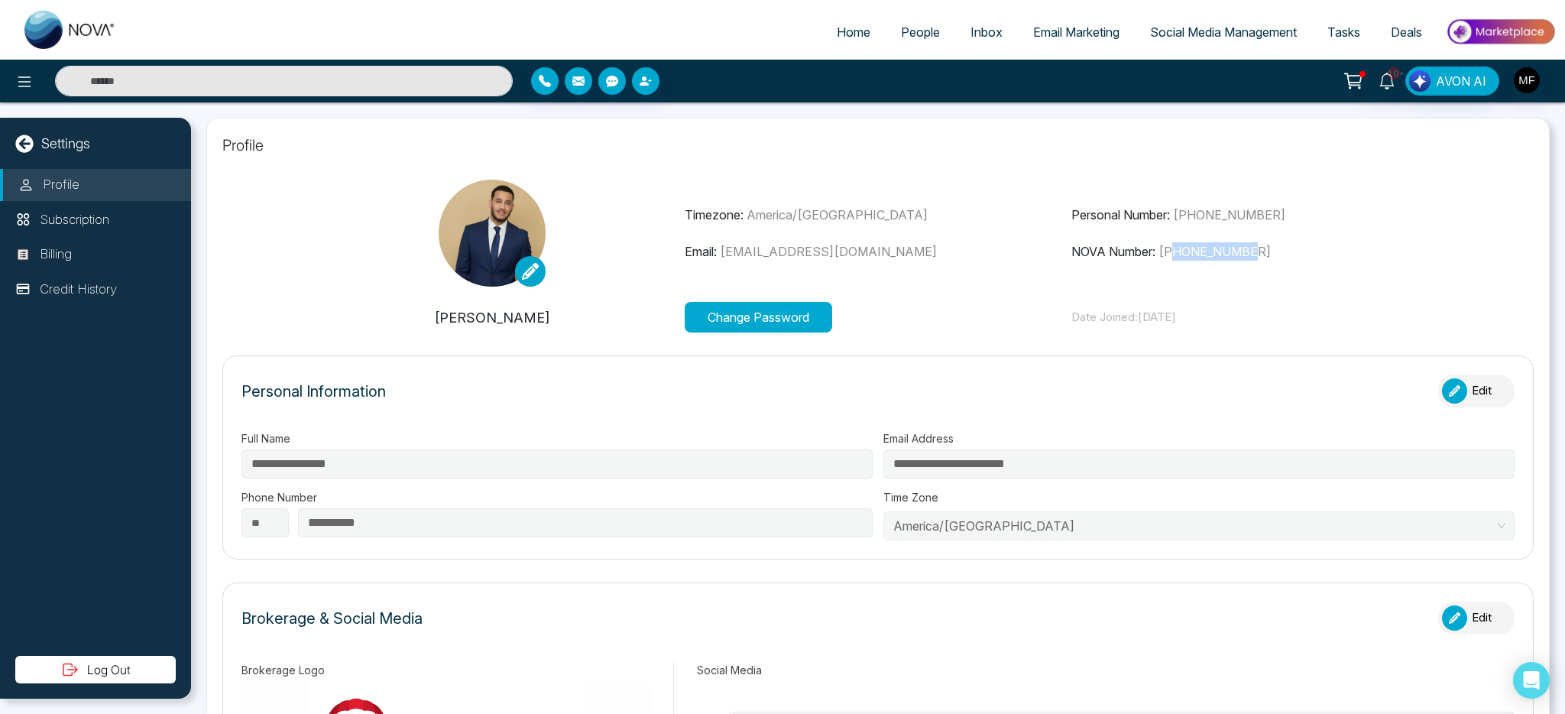
drag, startPoint x: 1175, startPoint y: 251, endPoint x: 1262, endPoint y: 254, distance: 87.2
click at [1262, 254] on p "NOVA Number: [PHONE_NUMBER]" at bounding box center [1265, 251] width 386 height 18
click at [1010, 241] on div "Timezone: [GEOGRAPHIC_DATA]/[GEOGRAPHIC_DATA] Email: [EMAIL_ADDRESS][DOMAIN_NAM…" at bounding box center [878, 233] width 386 height 55
drag, startPoint x: 721, startPoint y: 251, endPoint x: 917, endPoint y: 250, distance: 196.4
click at [917, 250] on p "Email: [EMAIL_ADDRESS][DOMAIN_NAME]" at bounding box center [878, 251] width 386 height 18
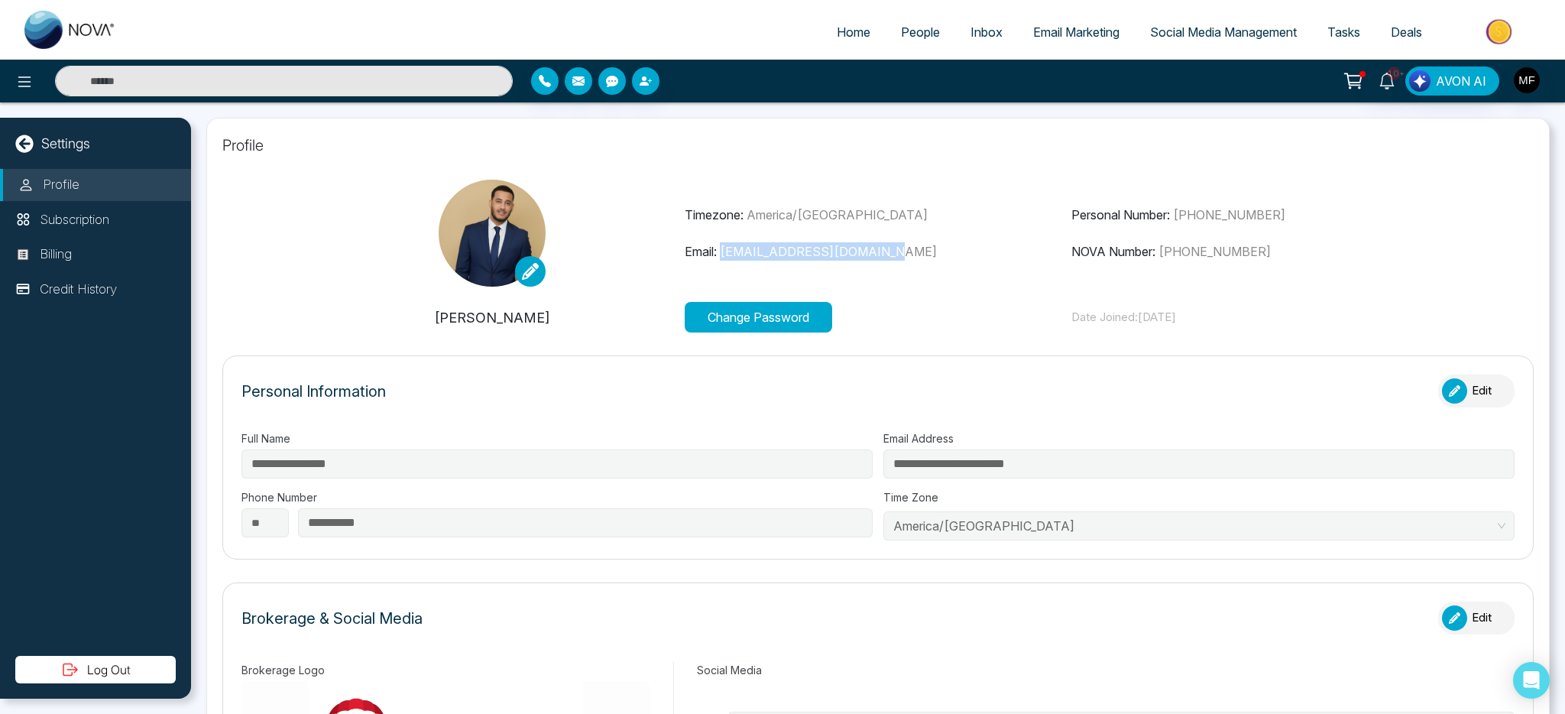
click at [956, 244] on p "Email: [EMAIL_ADDRESS][DOMAIN_NAME]" at bounding box center [878, 251] width 386 height 18
drag, startPoint x: 1173, startPoint y: 251, endPoint x: 1275, endPoint y: 255, distance: 101.8
click at [1275, 255] on p "NOVA Number: [PHONE_NUMBER]" at bounding box center [1265, 251] width 386 height 18
drag, startPoint x: 1189, startPoint y: 213, endPoint x: 1276, endPoint y: 212, distance: 87.1
click at [1276, 212] on p "Personal Number: [PHONE_NUMBER]" at bounding box center [1265, 215] width 386 height 18
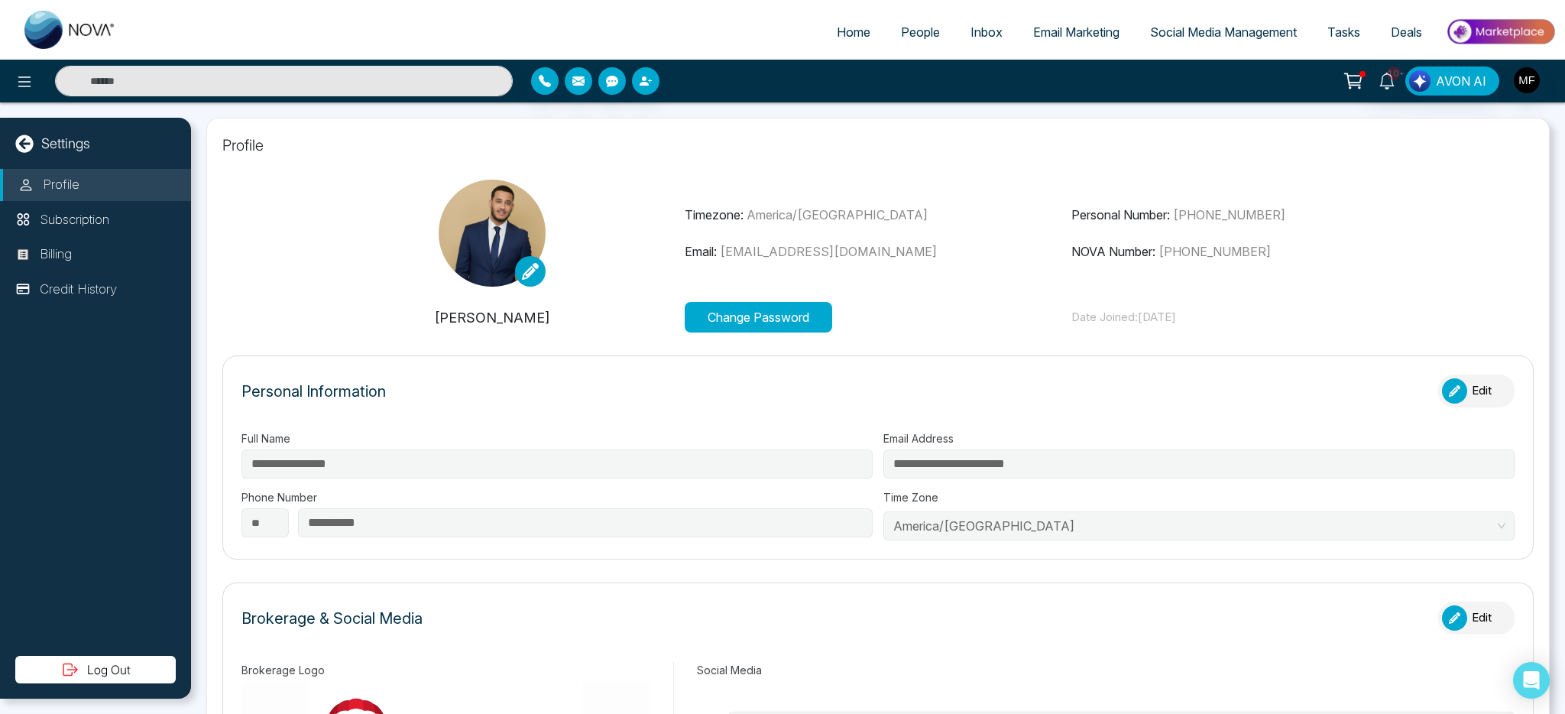
click at [1261, 236] on div "Personal Number: [PHONE_NUMBER] NOVA Number: [PHONE_NUMBER]" at bounding box center [1265, 233] width 386 height 55
drag, startPoint x: 1173, startPoint y: 251, endPoint x: 1278, endPoint y: 249, distance: 104.7
click at [1278, 249] on p "NOVA Number: [PHONE_NUMBER]" at bounding box center [1265, 251] width 386 height 18
click at [1072, 212] on p "Personal Number: [PHONE_NUMBER]" at bounding box center [1265, 215] width 386 height 18
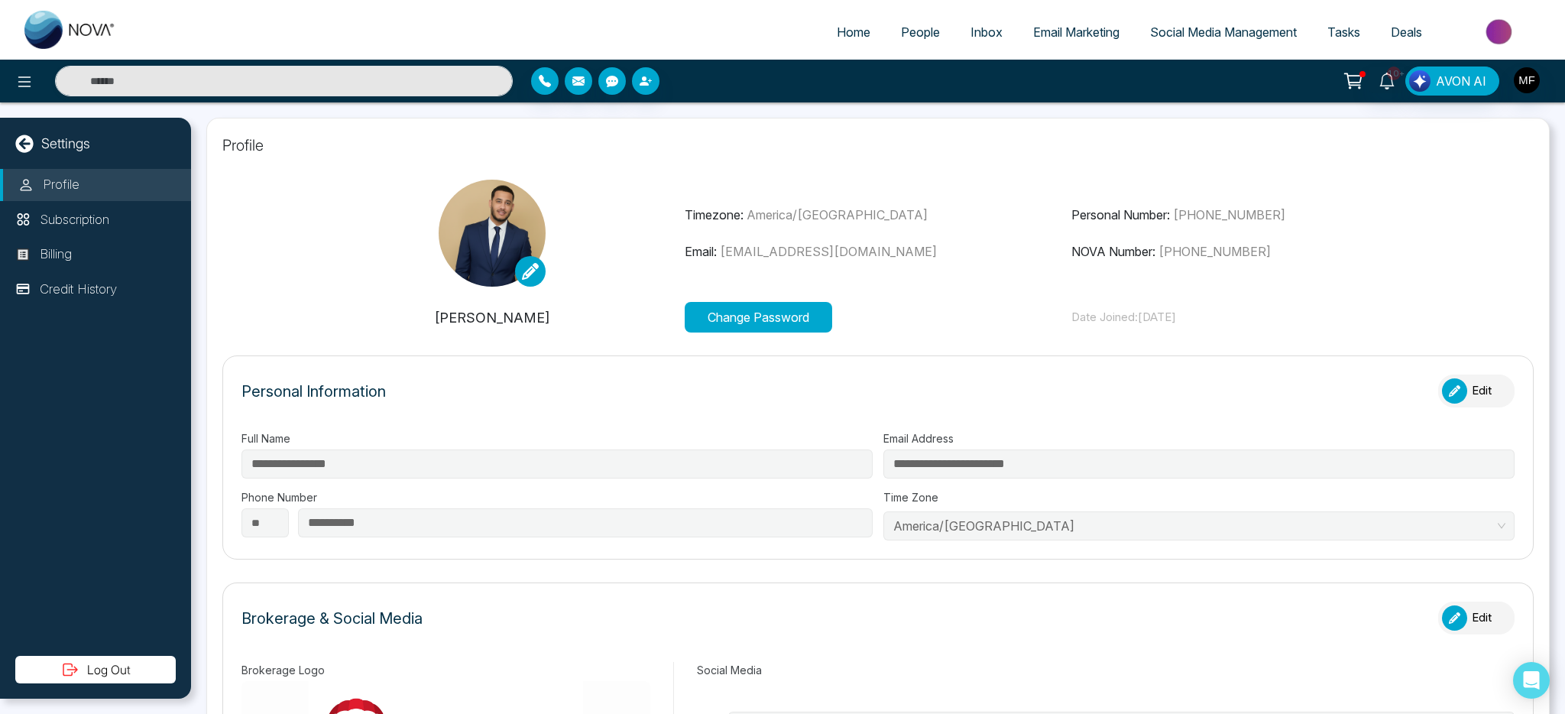
click at [1147, 213] on p "Personal Number: [PHONE_NUMBER]" at bounding box center [1265, 215] width 386 height 18
click at [1134, 257] on p "NOVA Number: [PHONE_NUMBER]" at bounding box center [1265, 251] width 386 height 18
click at [1072, 257] on p "NOVA Number: [PHONE_NUMBER]" at bounding box center [1265, 251] width 386 height 18
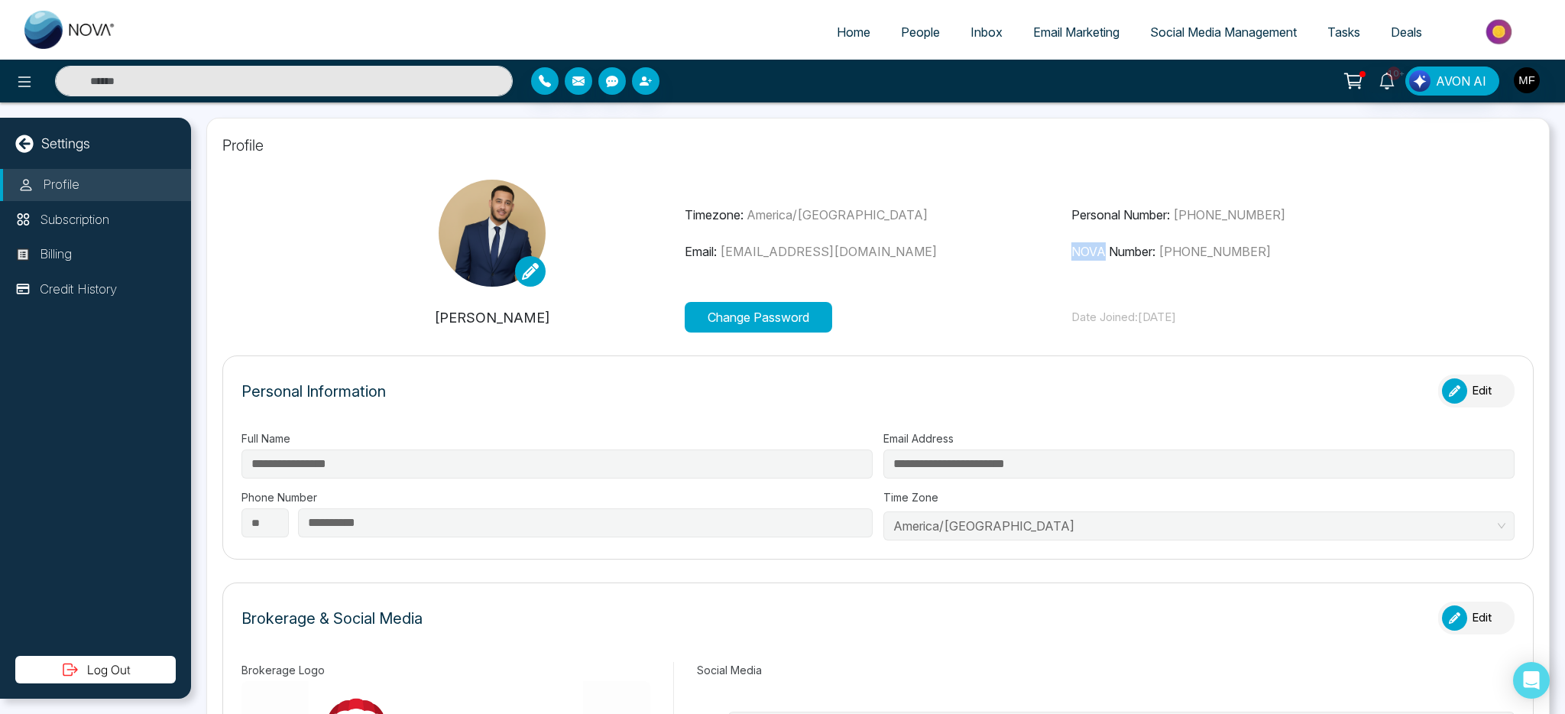
click at [1072, 257] on p "NOVA Number: [PHONE_NUMBER]" at bounding box center [1265, 251] width 386 height 18
click at [848, 258] on span "[EMAIL_ADDRESS][DOMAIN_NAME]" at bounding box center [828, 251] width 217 height 15
click at [736, 228] on div "Timezone: [GEOGRAPHIC_DATA]/[GEOGRAPHIC_DATA] Email: [EMAIL_ADDRESS][DOMAIN_NAM…" at bounding box center [878, 233] width 386 height 55
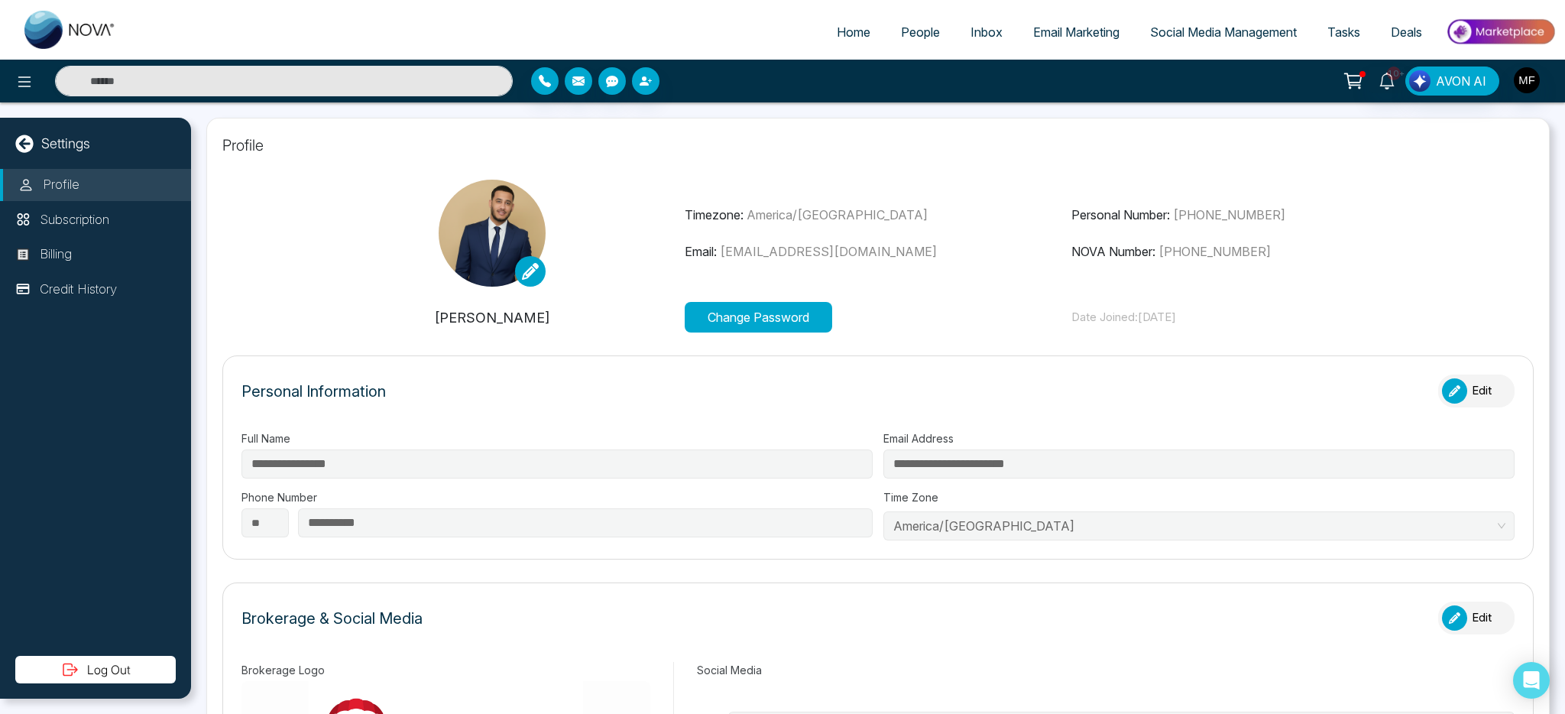
click at [761, 216] on span "America/[GEOGRAPHIC_DATA]" at bounding box center [837, 214] width 181 height 15
click at [812, 212] on span "America/[GEOGRAPHIC_DATA]" at bounding box center [837, 214] width 181 height 15
click at [912, 41] on link "People" at bounding box center [921, 32] width 70 height 29
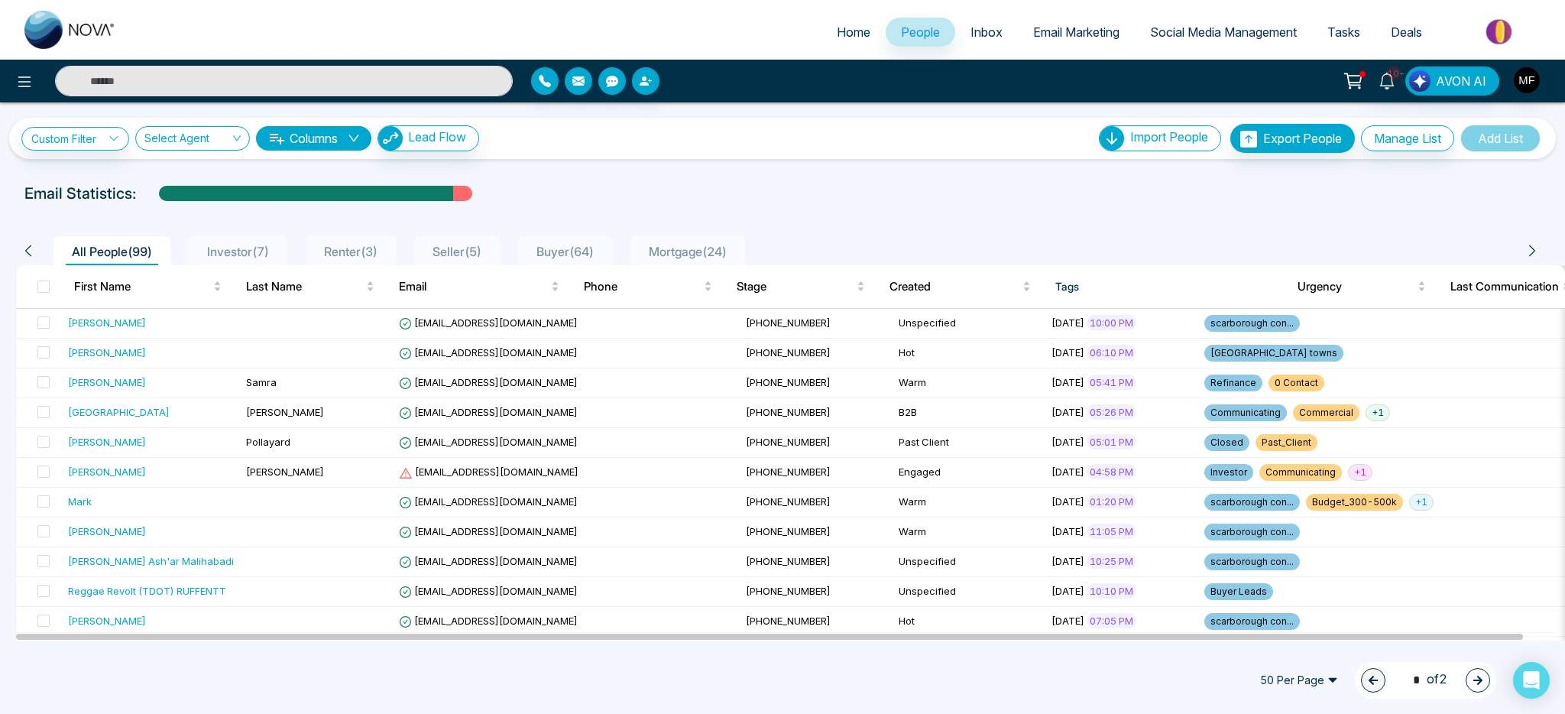
click at [576, 255] on span "Buyer ( 64 )" at bounding box center [565, 251] width 70 height 15
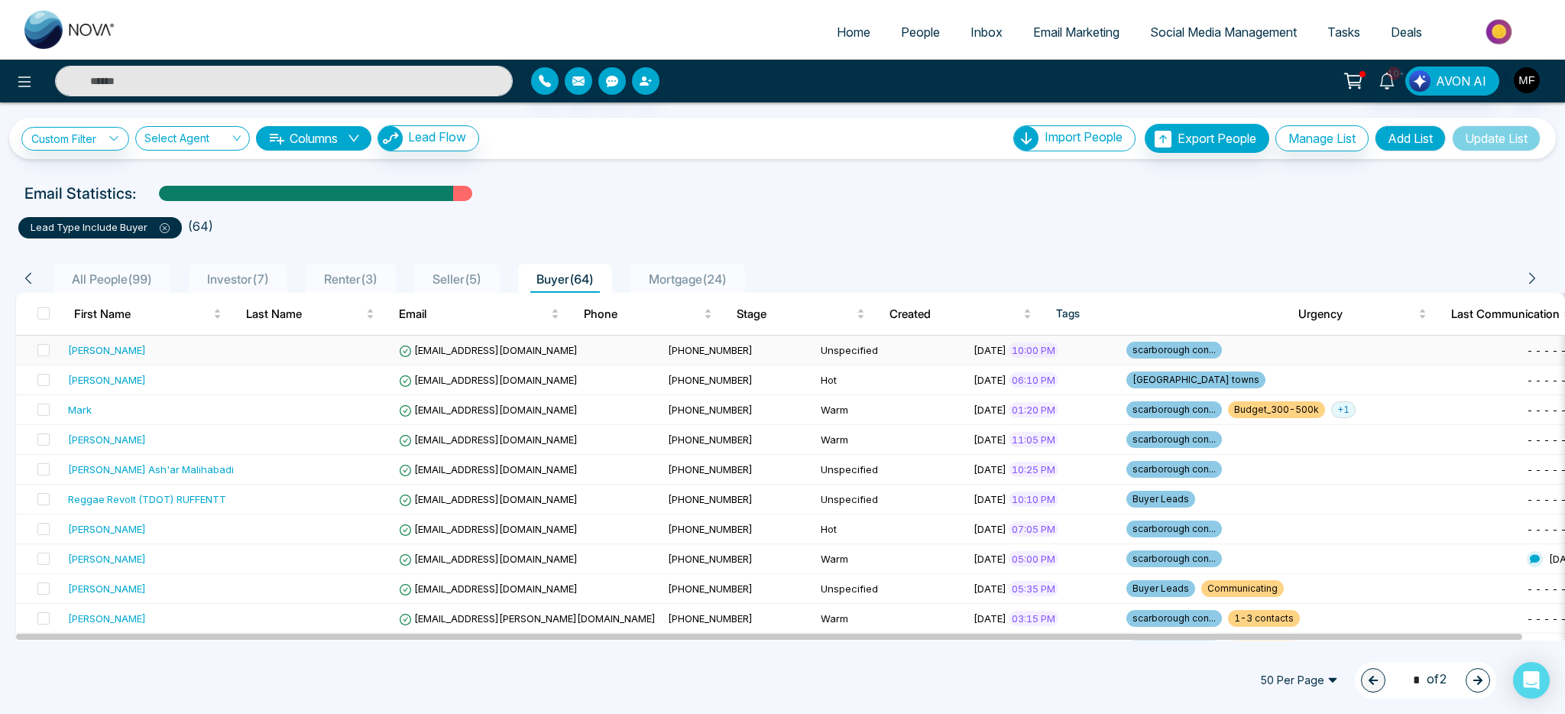
click at [296, 357] on td at bounding box center [316, 351] width 153 height 30
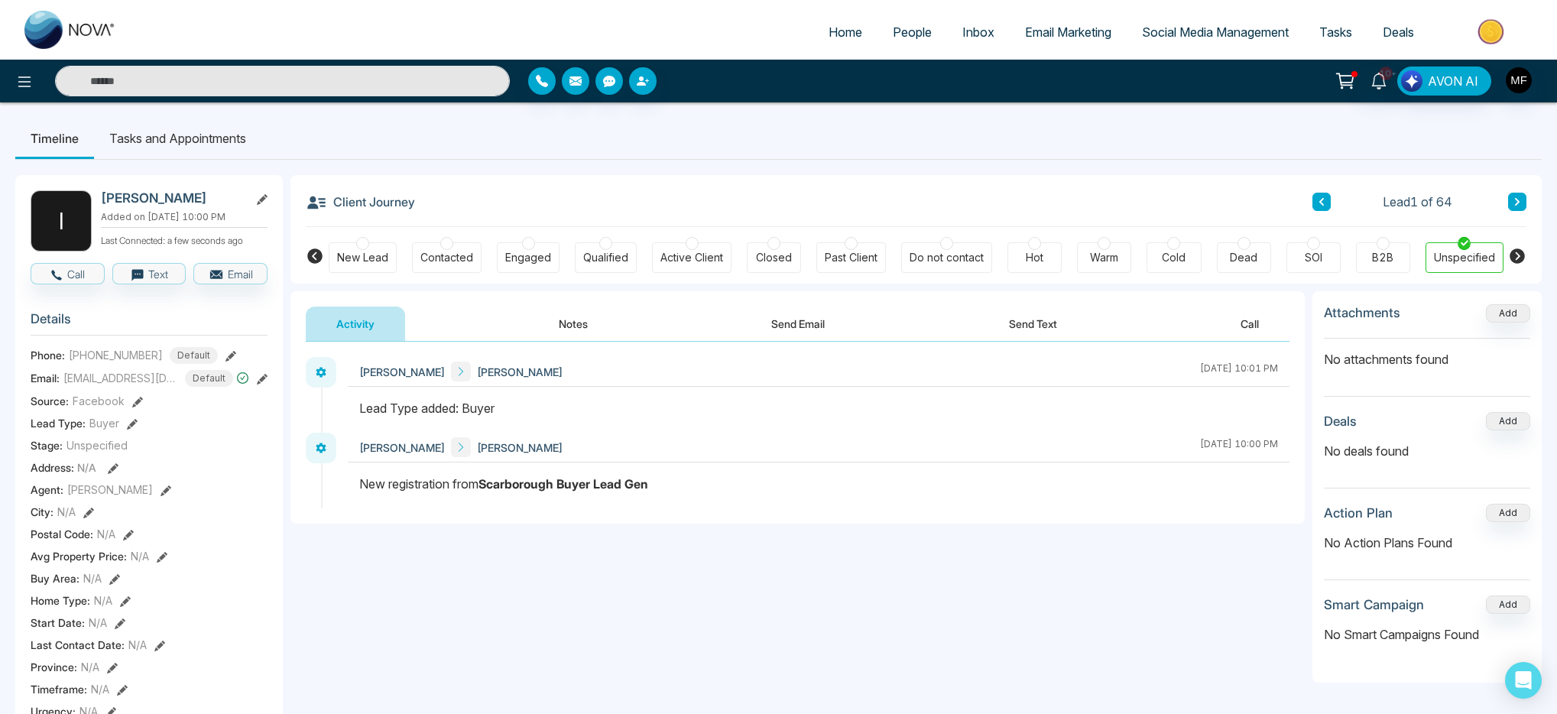
click at [967, 37] on span "Inbox" at bounding box center [978, 31] width 32 height 15
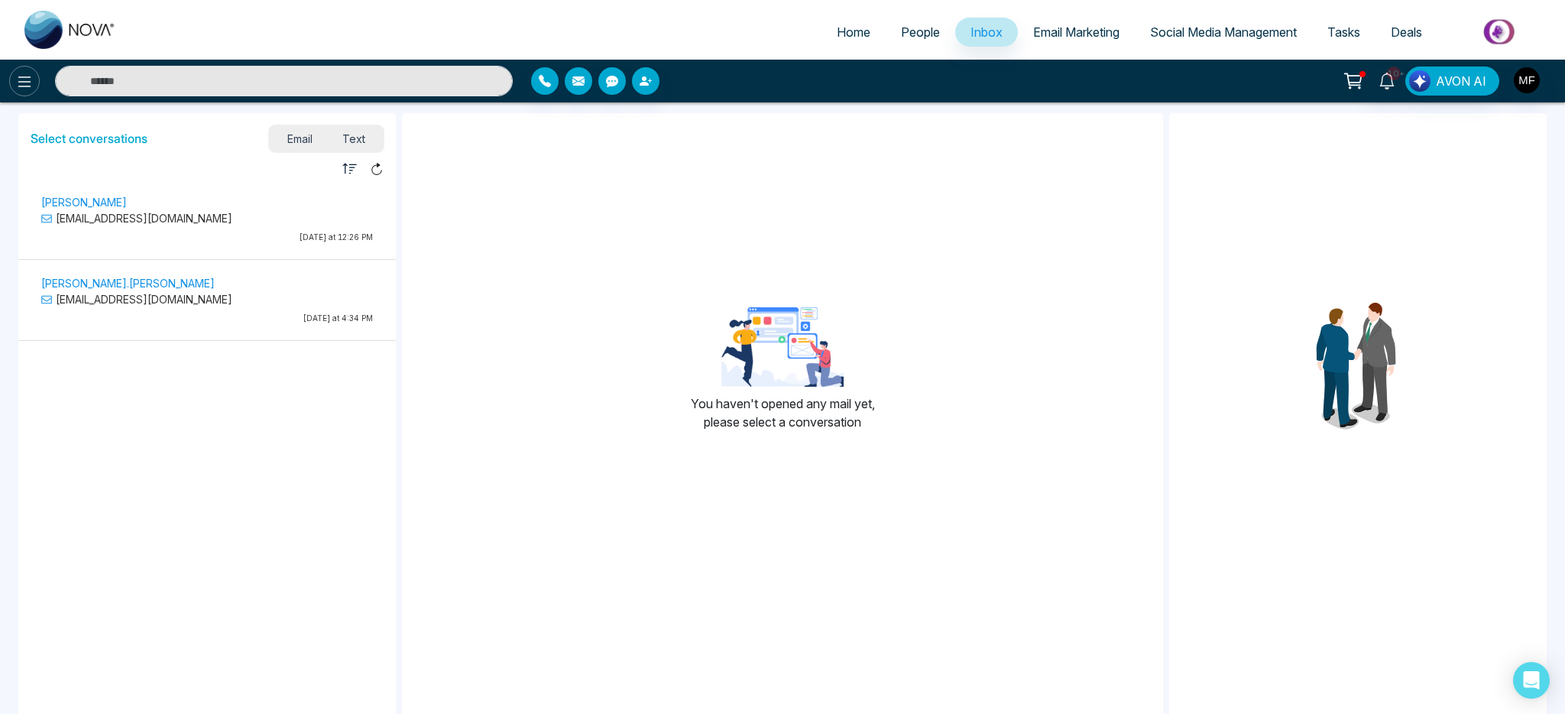
click at [21, 89] on icon at bounding box center [24, 82] width 18 height 18
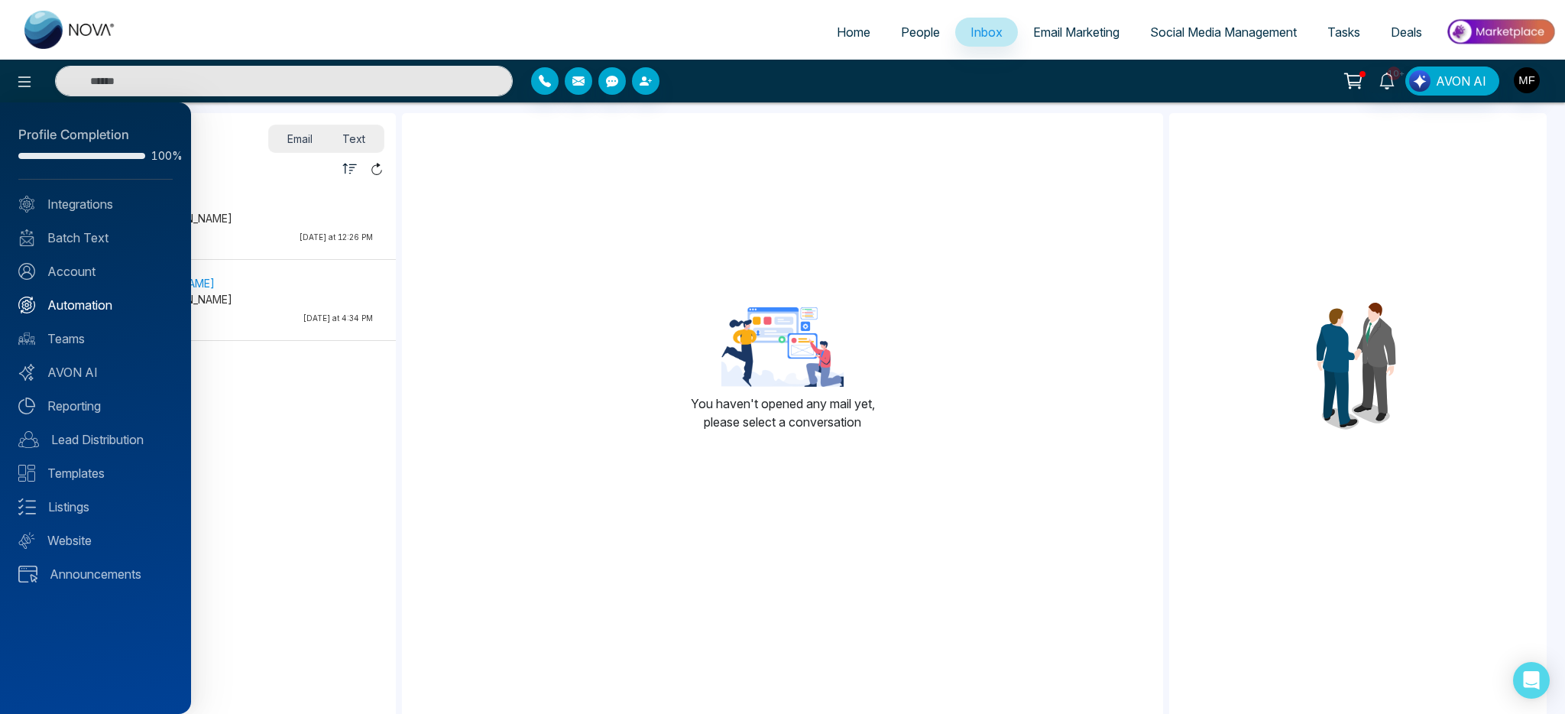
click at [89, 310] on link "Automation" at bounding box center [95, 305] width 154 height 18
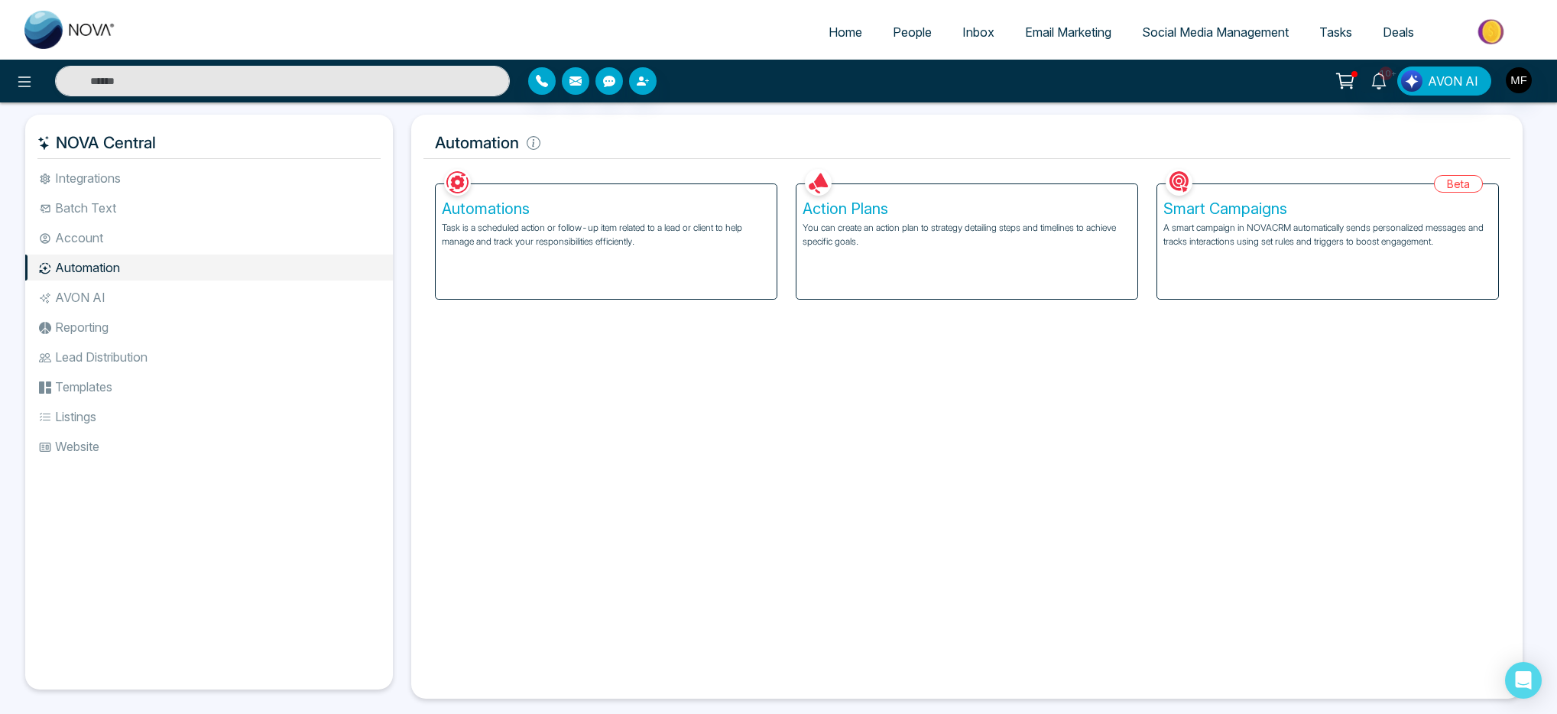
click at [1049, 30] on span "Email Marketing" at bounding box center [1068, 31] width 86 height 15
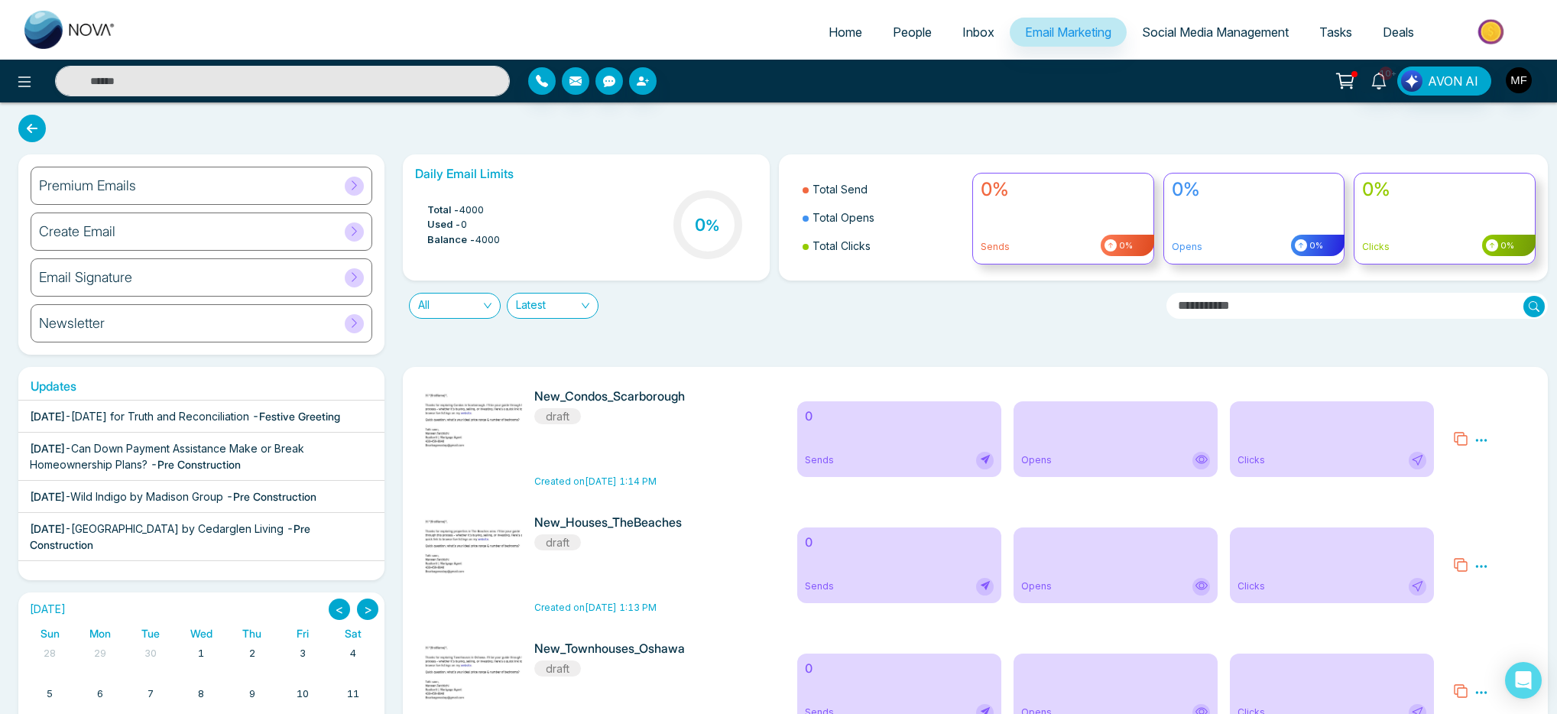
click at [160, 277] on div "Email Signature" at bounding box center [202, 277] width 342 height 38
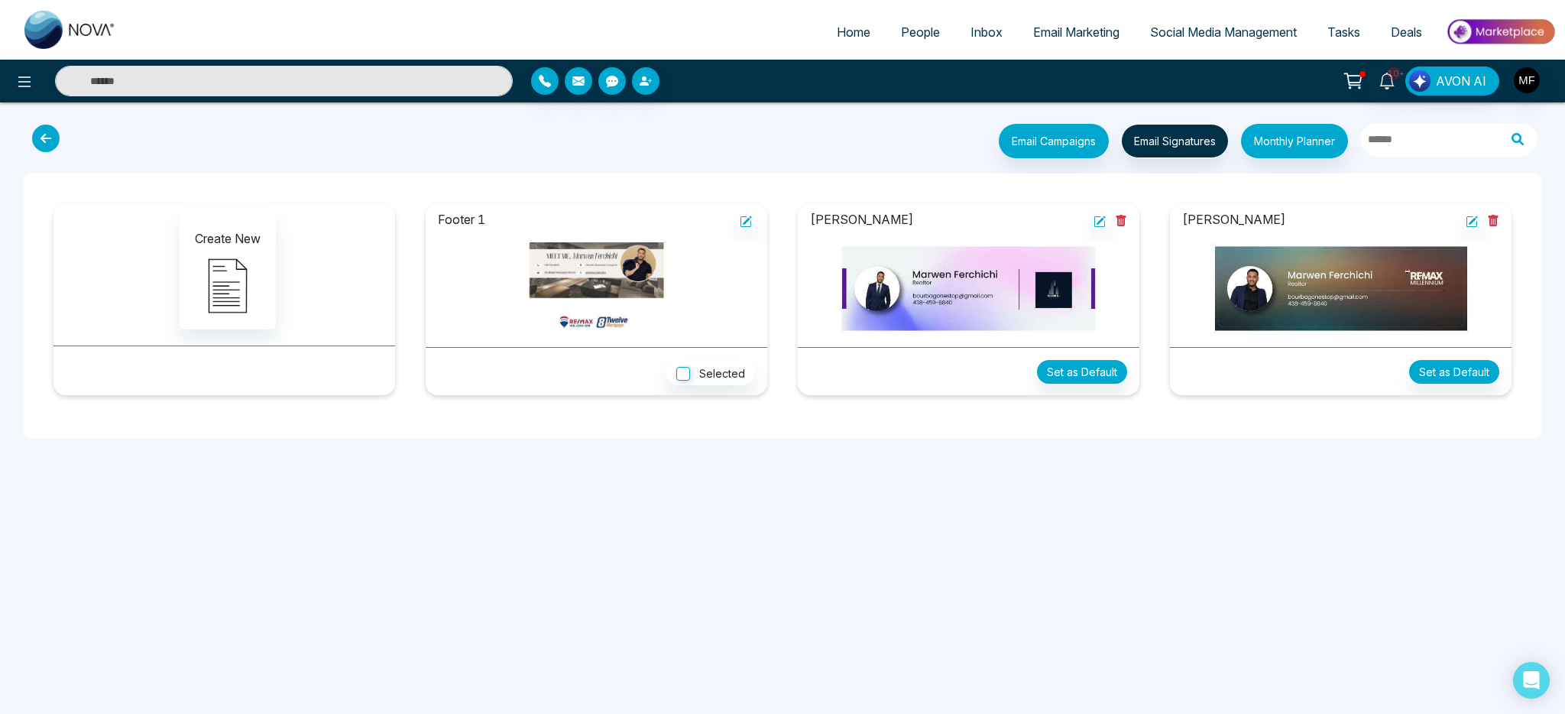
click at [53, 142] on icon at bounding box center [46, 139] width 28 height 28
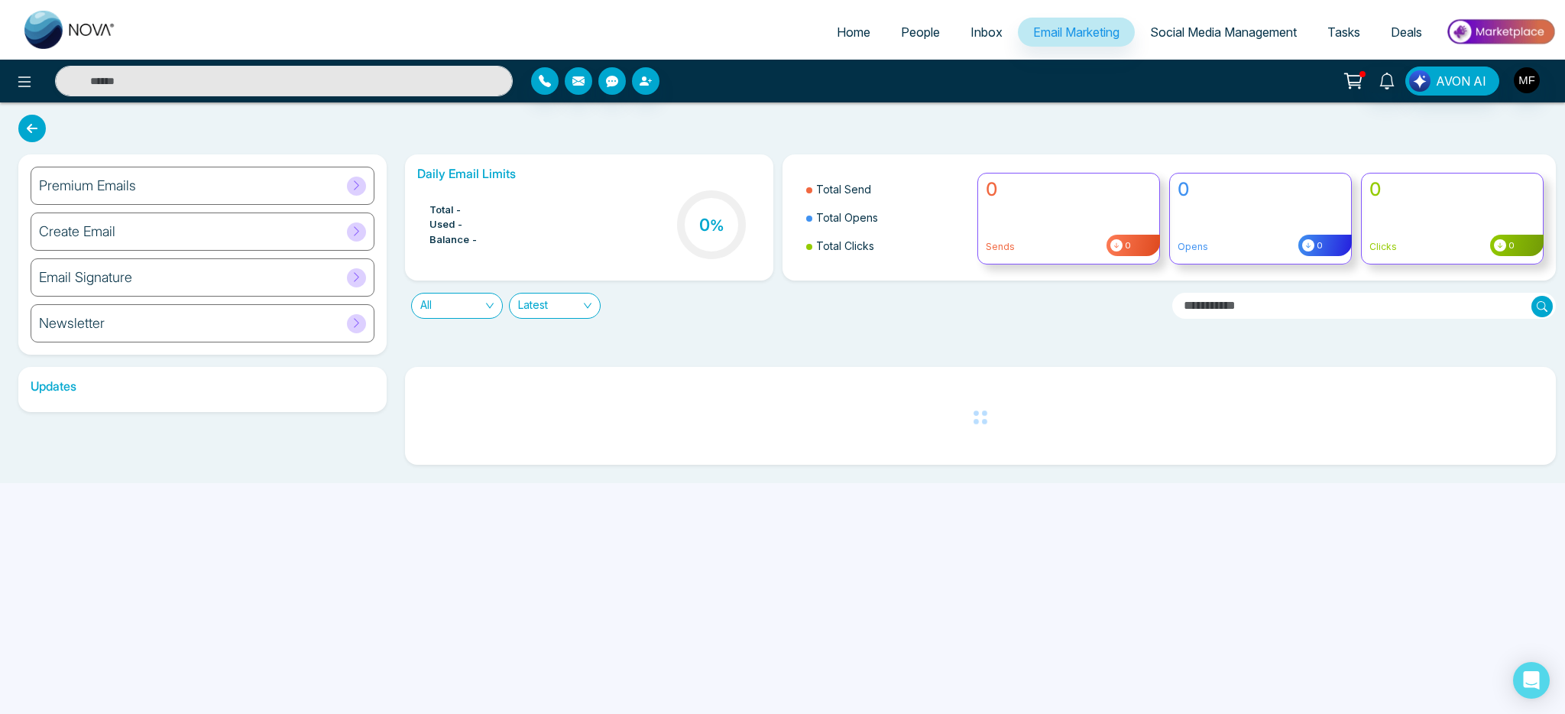
click at [135, 247] on div "Create Email" at bounding box center [203, 231] width 344 height 38
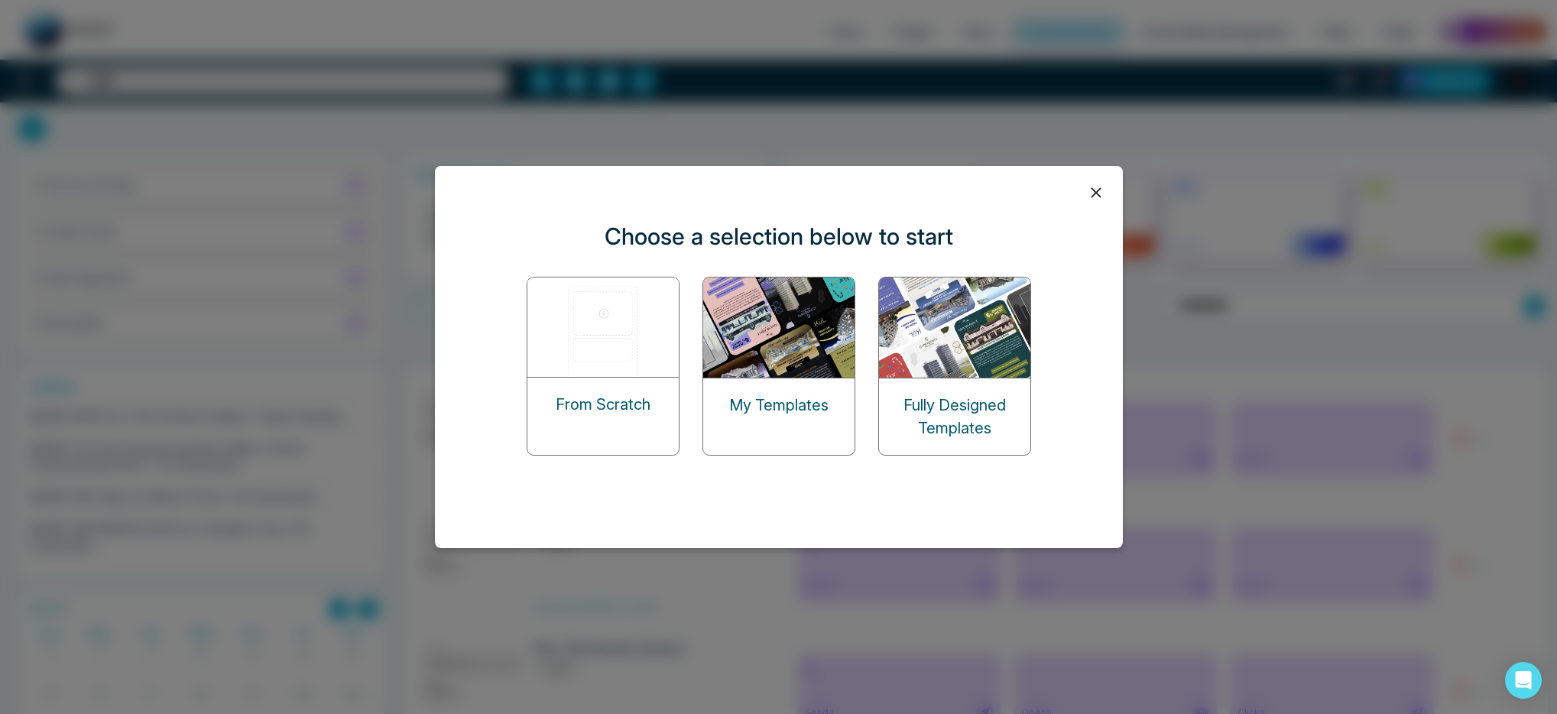
click at [1095, 192] on icon at bounding box center [1096, 192] width 10 height 10
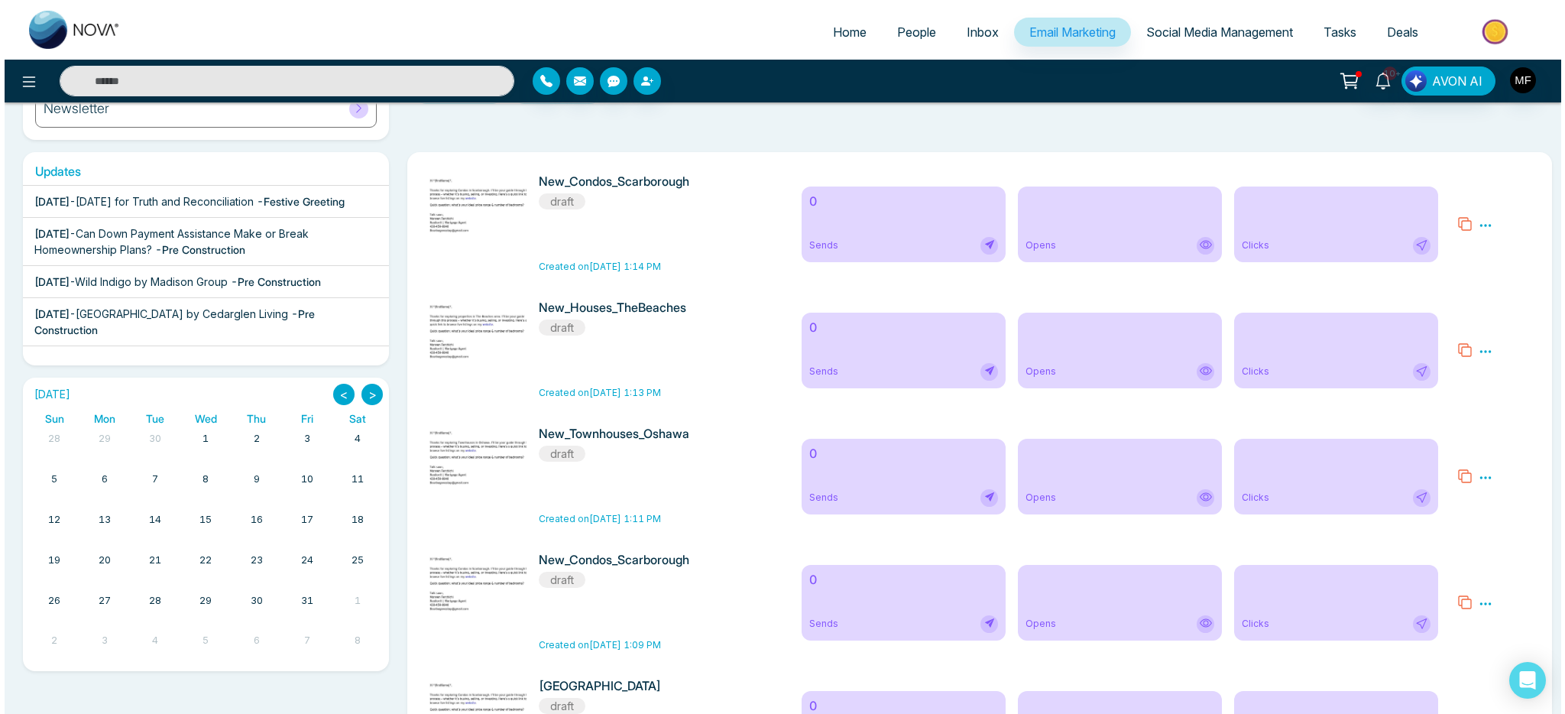
scroll to position [174, 0]
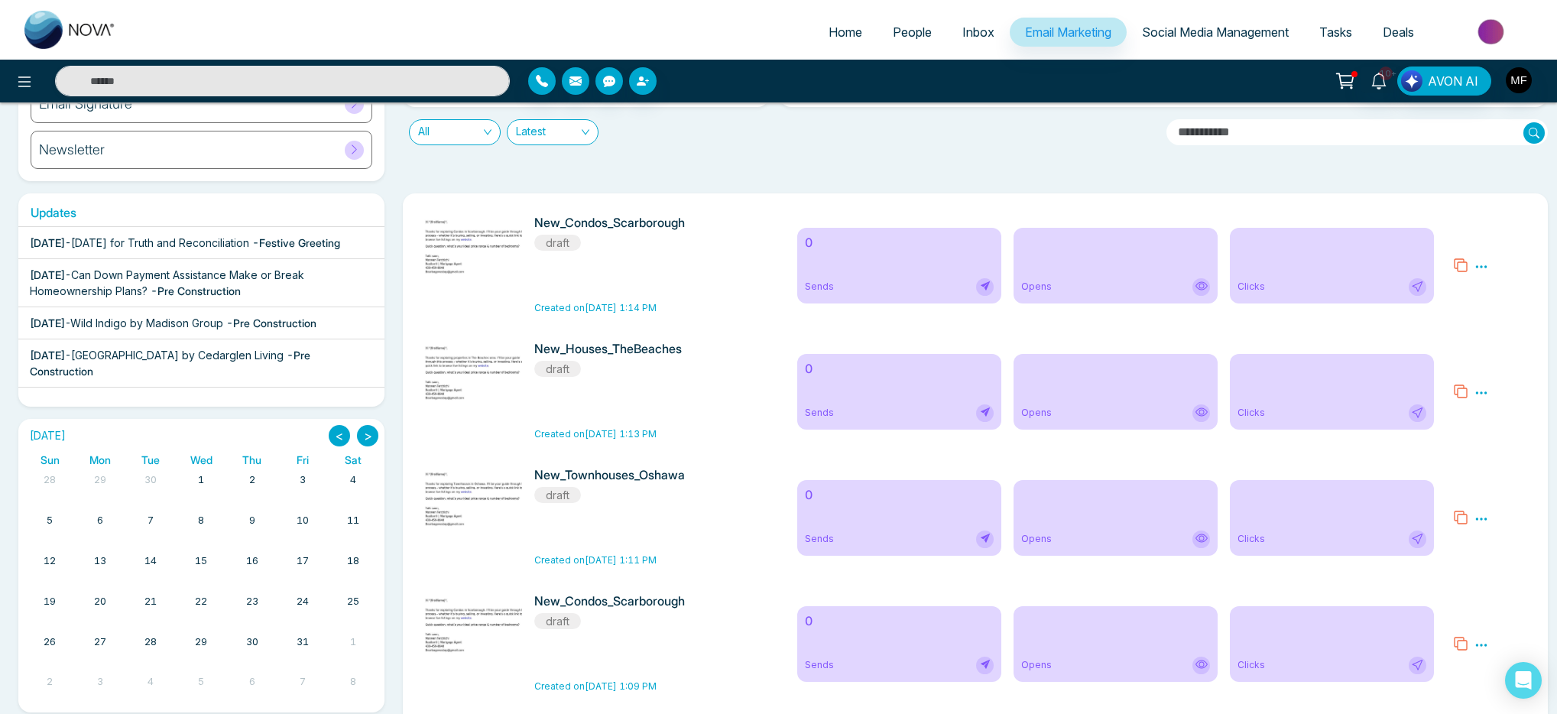
click at [1481, 265] on icon at bounding box center [1481, 267] width 14 height 14
click at [1499, 293] on span "Preview" at bounding box center [1507, 289] width 41 height 13
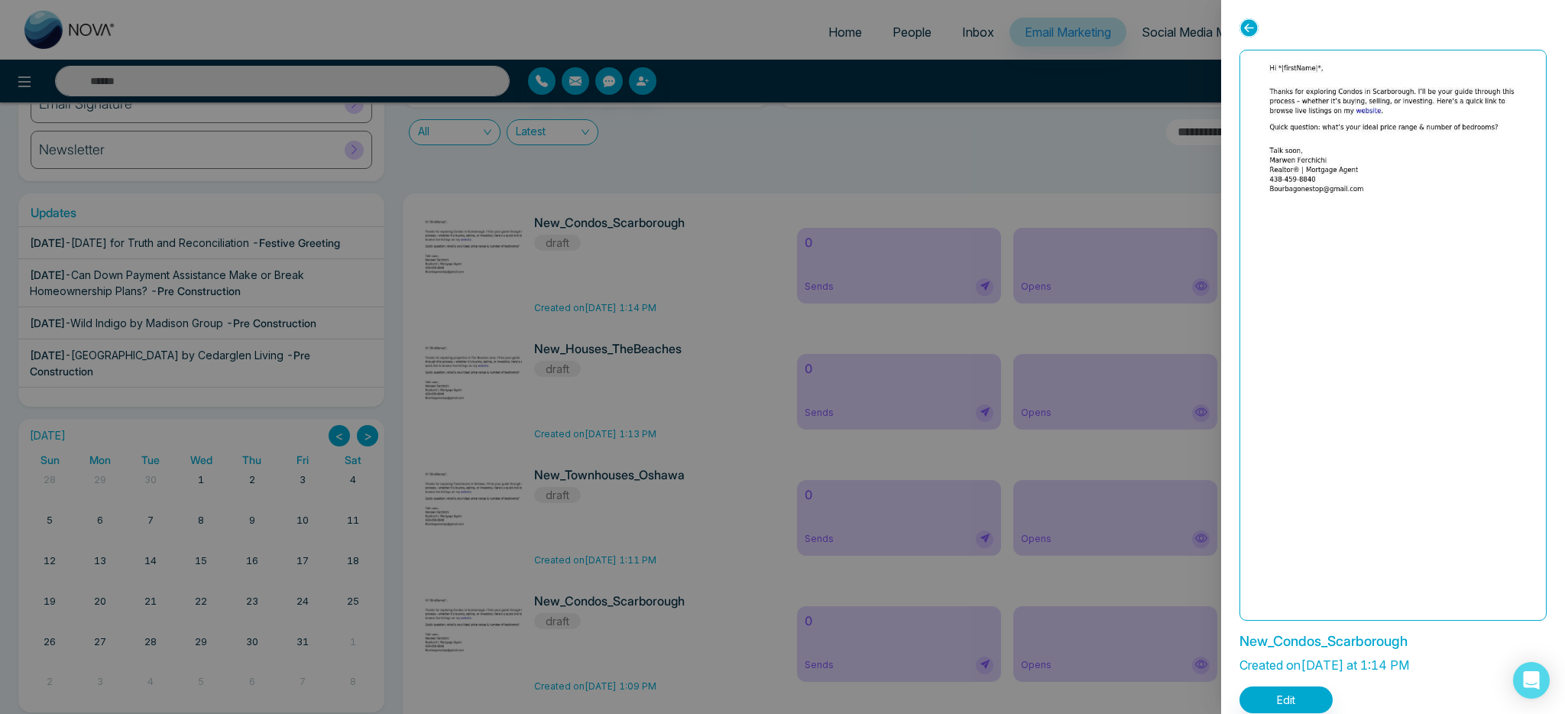
scroll to position [18, 0]
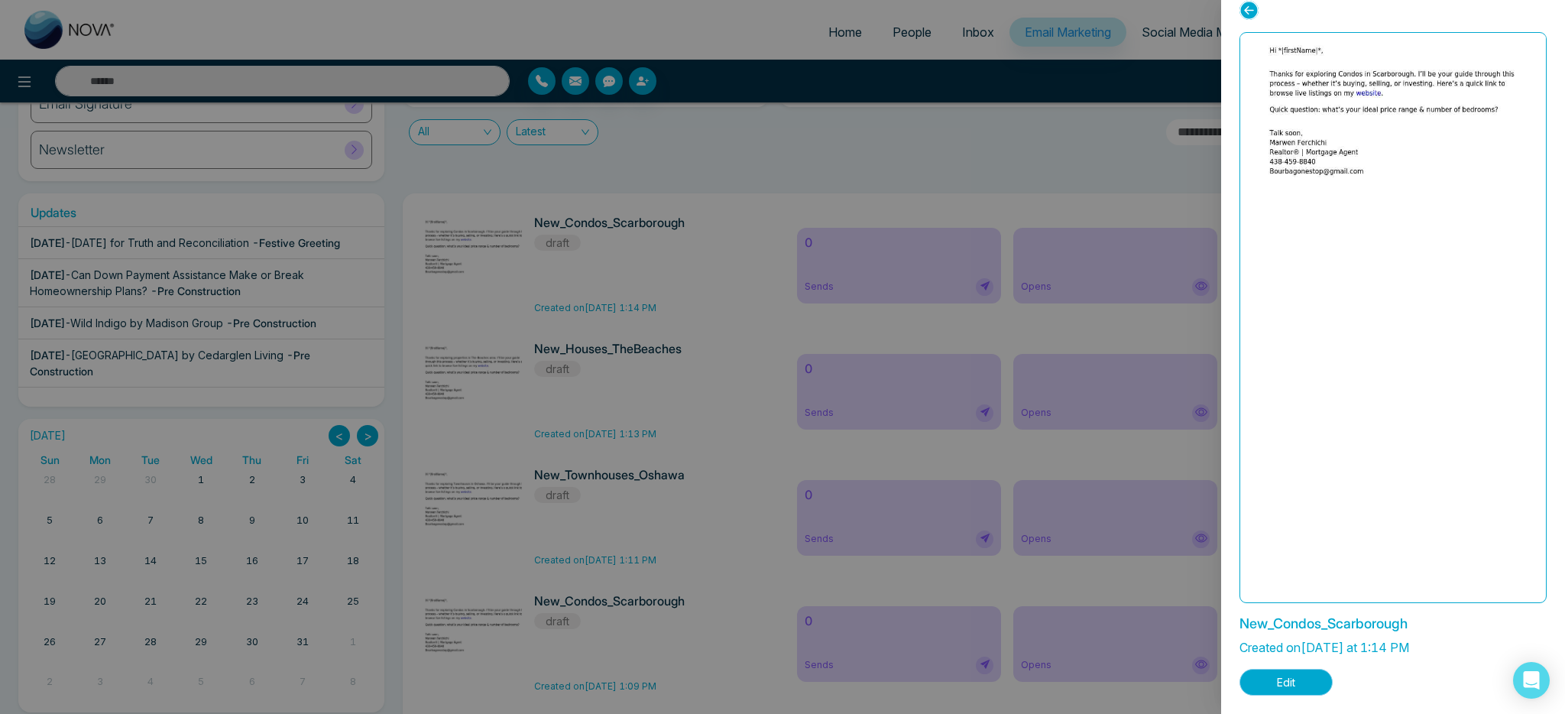
click at [1309, 673] on button "Edit" at bounding box center [1286, 682] width 93 height 27
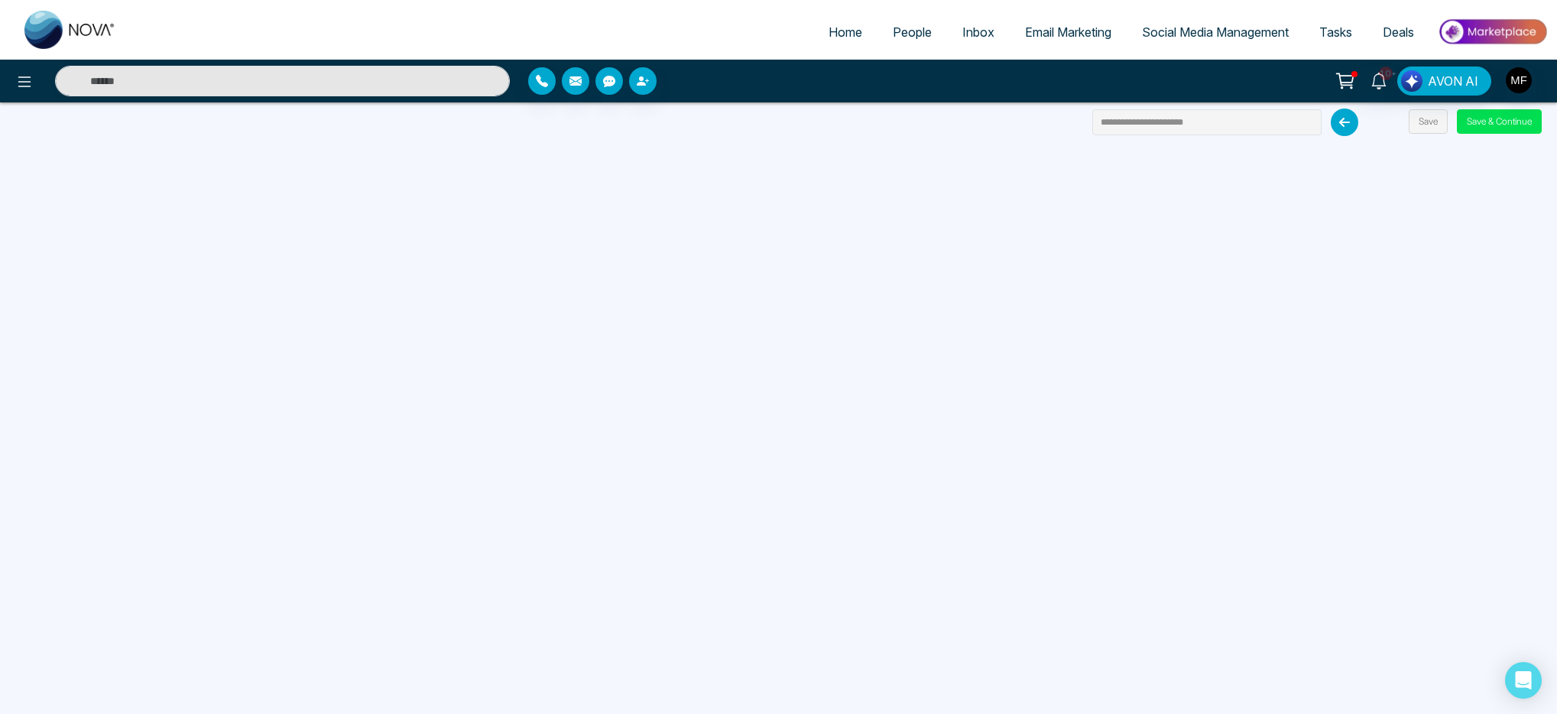
click at [829, 41] on link "Home" at bounding box center [845, 32] width 64 height 29
select select "*"
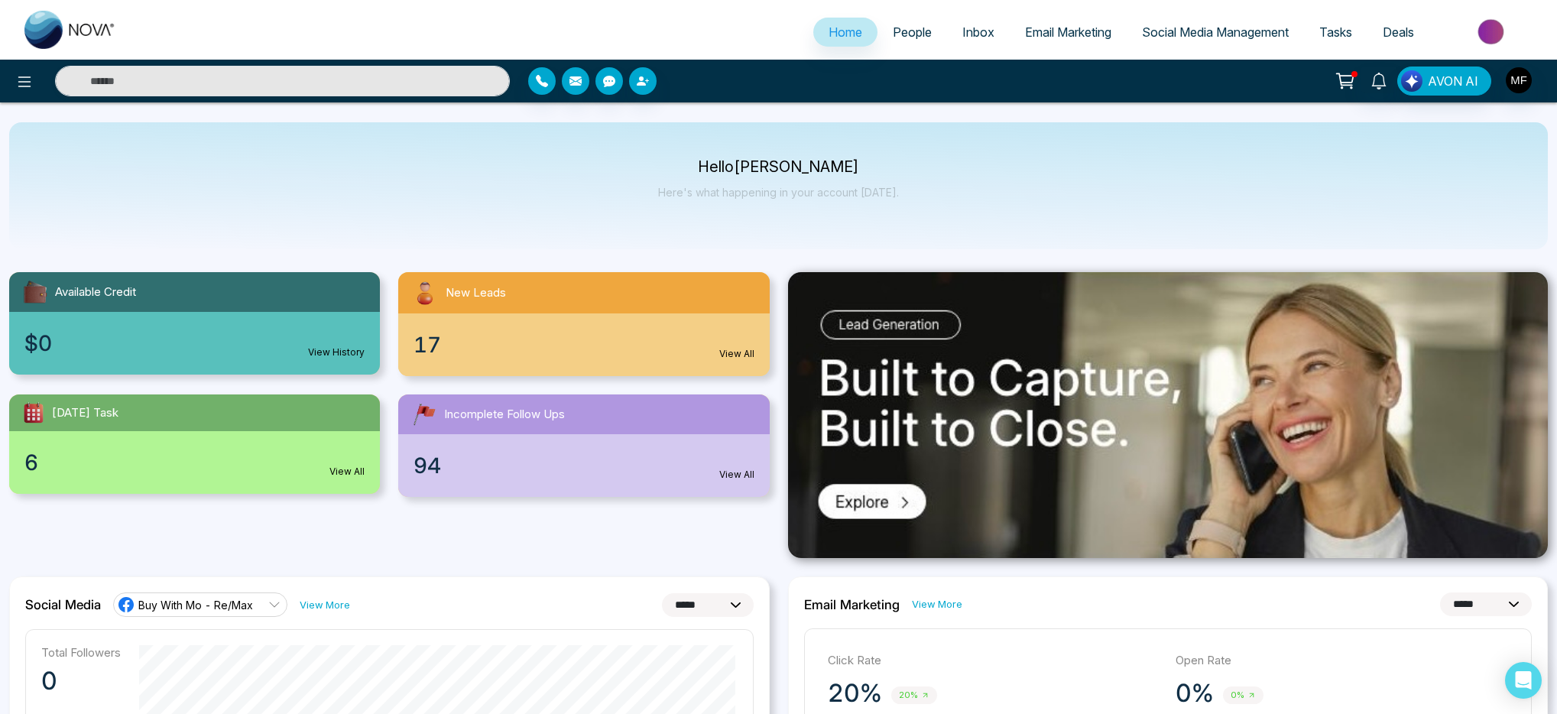
click at [762, 164] on p "Hello [PERSON_NAME]" at bounding box center [778, 167] width 241 height 13
click at [769, 202] on div "Hello [PERSON_NAME] Here's what happening in your account [DATE]." at bounding box center [778, 186] width 241 height 50
click at [770, 199] on div "Hello [PERSON_NAME] Here's what happening in your account [DATE]." at bounding box center [778, 186] width 241 height 50
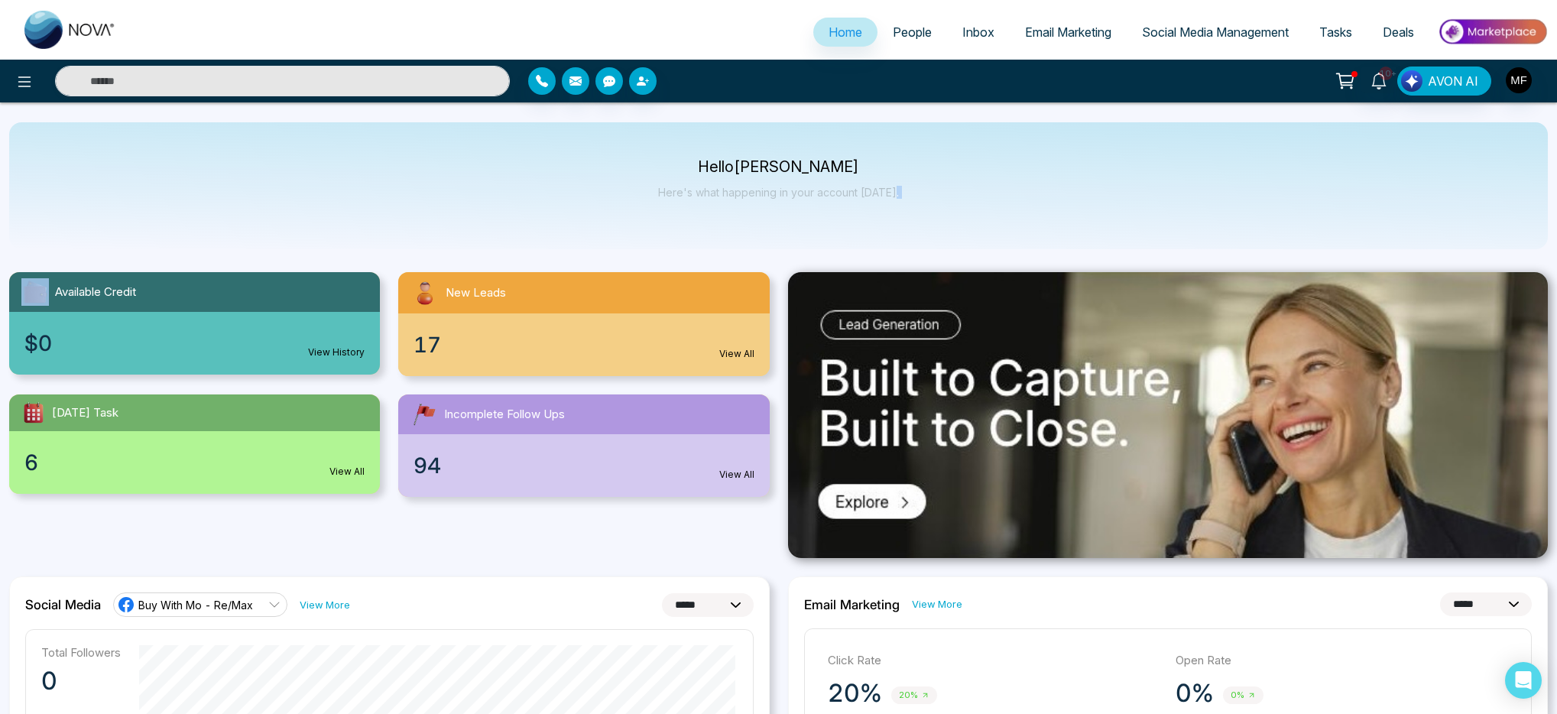
click at [770, 199] on div "Hello [PERSON_NAME] Here's what happening in your account [DATE]." at bounding box center [778, 186] width 241 height 50
click at [770, 196] on p "Here's what happening in your account [DATE]." at bounding box center [778, 192] width 241 height 13
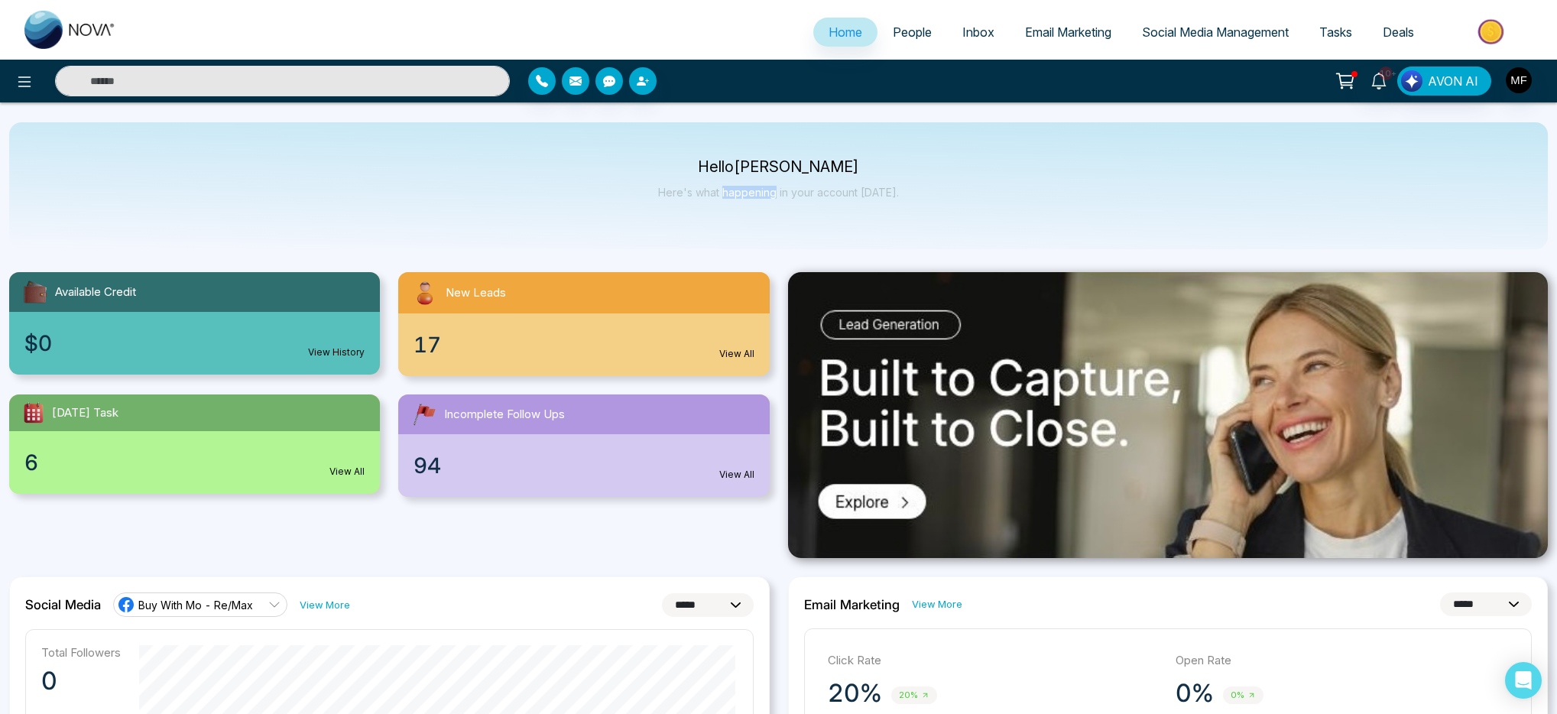
click at [770, 196] on p "Here's what happening in your account [DATE]." at bounding box center [778, 192] width 241 height 13
click at [780, 176] on div "Hello [PERSON_NAME] Here's what happening in your account [DATE]." at bounding box center [778, 186] width 241 height 50
click at [781, 168] on p "Hello [PERSON_NAME]" at bounding box center [778, 167] width 241 height 13
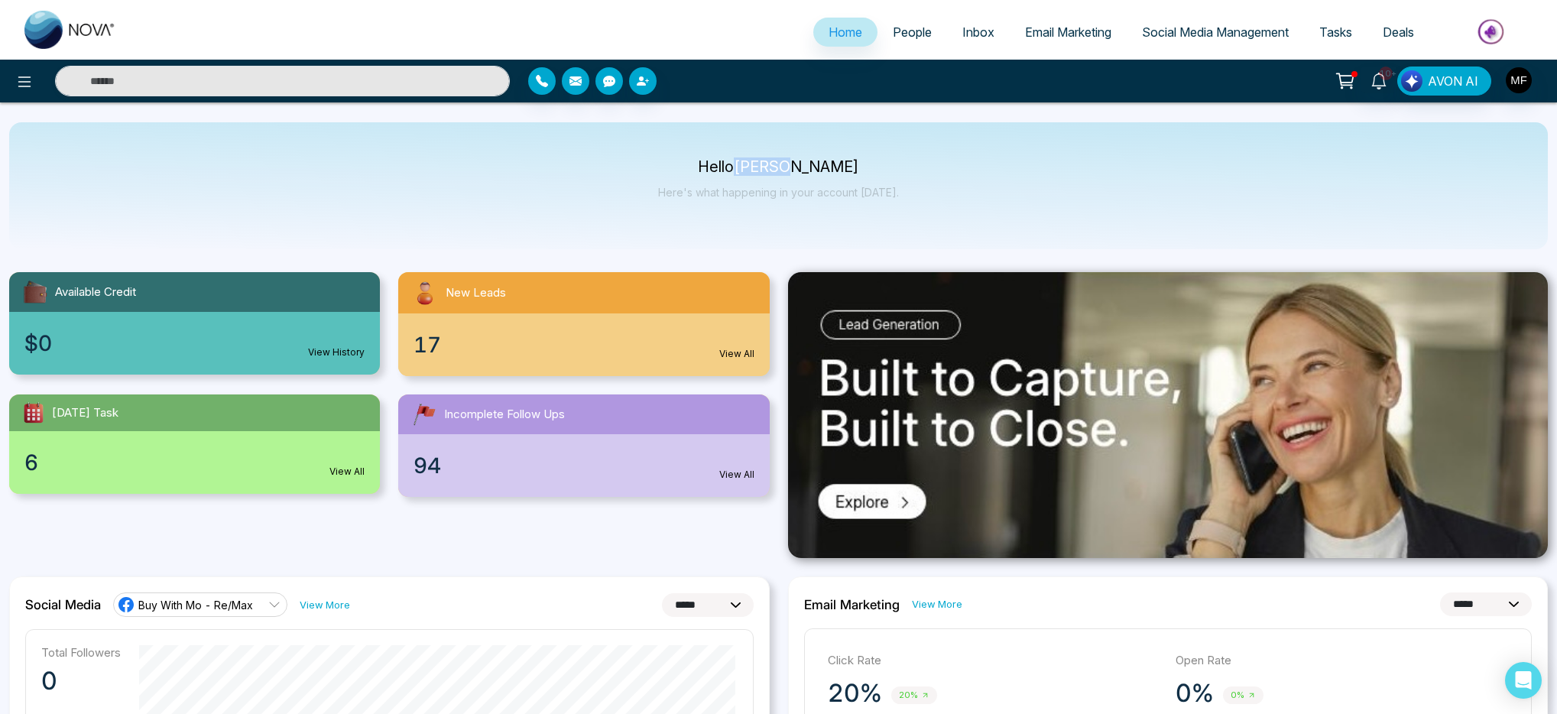
click at [781, 168] on p "Hello [PERSON_NAME]" at bounding box center [778, 167] width 241 height 13
click at [740, 186] on p "Here's what happening in your account [DATE]." at bounding box center [778, 192] width 241 height 13
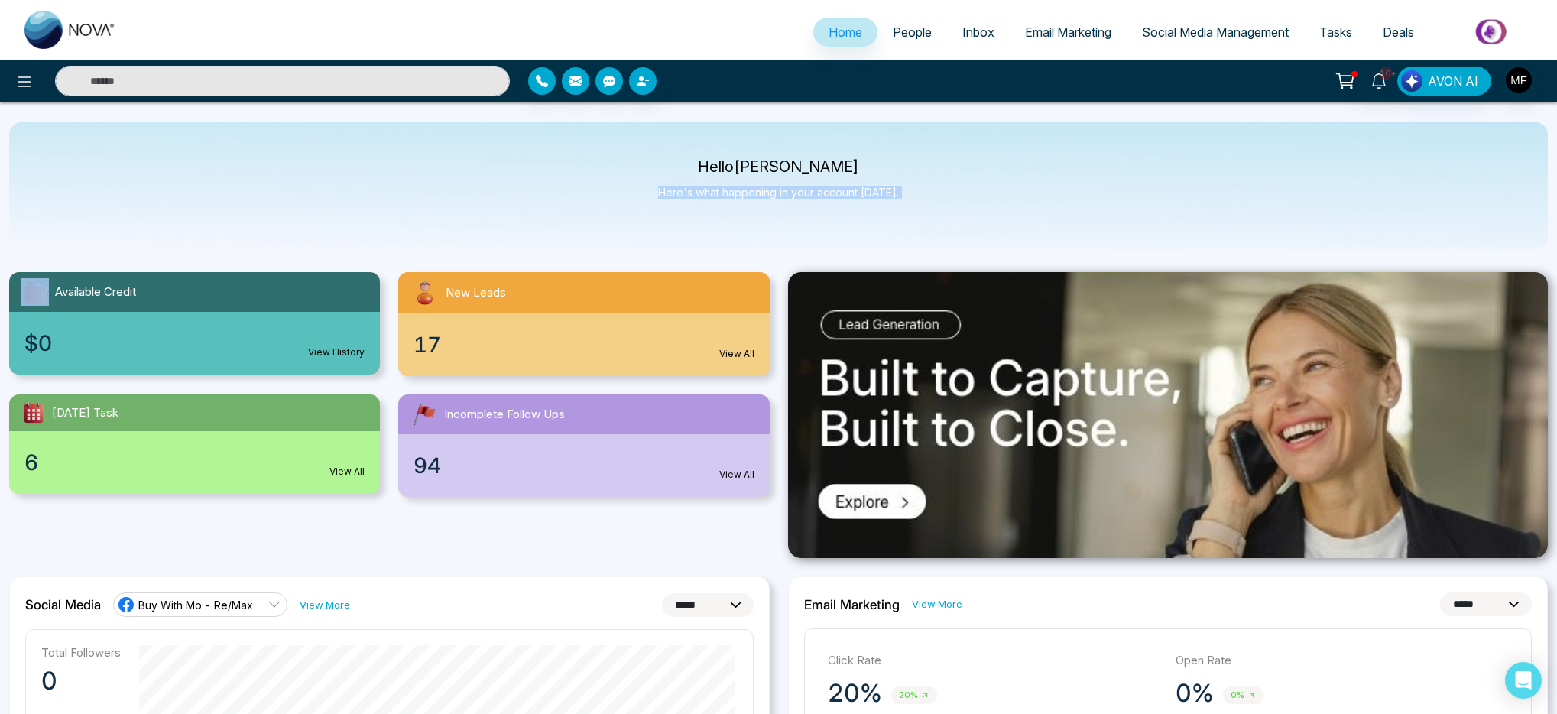
click at [793, 197] on p "Here's what happening in your account [DATE]." at bounding box center [778, 192] width 241 height 13
click at [772, 220] on div "Hello [PERSON_NAME] Here's what happening in your account [DATE]." at bounding box center [778, 185] width 1539 height 127
click at [917, 45] on link "People" at bounding box center [912, 32] width 70 height 29
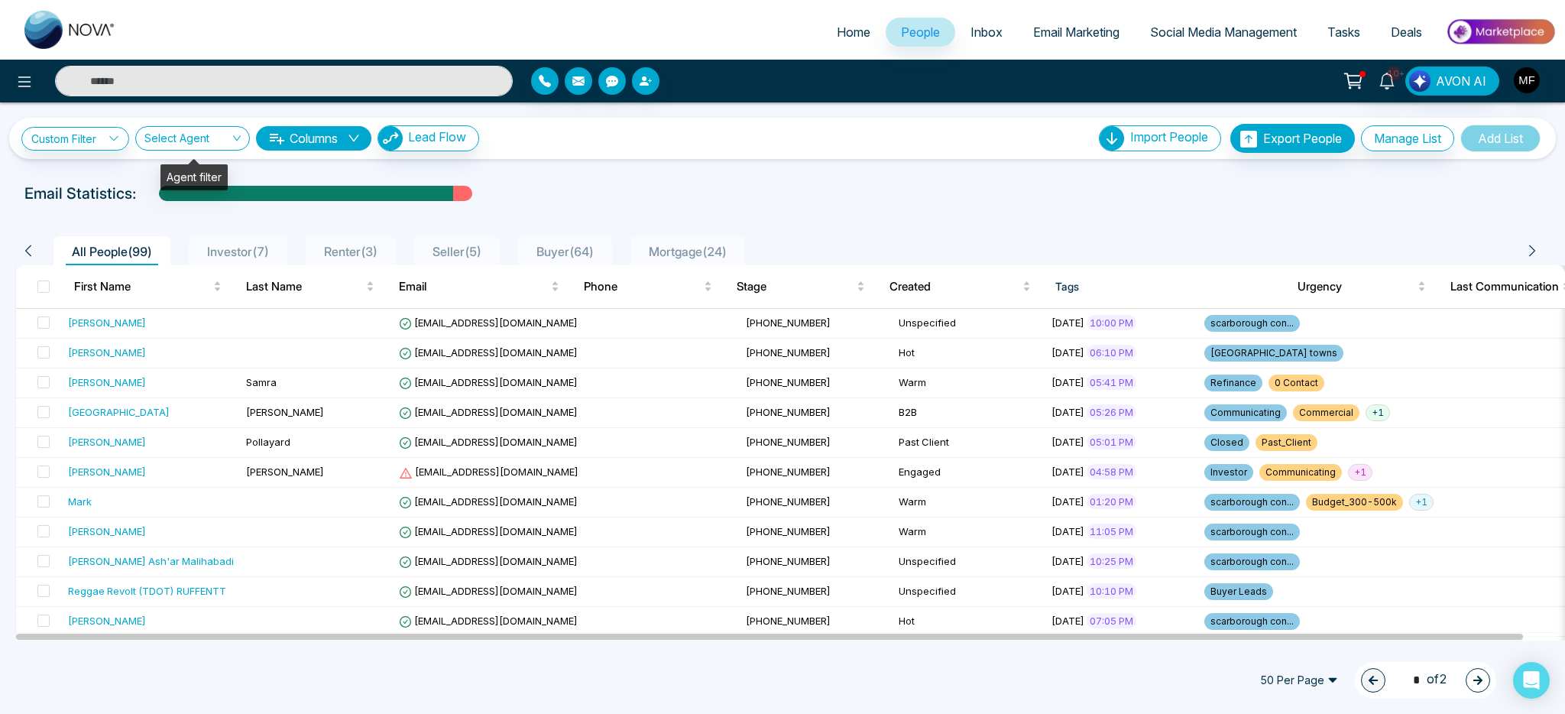
click at [162, 92] on input "text" at bounding box center [284, 81] width 458 height 31
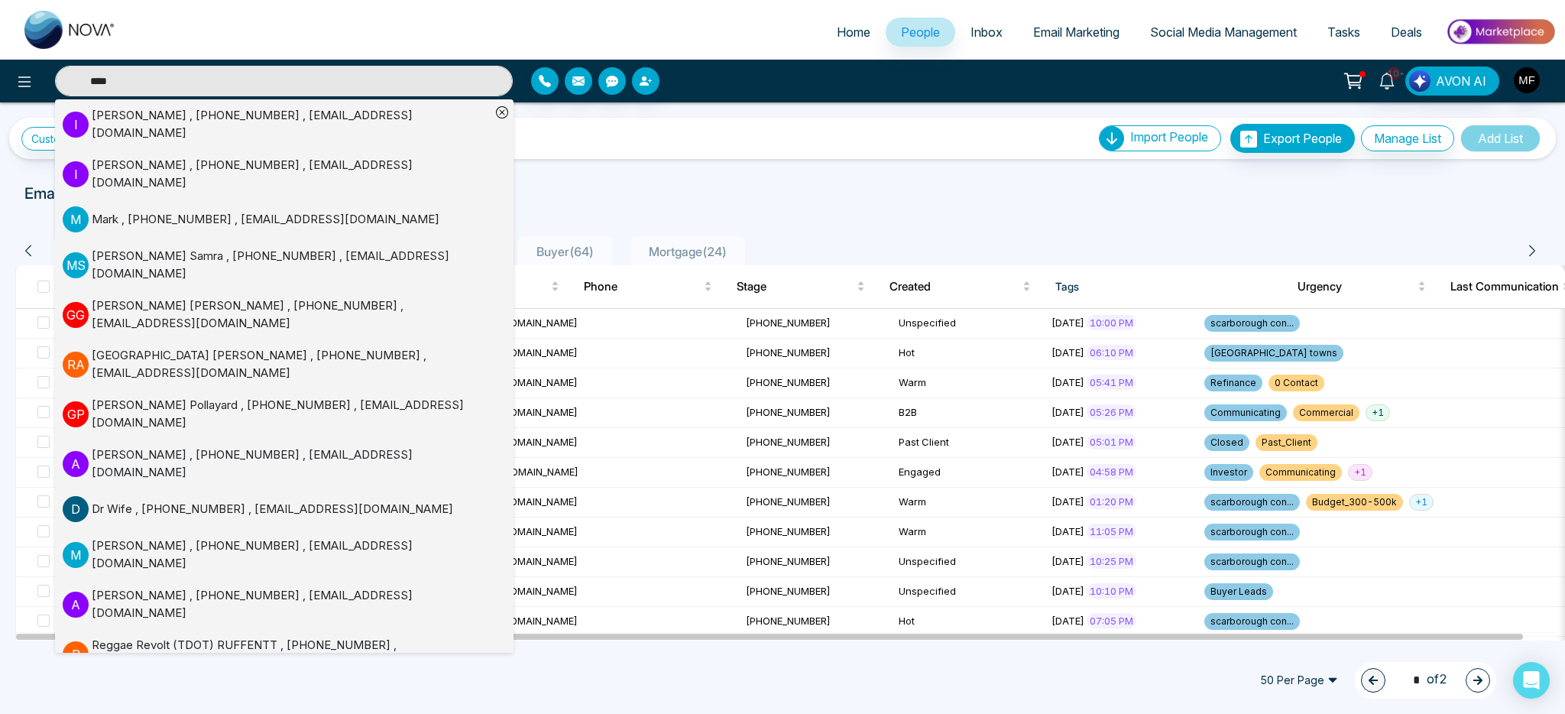
type input "*****"
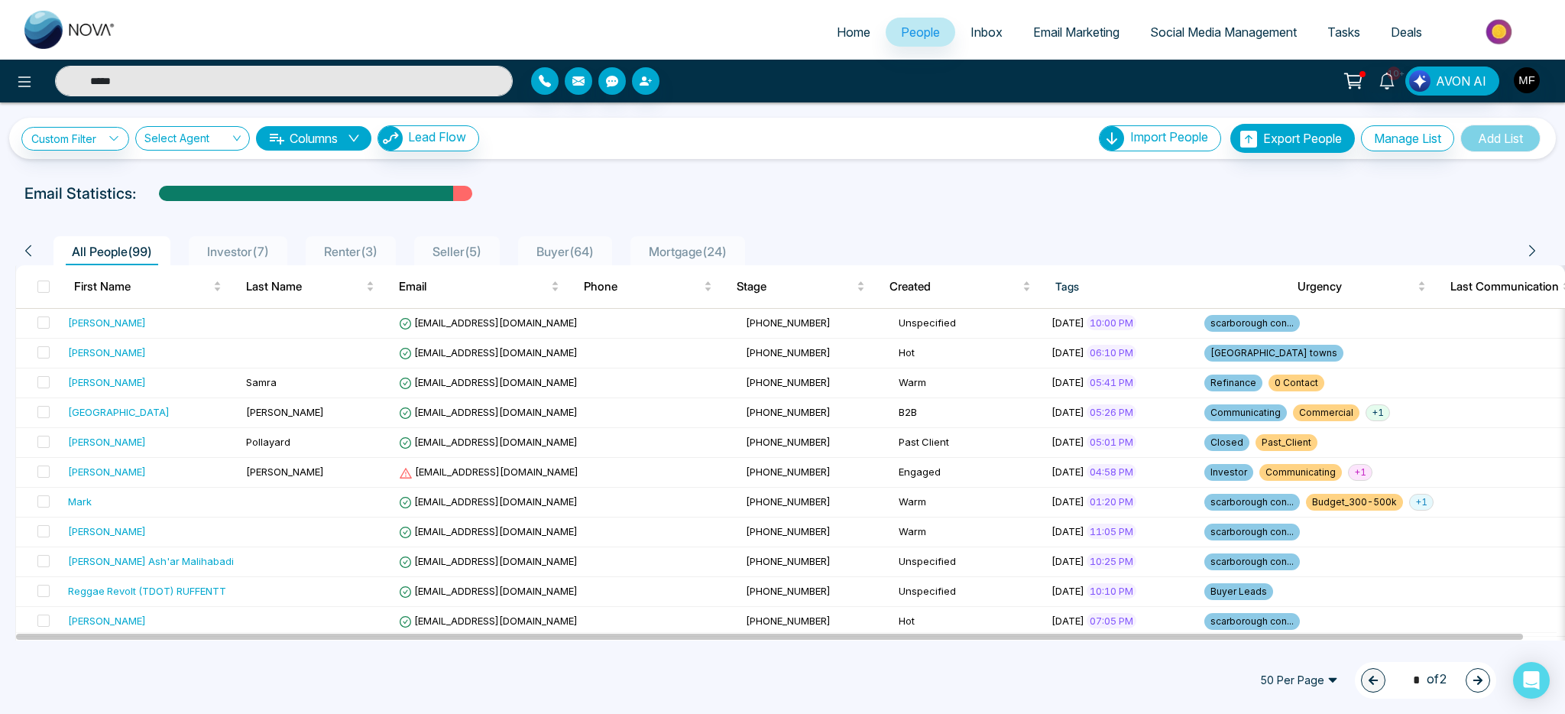
click at [345, 93] on input "*****" at bounding box center [284, 81] width 458 height 31
click at [345, 93] on input "text" at bounding box center [284, 81] width 458 height 31
type input "*****"
click at [668, 170] on div "Custom Filter Choose a filters Cancel Apply Select Agent Columns Lead Flow Impo…" at bounding box center [782, 371] width 1565 height 538
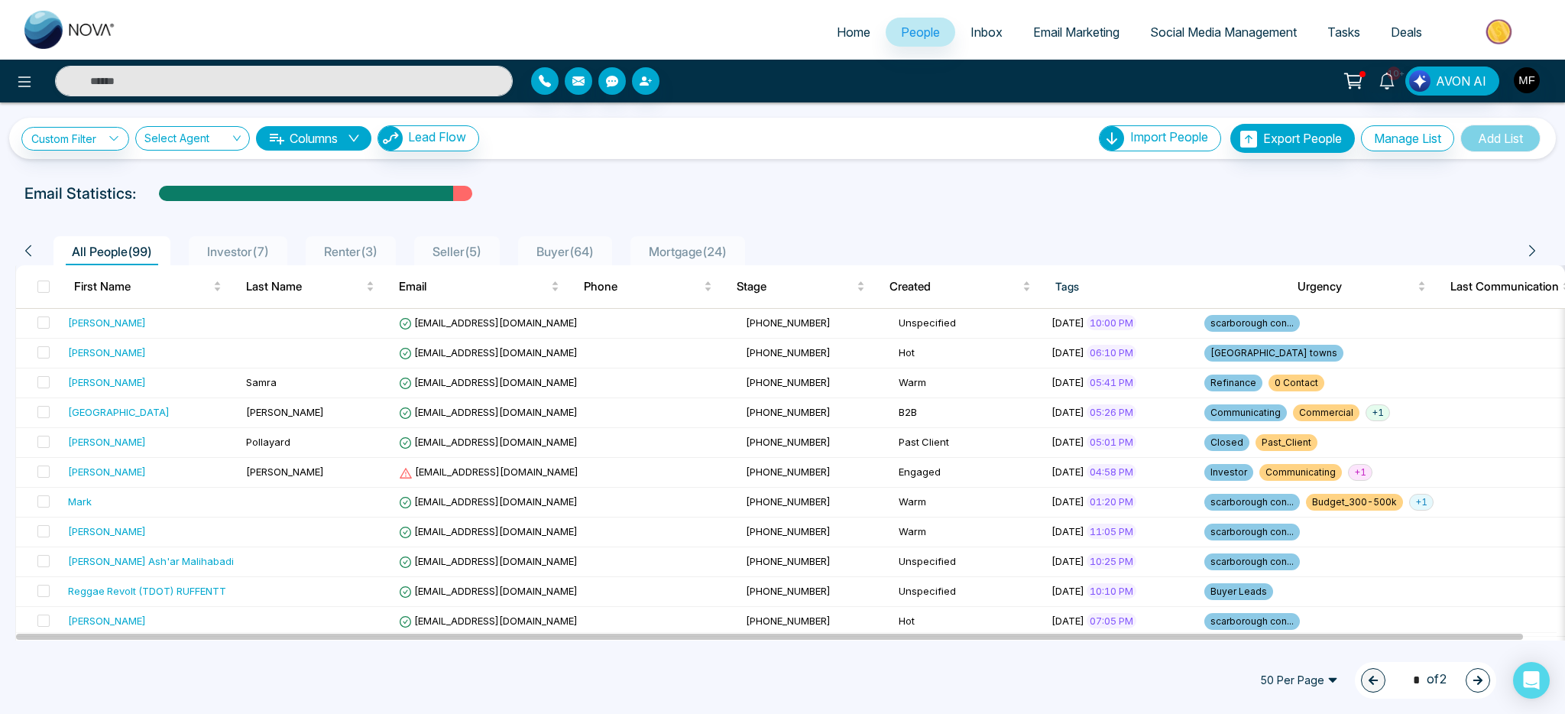
type input "*****"
click at [105, 319] on div "[PERSON_NAME]" at bounding box center [107, 322] width 78 height 15
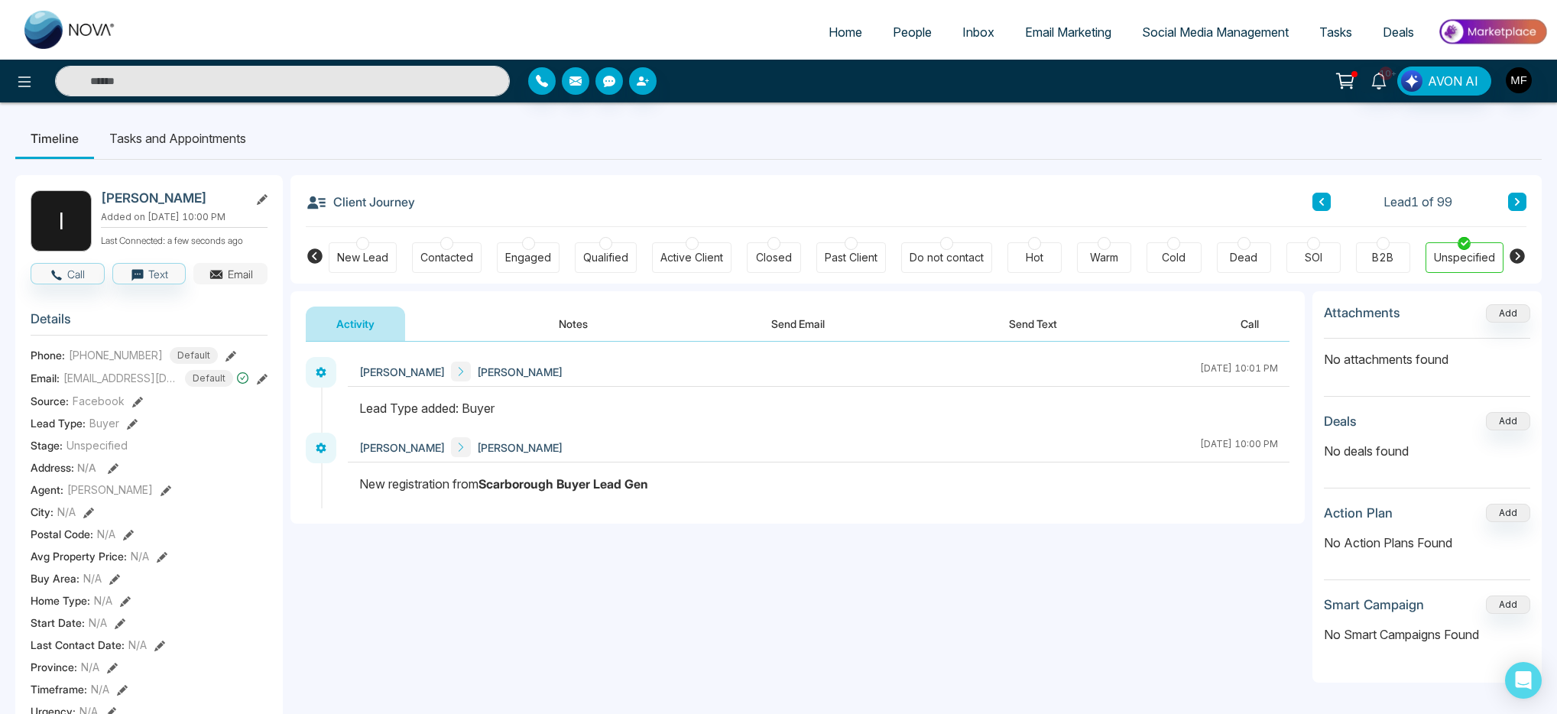
click at [222, 277] on icon "button" at bounding box center [216, 275] width 12 height 8
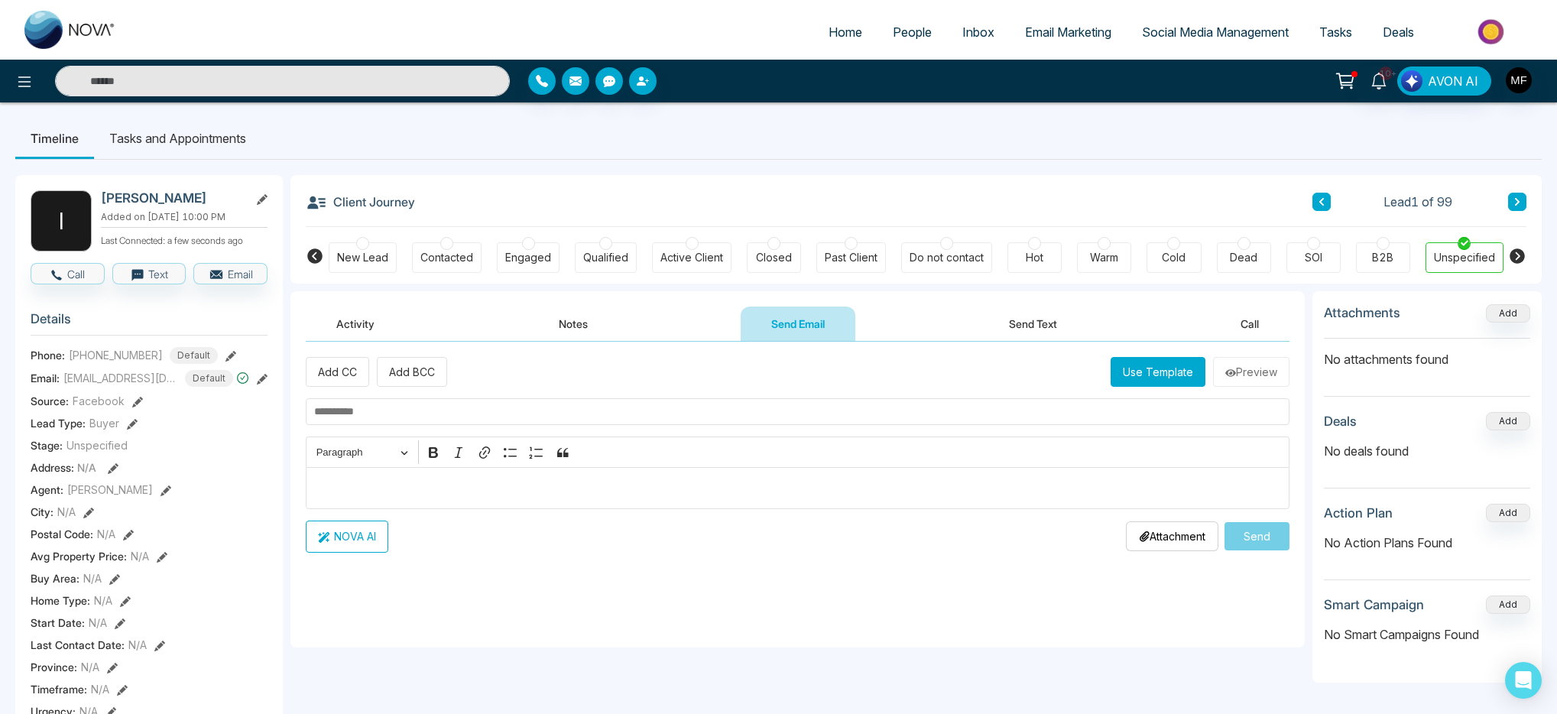
click at [446, 484] on p "Editor editing area: main" at bounding box center [798, 487] width 968 height 18
click at [429, 416] on input "text" at bounding box center [798, 411] width 984 height 27
click at [426, 482] on p "Editor editing area: main" at bounding box center [798, 487] width 968 height 18
click at [408, 407] on input "text" at bounding box center [798, 411] width 984 height 27
click at [421, 487] on p "Editor editing area: main" at bounding box center [798, 487] width 968 height 18
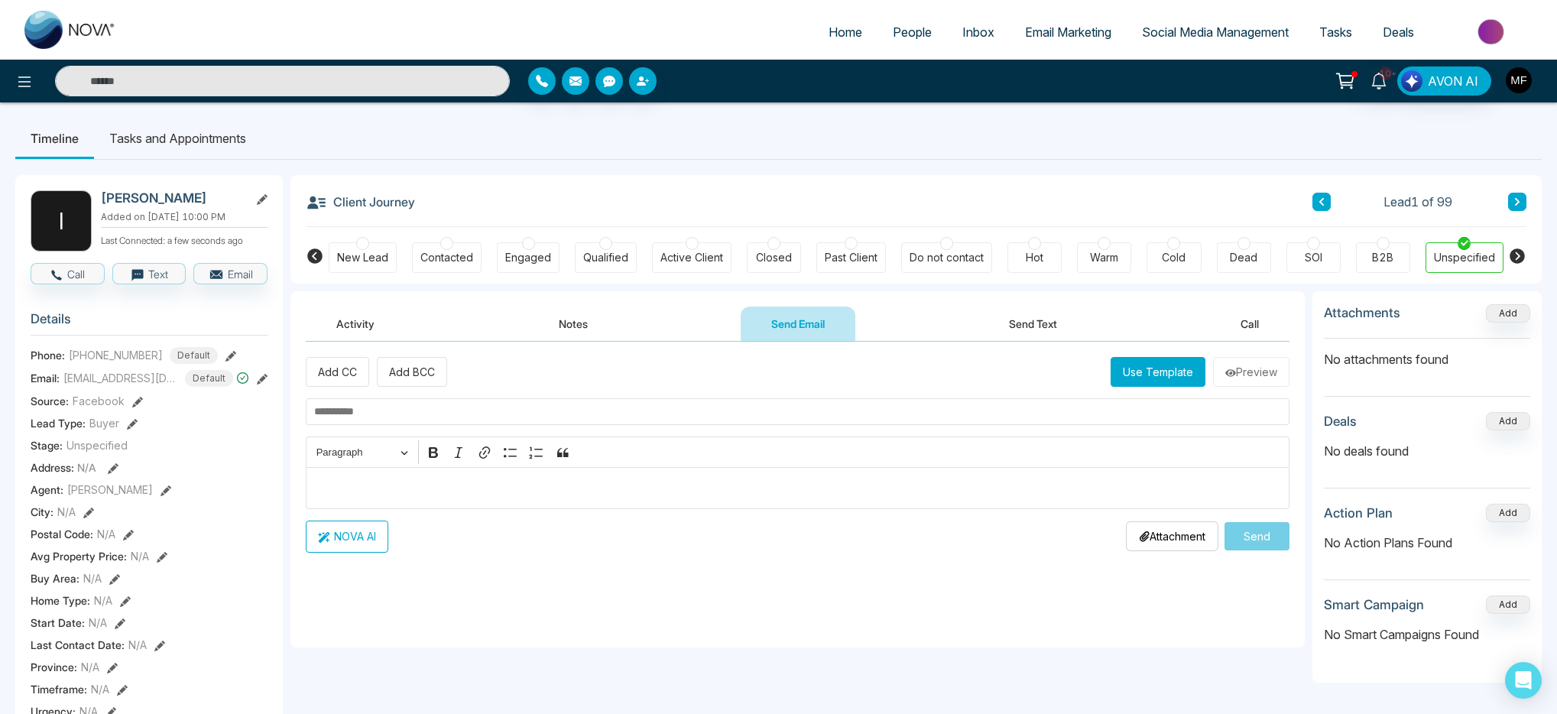
click at [1523, 80] on img "button" at bounding box center [1519, 80] width 26 height 26
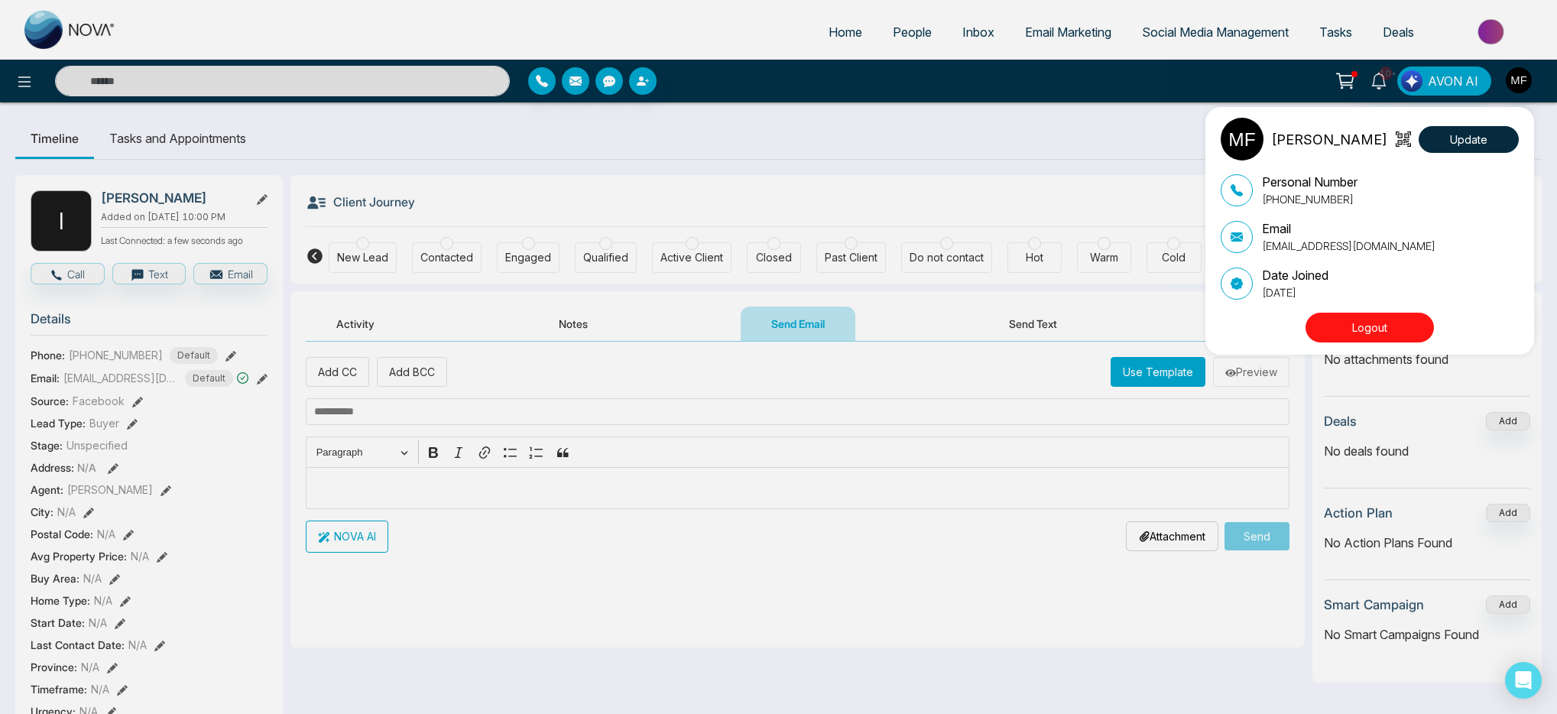
click at [1281, 247] on p "[EMAIL_ADDRESS][DOMAIN_NAME]" at bounding box center [1349, 246] width 174 height 16
click at [839, 155] on div "[PERSON_NAME] Update Personal Number [PHONE_NUMBER] Email [EMAIL_ADDRESS][DOMAI…" at bounding box center [778, 357] width 1557 height 714
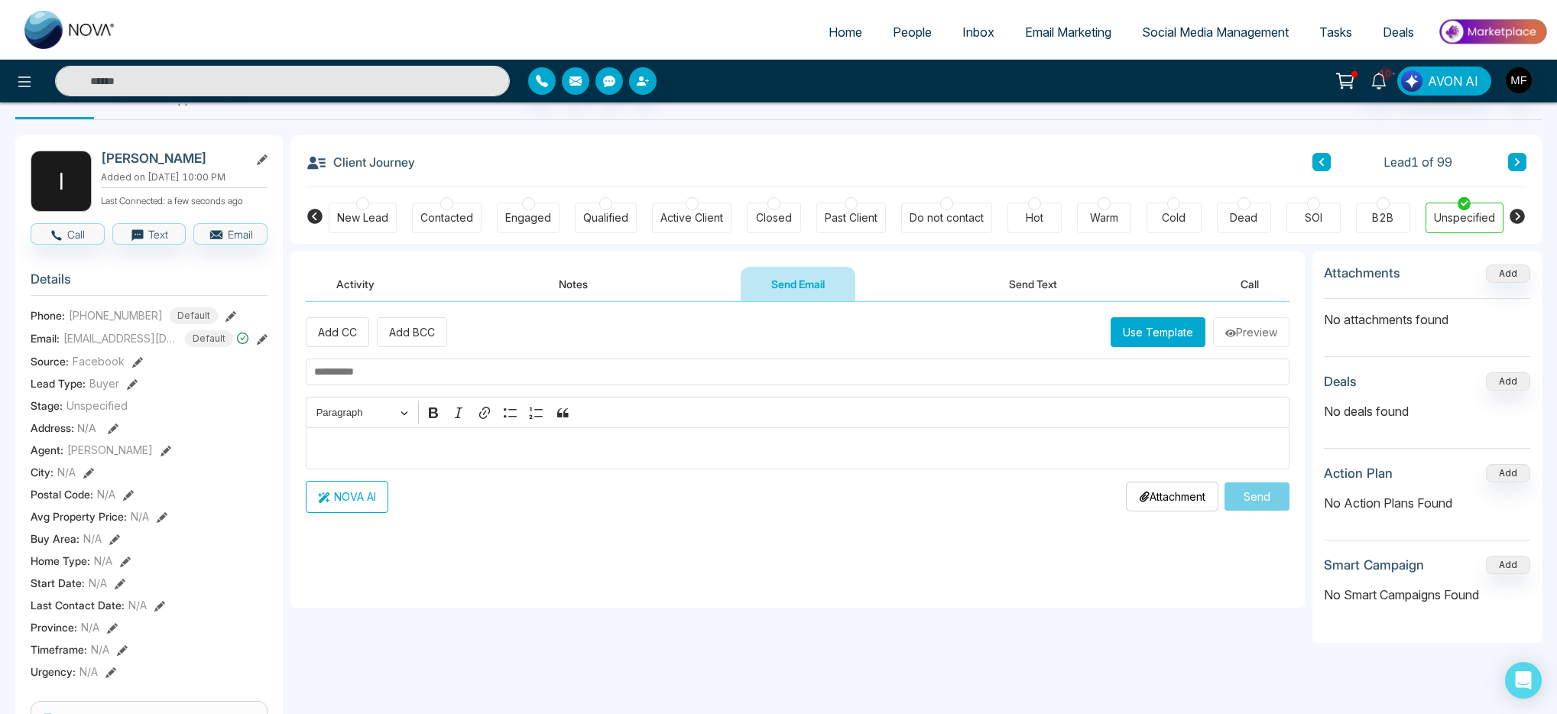
scroll to position [39, 0]
click at [1377, 79] on icon at bounding box center [1378, 81] width 17 height 17
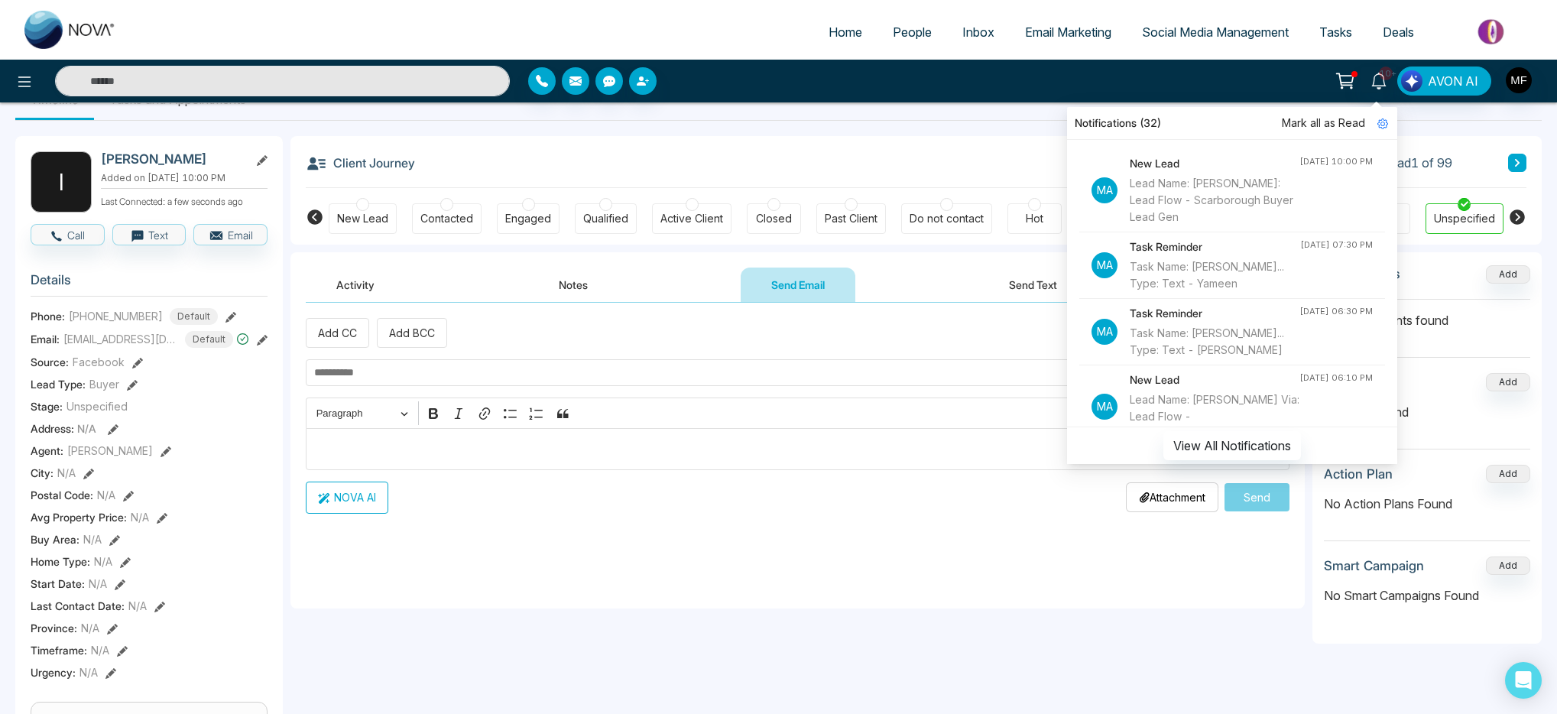
click at [830, 173] on div "Client Journey Lead 1 of 99" at bounding box center [916, 162] width 1221 height 52
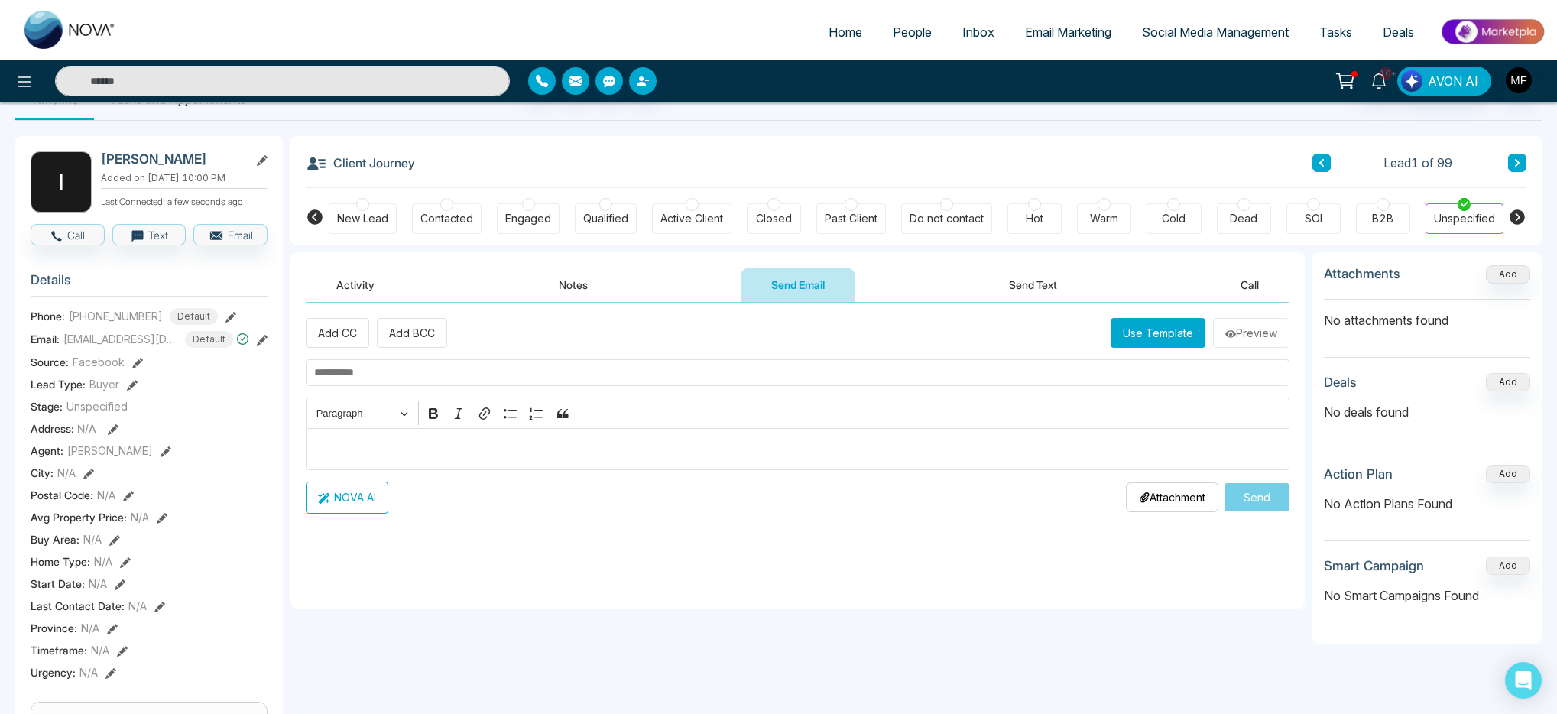
click at [62, 30] on img at bounding box center [70, 30] width 92 height 38
select select "*"
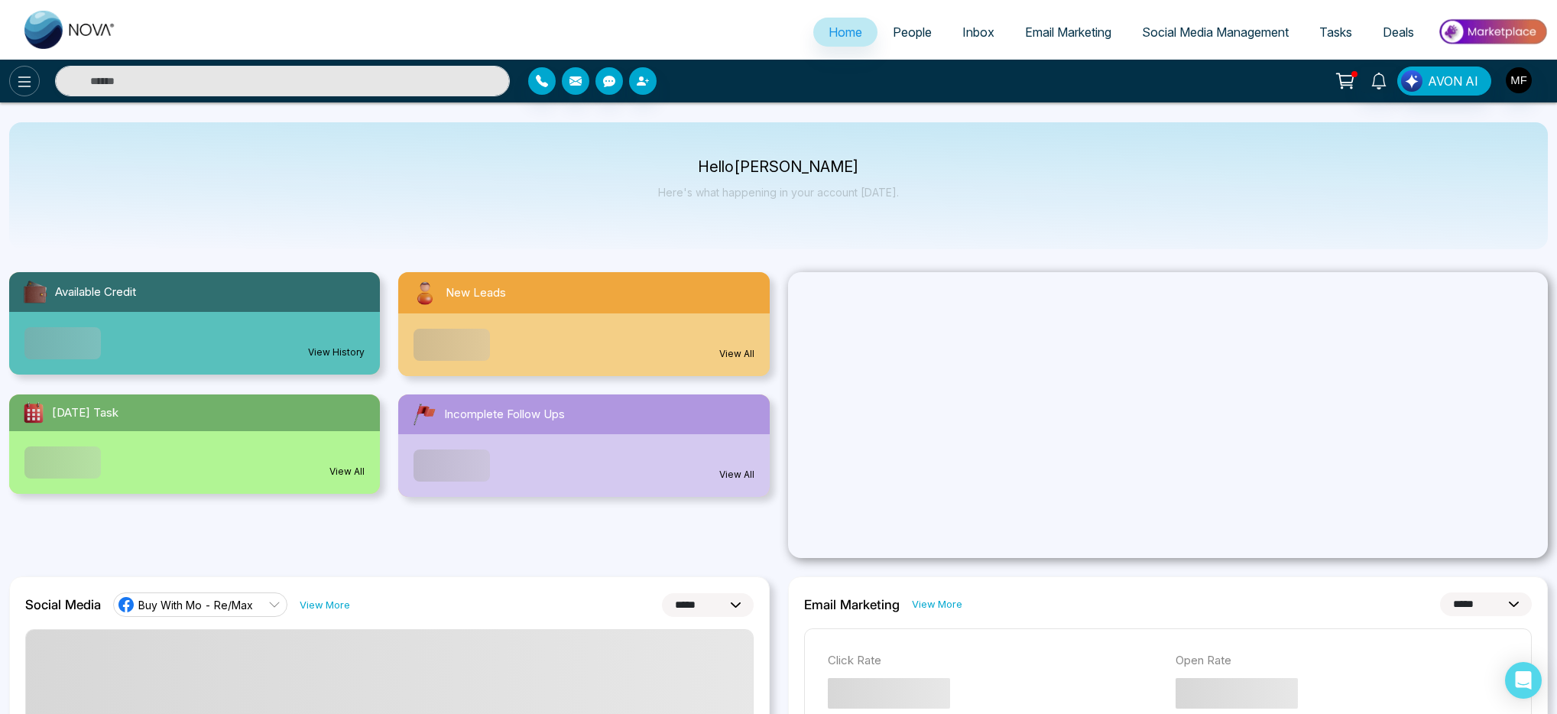
click at [18, 83] on icon at bounding box center [24, 82] width 18 height 18
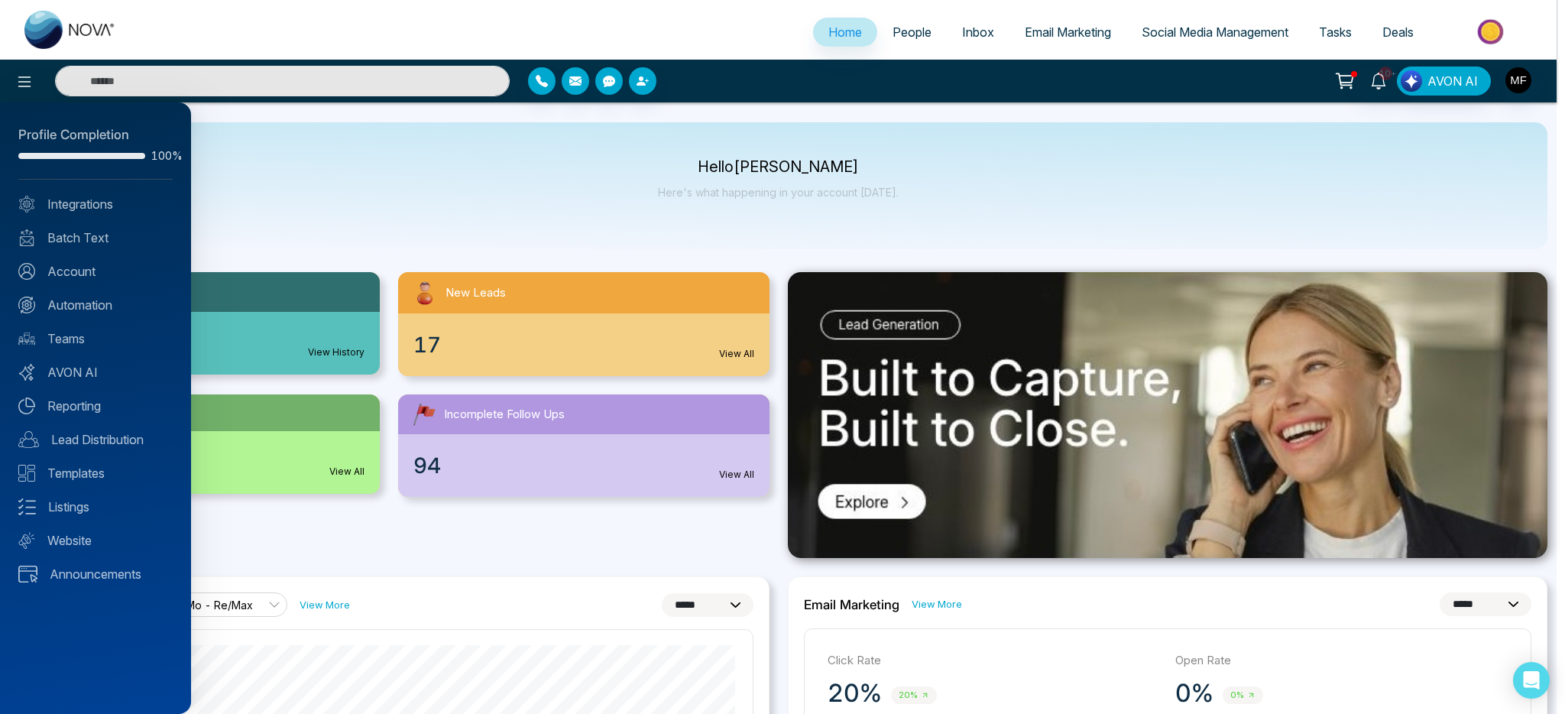
click at [1058, 44] on div at bounding box center [782, 357] width 1565 height 714
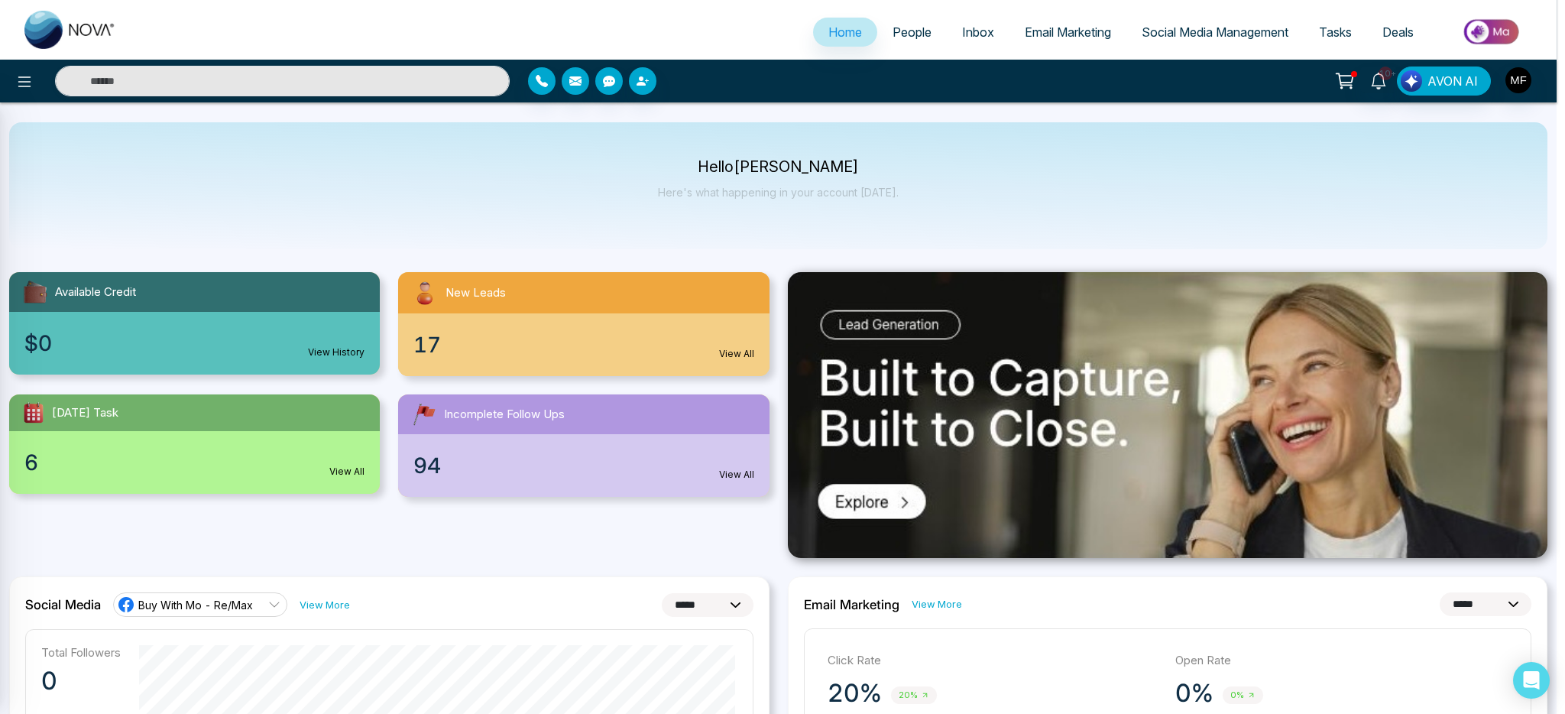
click at [1067, 32] on div at bounding box center [782, 357] width 1565 height 714
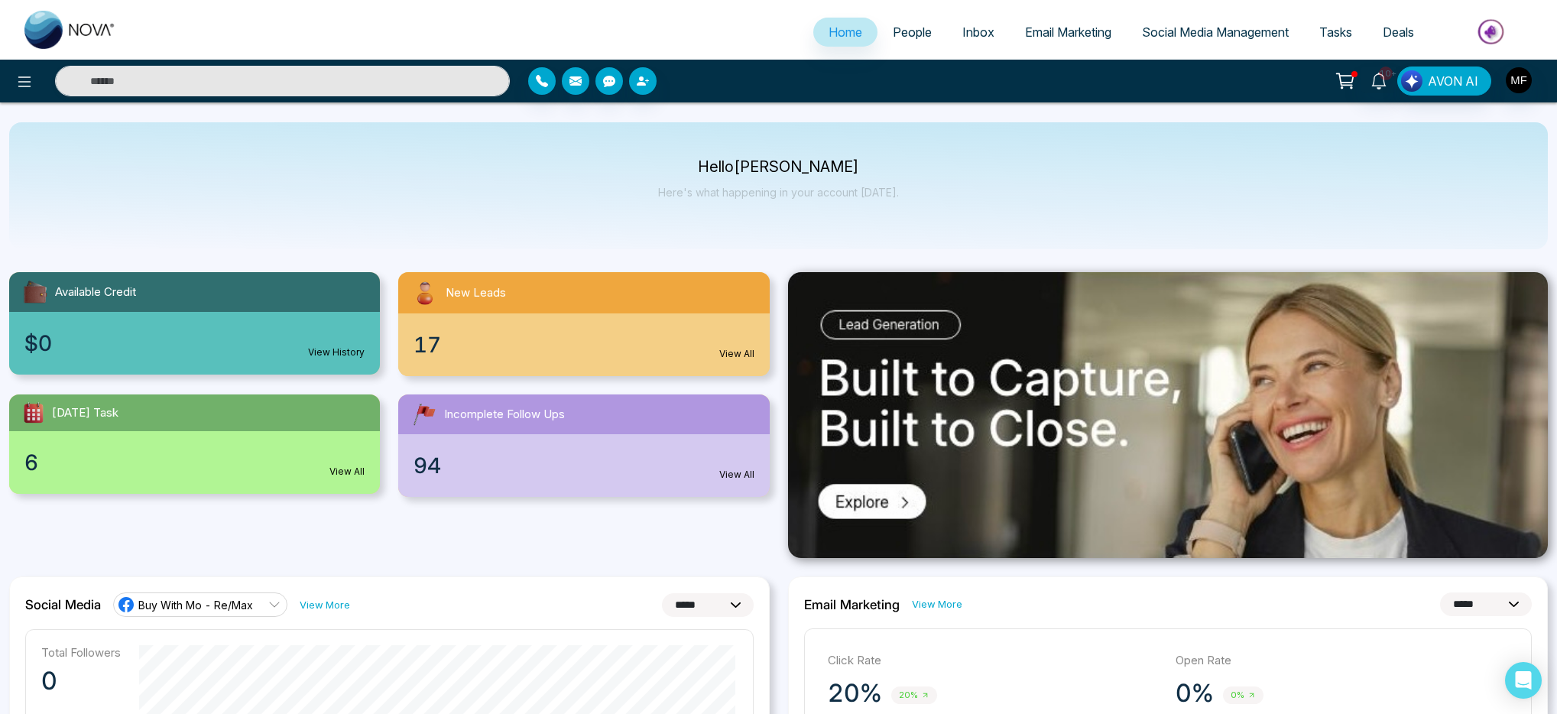
click at [1059, 34] on span "Email Marketing" at bounding box center [1068, 31] width 86 height 15
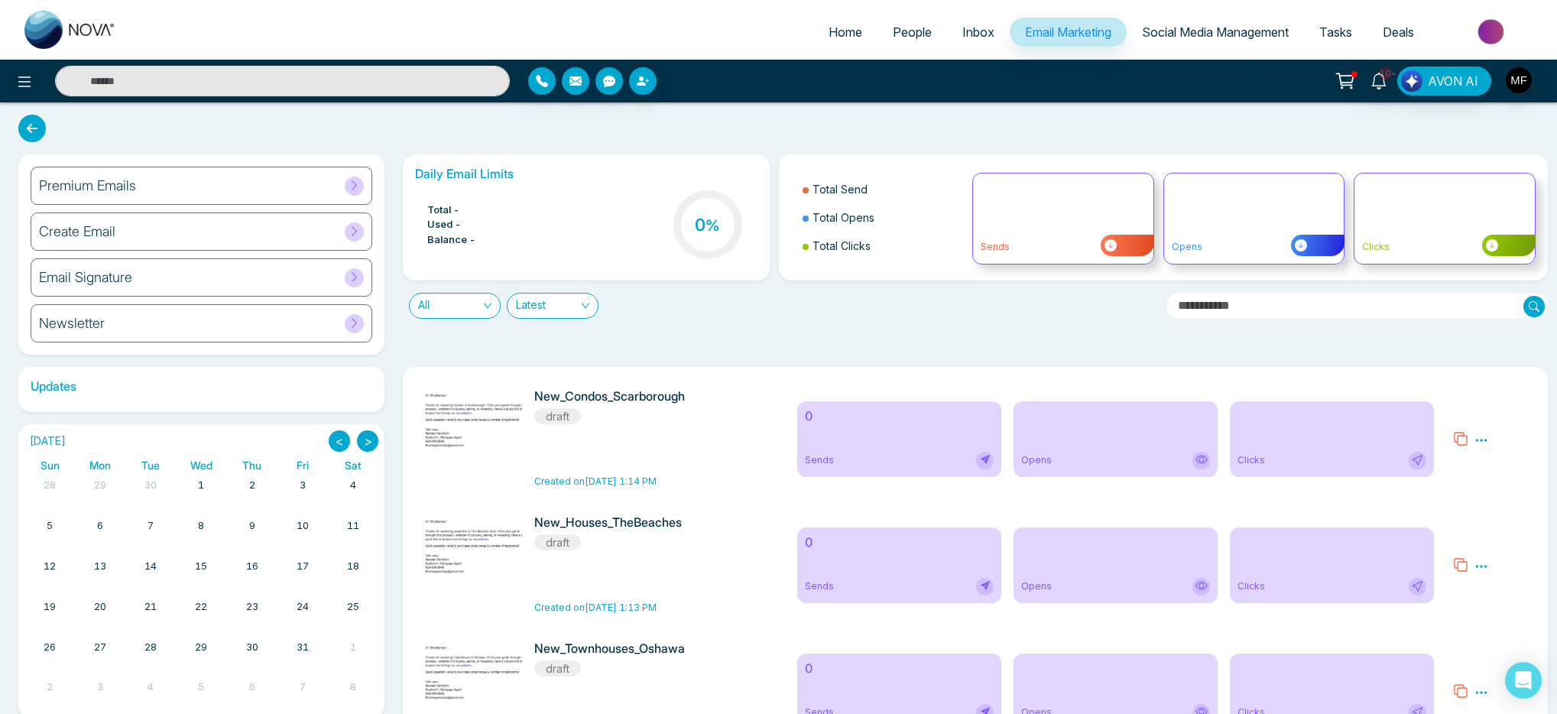
click at [120, 273] on h6 "Email Signature" at bounding box center [85, 277] width 93 height 17
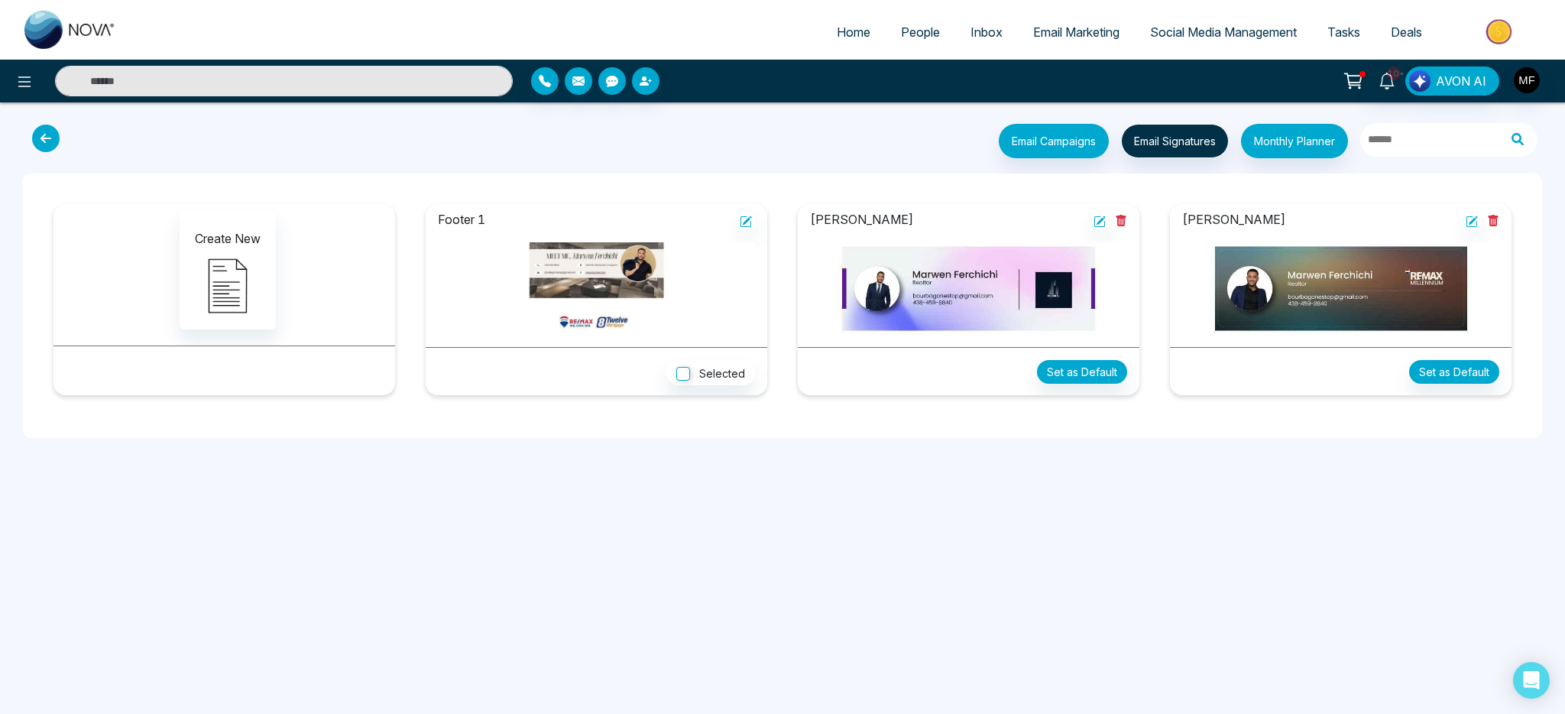
click at [618, 281] on img at bounding box center [596, 288] width 317 height 92
